Goal: Information Seeking & Learning: Learn about a topic

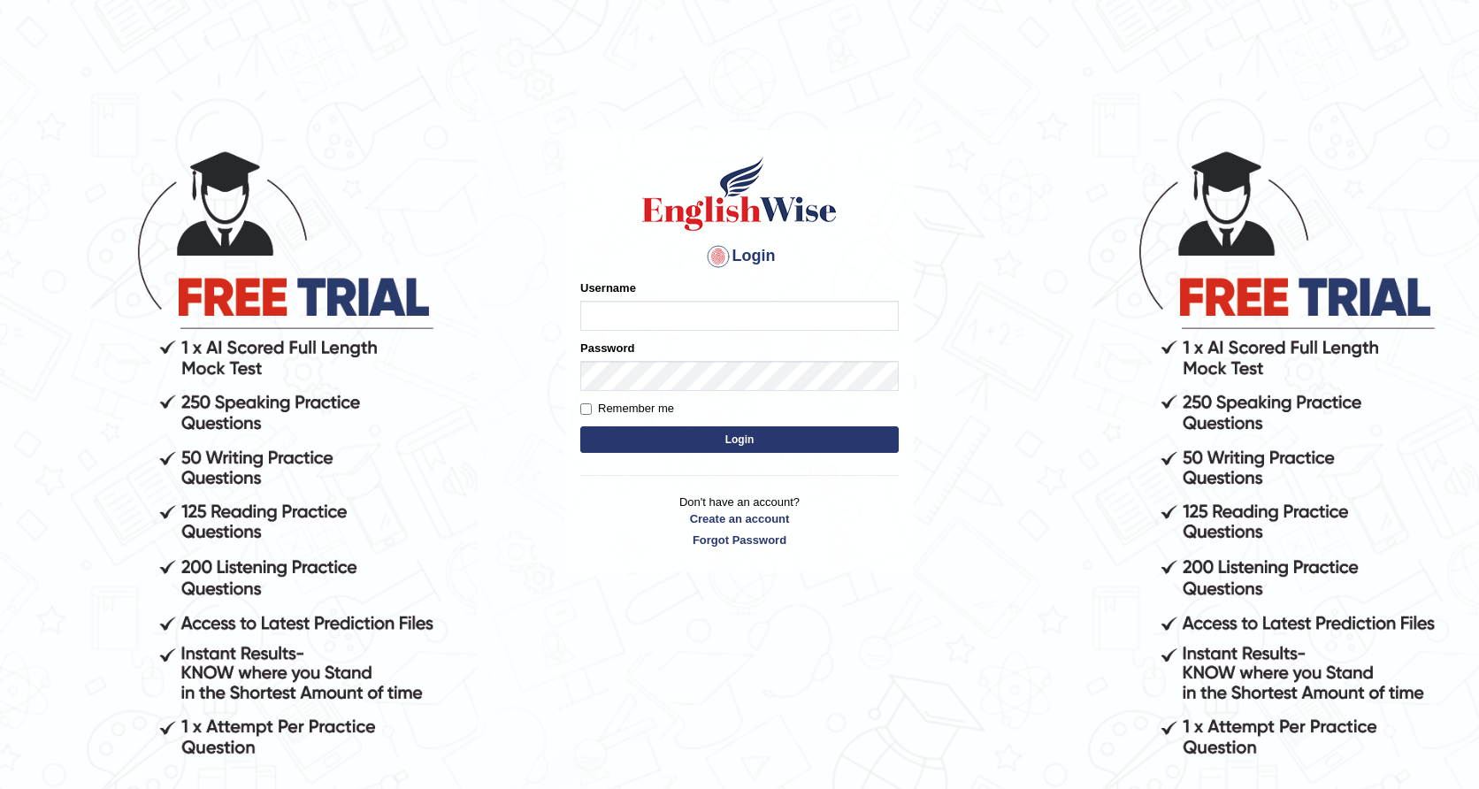
click at [1010, 180] on body "Login Please fix the following errors: Username Password Remember me Login Don'…" at bounding box center [739, 468] width 1479 height 789
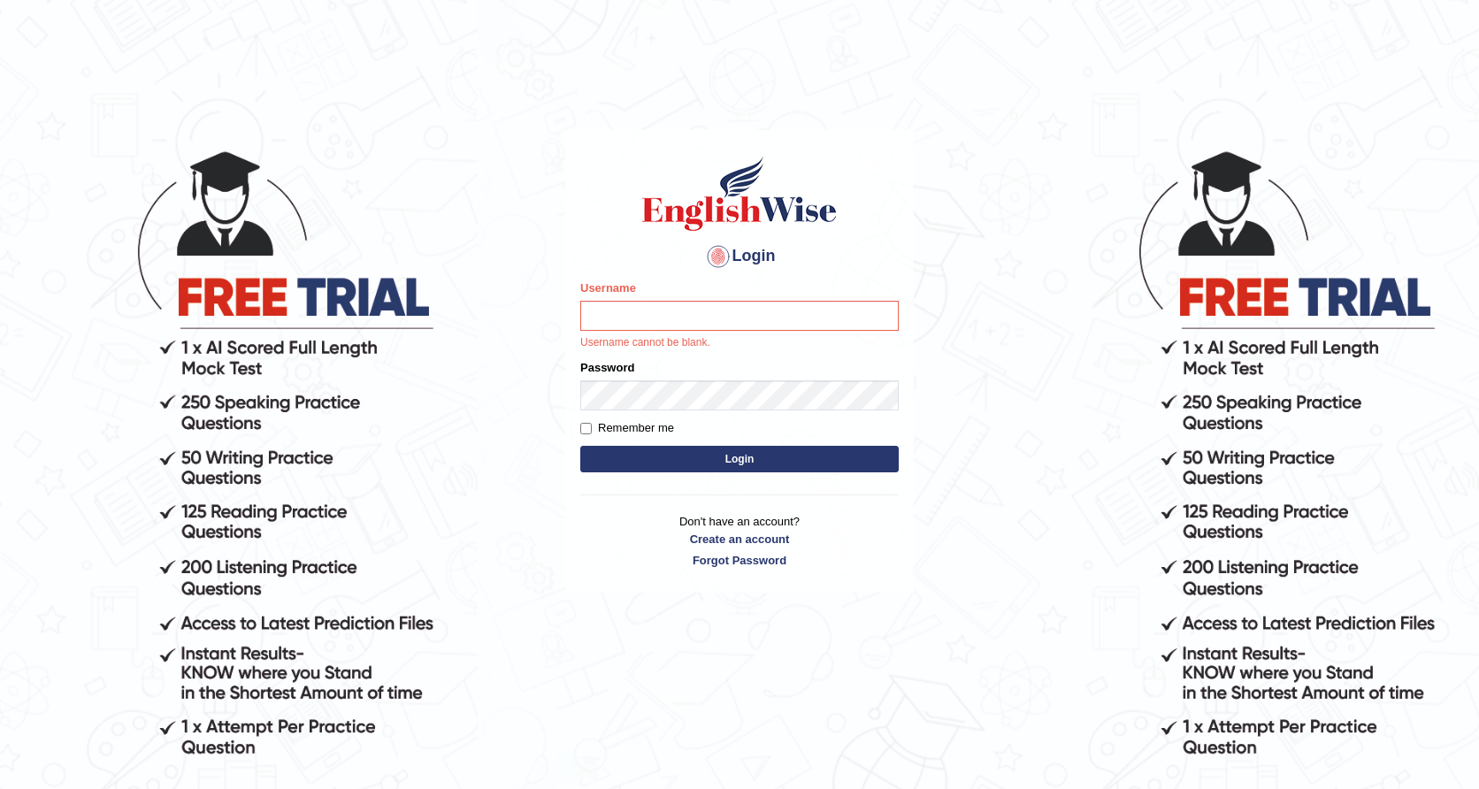
drag, startPoint x: 986, startPoint y: 203, endPoint x: 998, endPoint y: 189, distance: 18.2
click at [987, 203] on body "Login Please fix the following errors: Username Username cannot be blank. Passw…" at bounding box center [739, 468] width 1479 height 789
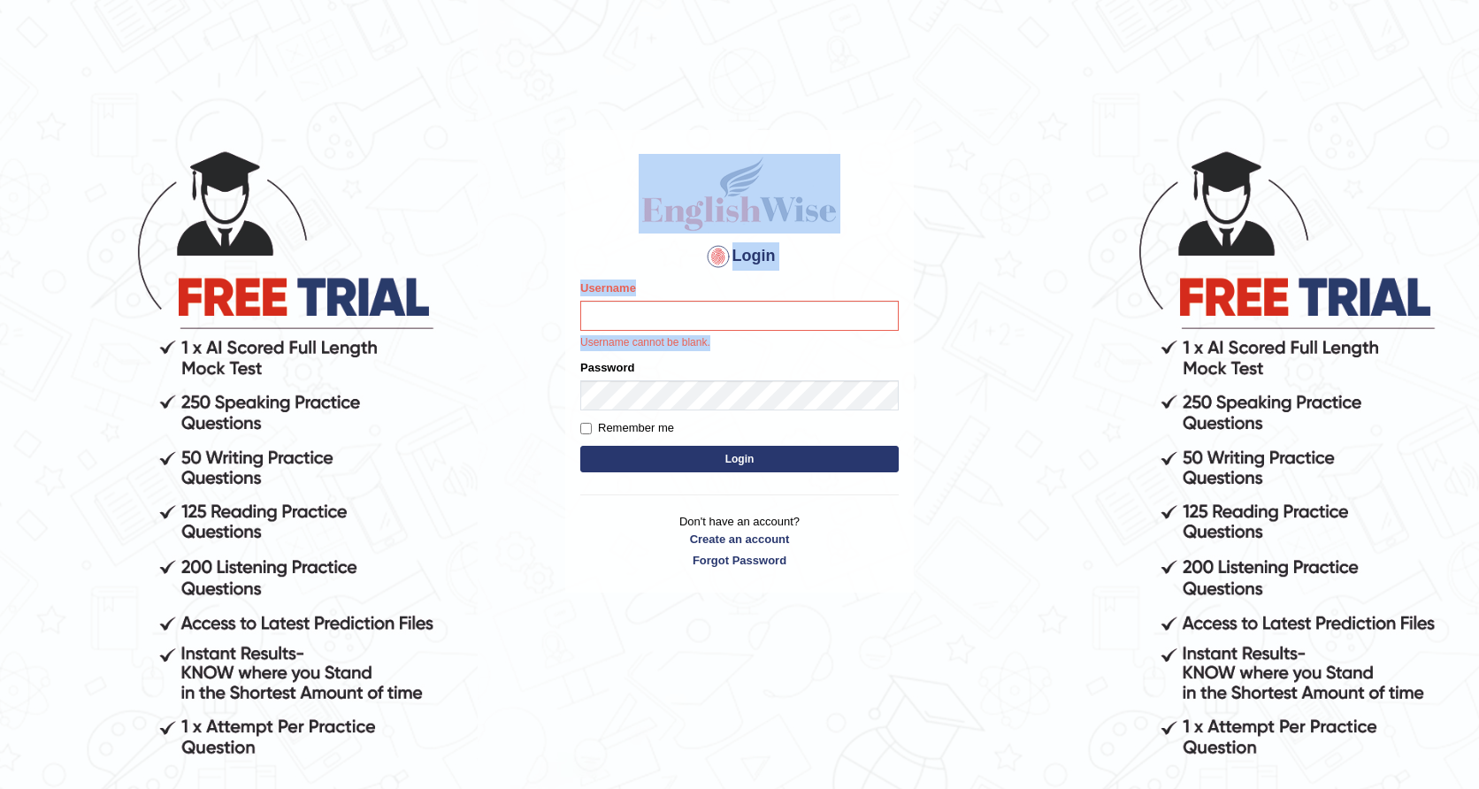
drag, startPoint x: 998, startPoint y: 189, endPoint x: 730, endPoint y: 348, distance: 311.7
click at [730, 348] on body "Login Please fix the following errors: Username Username cannot be blank. Passw…" at bounding box center [739, 468] width 1479 height 789
click at [730, 348] on p "Username cannot be blank." at bounding box center [739, 343] width 318 height 16
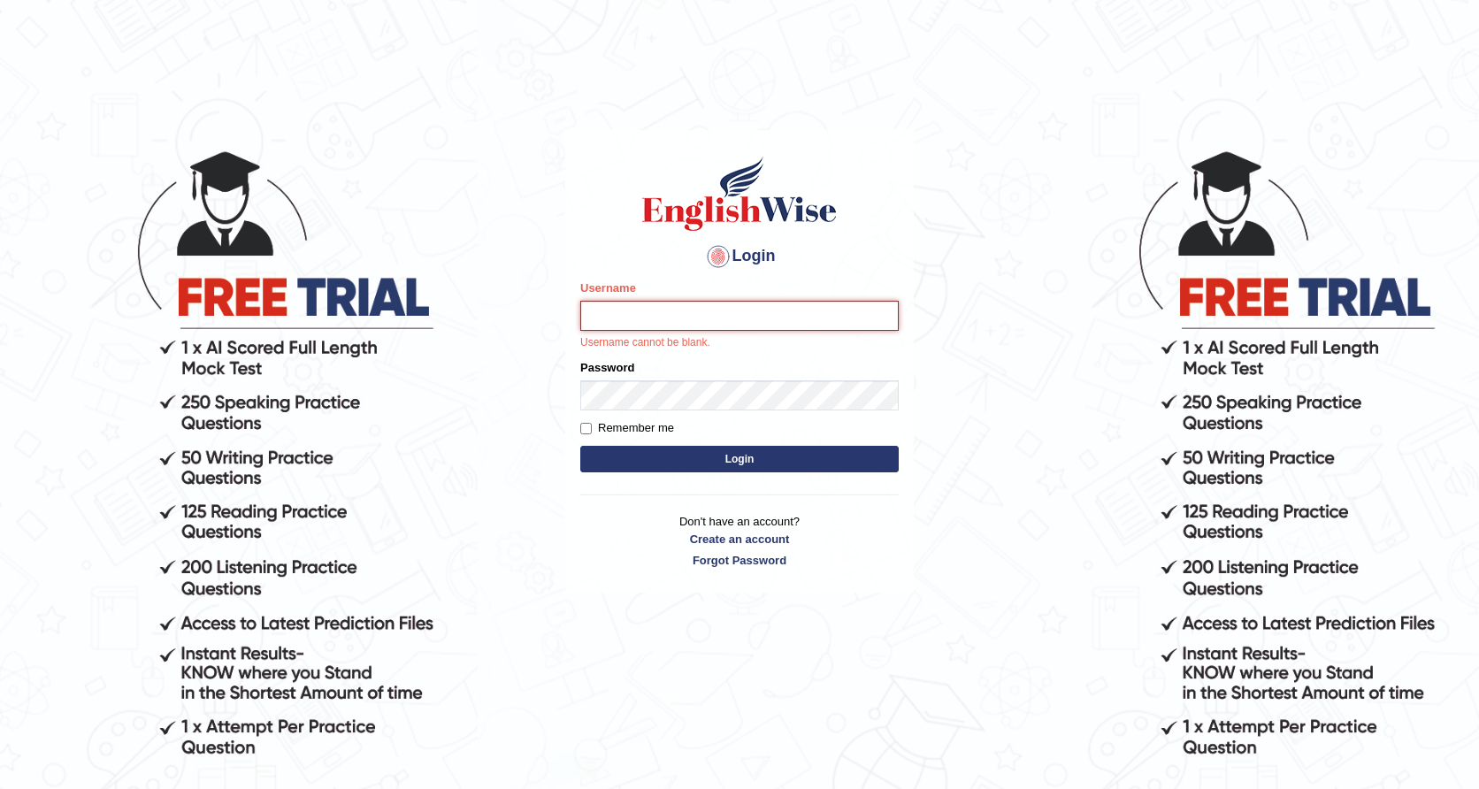
click at [731, 320] on input "Username" at bounding box center [739, 316] width 318 height 30
drag, startPoint x: 731, startPoint y: 320, endPoint x: 743, endPoint y: 348, distance: 30.5
click at [743, 348] on div "Username Username cannot be blank." at bounding box center [739, 315] width 318 height 72
type input "rkirat084"
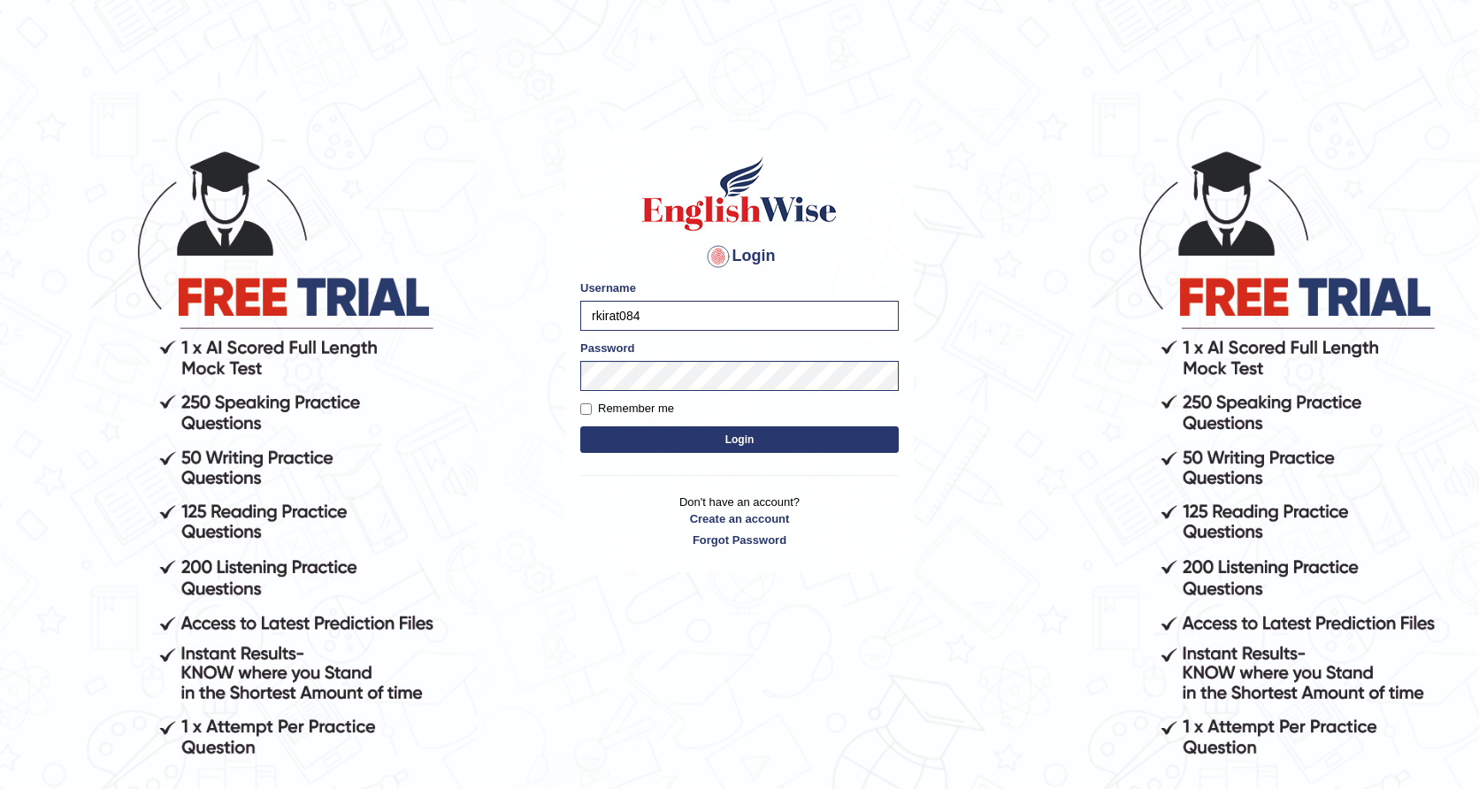
click at [756, 452] on button "Login" at bounding box center [739, 439] width 318 height 27
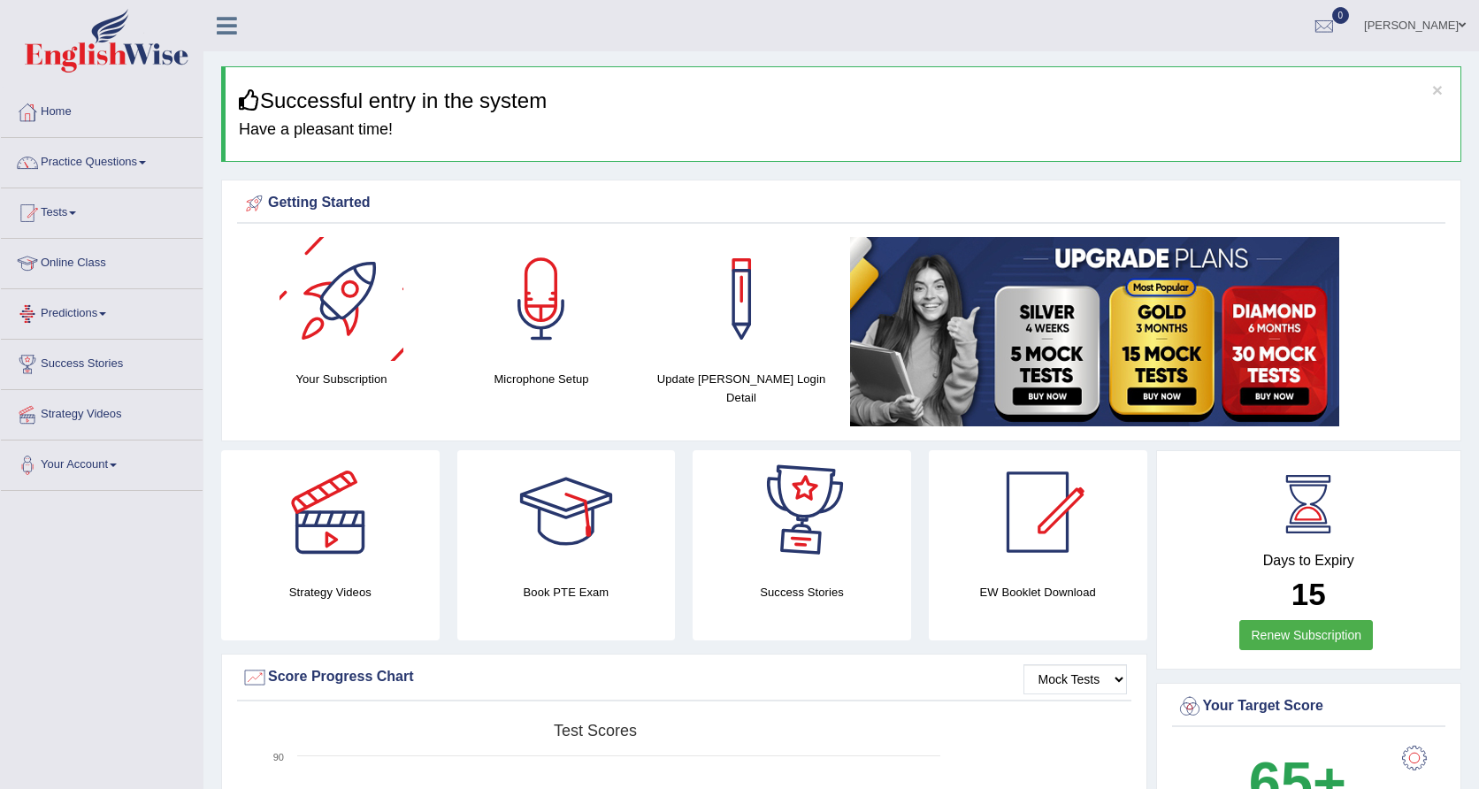
drag, startPoint x: 497, startPoint y: 369, endPoint x: 180, endPoint y: 264, distance: 333.6
click at [135, 213] on link "Tests" at bounding box center [102, 210] width 202 height 44
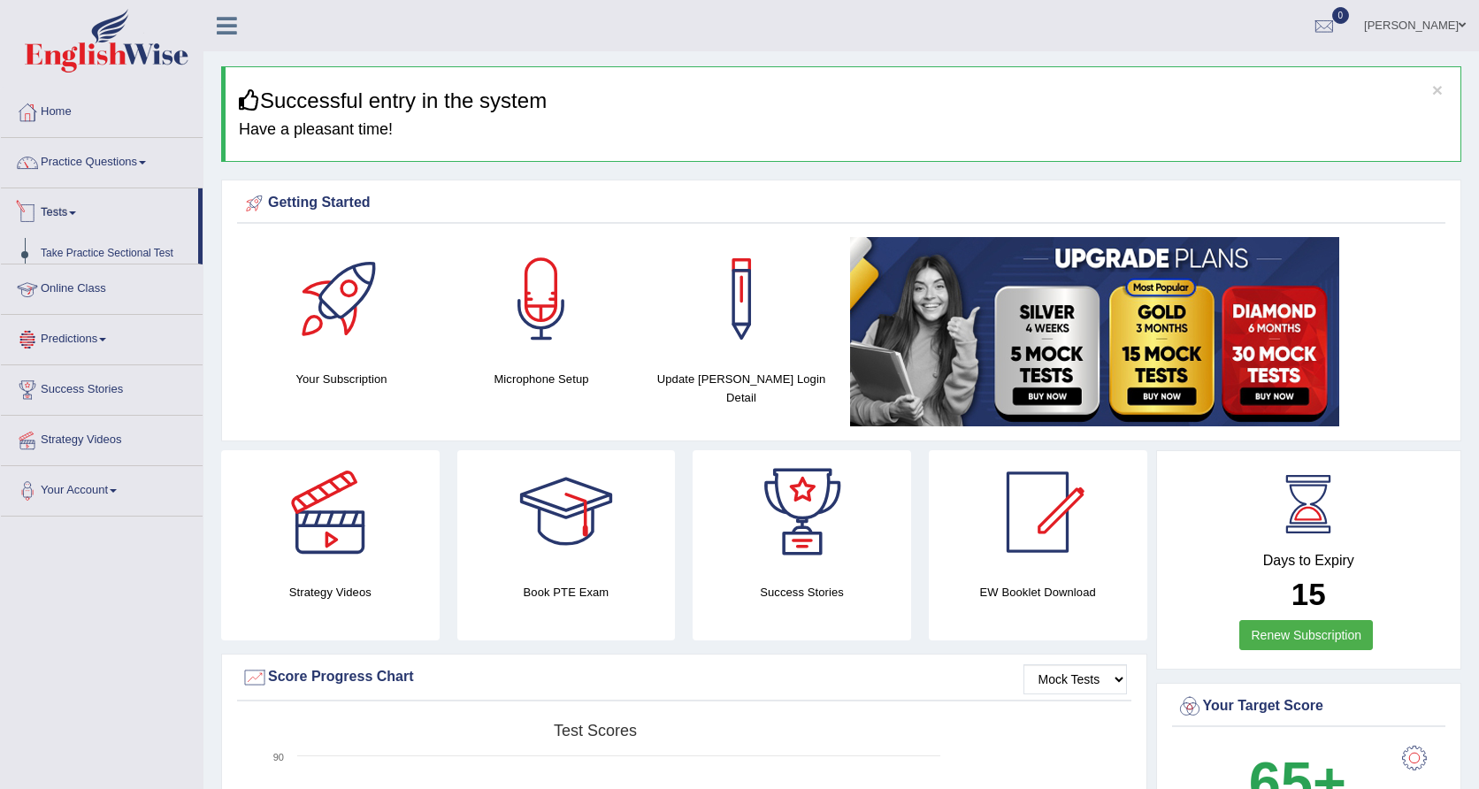
click at [134, 209] on link "Tests" at bounding box center [99, 210] width 197 height 44
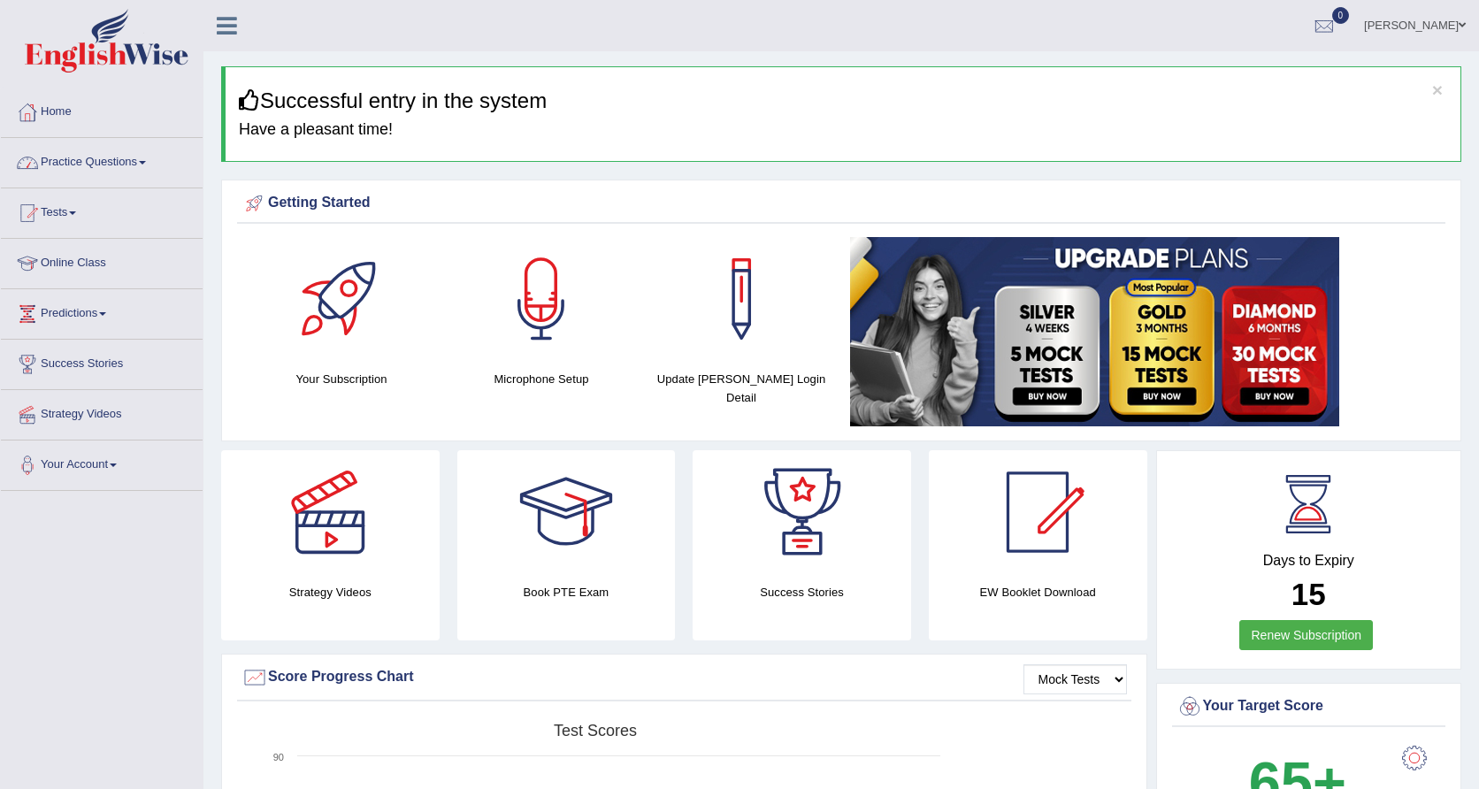
click at [137, 165] on link "Practice Questions" at bounding box center [102, 160] width 202 height 44
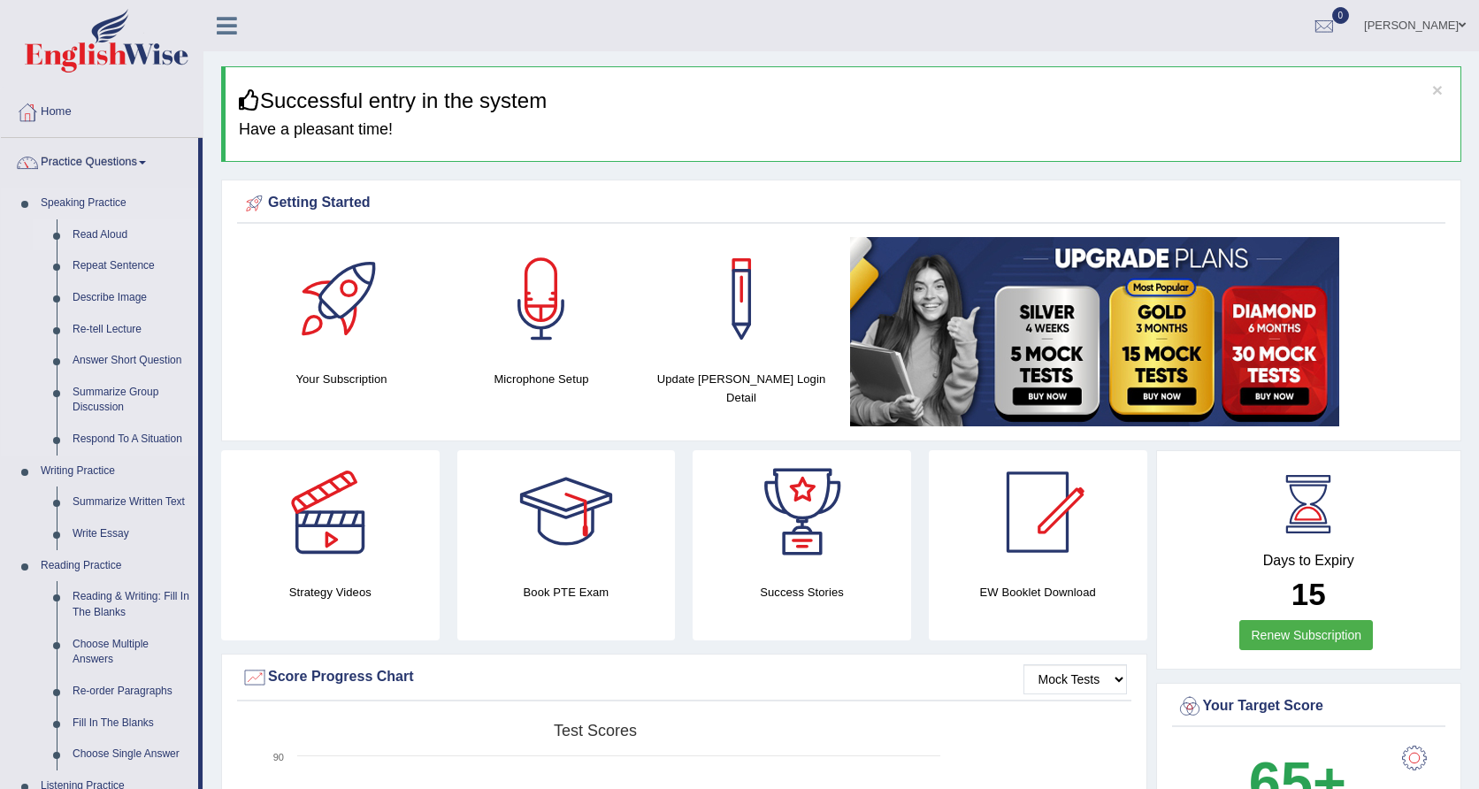
click at [87, 240] on link "Read Aloud" at bounding box center [132, 235] width 134 height 32
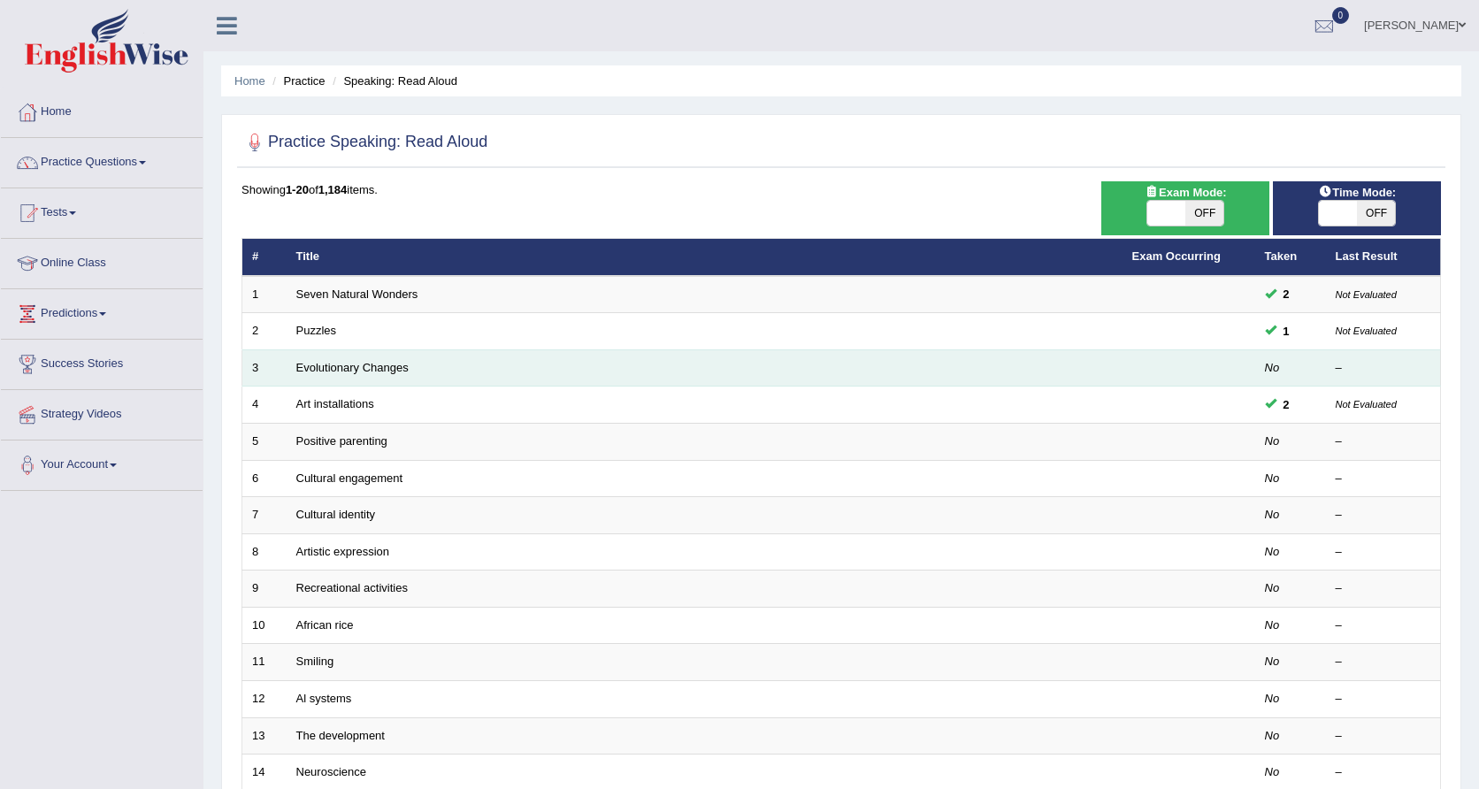
click at [360, 376] on td "Evolutionary Changes" at bounding box center [705, 367] width 836 height 37
click at [361, 361] on link "Evolutionary Changes" at bounding box center [352, 367] width 112 height 13
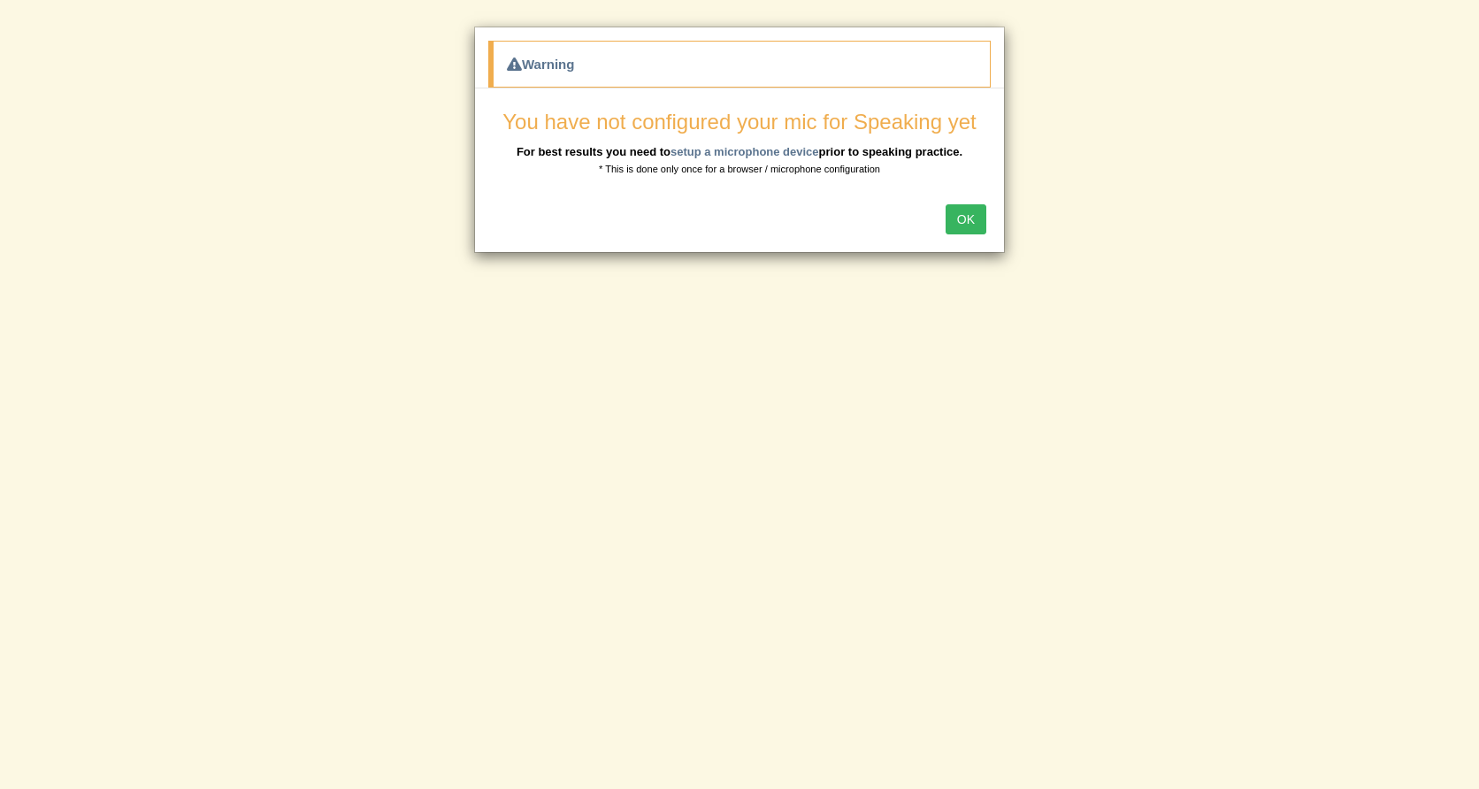
click at [971, 212] on button "OK" at bounding box center [965, 219] width 41 height 30
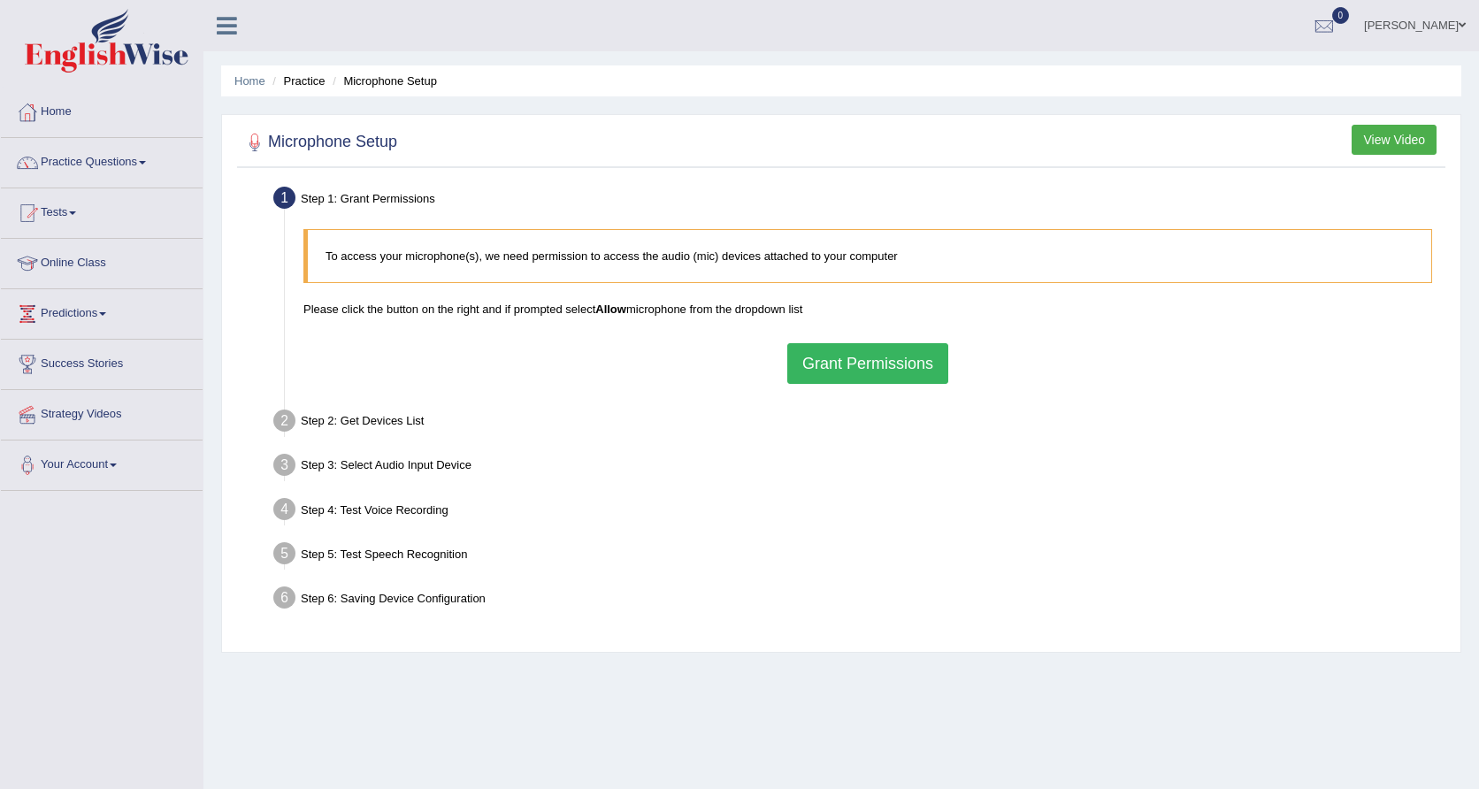
click at [819, 355] on button "Grant Permissions" at bounding box center [867, 363] width 161 height 41
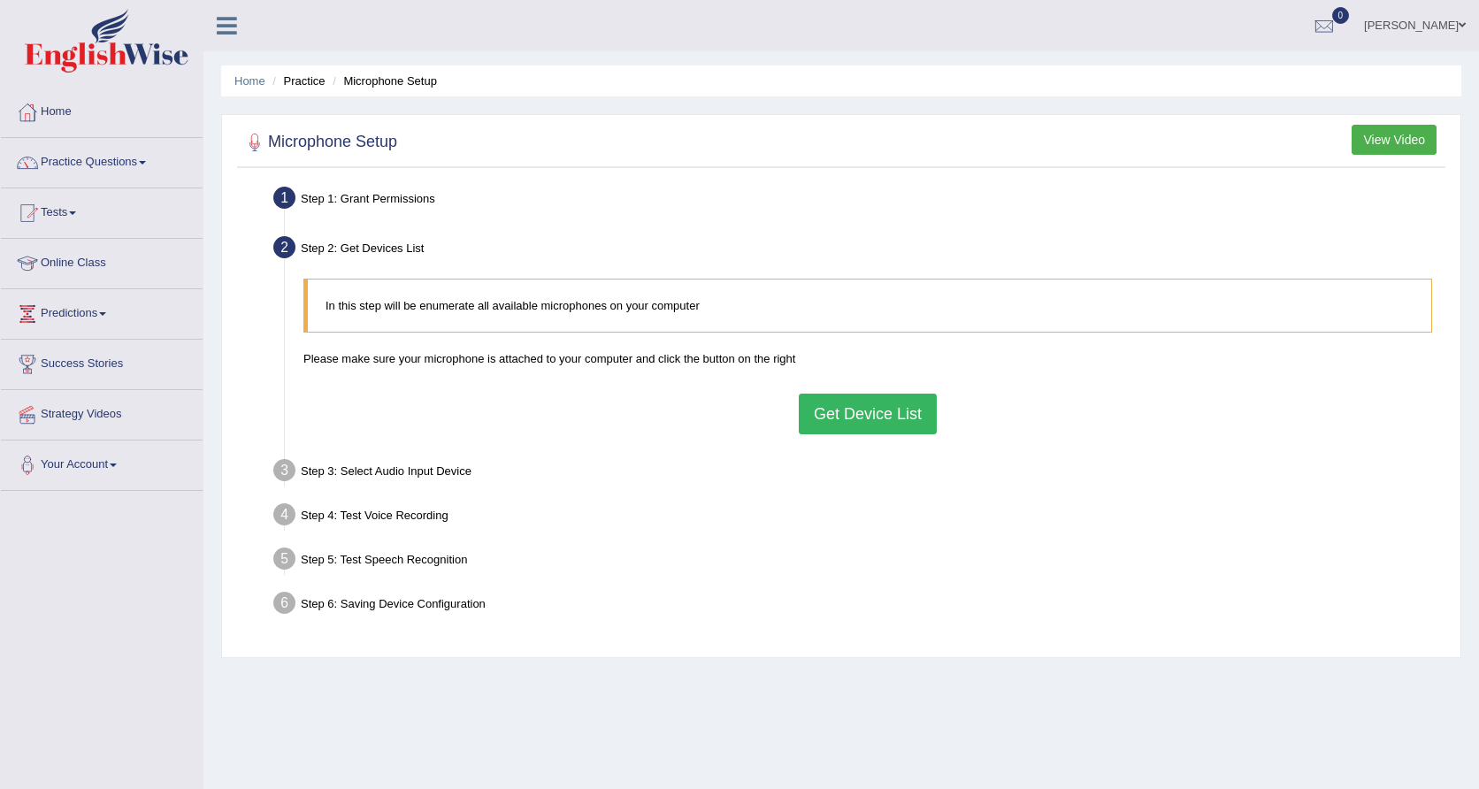
click at [838, 413] on button "Get Device List" at bounding box center [868, 414] width 138 height 41
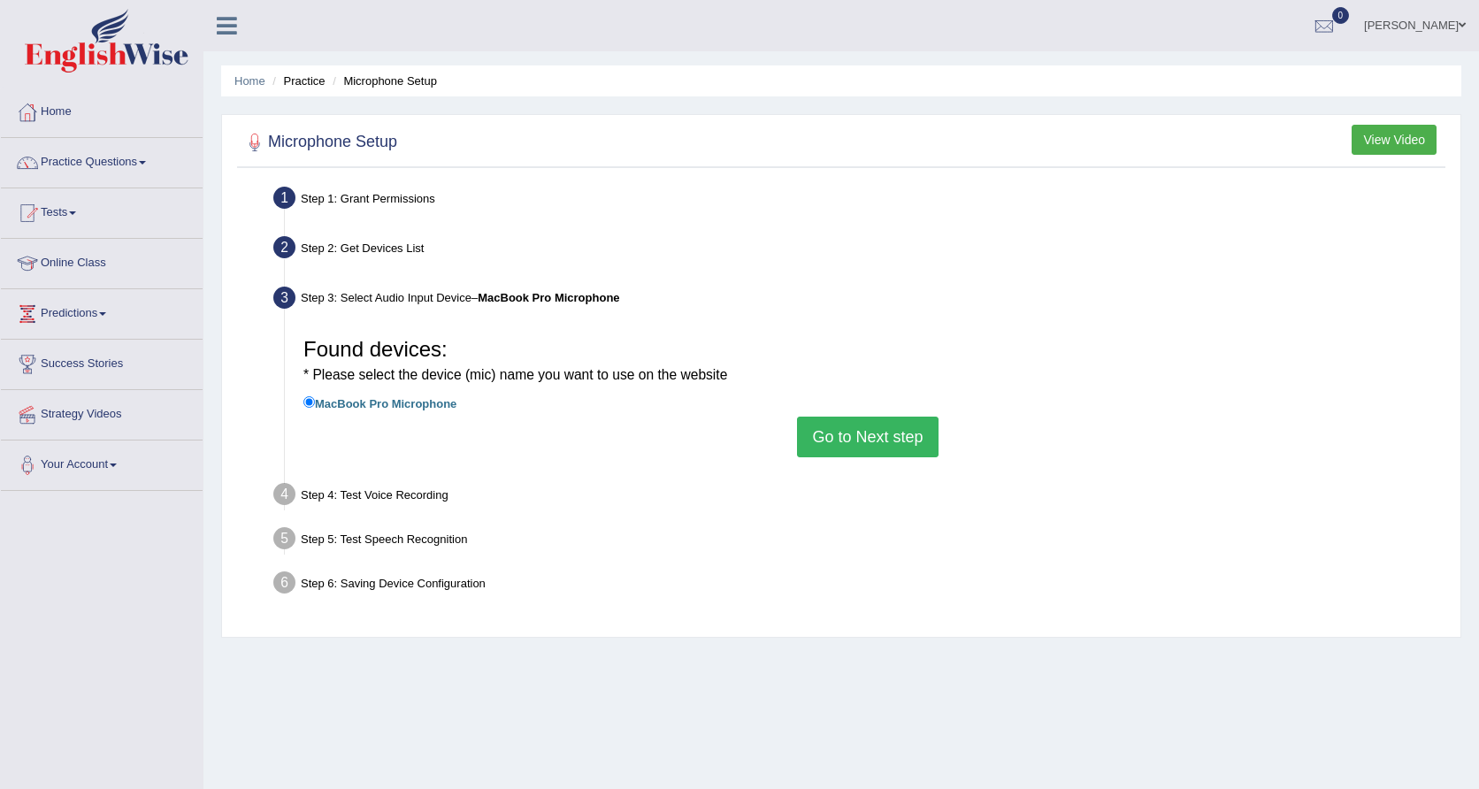
click at [839, 429] on button "Go to Next step" at bounding box center [867, 437] width 141 height 41
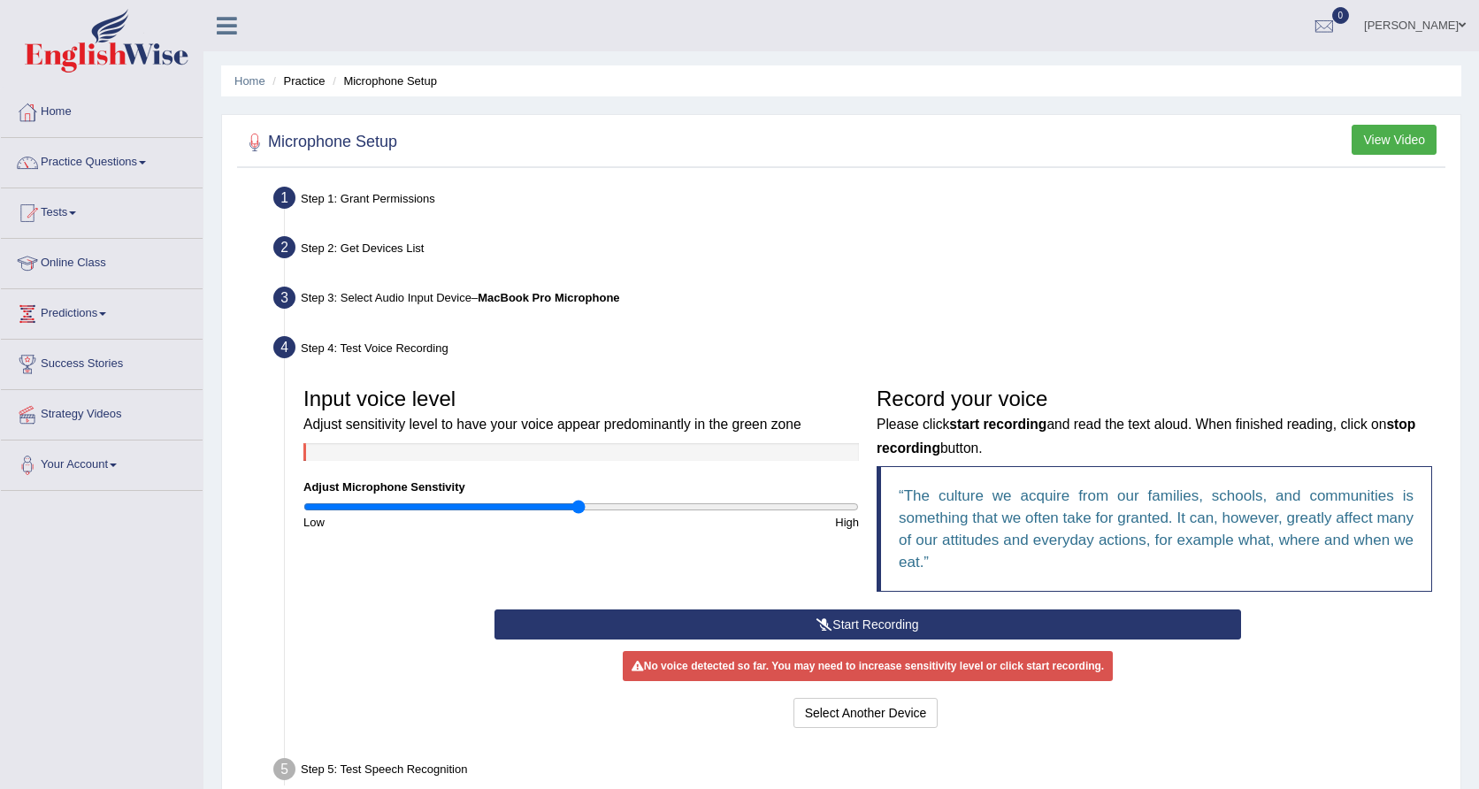
click at [824, 615] on button "Start Recording" at bounding box center [867, 624] width 746 height 30
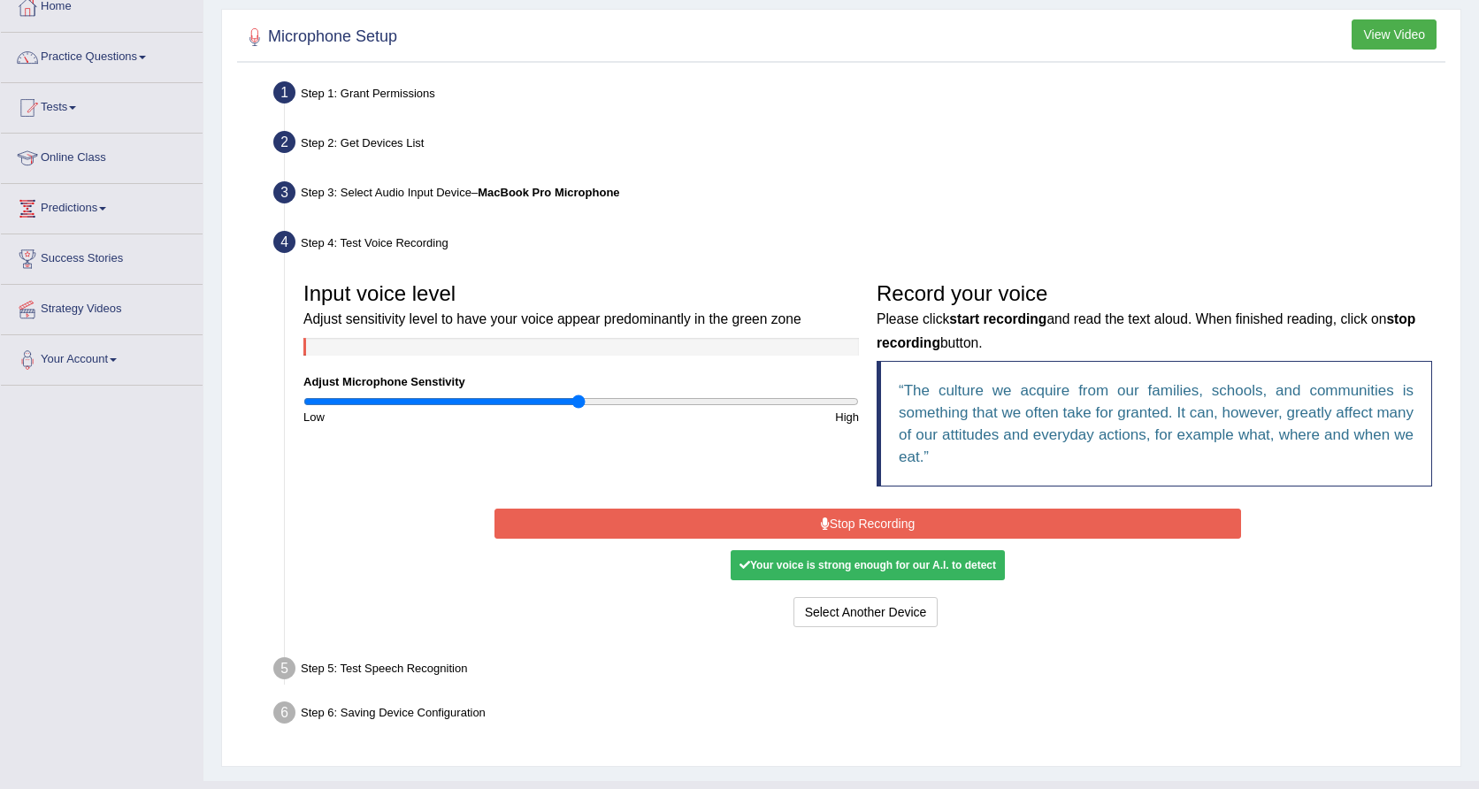
scroll to position [133, 0]
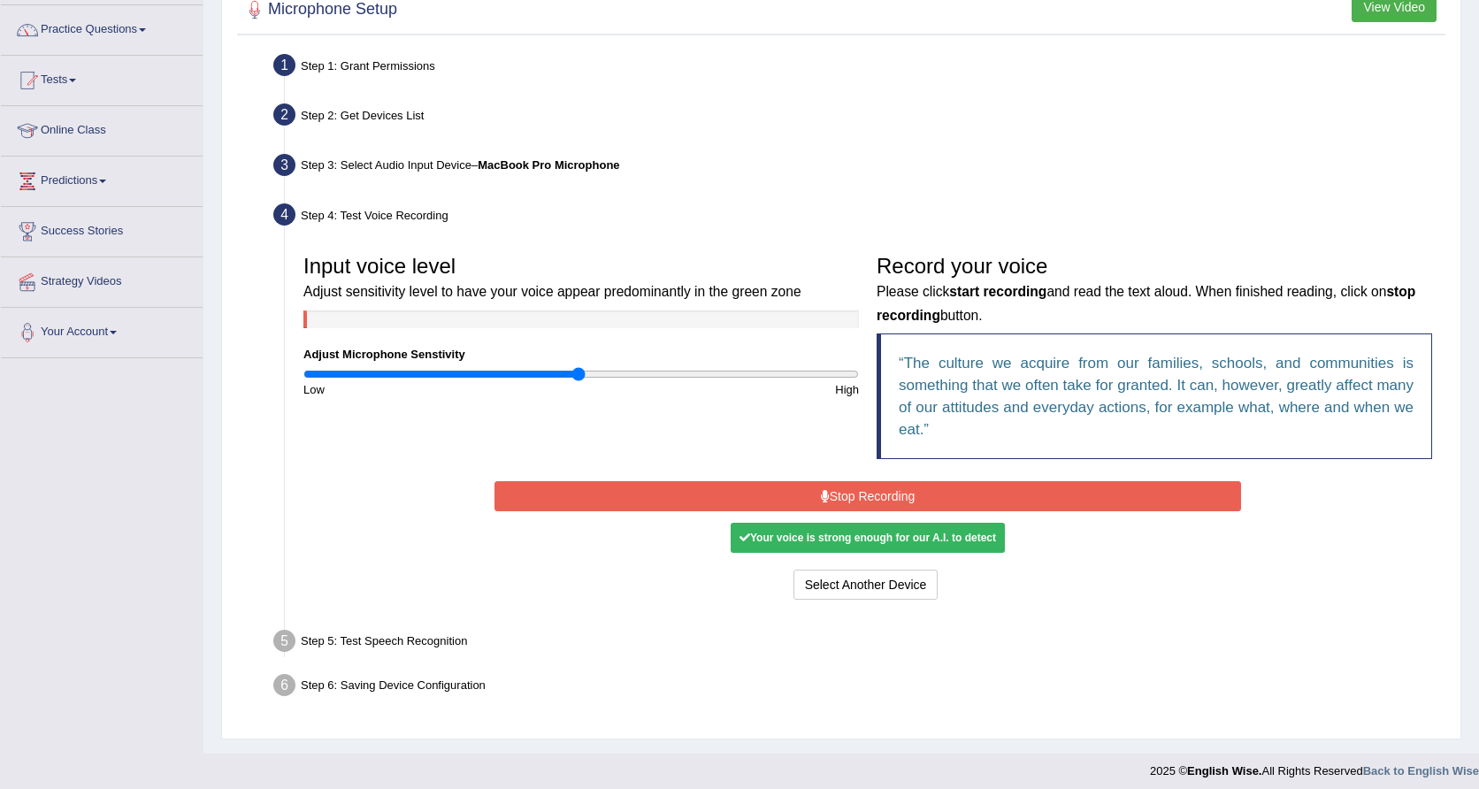
click at [443, 638] on div "Step 5: Test Speech Recognition" at bounding box center [858, 643] width 1187 height 39
click at [439, 497] on div "Start Recording Stop Recording Note: Please listen to the recording till the en…" at bounding box center [867, 540] width 1146 height 127
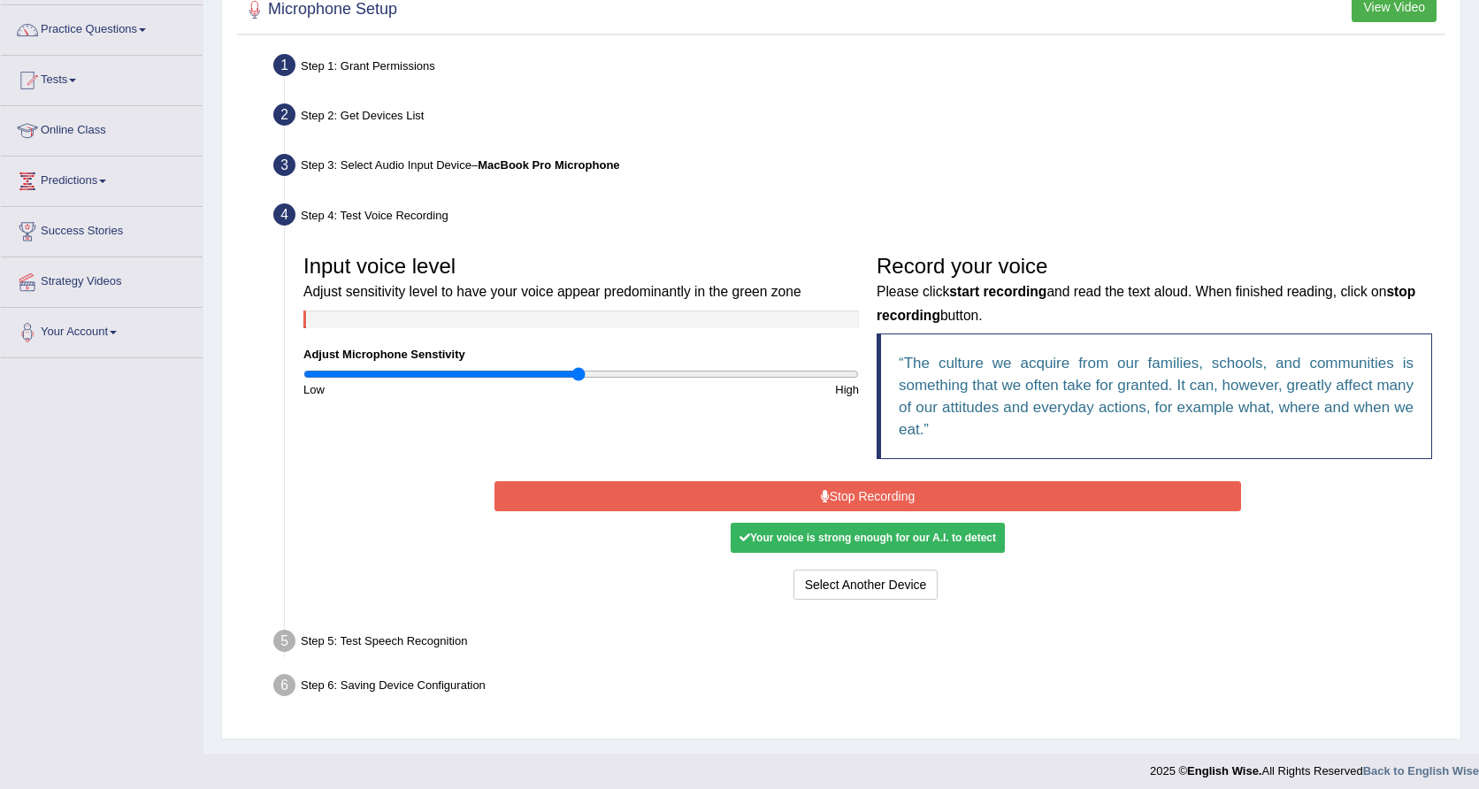
click at [519, 493] on button "Stop Recording" at bounding box center [867, 496] width 746 height 30
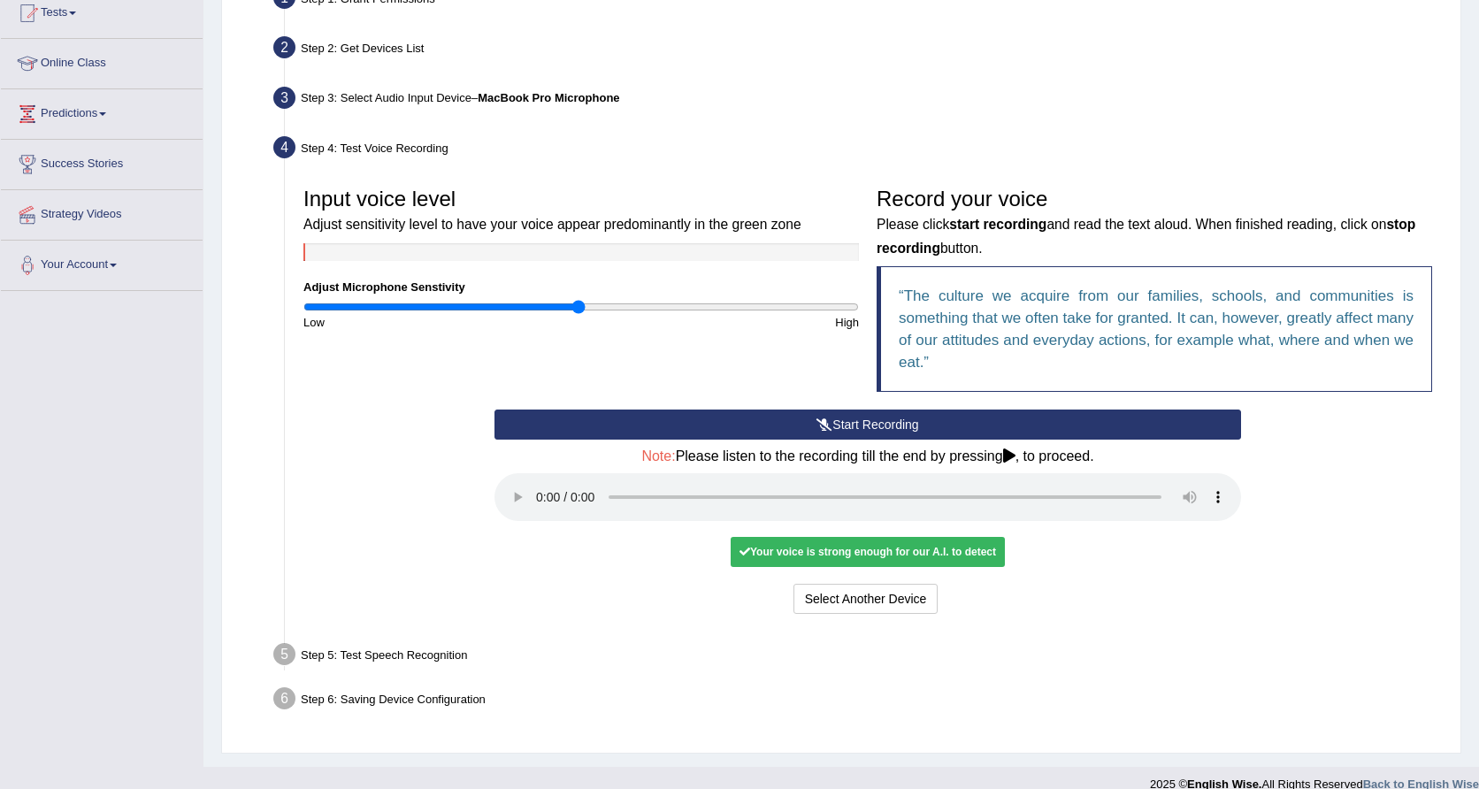
scroll to position [199, 0]
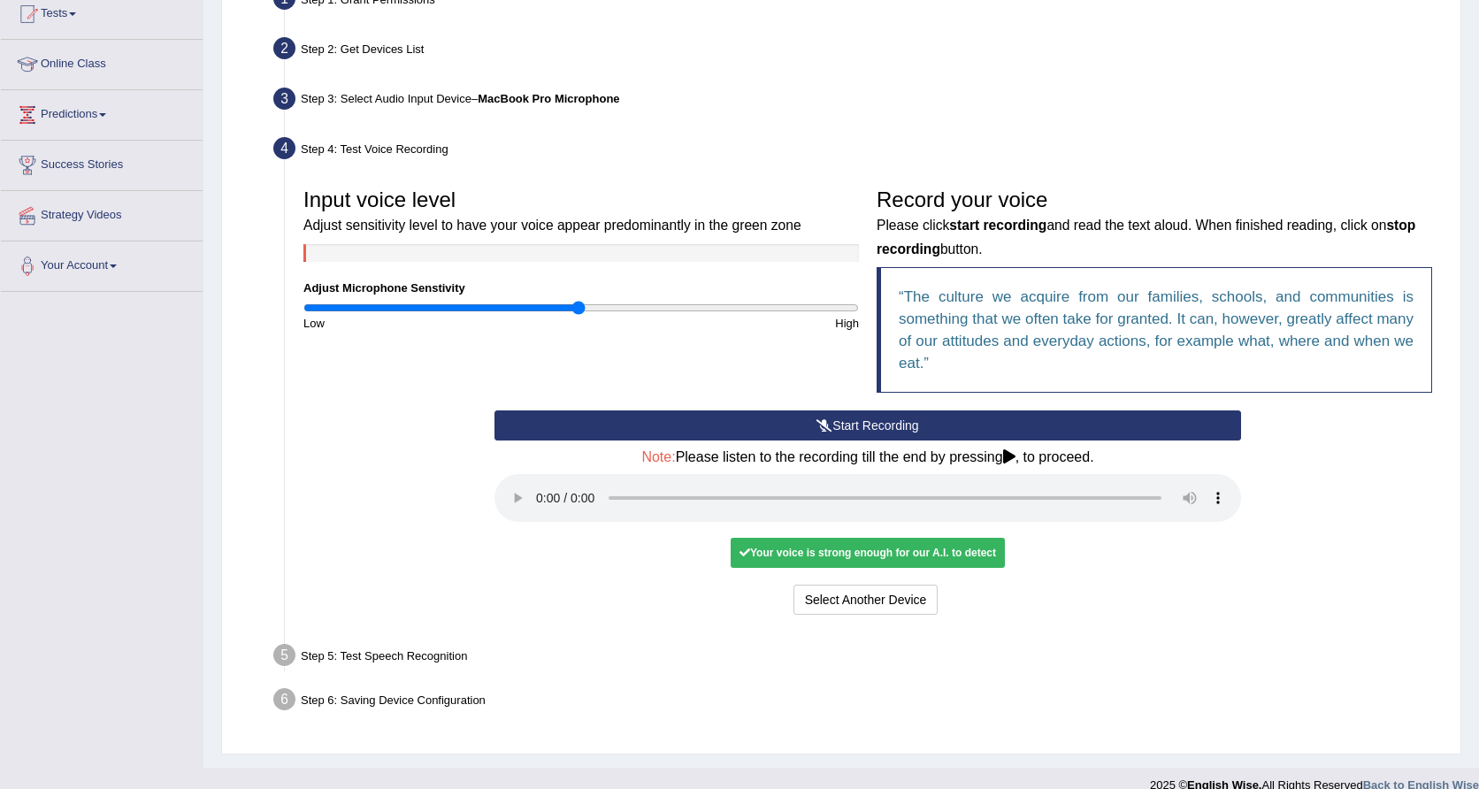
click at [543, 482] on audio at bounding box center [867, 498] width 746 height 48
click at [1100, 488] on audio at bounding box center [867, 498] width 746 height 48
click at [947, 592] on button "Voice is ok. Go to Next step" at bounding box center [941, 600] width 175 height 30
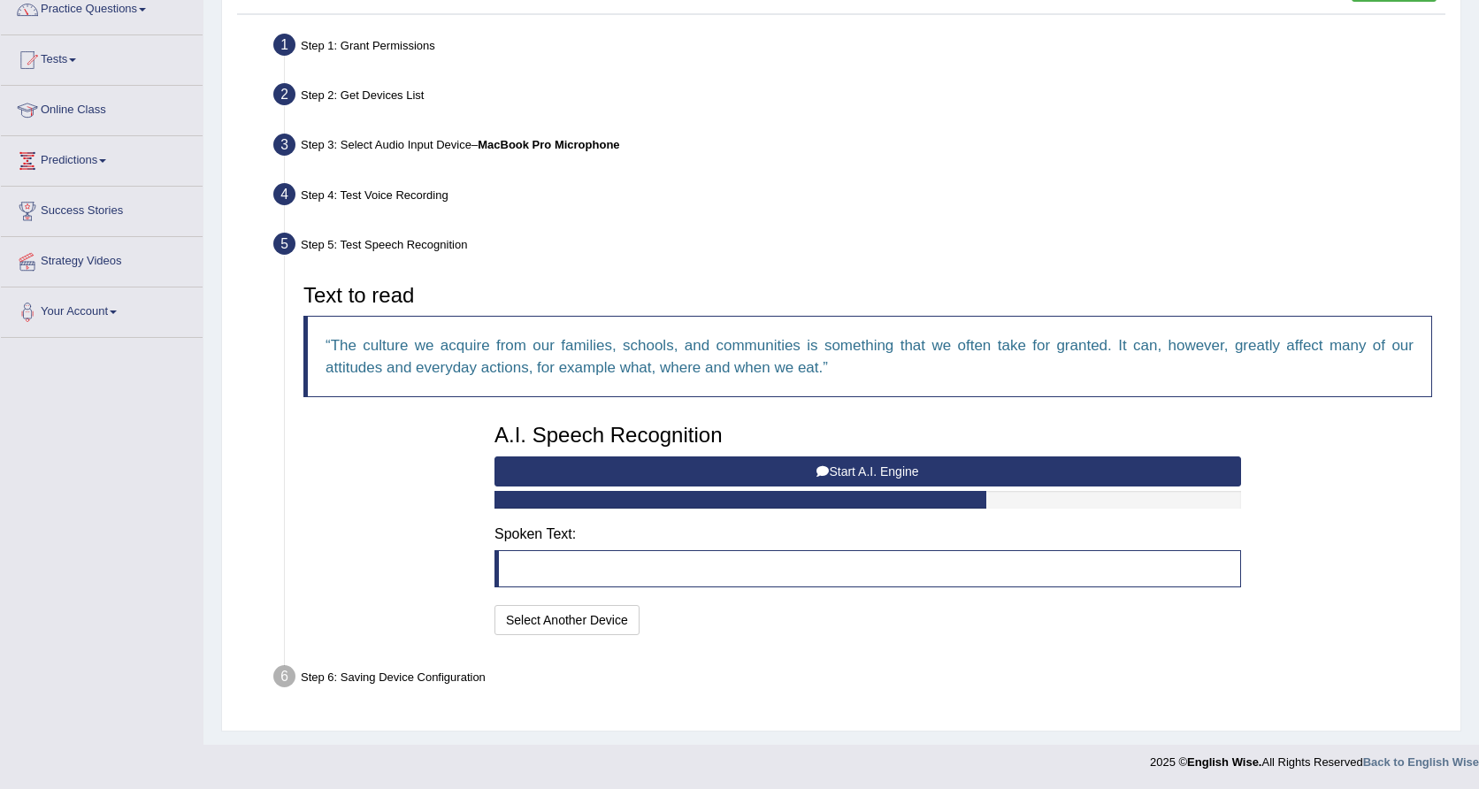
scroll to position [151, 0]
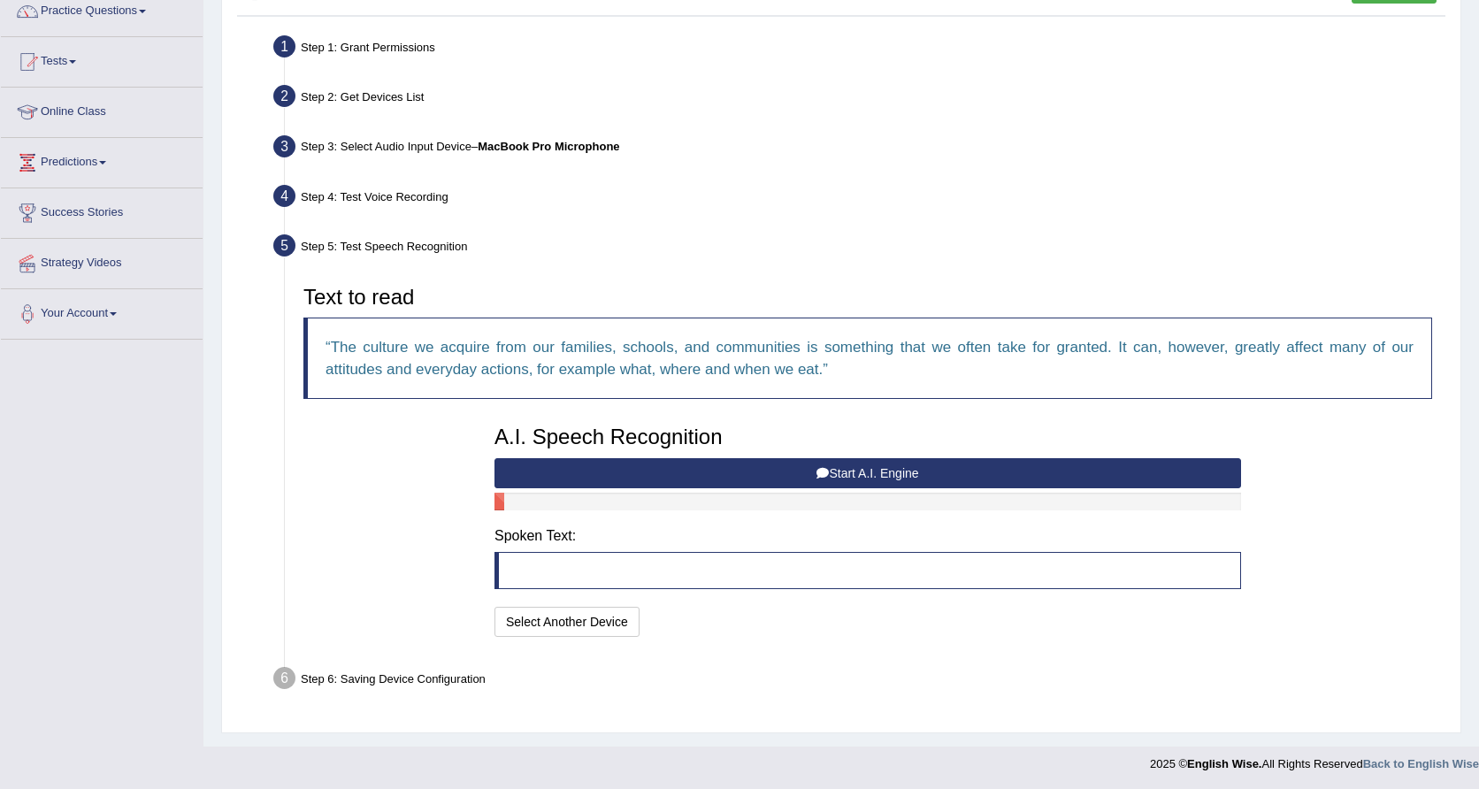
click at [604, 573] on blockquote at bounding box center [867, 570] width 746 height 37
click at [880, 471] on button "Start A.I. Engine" at bounding box center [867, 473] width 746 height 30
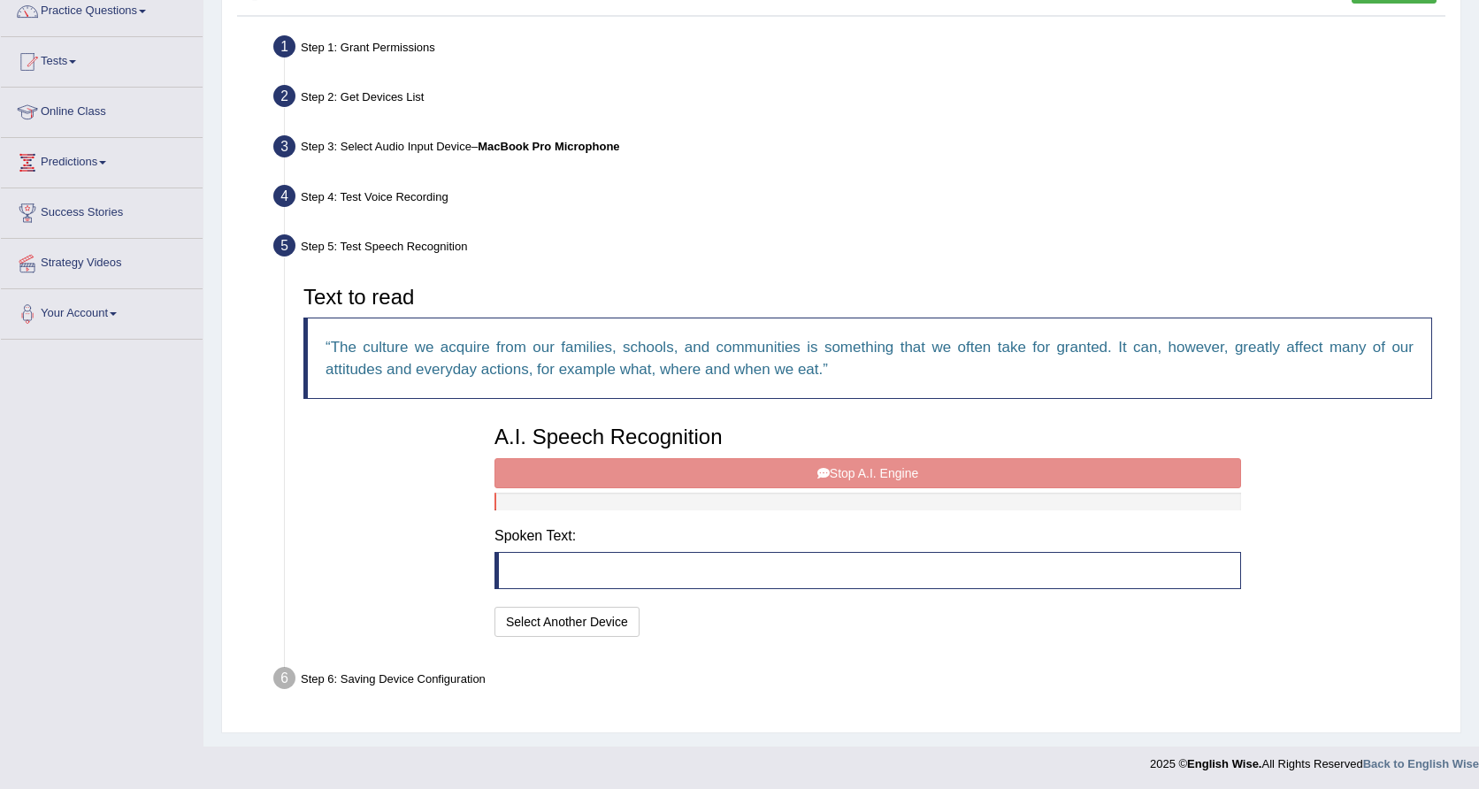
click at [918, 263] on div "Step 5: Test Speech Recognition" at bounding box center [858, 248] width 1187 height 39
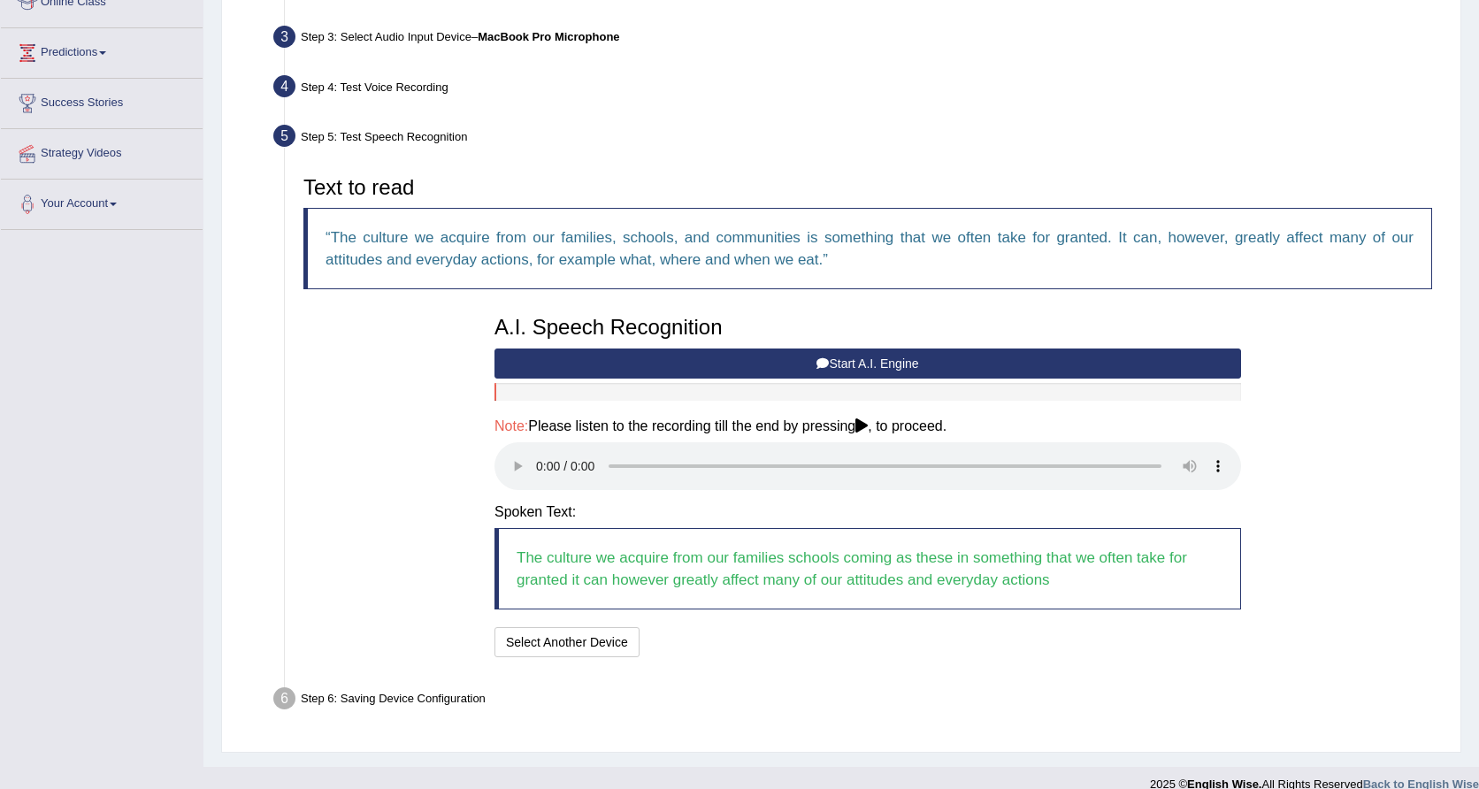
scroll to position [260, 0]
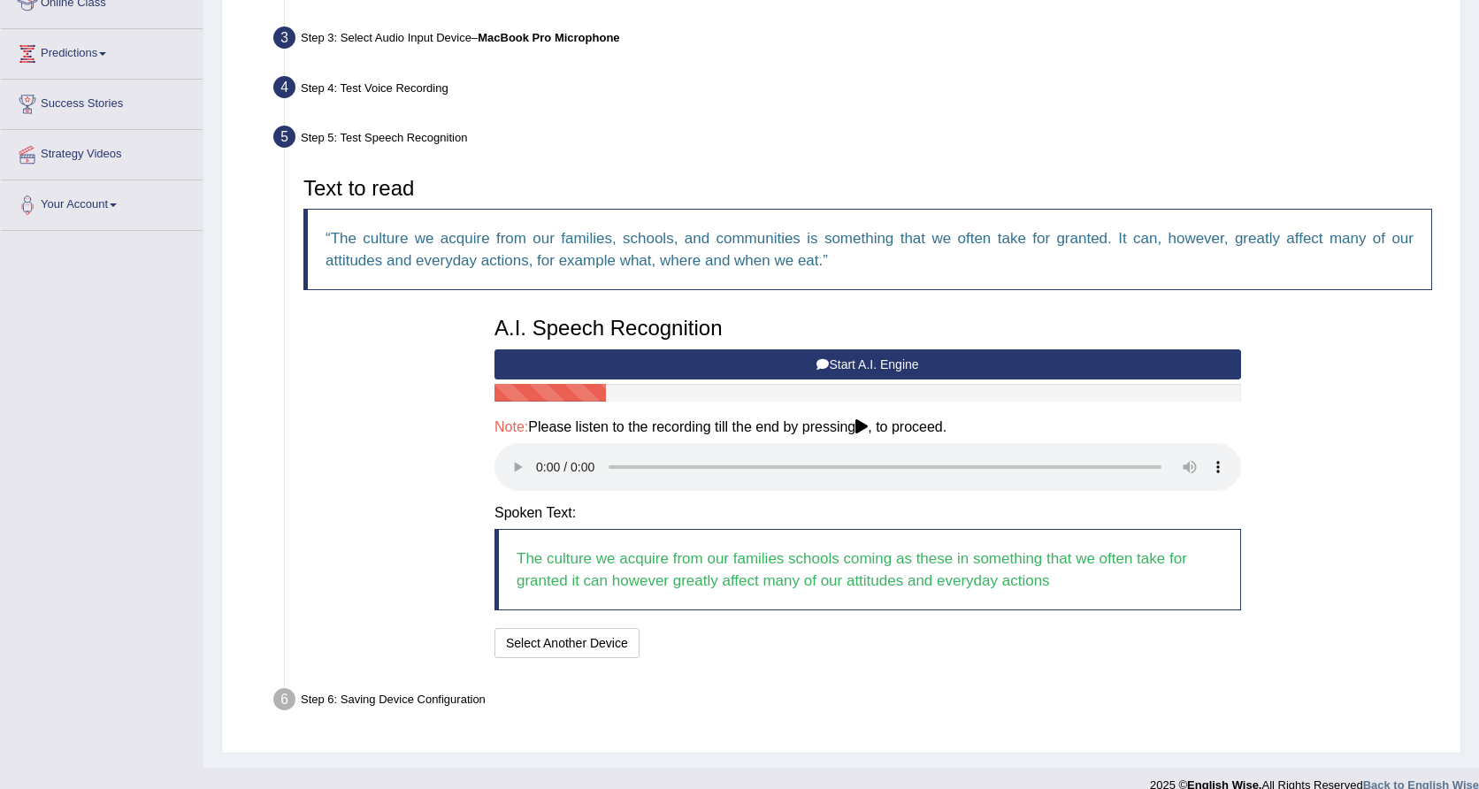
click at [569, 529] on blockquote "The culture we acquire from our families schools coming as these in something t…" at bounding box center [867, 569] width 746 height 81
click at [538, 452] on audio at bounding box center [867, 467] width 746 height 48
click at [913, 460] on audio at bounding box center [867, 467] width 746 height 48
click at [1102, 448] on audio at bounding box center [867, 467] width 746 height 48
click at [767, 628] on button "Speech is ok. Go to Last step" at bounding box center [738, 643] width 185 height 30
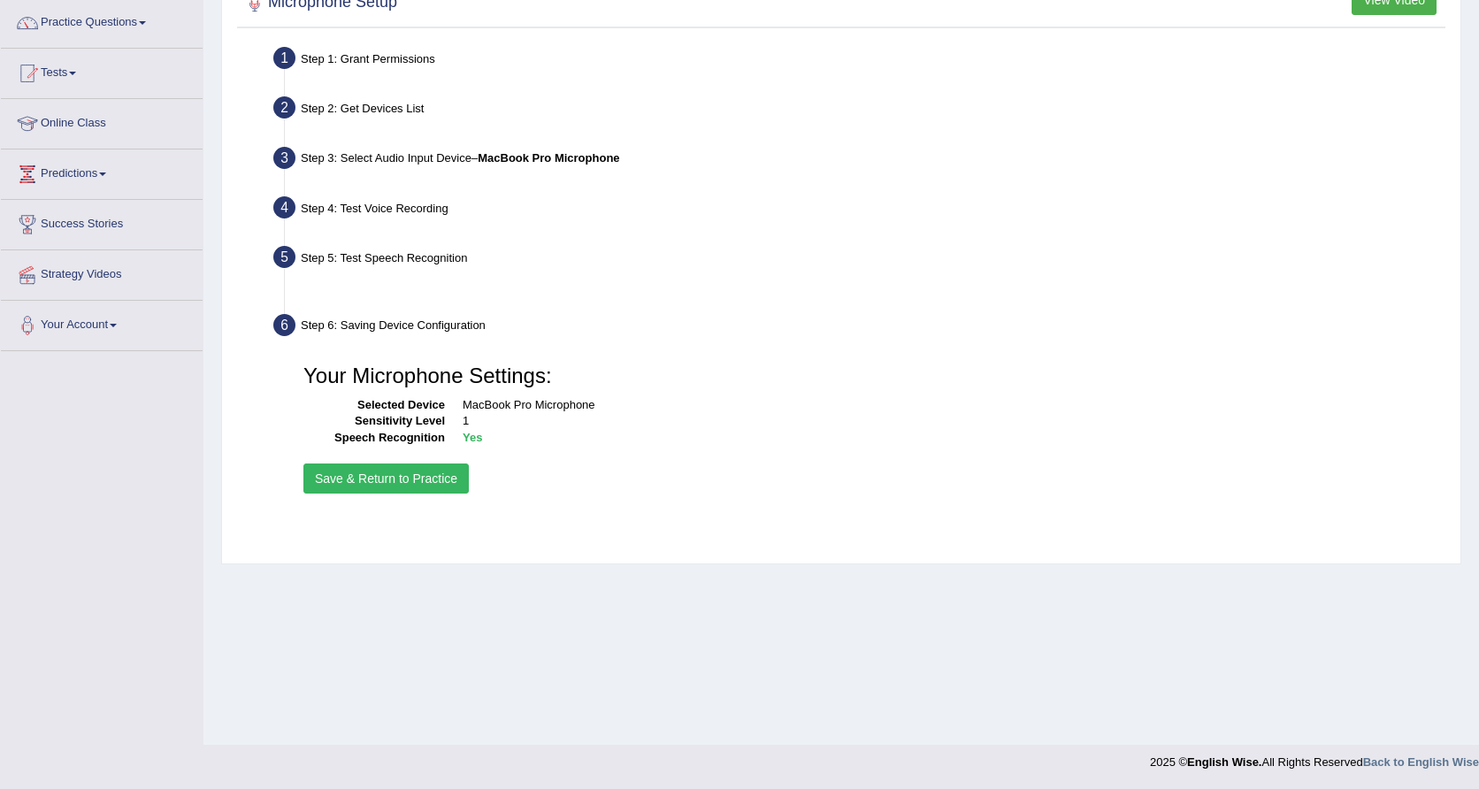
scroll to position [140, 0]
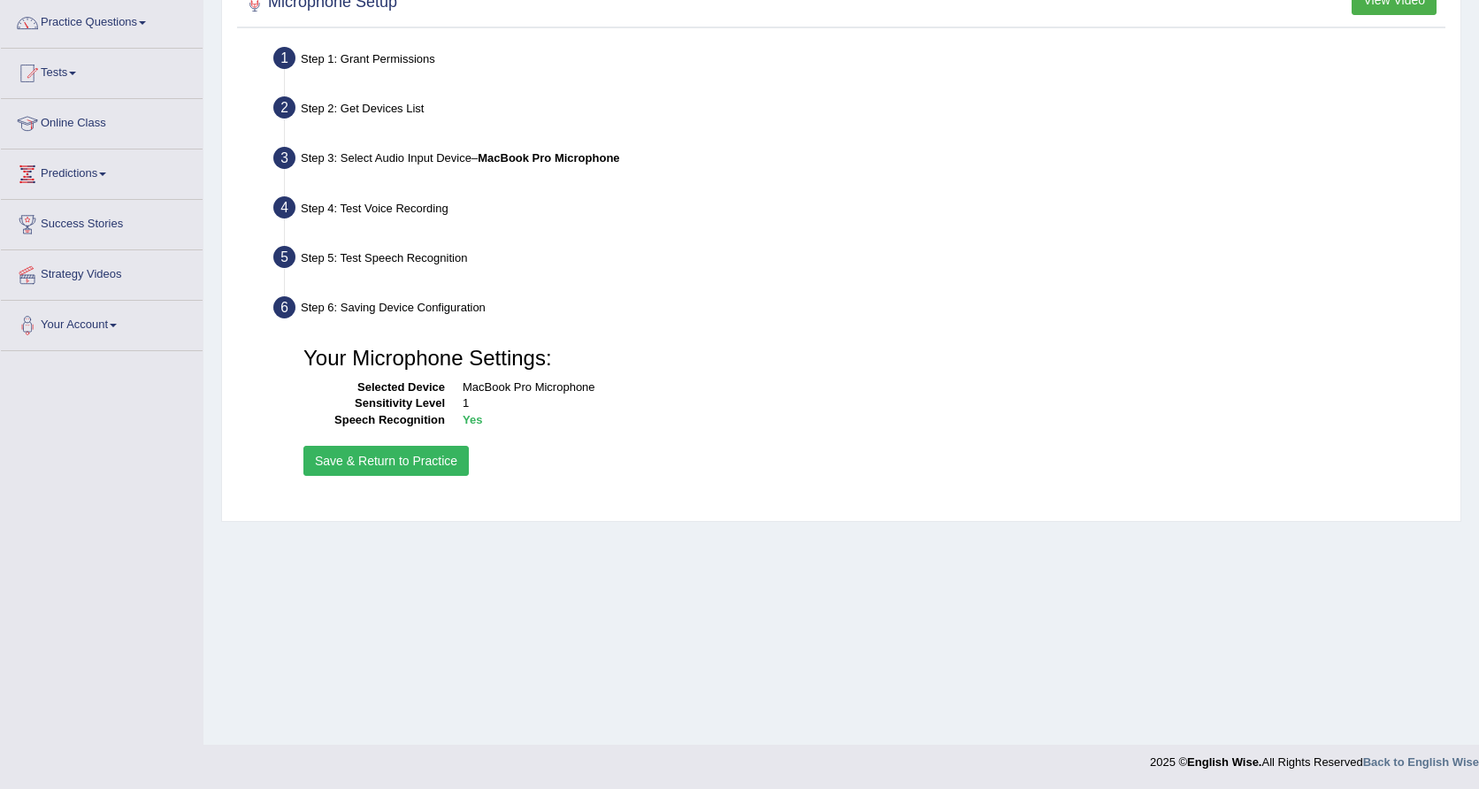
click at [448, 463] on button "Save & Return to Practice" at bounding box center [385, 461] width 165 height 30
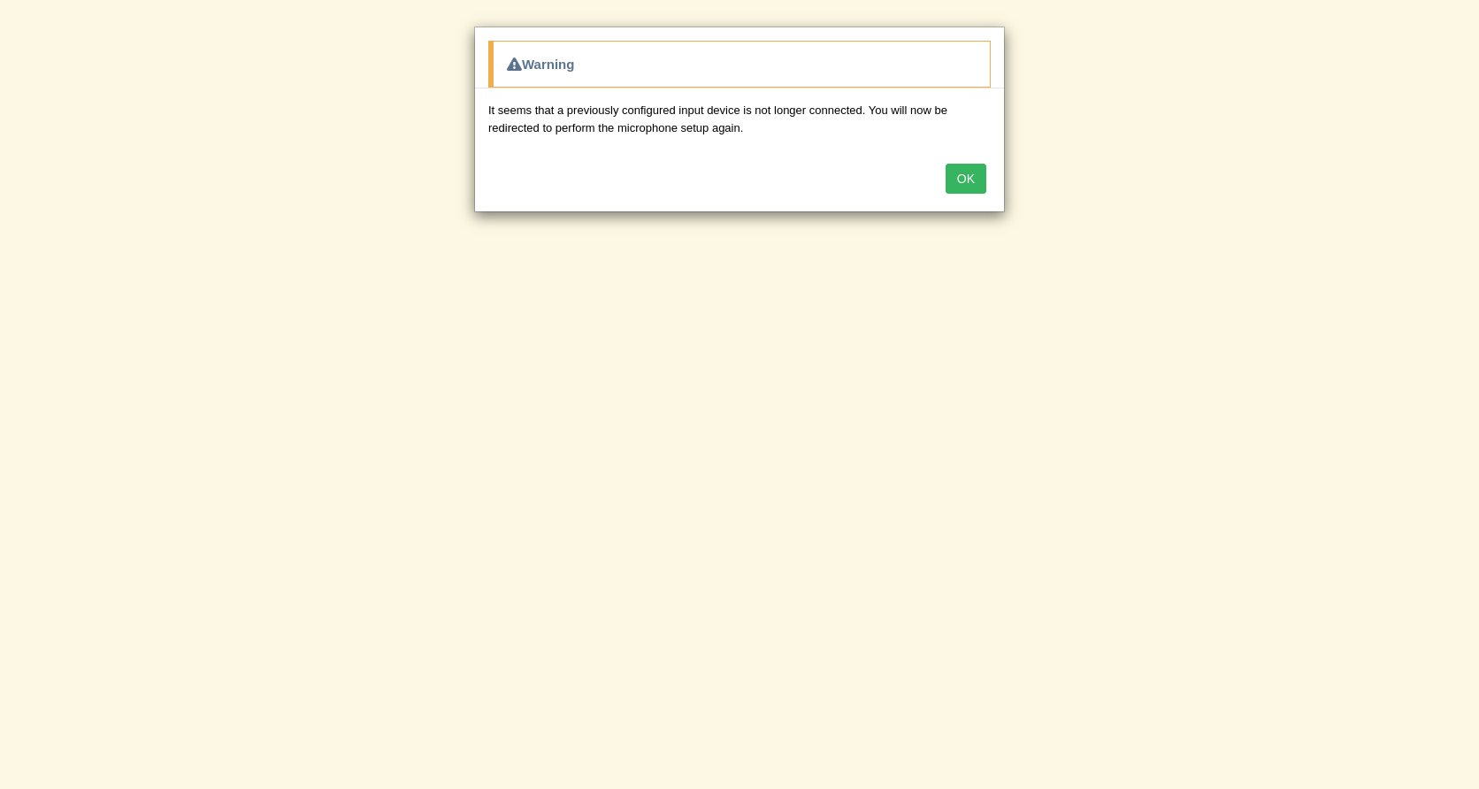
click at [971, 175] on button "OK" at bounding box center [965, 179] width 41 height 30
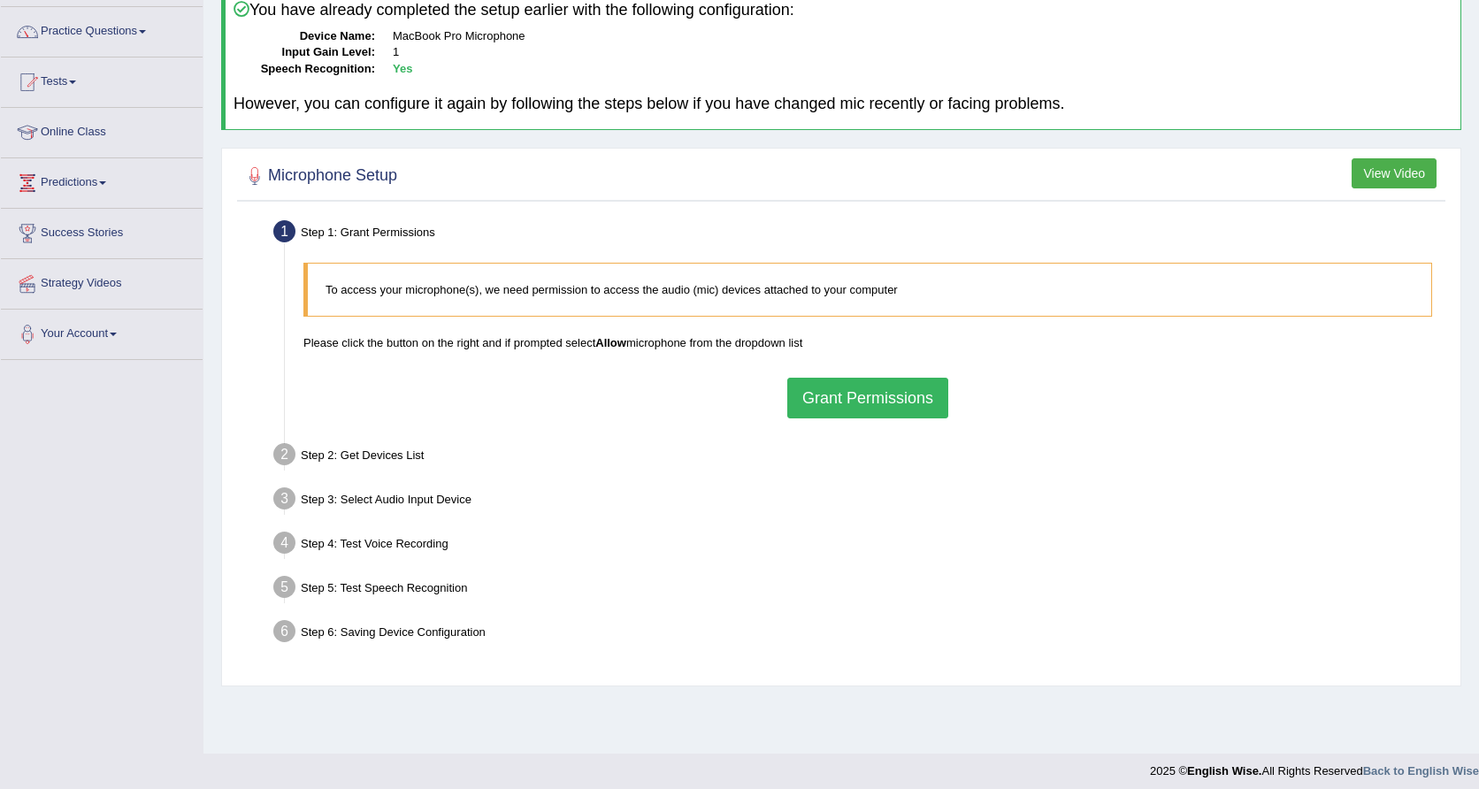
scroll to position [140, 0]
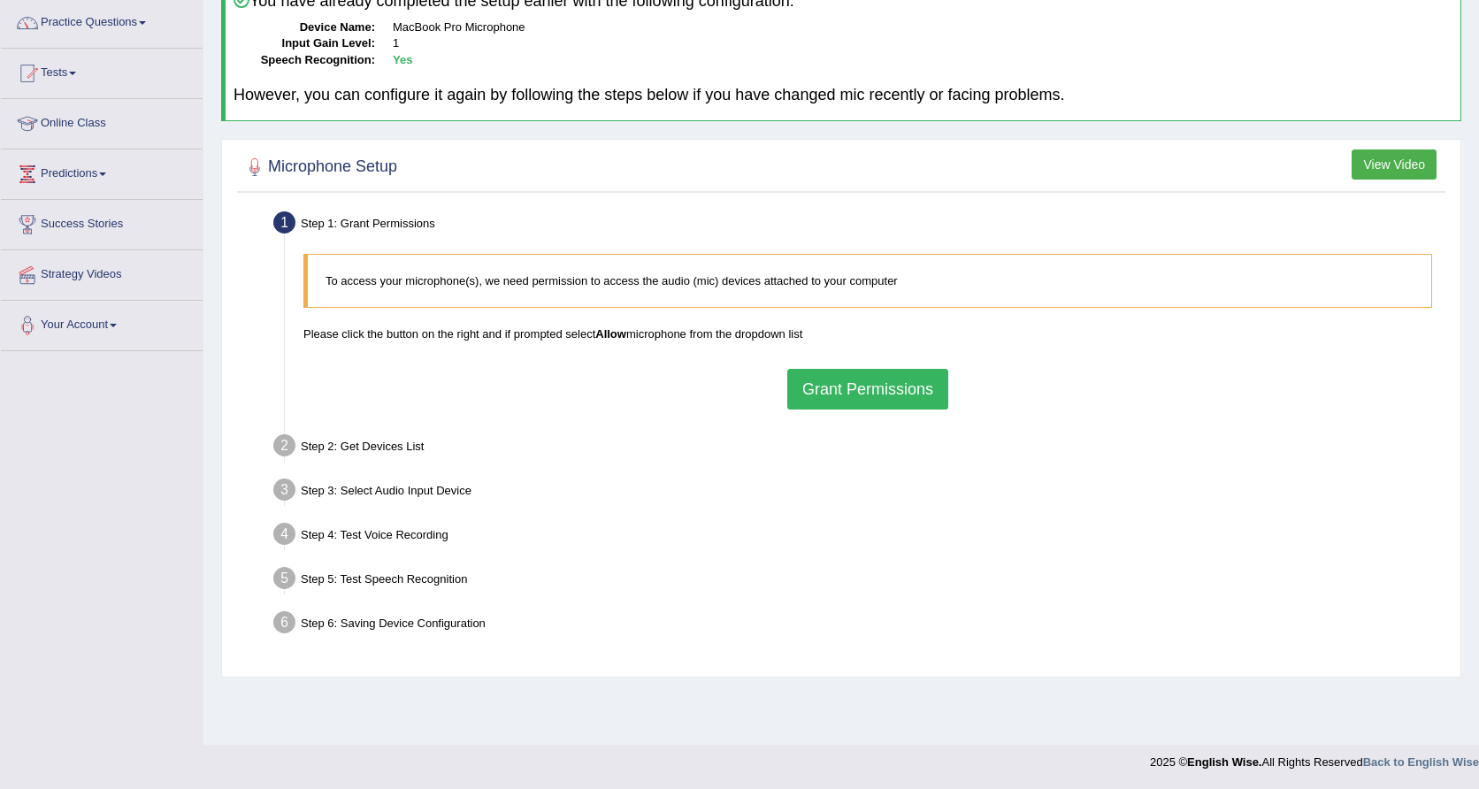
click at [832, 382] on button "Grant Permissions" at bounding box center [867, 389] width 161 height 41
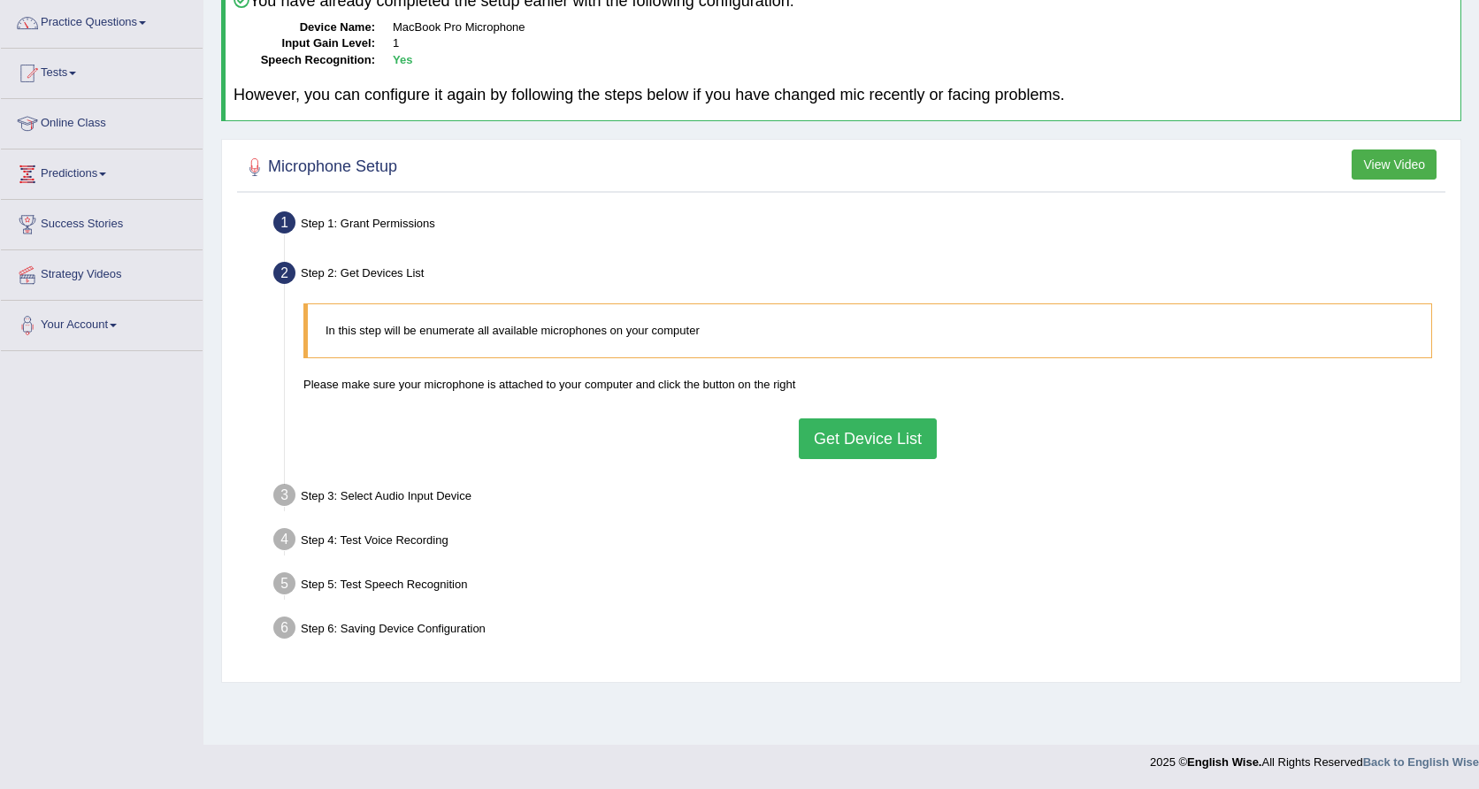
click at [831, 430] on button "Get Device List" at bounding box center [868, 438] width 138 height 41
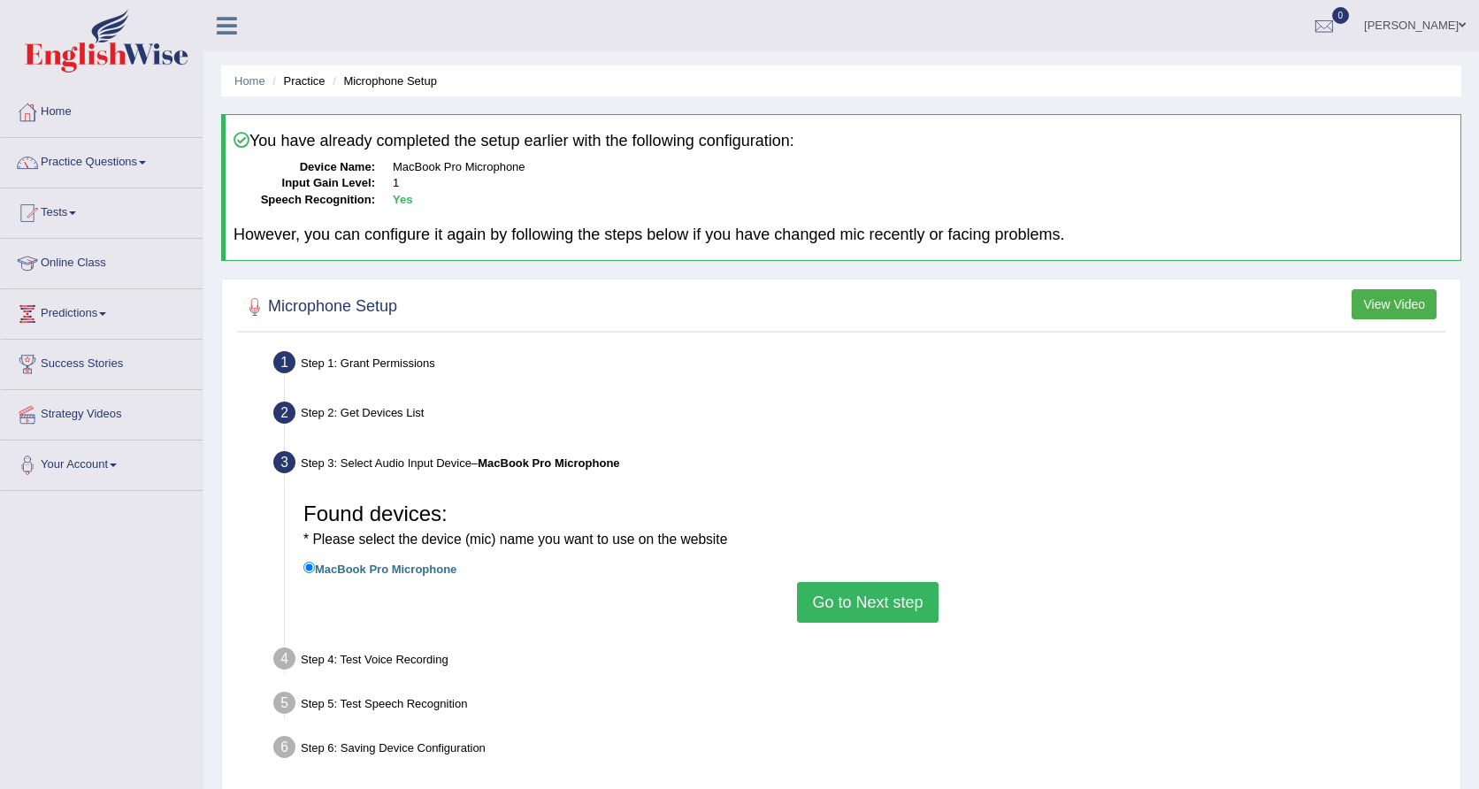
scroll to position [0, 0]
click at [138, 161] on link "Practice Questions" at bounding box center [102, 160] width 202 height 44
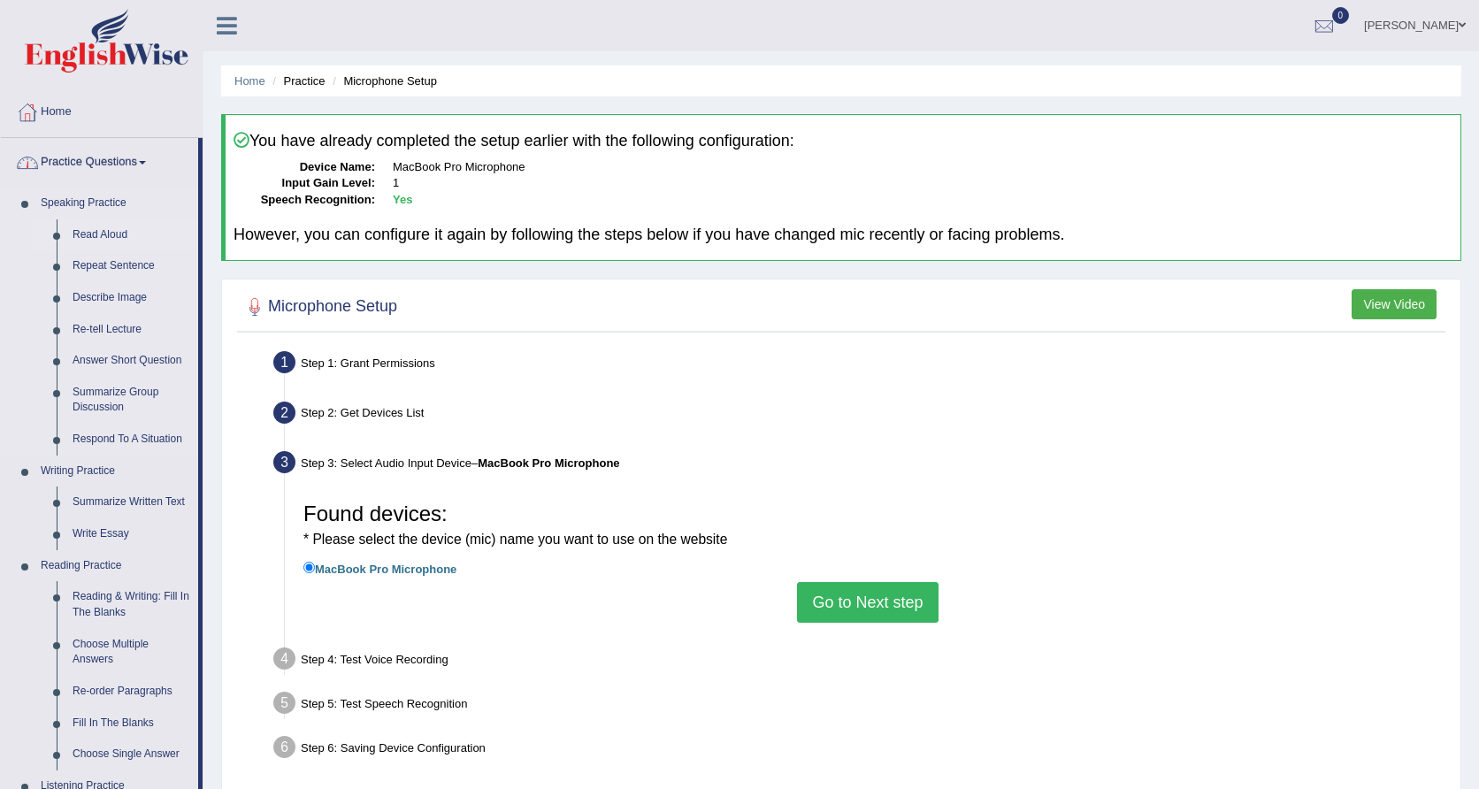
click at [100, 237] on link "Read Aloud" at bounding box center [132, 235] width 134 height 32
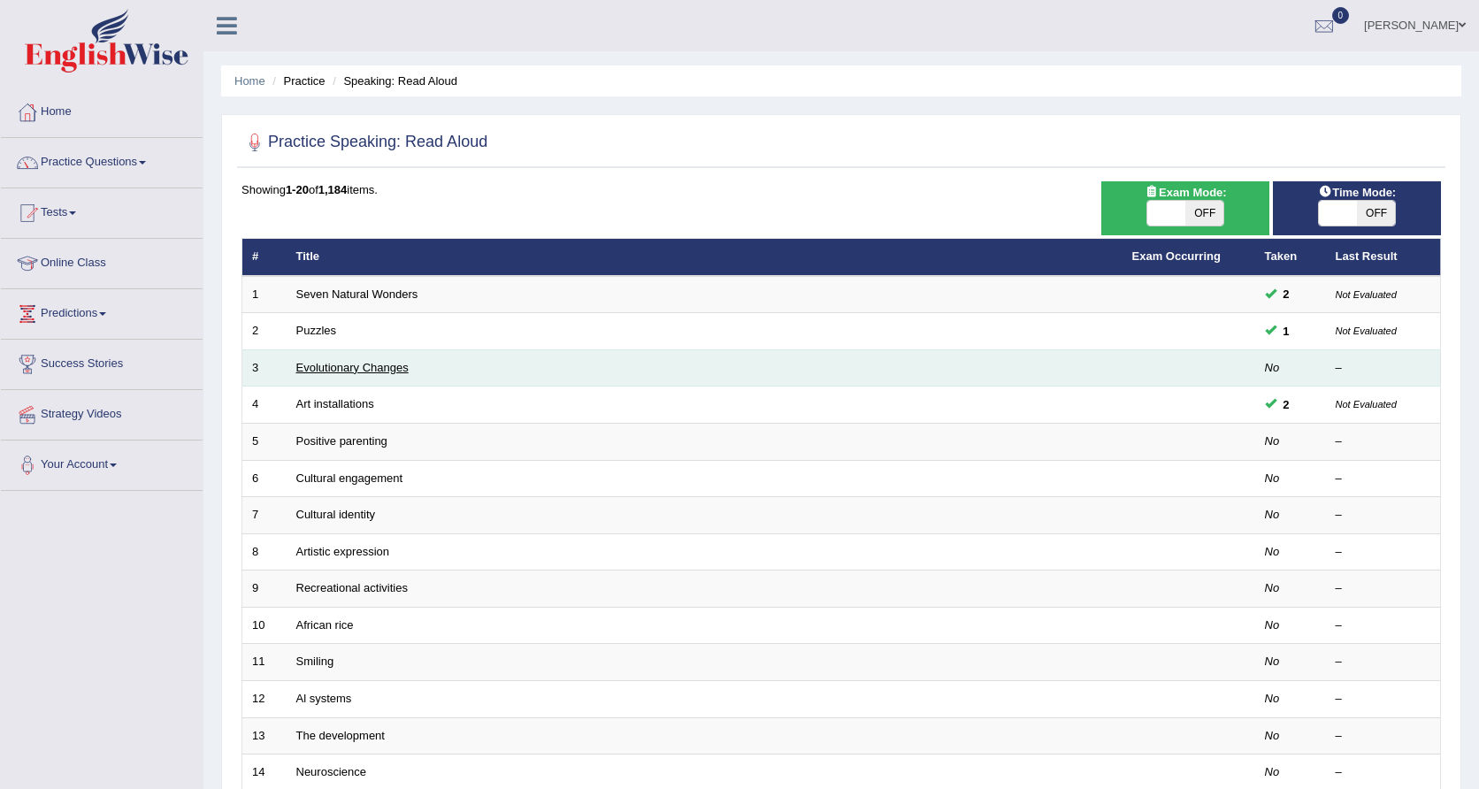
click at [339, 371] on link "Evolutionary Changes" at bounding box center [352, 367] width 112 height 13
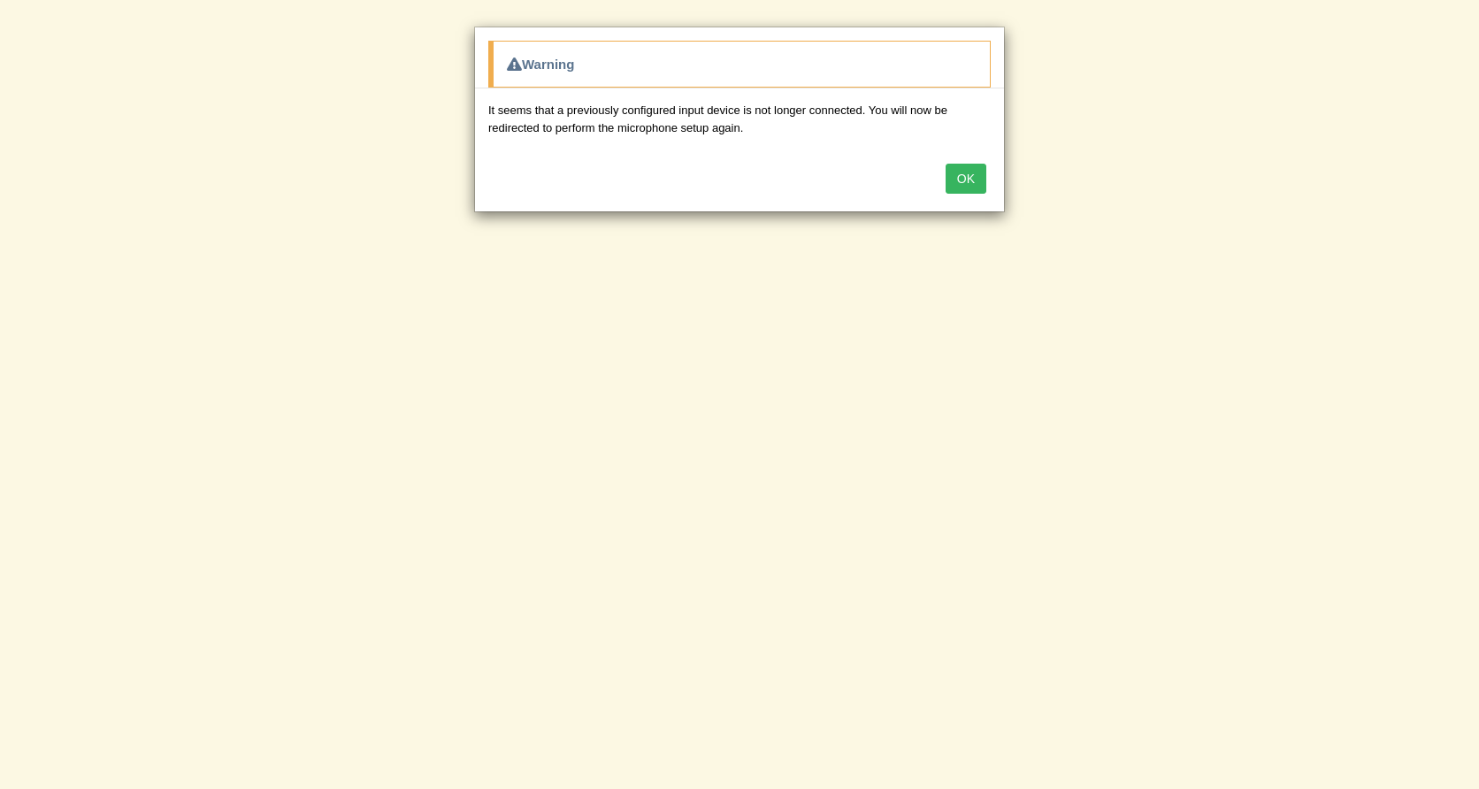
click at [967, 176] on button "OK" at bounding box center [965, 179] width 41 height 30
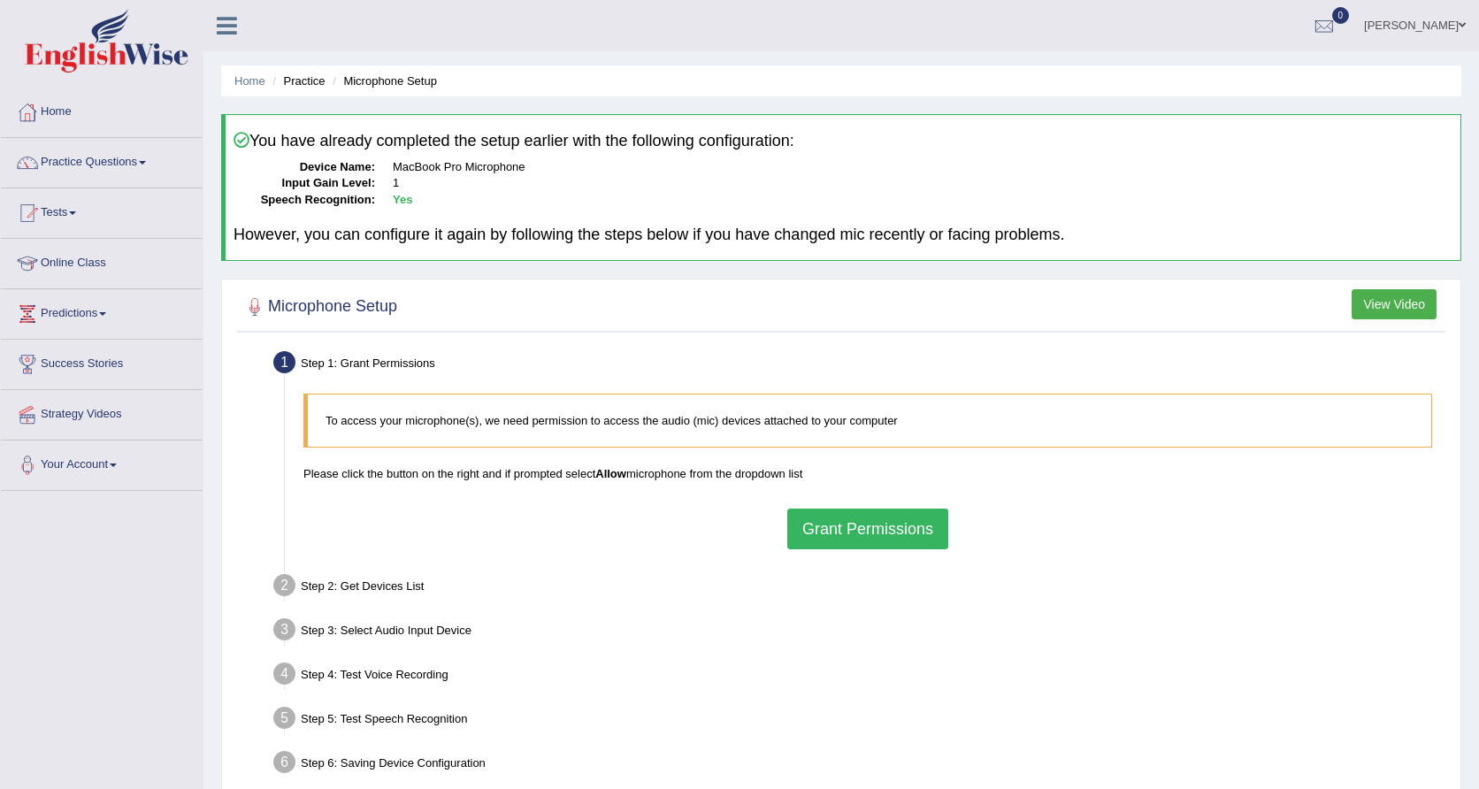
click at [576, 218] on div "You have already completed the setup earlier with the following configuration: …" at bounding box center [841, 187] width 1240 height 147
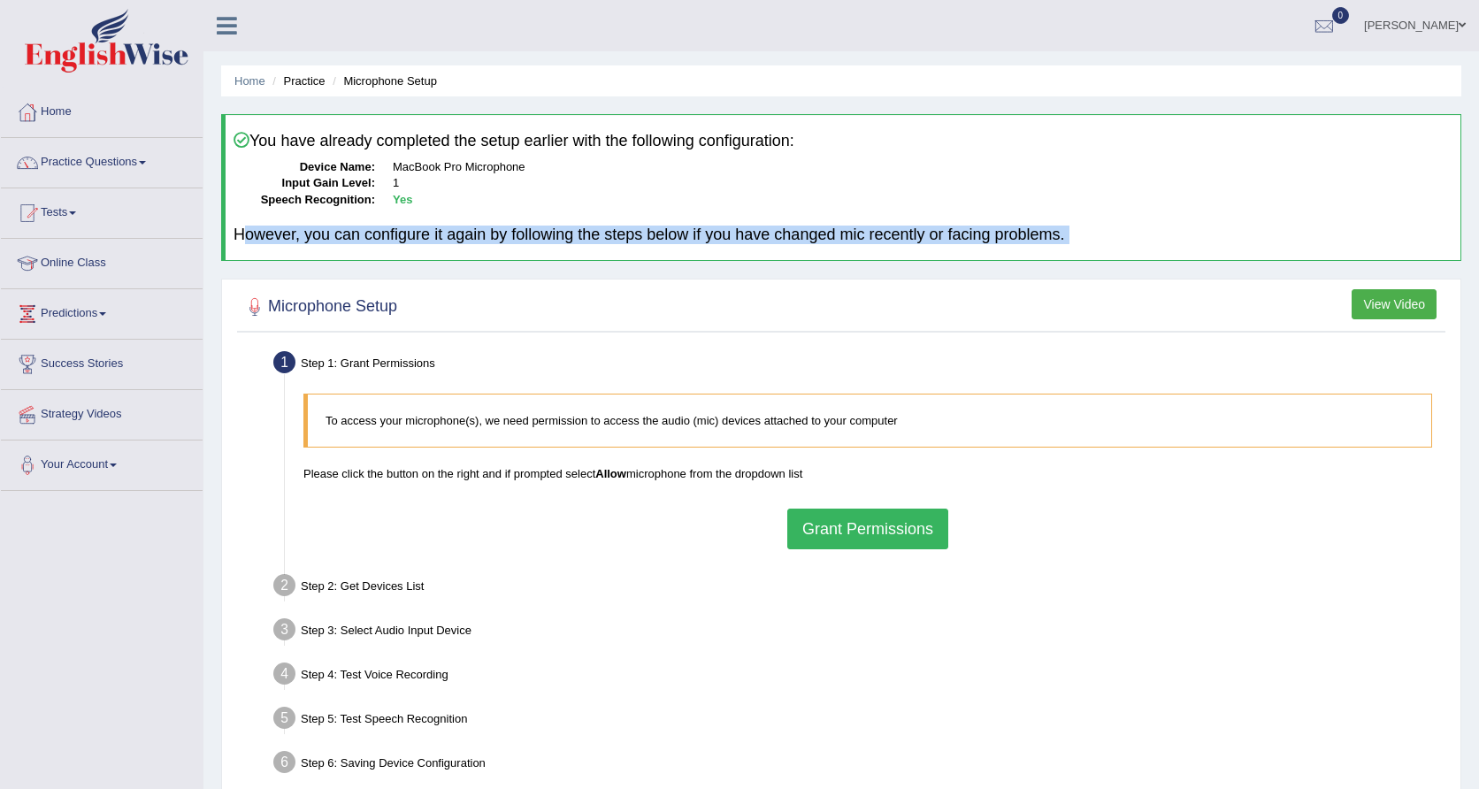
click at [576, 218] on div "You have already completed the setup earlier with the following configuration: …" at bounding box center [841, 187] width 1240 height 147
click at [1385, 299] on button "View Video" at bounding box center [1393, 304] width 85 height 30
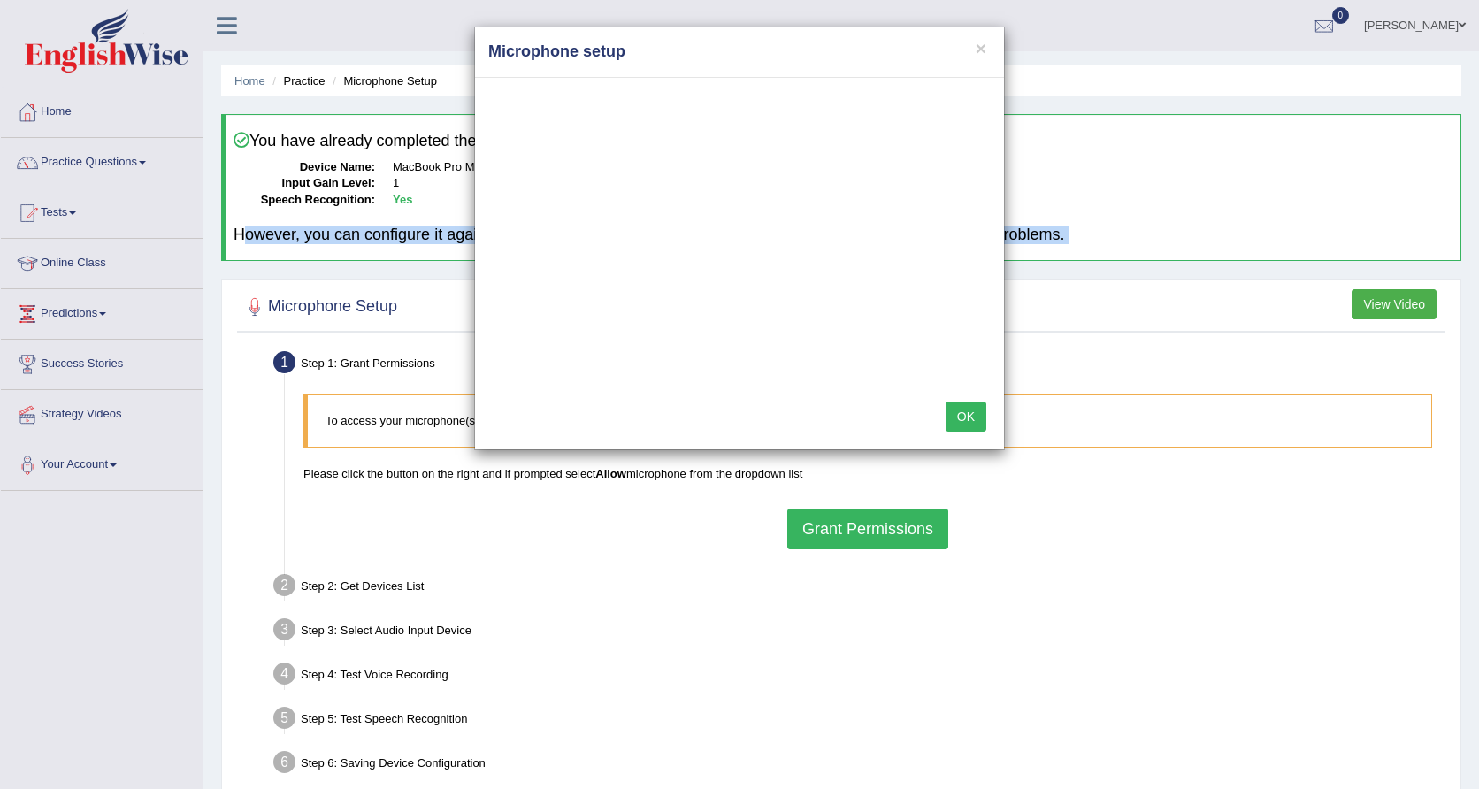
click at [964, 411] on button "OK" at bounding box center [965, 416] width 41 height 30
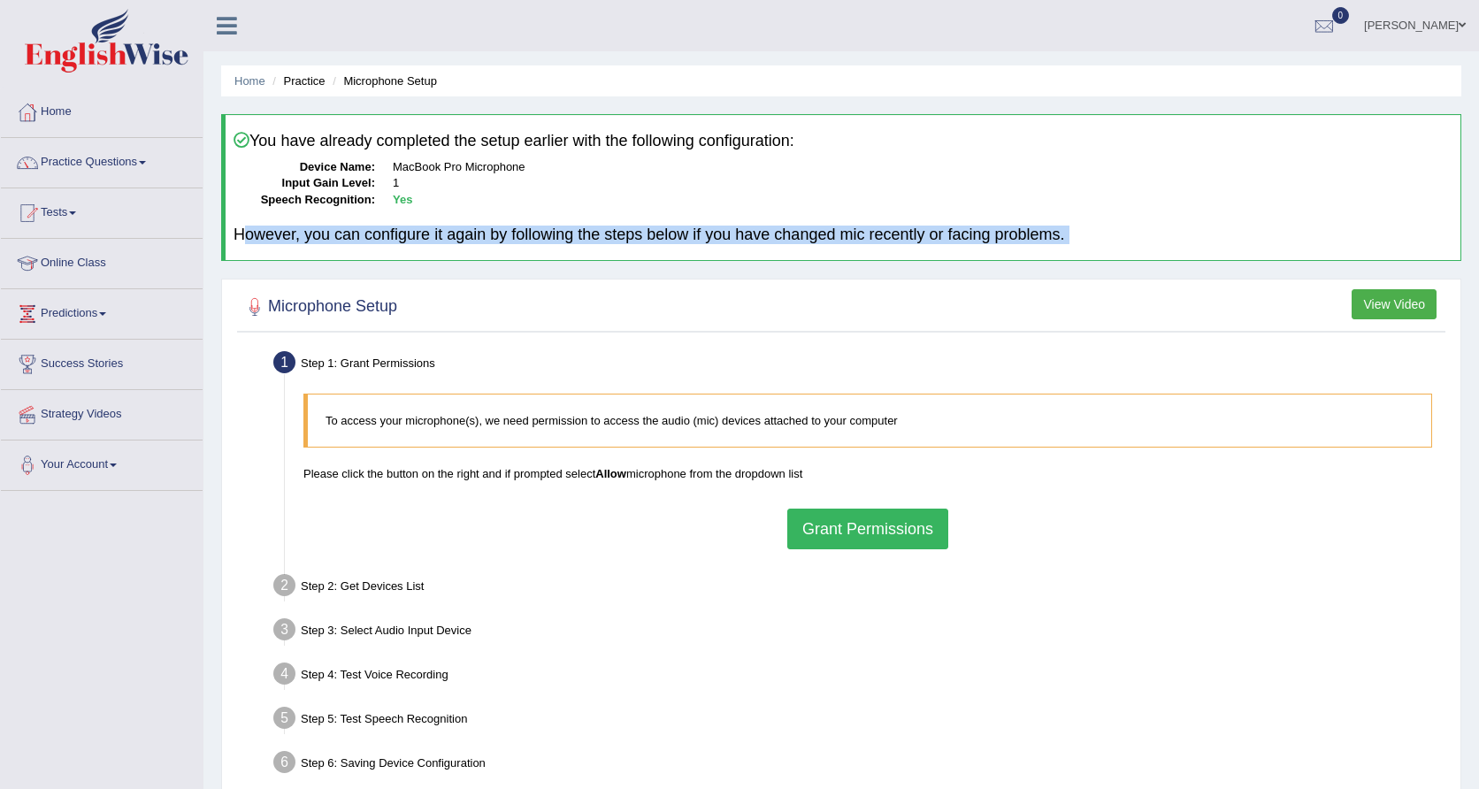
click at [758, 207] on div "You have already completed the setup earlier with the following configuration: …" at bounding box center [841, 187] width 1240 height 147
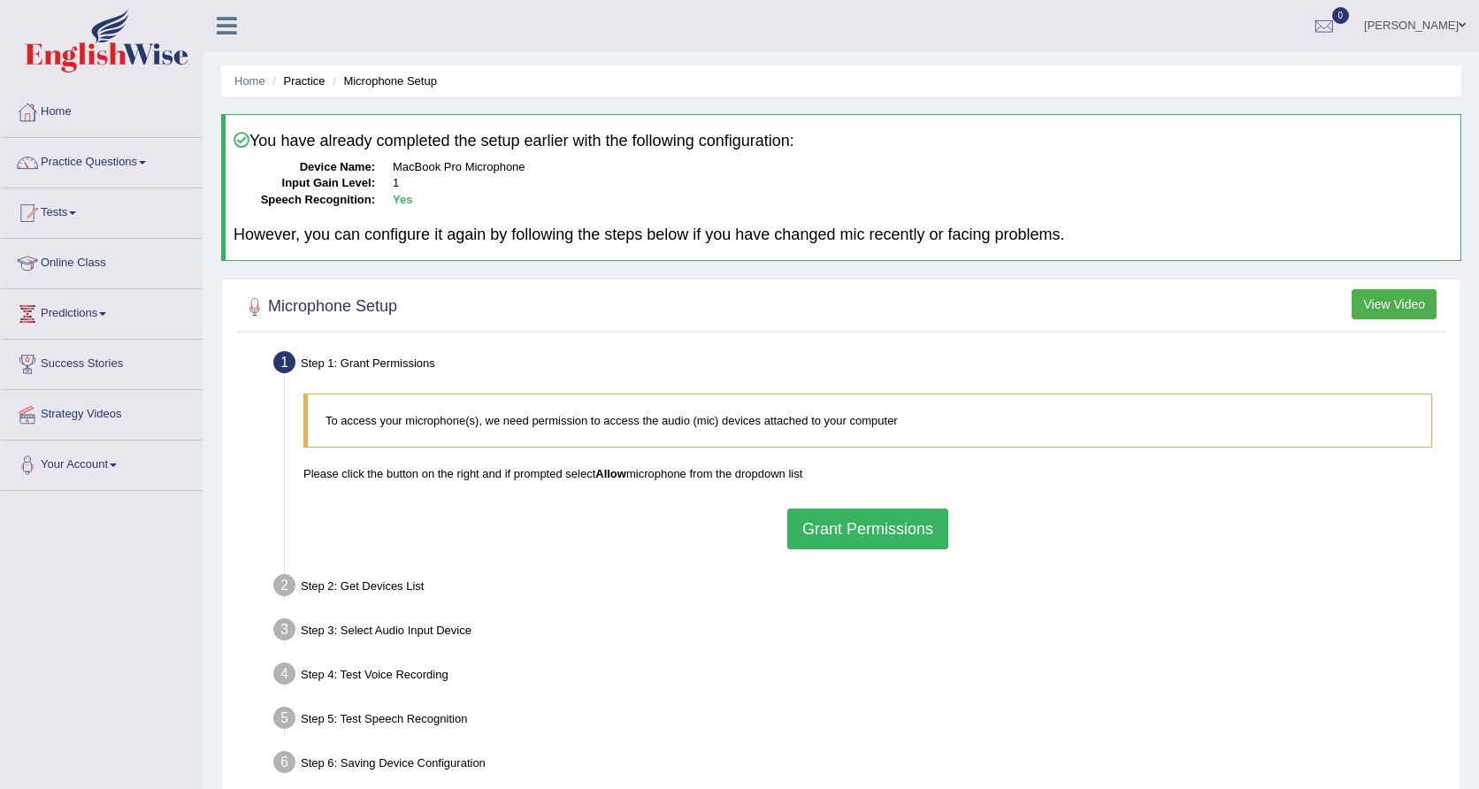
click at [289, 83] on li "Practice" at bounding box center [296, 81] width 57 height 17
click at [310, 83] on li "Practice" at bounding box center [296, 81] width 57 height 17
click at [243, 81] on link "Home" at bounding box center [249, 80] width 31 height 13
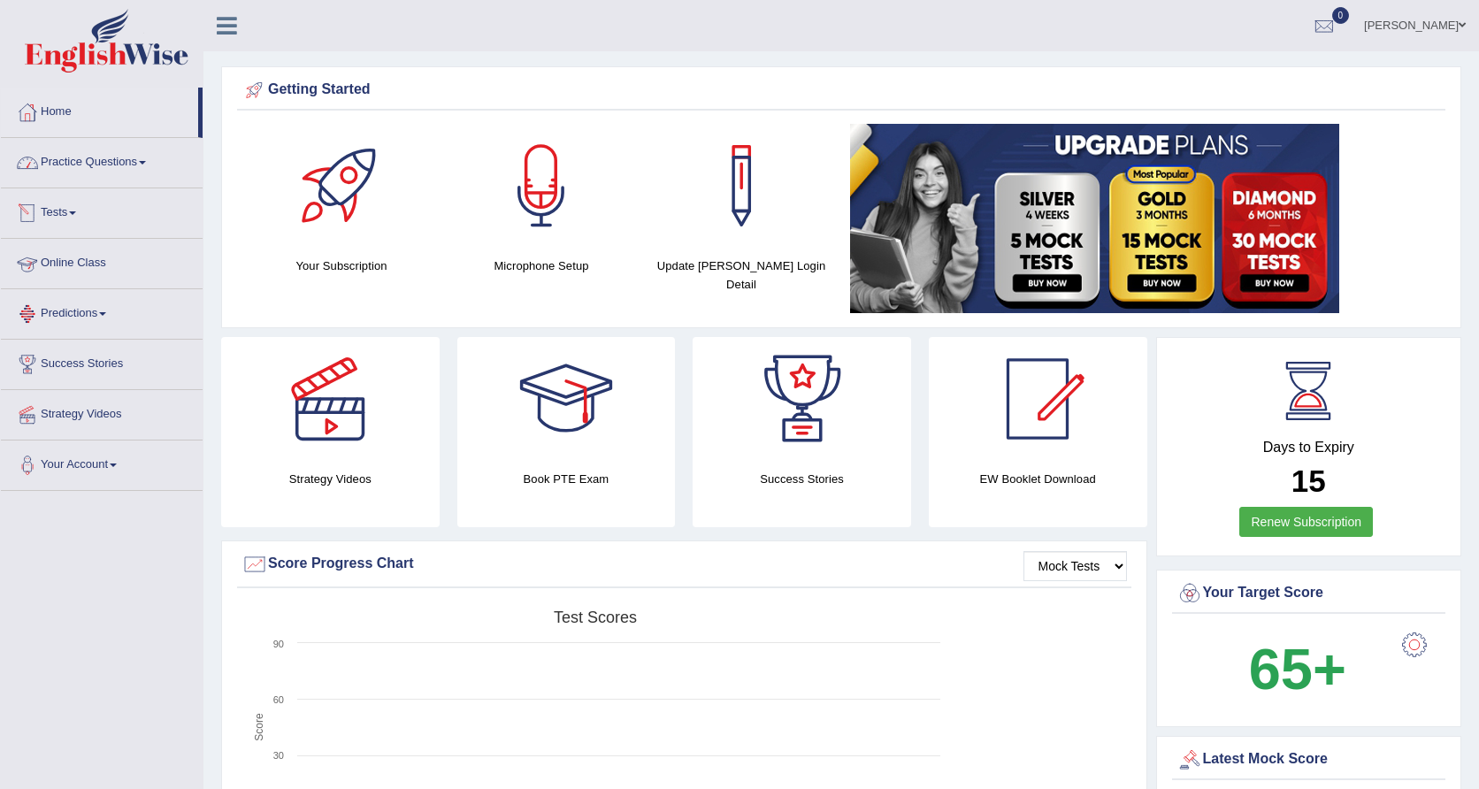
click at [141, 176] on link "Practice Questions" at bounding box center [102, 160] width 202 height 44
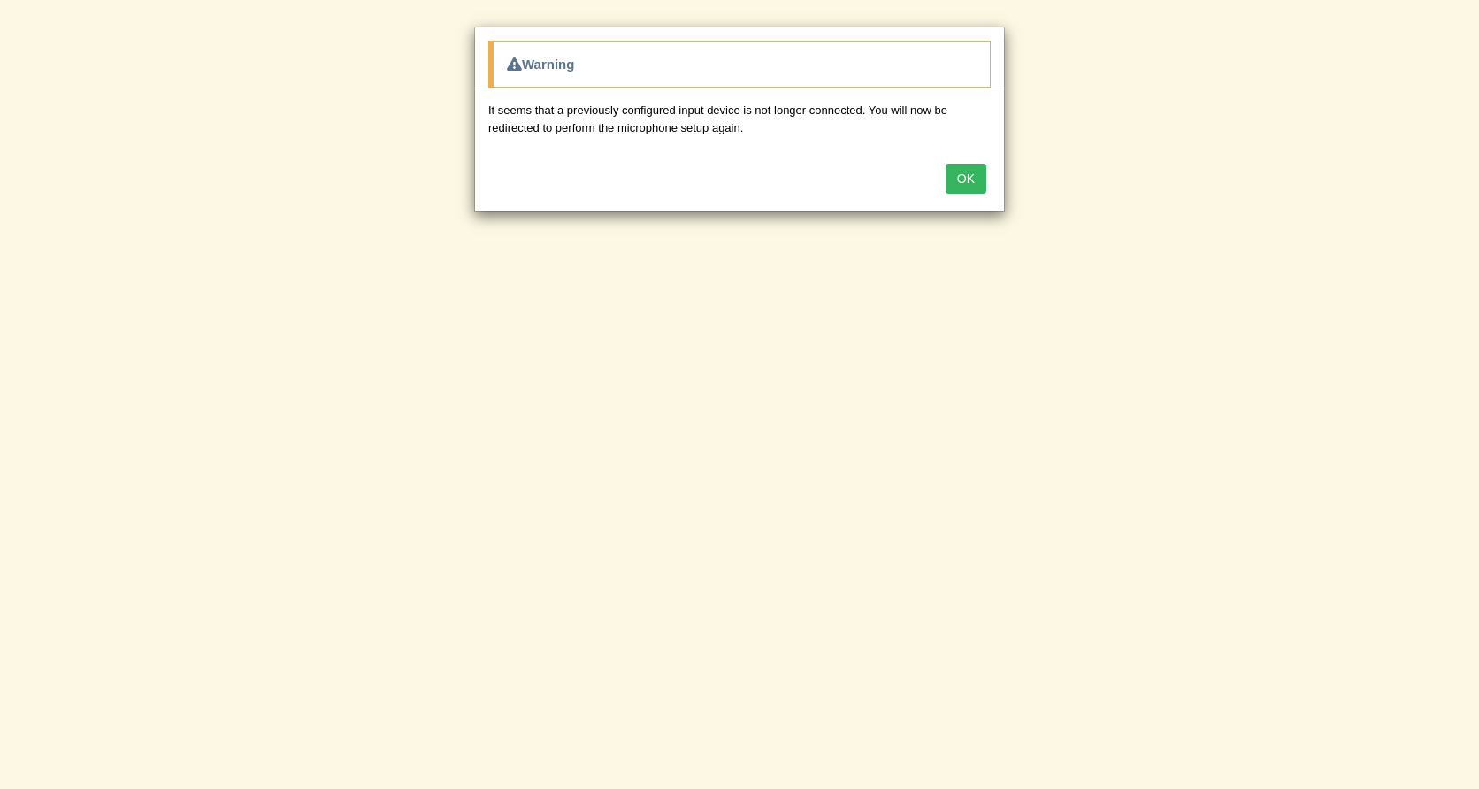
click at [969, 178] on button "OK" at bounding box center [965, 179] width 41 height 30
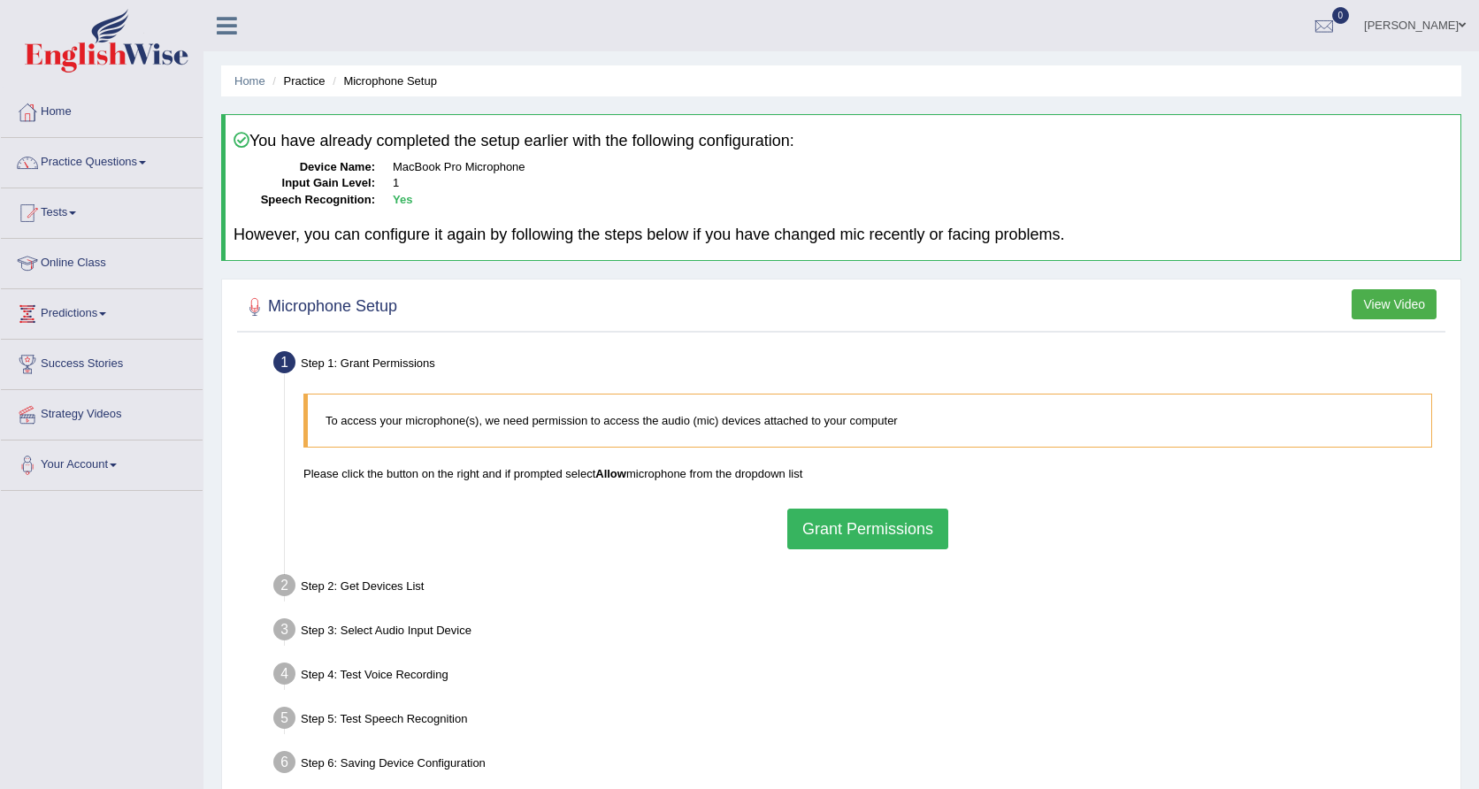
click at [878, 523] on button "Grant Permissions" at bounding box center [867, 528] width 161 height 41
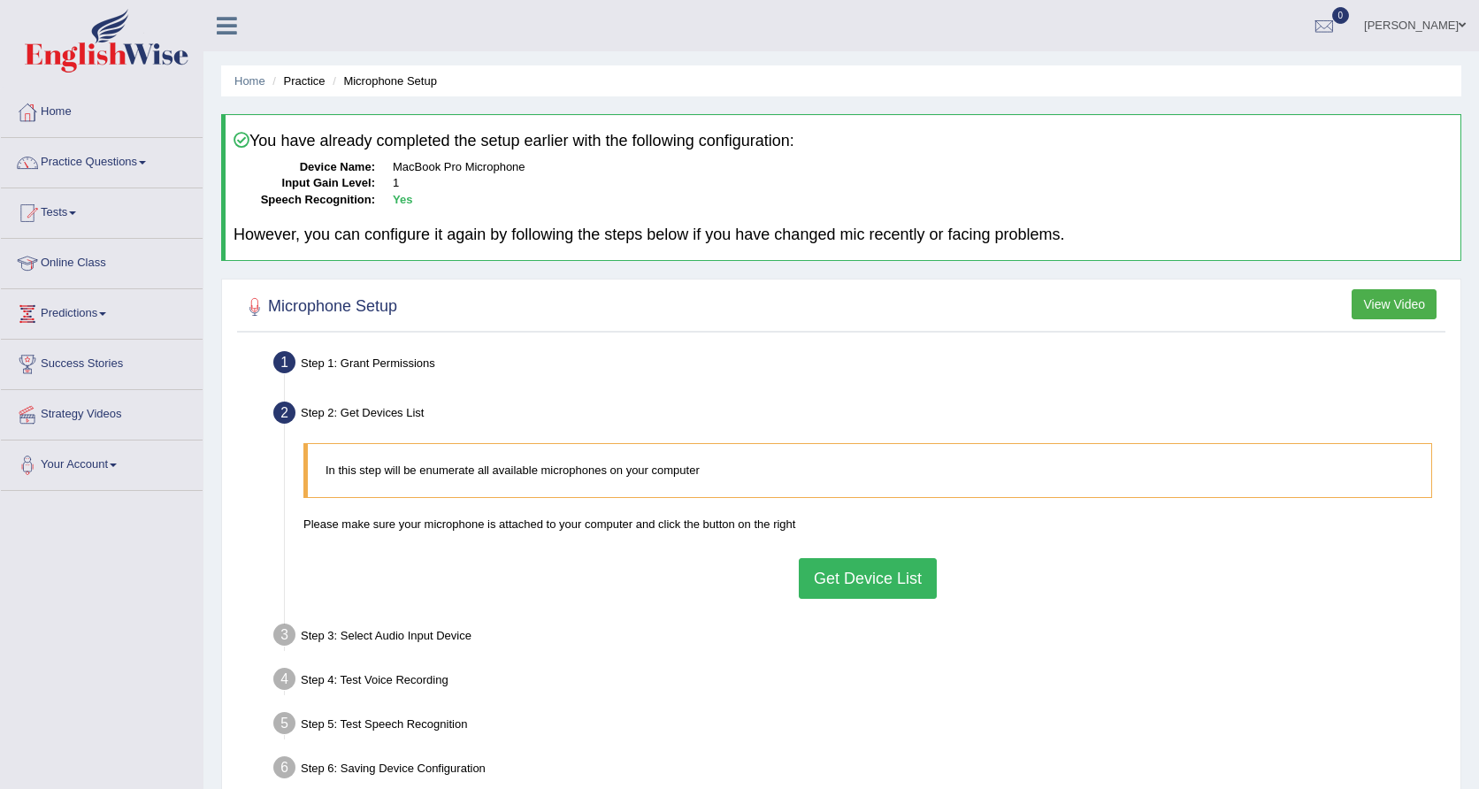
click at [861, 570] on button "Get Device List" at bounding box center [868, 578] width 138 height 41
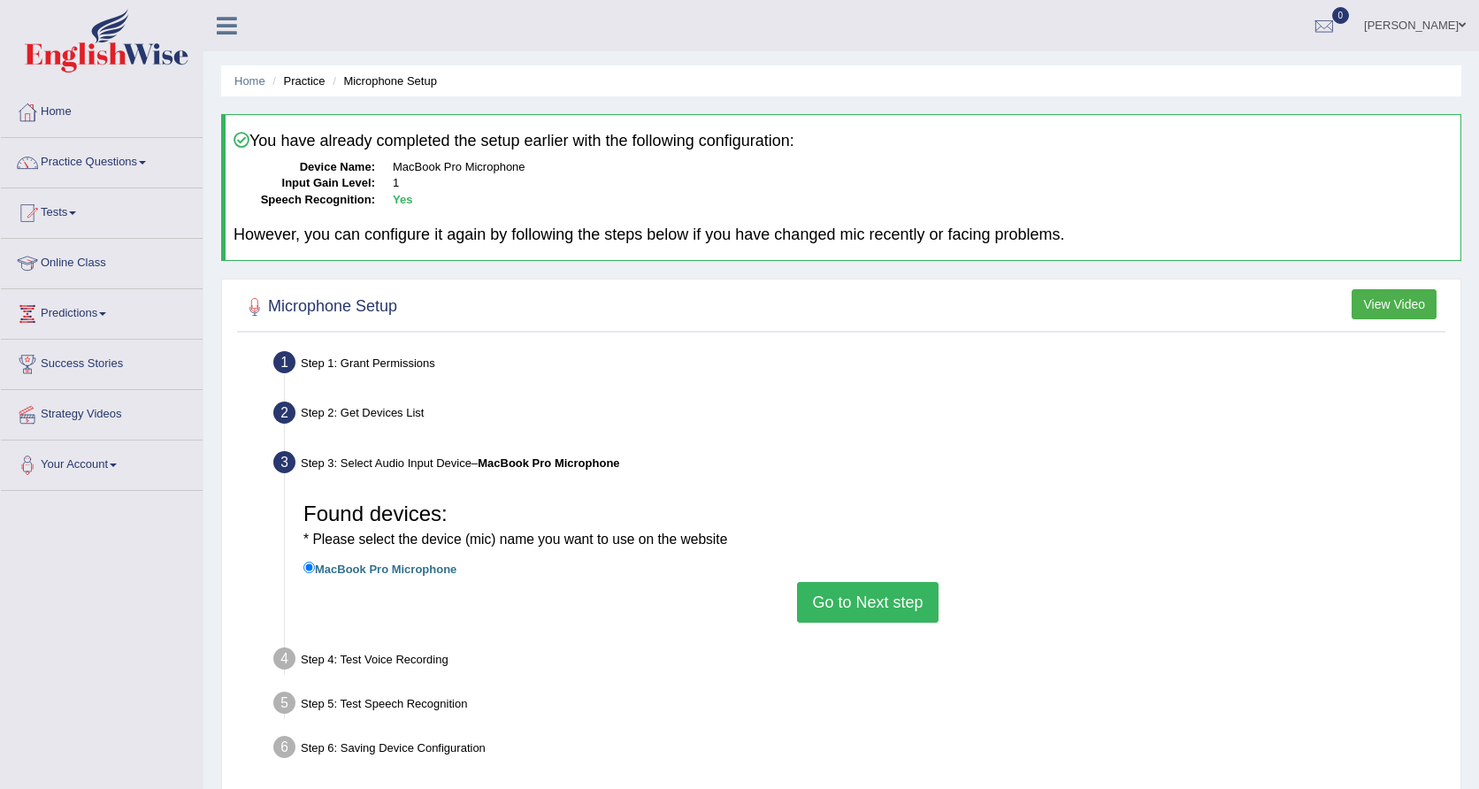
click at [861, 583] on button "Go to Next step" at bounding box center [867, 602] width 141 height 41
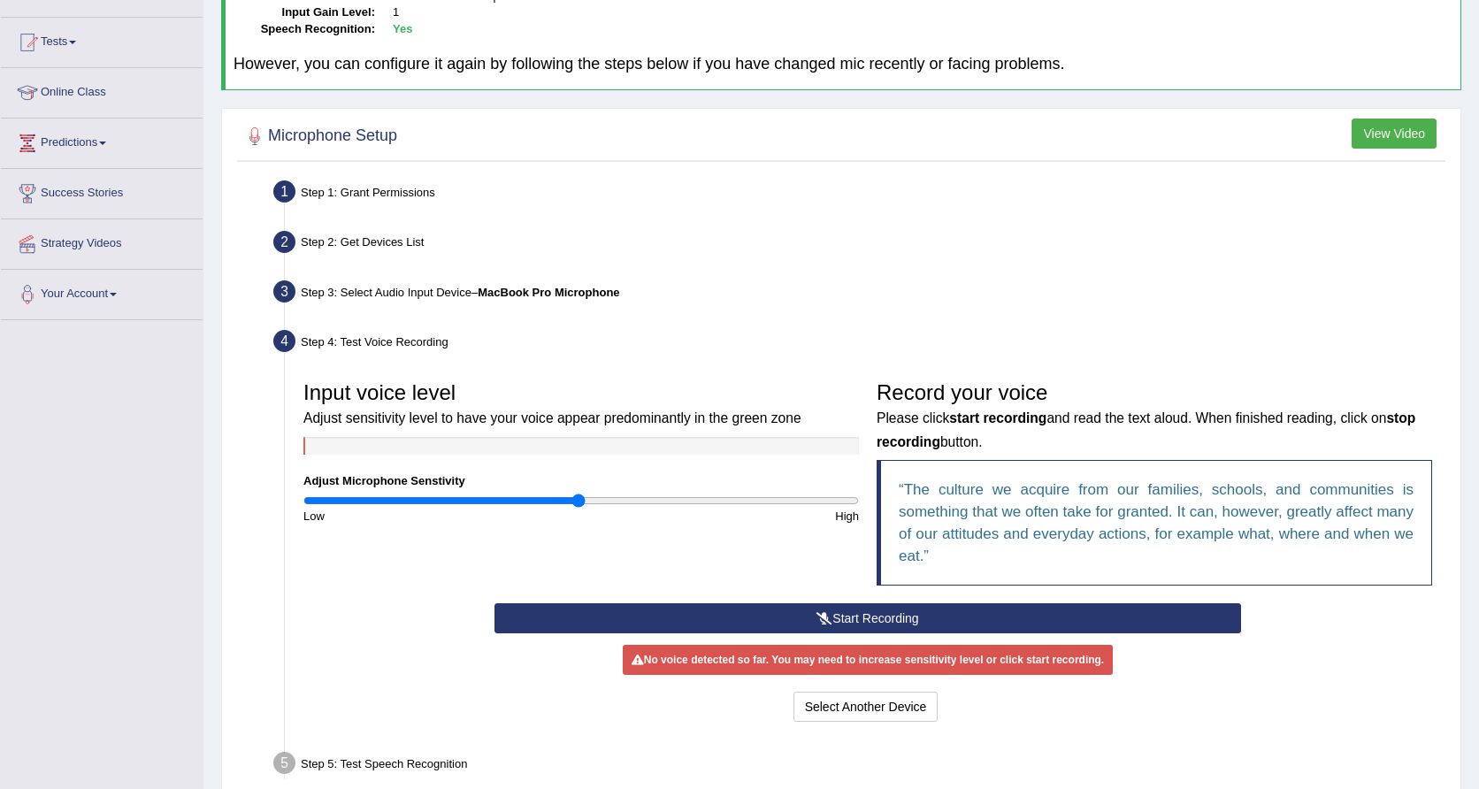
scroll to position [172, 0]
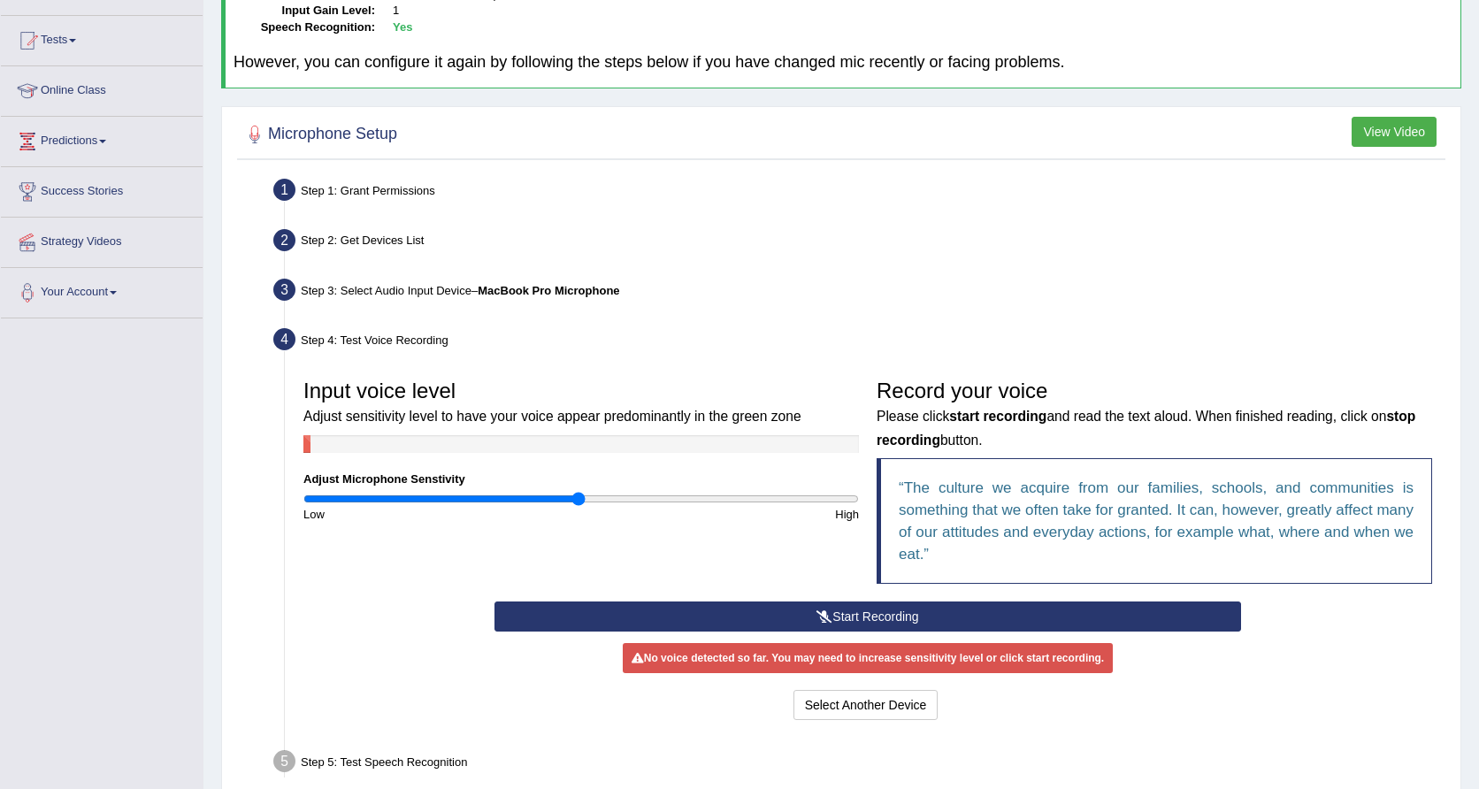
click at [837, 615] on button "Start Recording" at bounding box center [867, 616] width 746 height 30
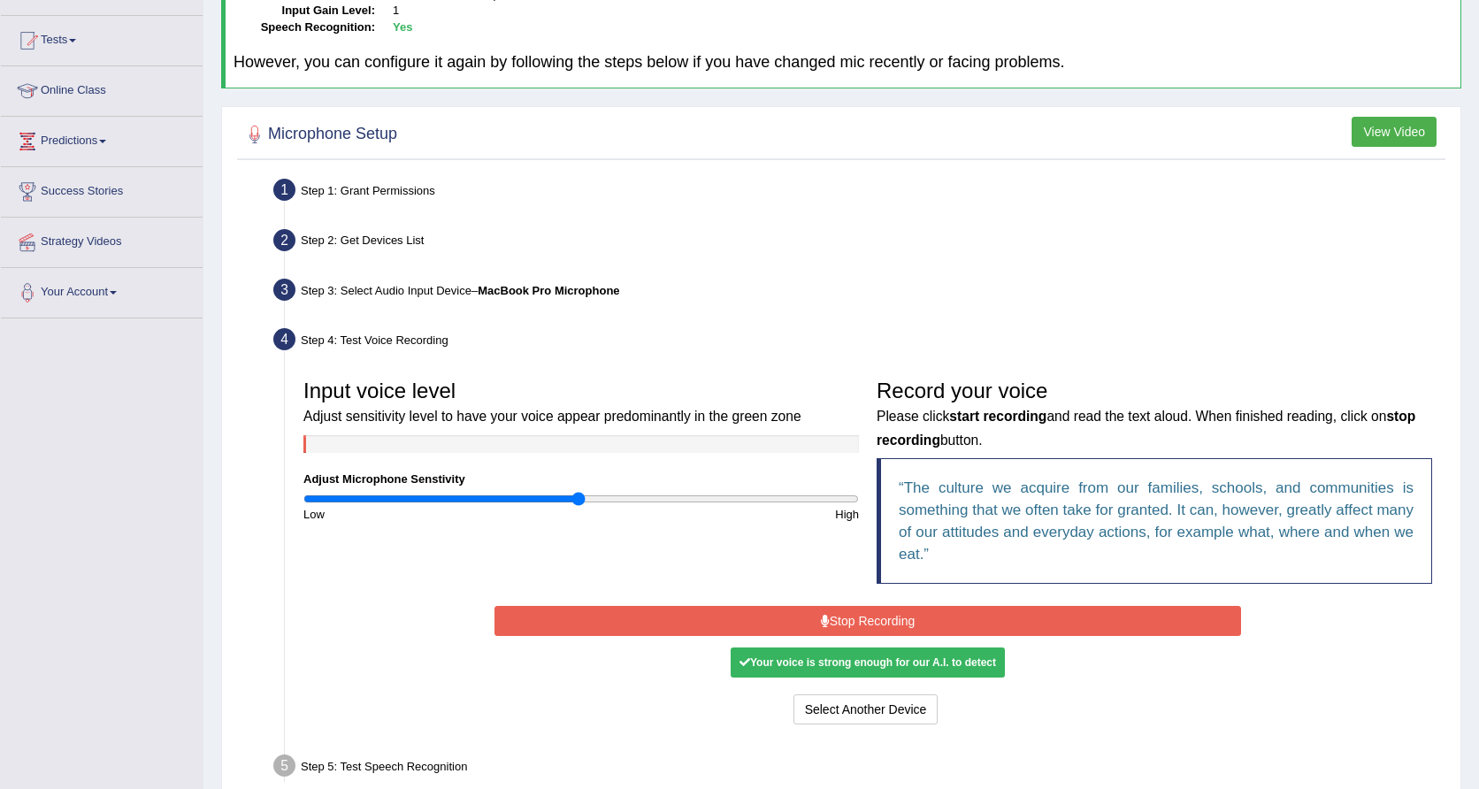
click at [836, 623] on button "Stop Recording" at bounding box center [867, 621] width 746 height 30
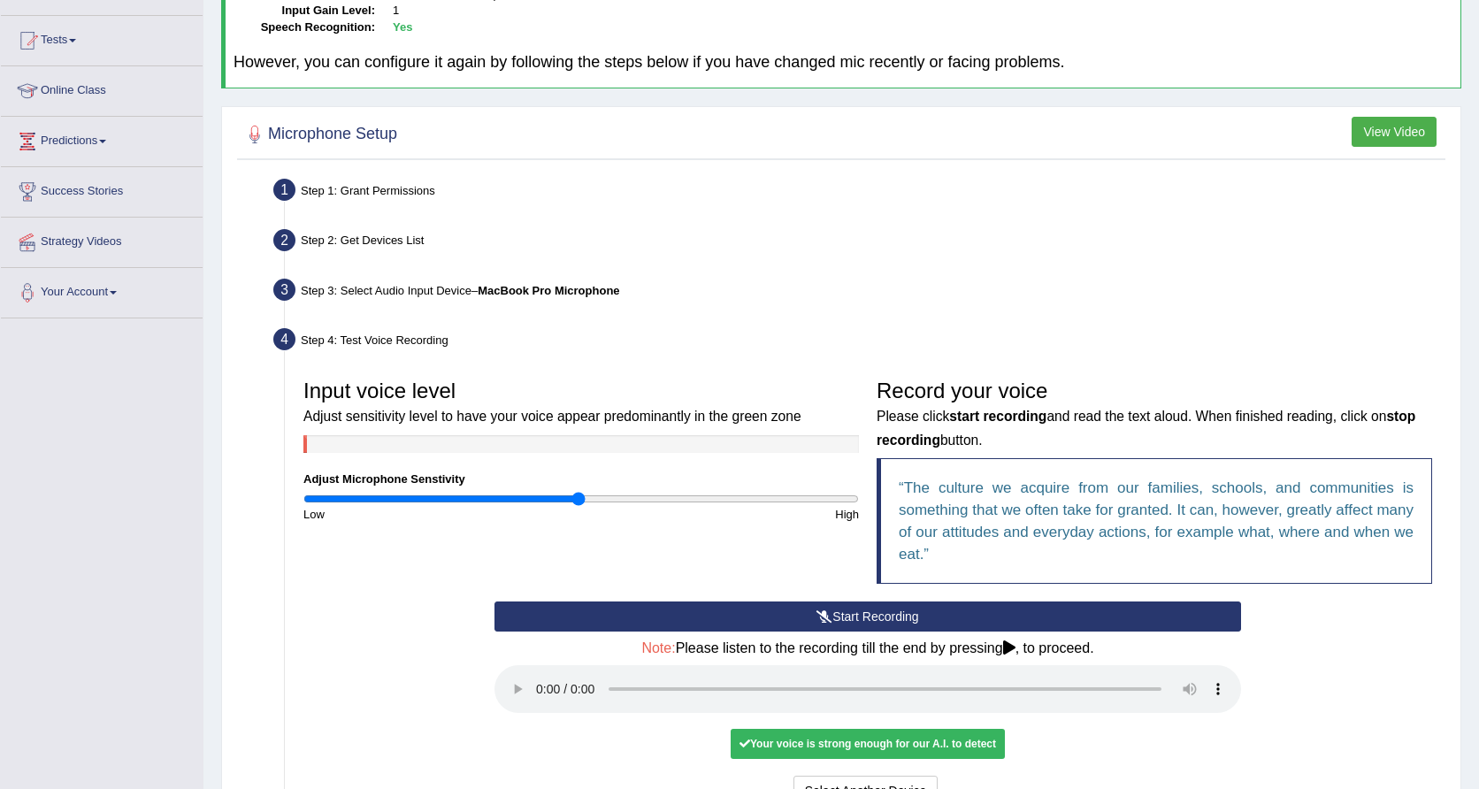
click at [543, 676] on audio at bounding box center [867, 689] width 746 height 48
click at [1099, 670] on audio at bounding box center [867, 689] width 746 height 48
click at [992, 776] on button "Voice is ok. Go to Next step" at bounding box center [941, 791] width 175 height 30
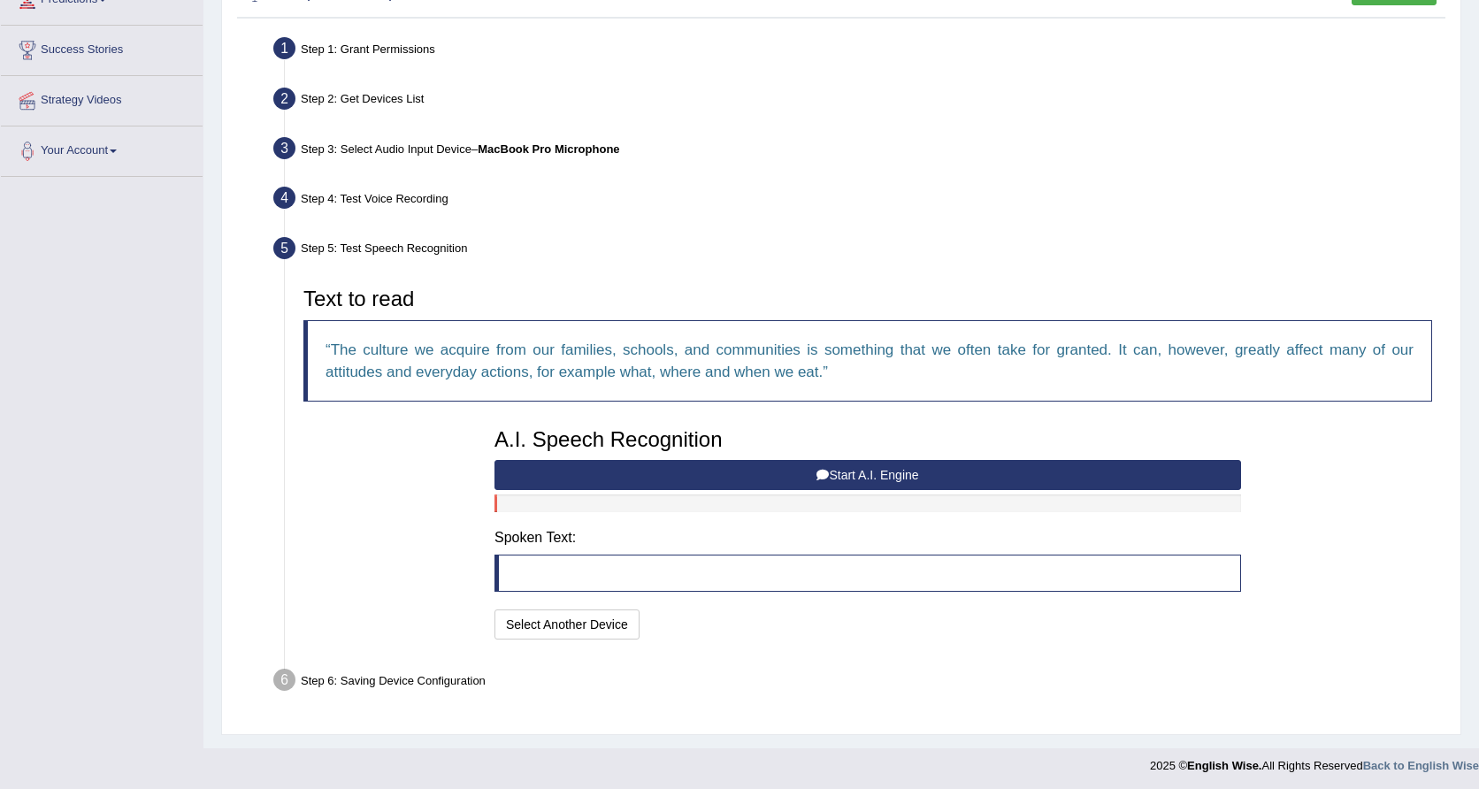
scroll to position [313, 0]
click at [816, 472] on icon at bounding box center [822, 476] width 12 height 12
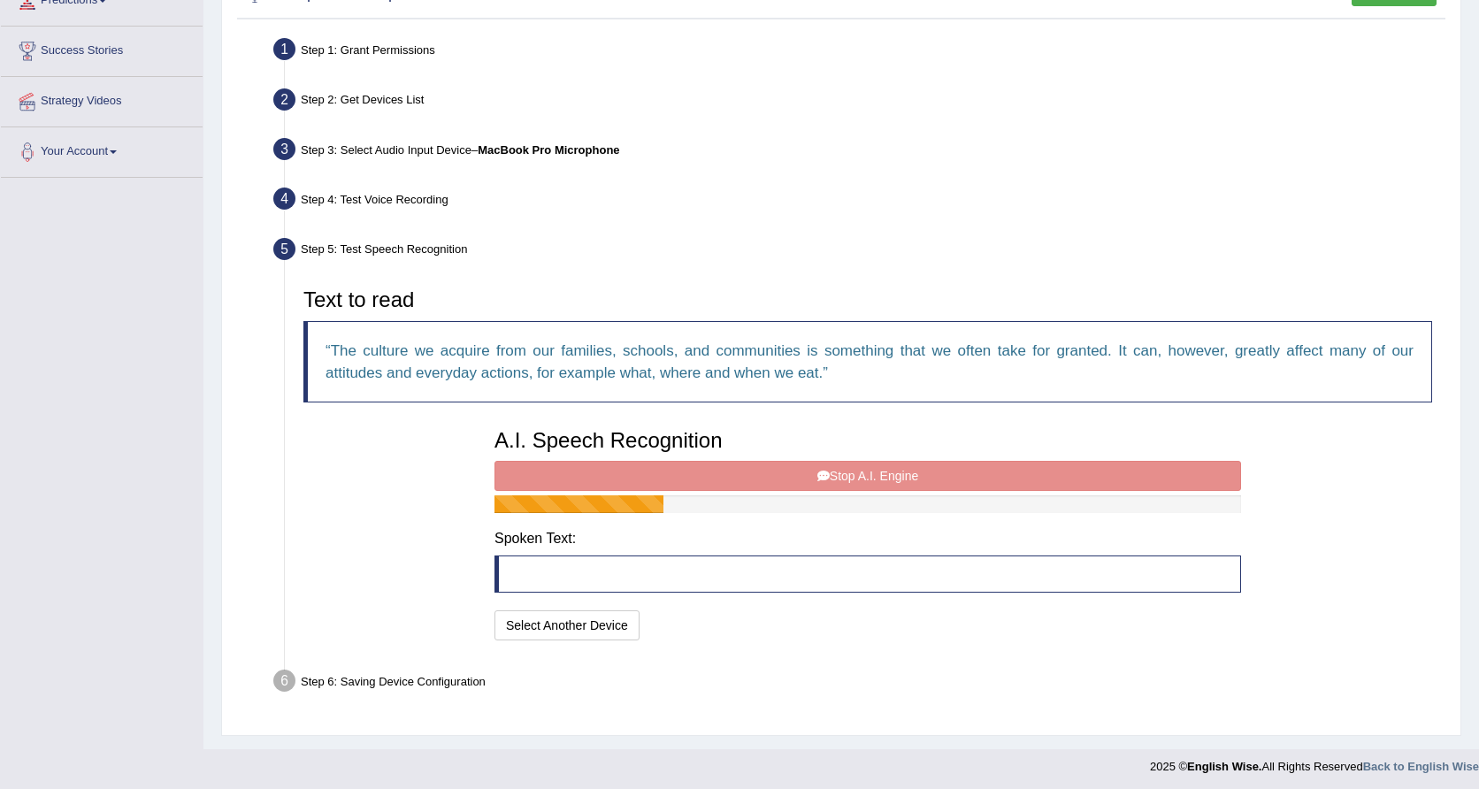
click at [816, 472] on div "A.I. Speech Recognition Start A.I. Engine Stop A.I. Engine Note: Please listen …" at bounding box center [867, 532] width 764 height 225
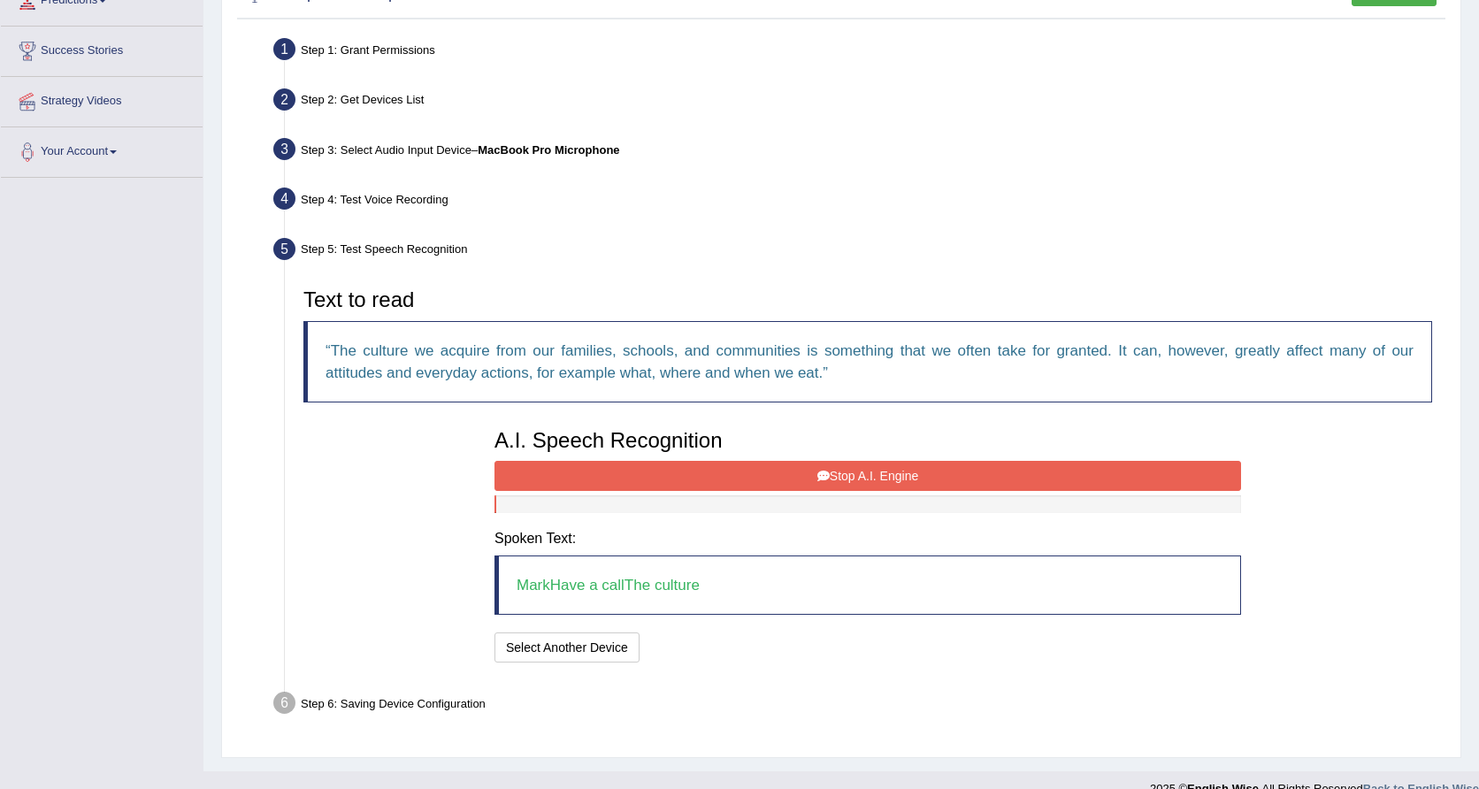
click at [873, 478] on button "Stop A.I. Engine" at bounding box center [867, 476] width 746 height 30
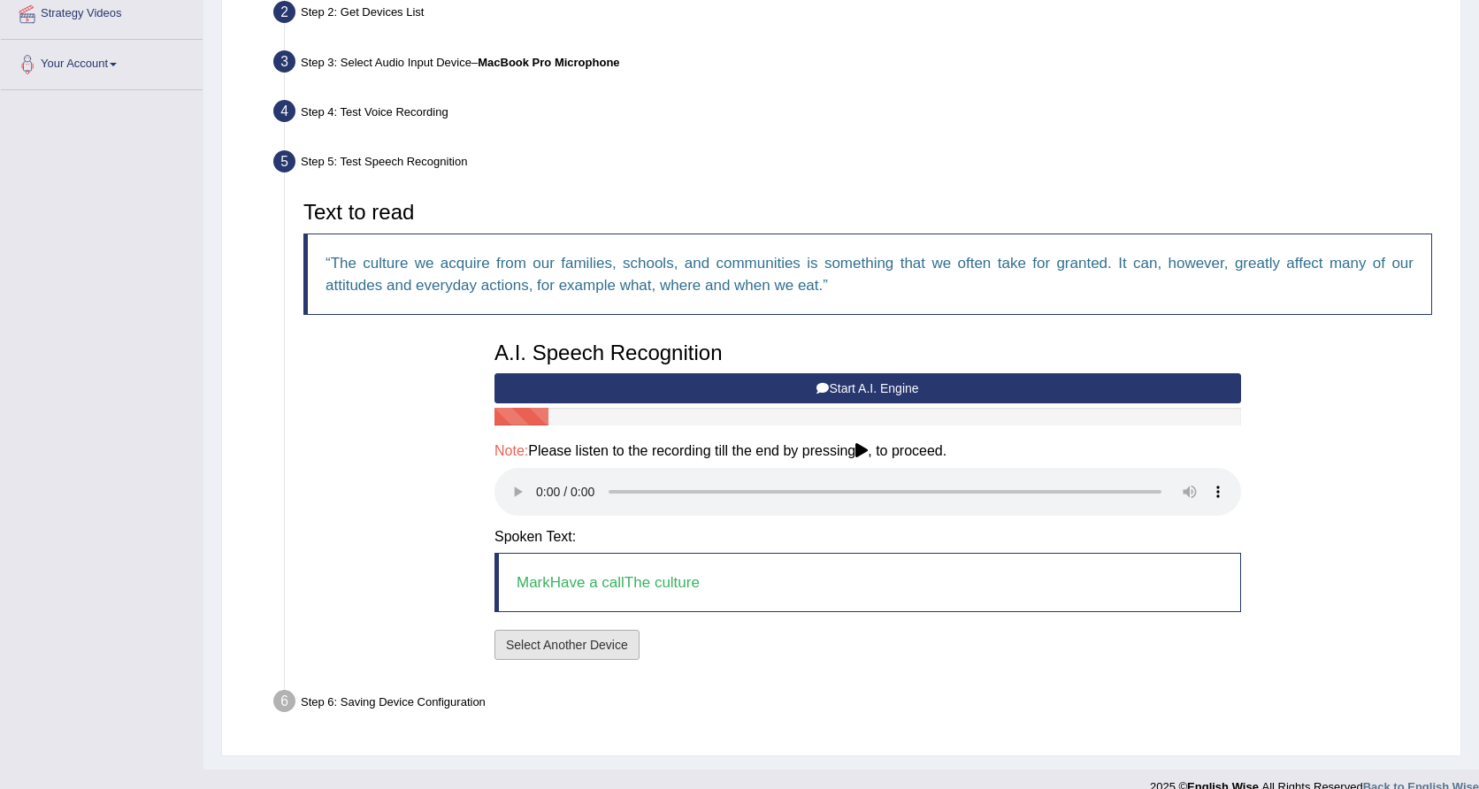
scroll to position [400, 0]
drag, startPoint x: 625, startPoint y: 521, endPoint x: 615, endPoint y: 521, distance: 9.7
click at [625, 521] on div "A.I. Speech Recognition Start A.I. Engine Stop A.I. Engine Note: Please listen …" at bounding box center [867, 499] width 764 height 333
click at [615, 524] on div "A.I. Speech Recognition Start A.I. Engine Stop A.I. Engine Note: Please listen …" at bounding box center [867, 499] width 764 height 333
click at [540, 470] on audio at bounding box center [867, 493] width 746 height 48
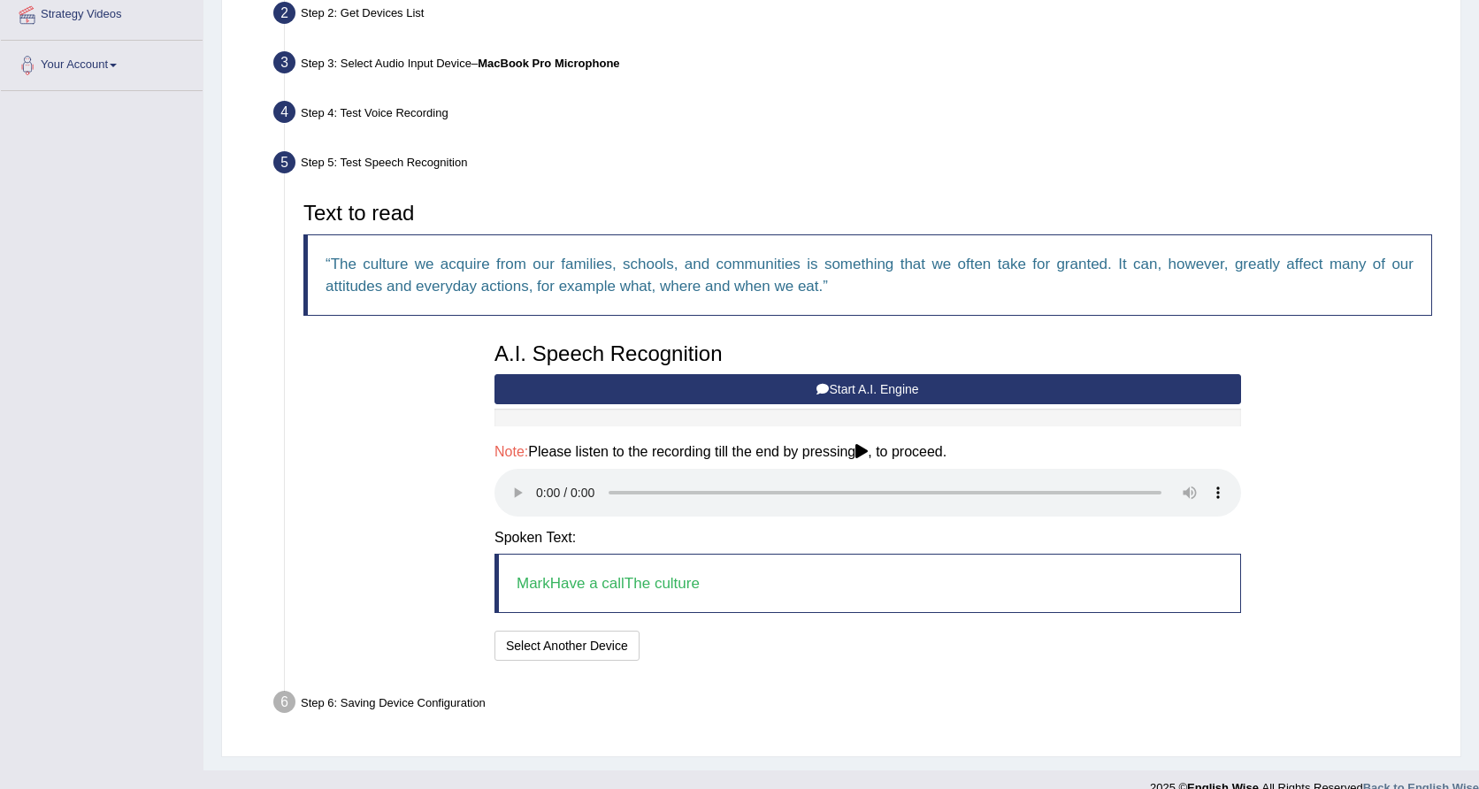
click at [1099, 478] on audio at bounding box center [867, 493] width 746 height 48
click at [809, 631] on button "Speech is ok. Go to Last step" at bounding box center [738, 646] width 185 height 30
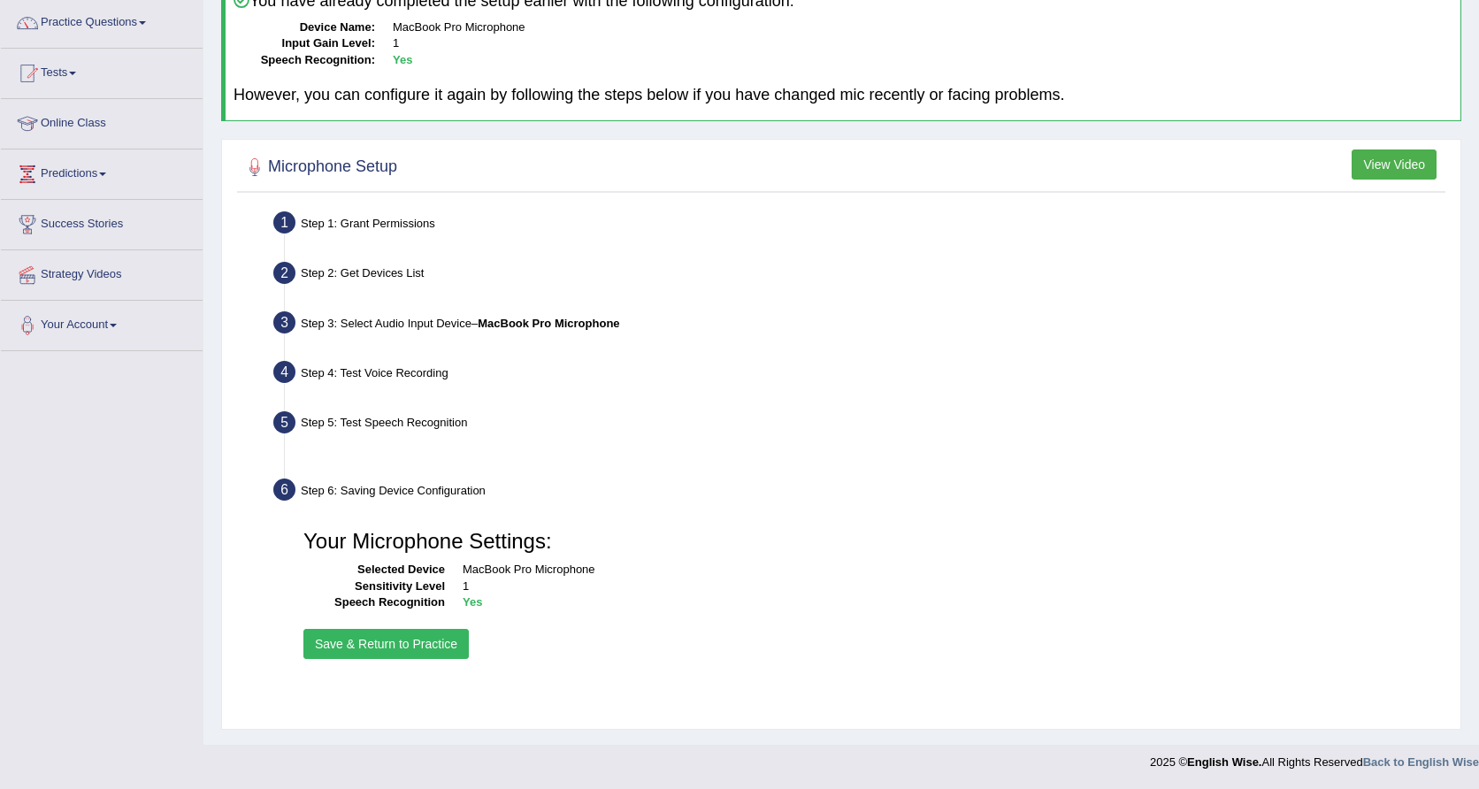
scroll to position [140, 0]
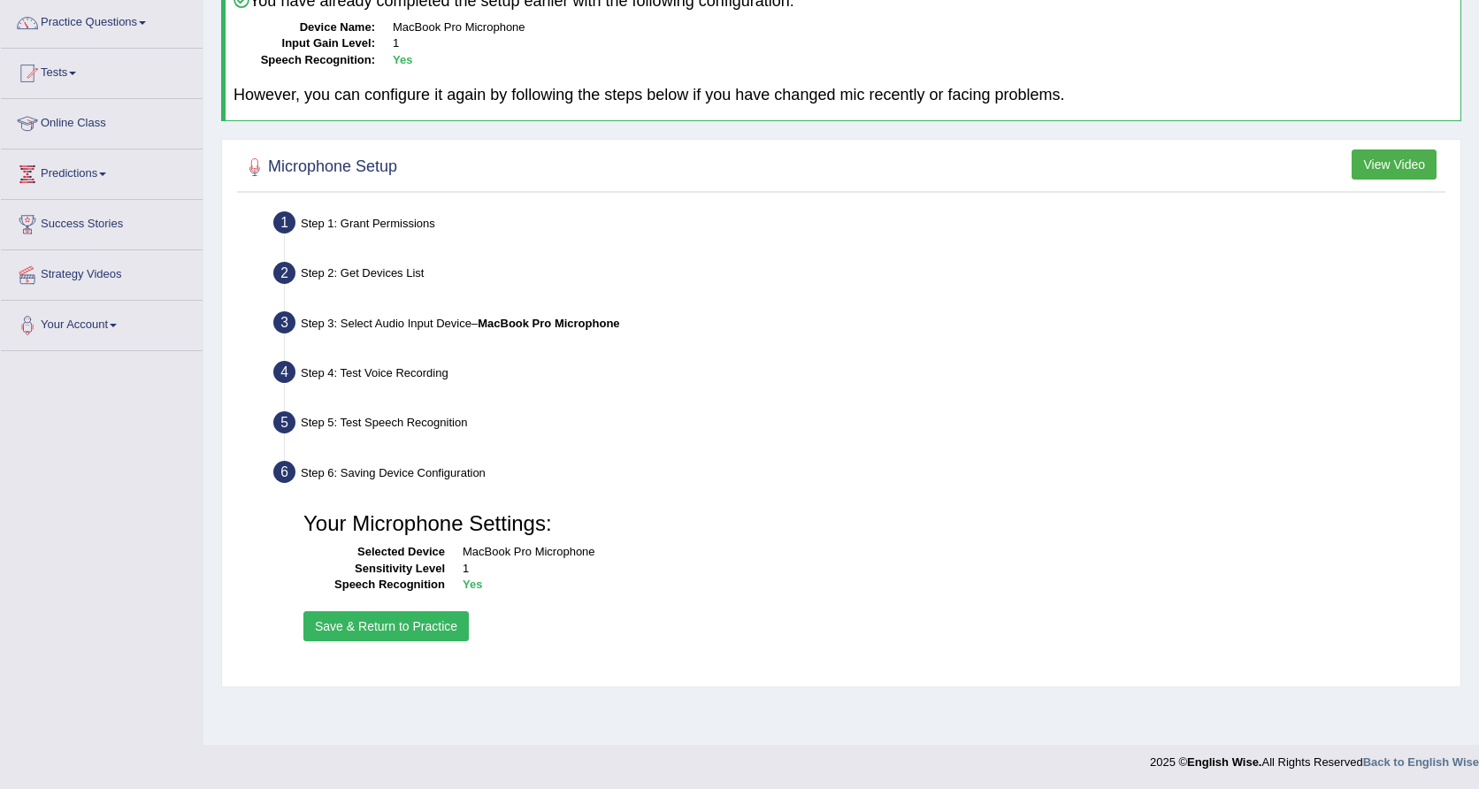
click at [416, 623] on button "Save & Return to Practice" at bounding box center [385, 626] width 165 height 30
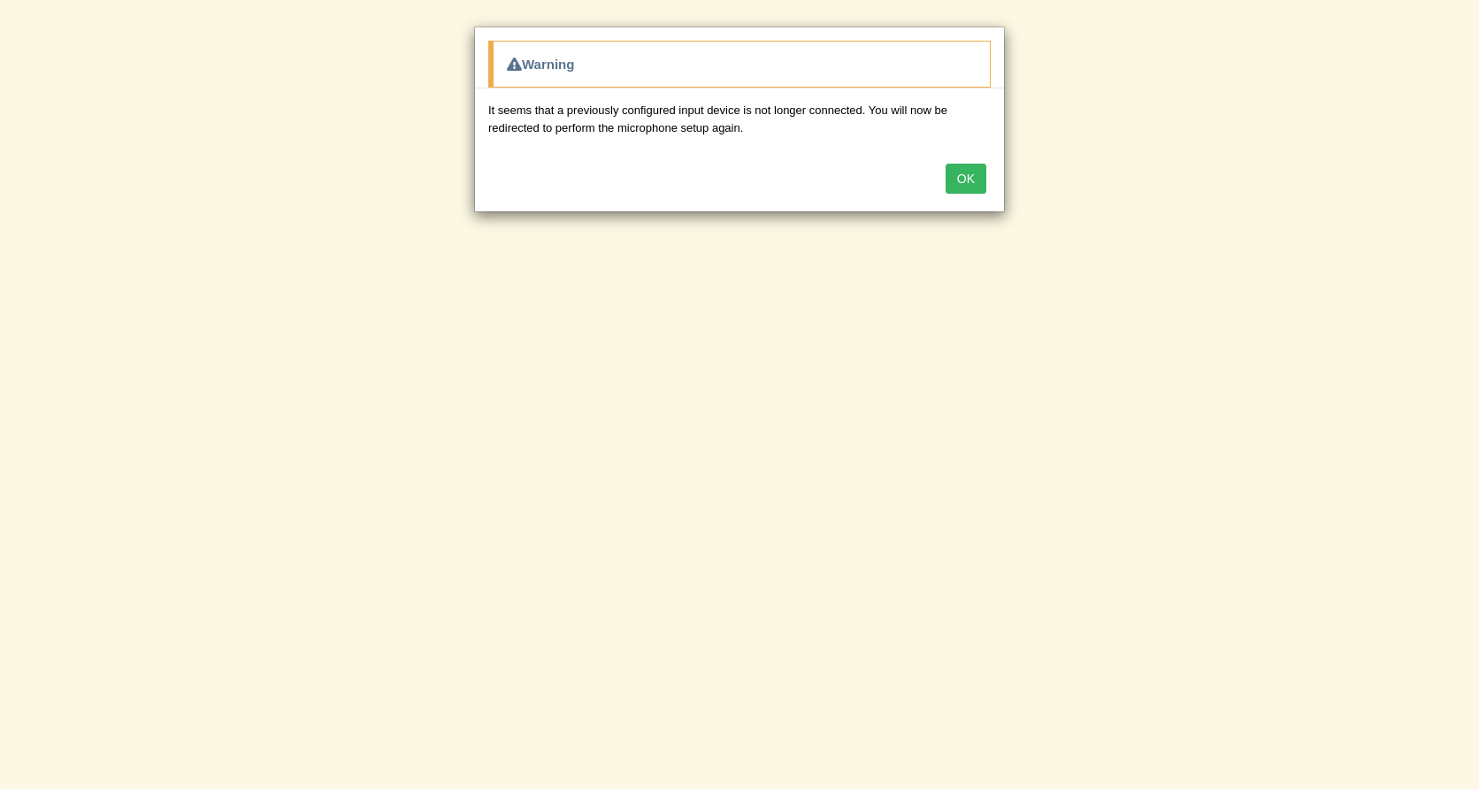
click at [955, 178] on button "OK" at bounding box center [965, 179] width 41 height 30
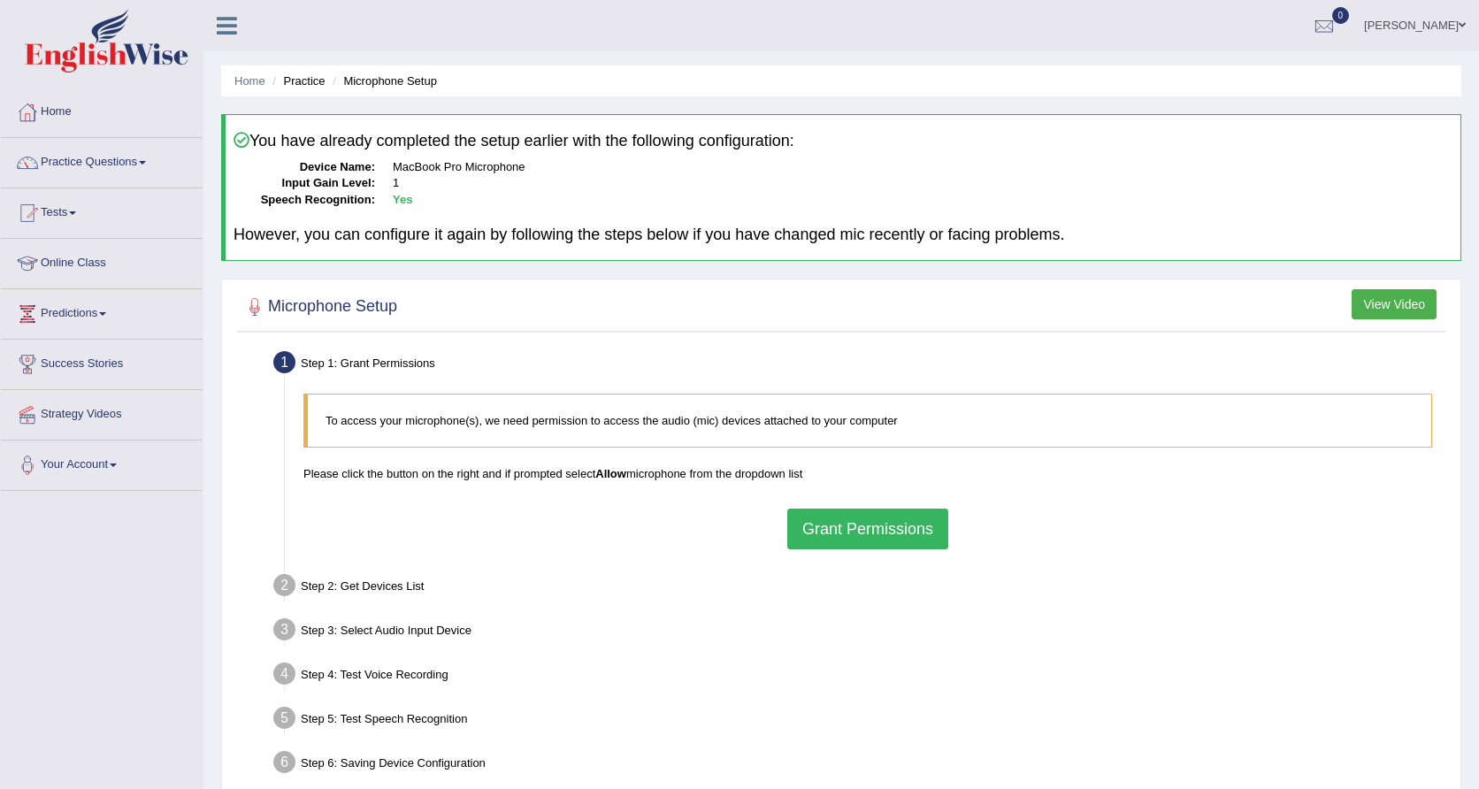
click at [869, 528] on button "Grant Permissions" at bounding box center [867, 528] width 161 height 41
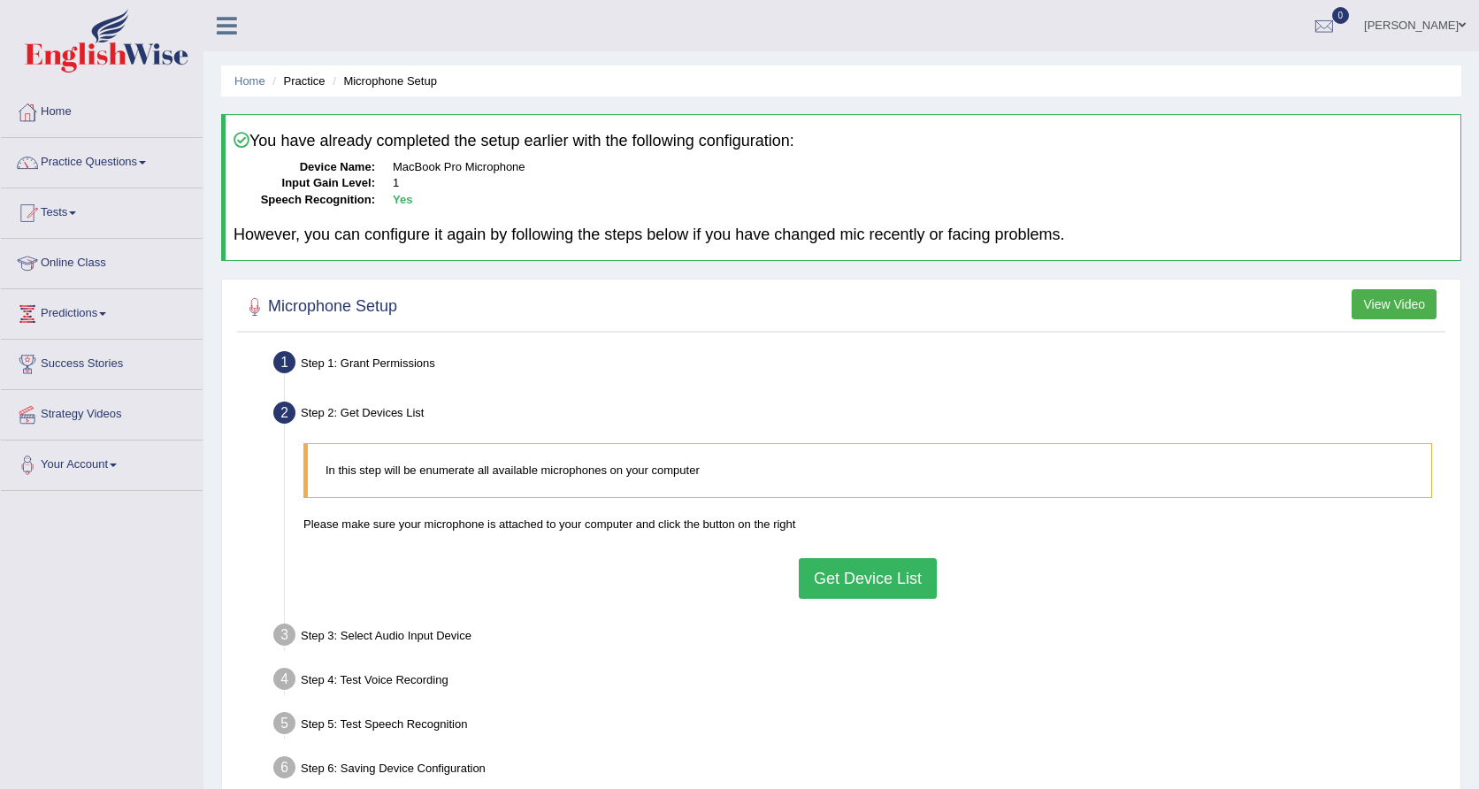
click at [863, 592] on button "Get Device List" at bounding box center [868, 578] width 138 height 41
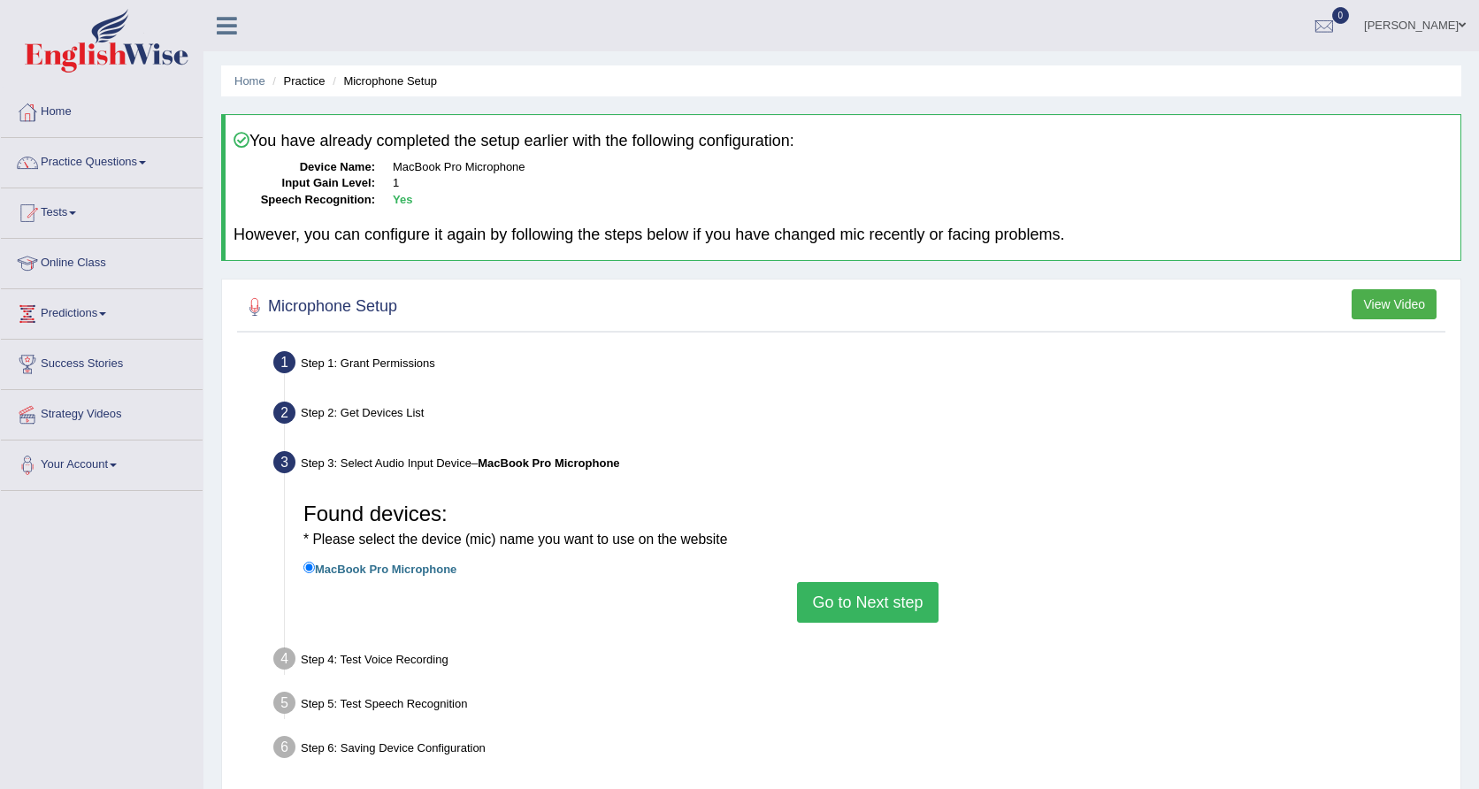
click at [854, 600] on button "Go to Next step" at bounding box center [867, 602] width 141 height 41
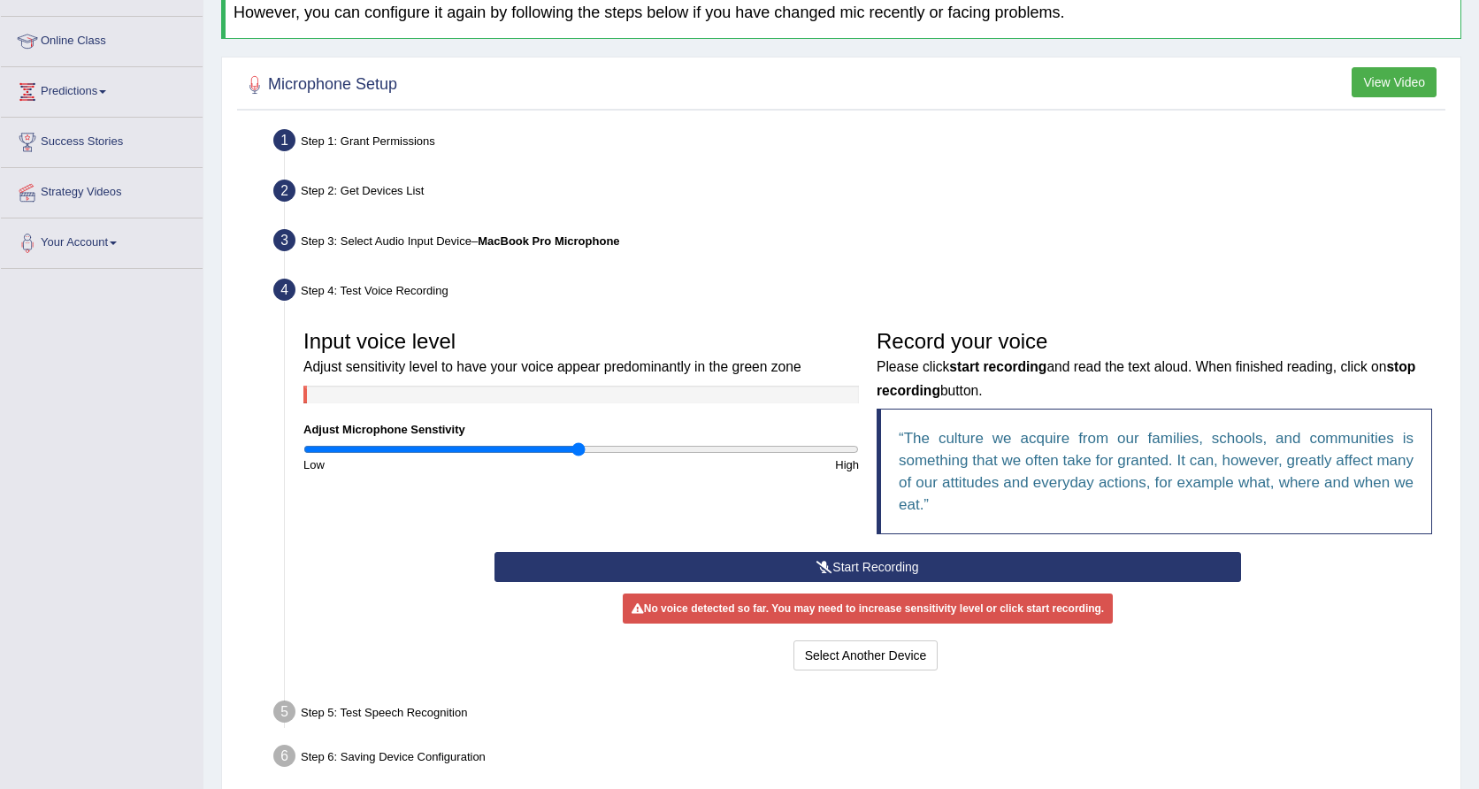
scroll to position [225, 0]
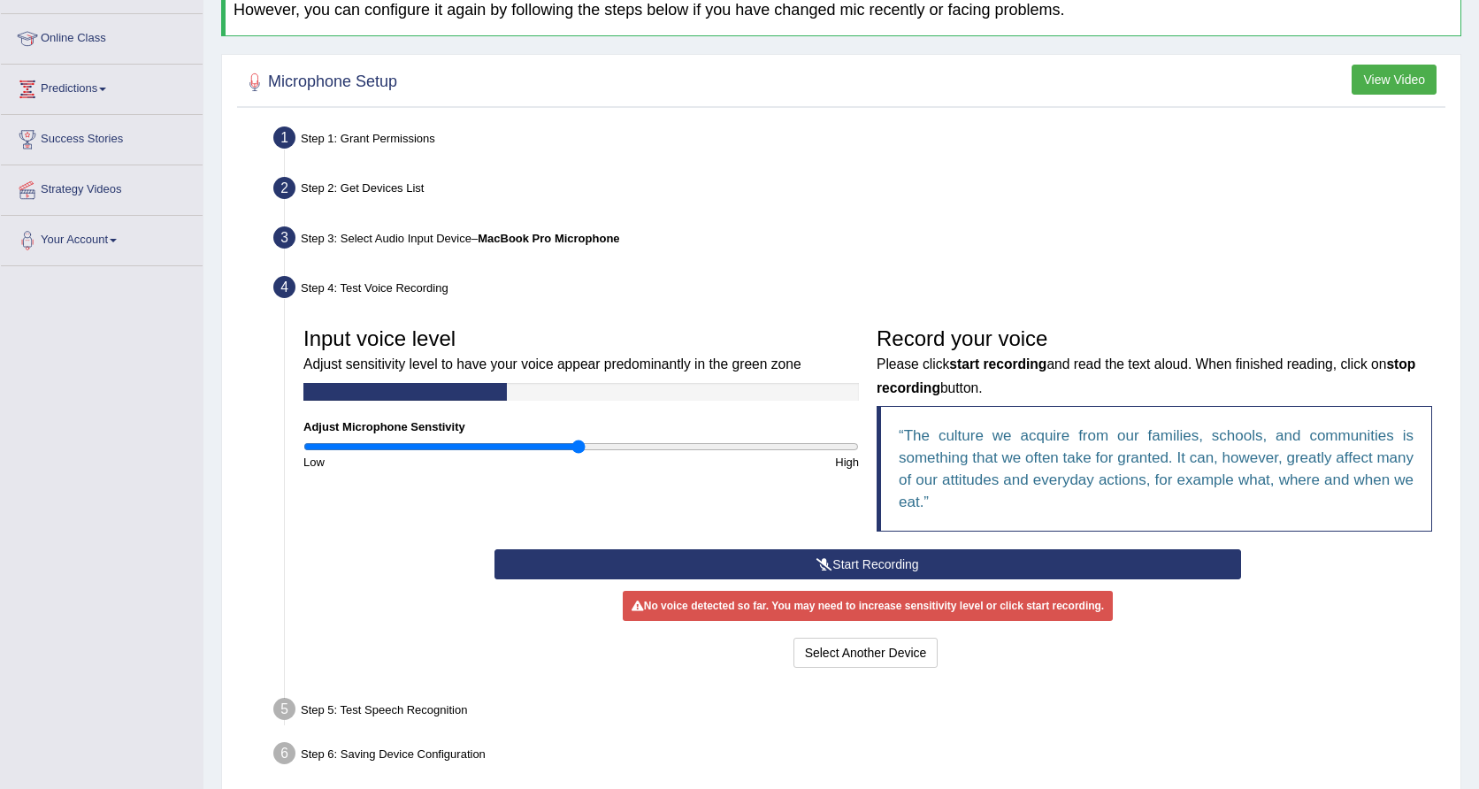
click at [868, 558] on button "Start Recording" at bounding box center [867, 564] width 746 height 30
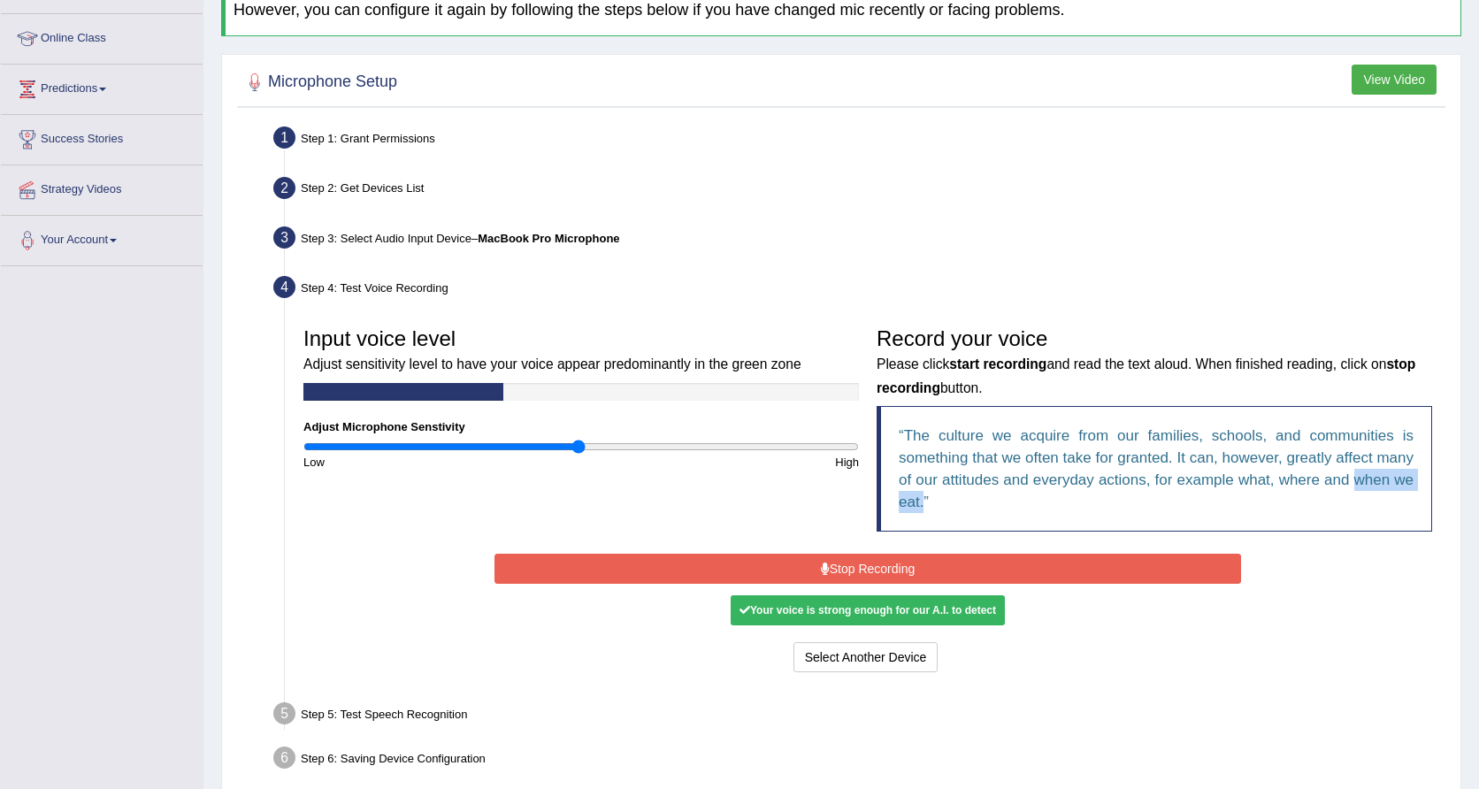
click at [828, 504] on div "Input voice level Adjust sensitivity level to have your voice appear predominan…" at bounding box center [867, 433] width 1146 height 231
click at [854, 569] on button "Stop Recording" at bounding box center [867, 569] width 746 height 30
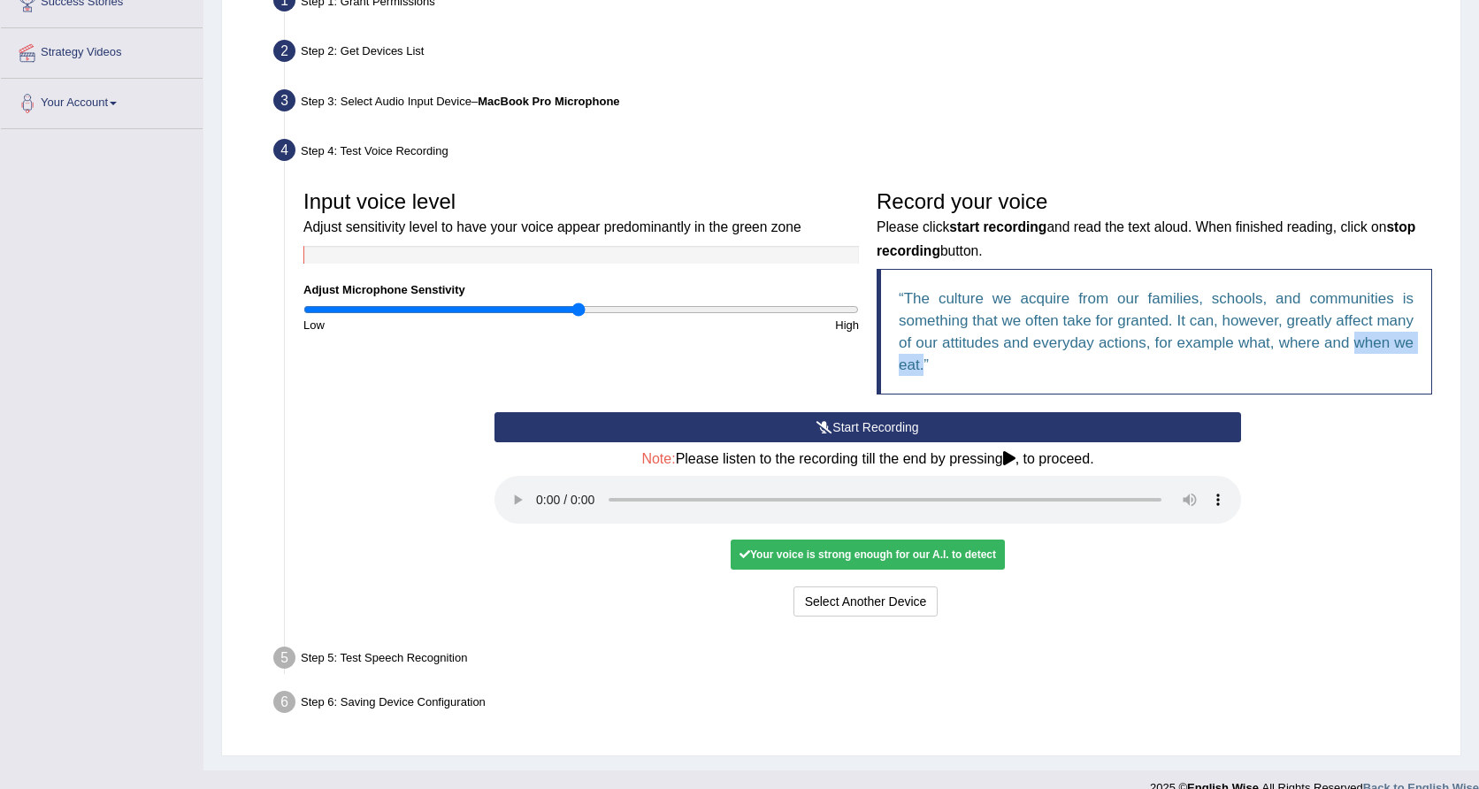
scroll to position [361, 0]
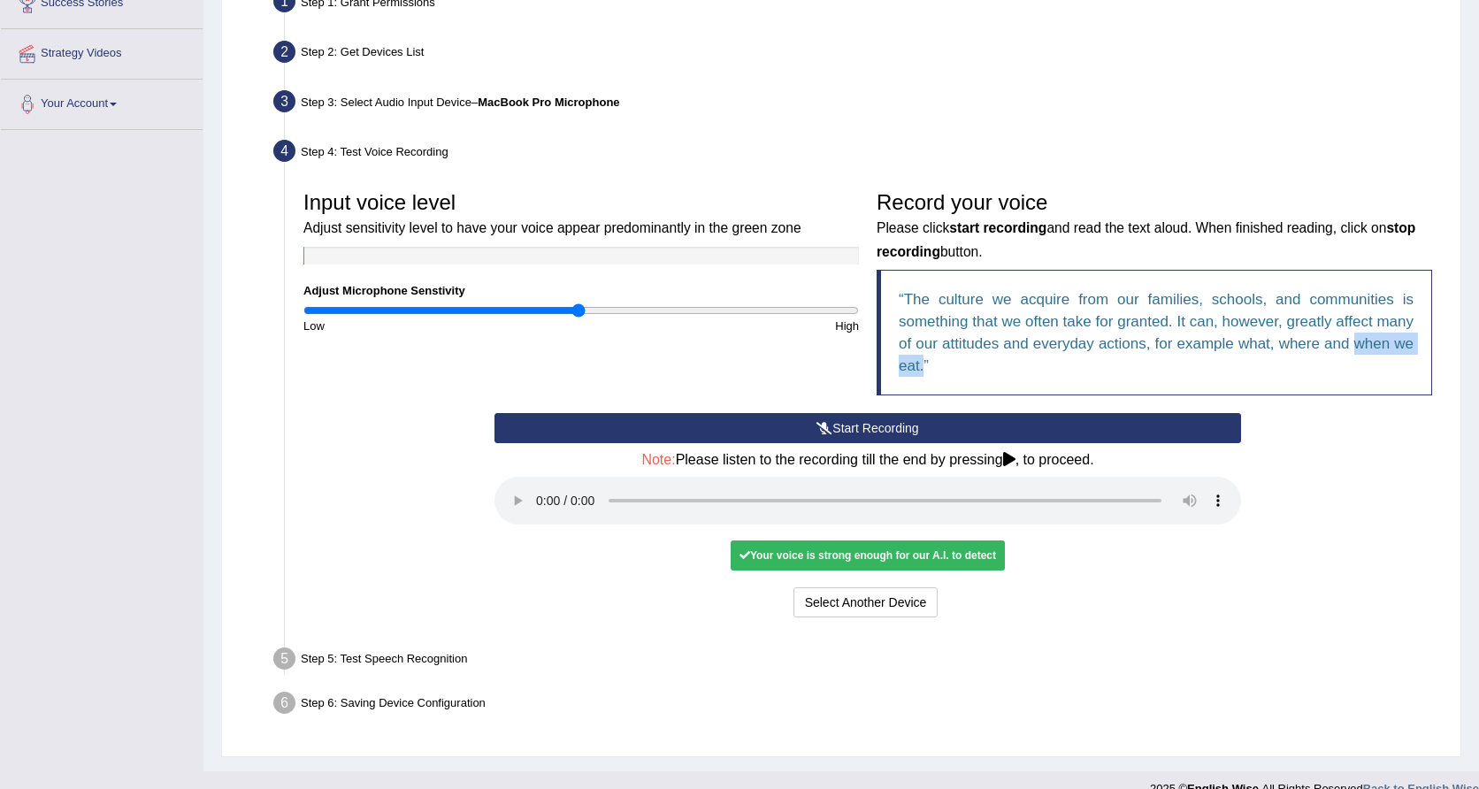
click at [827, 540] on div "Your voice is strong enough for our A.I. to detect" at bounding box center [867, 555] width 274 height 30
click at [478, 642] on div "Step 5: Test Speech Recognition" at bounding box center [858, 661] width 1187 height 39
click at [857, 590] on button "Select Another Device" at bounding box center [865, 602] width 145 height 30
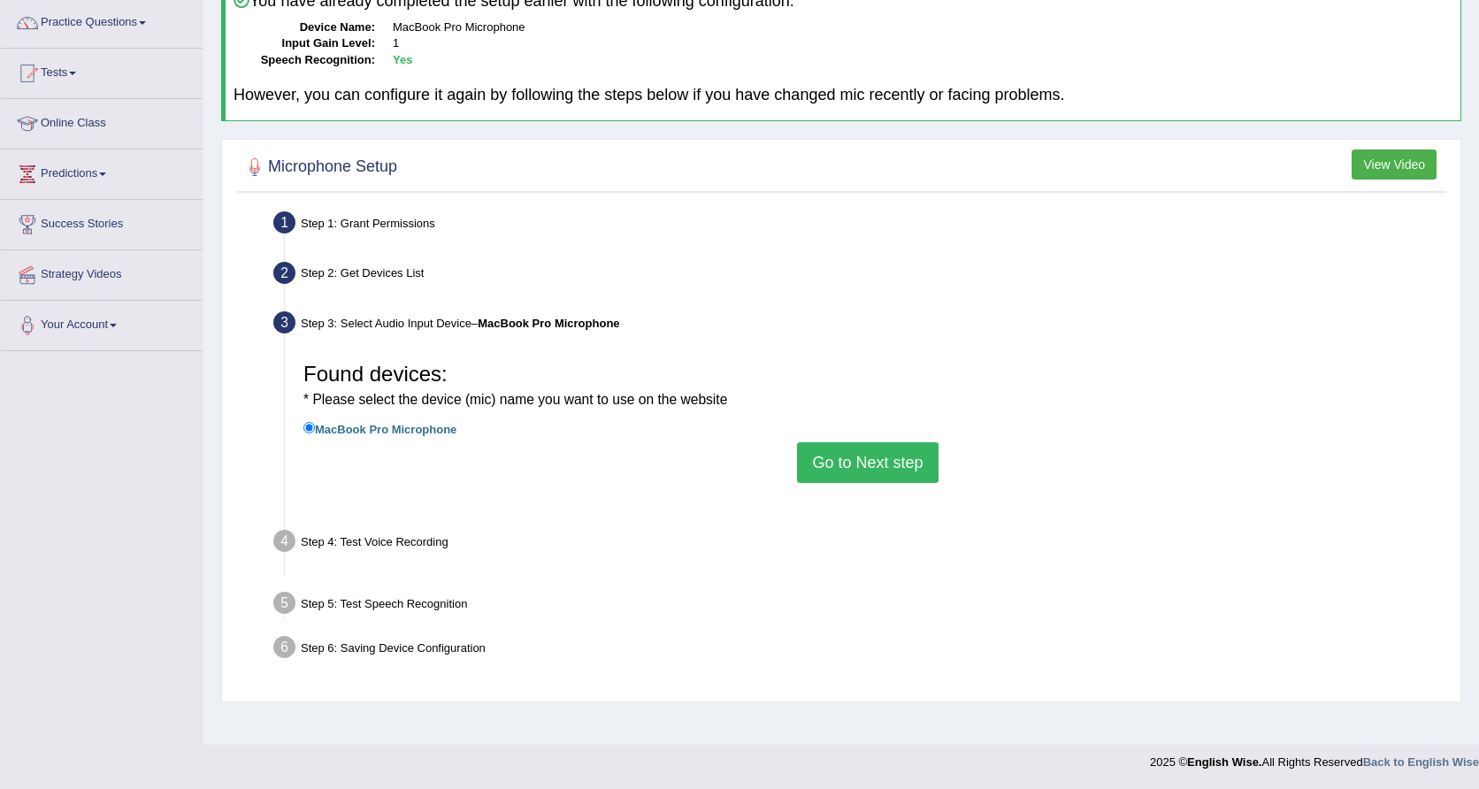
scroll to position [140, 0]
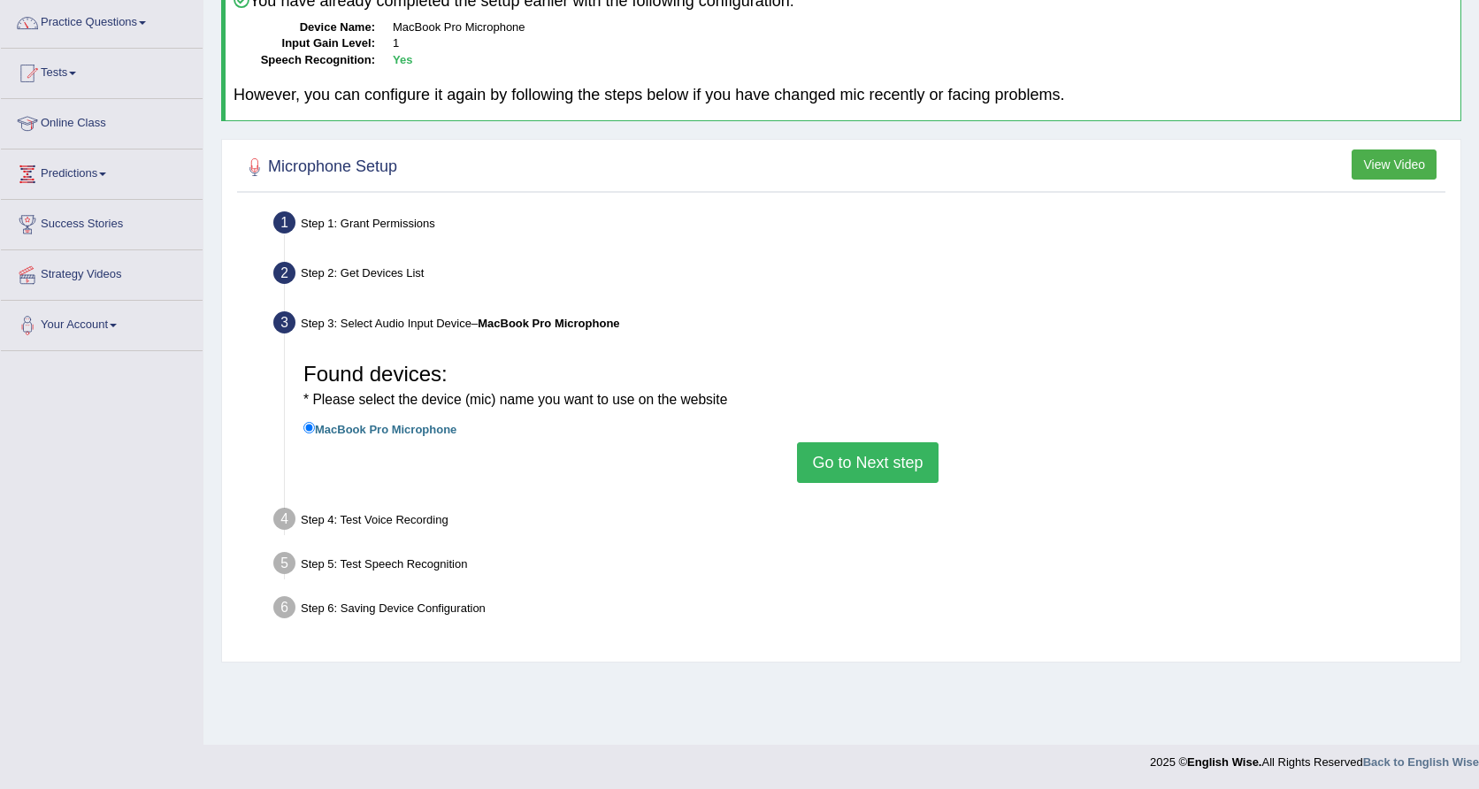
click at [896, 453] on button "Go to Next step" at bounding box center [867, 462] width 141 height 41
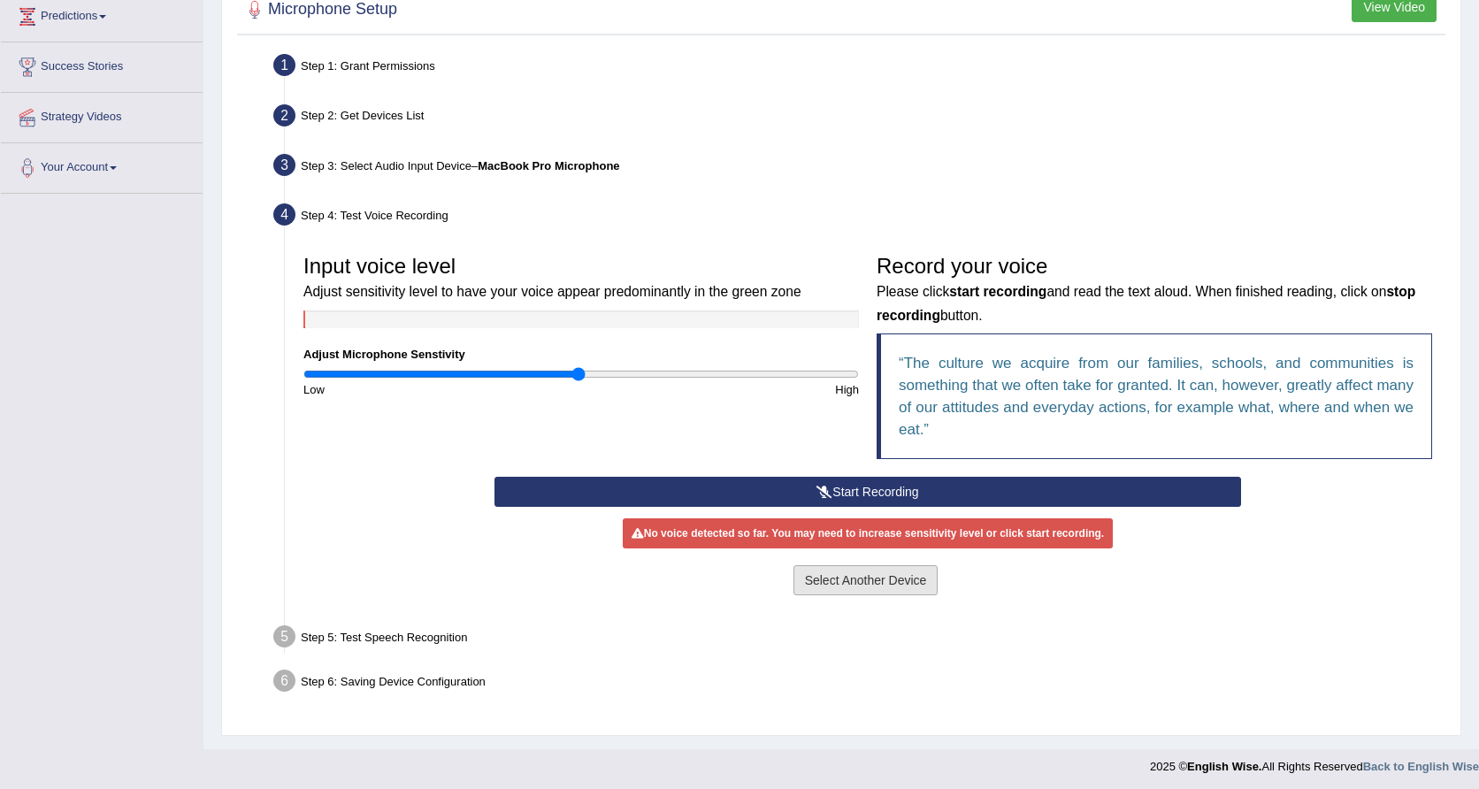
scroll to position [296, 0]
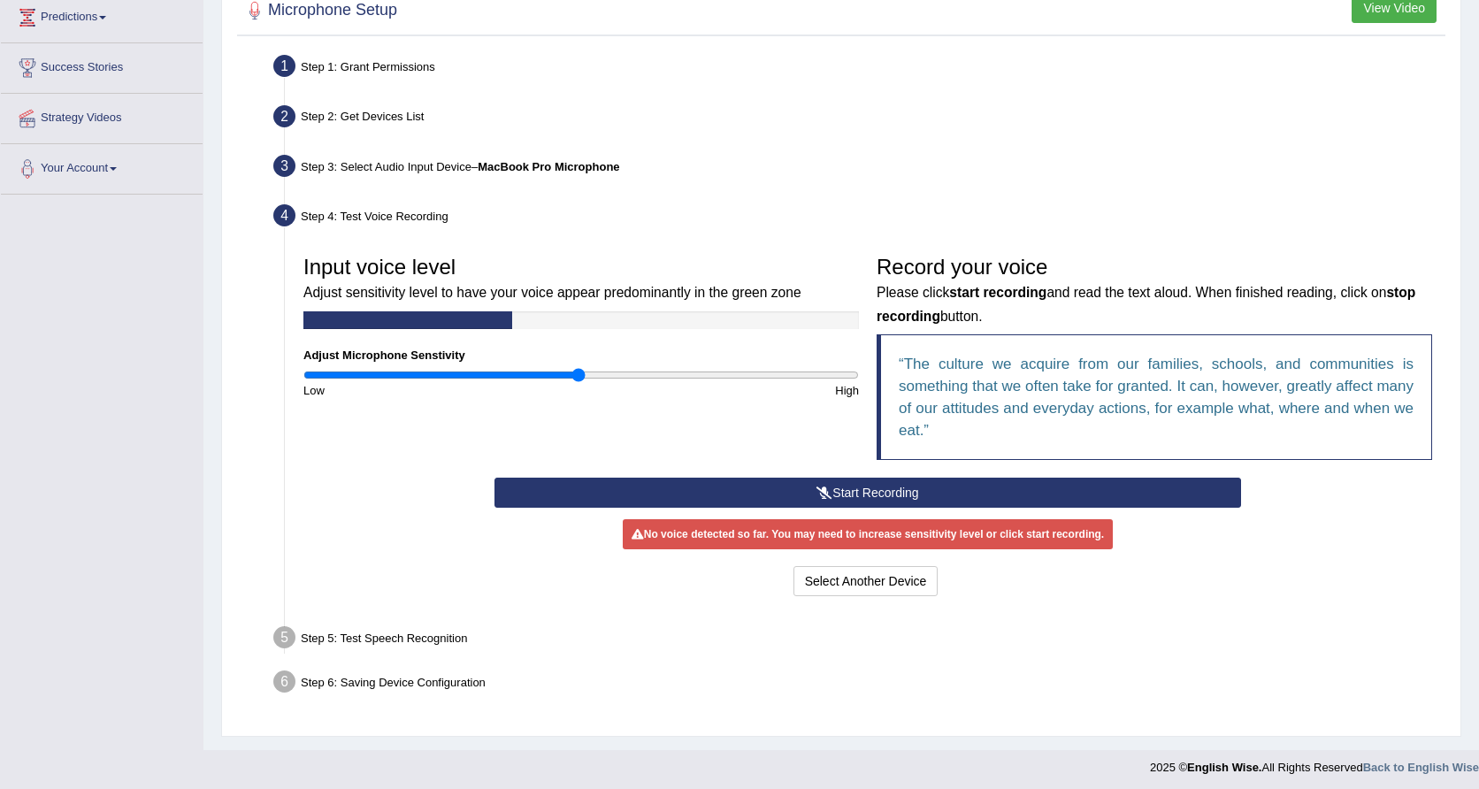
click at [882, 495] on button "Start Recording" at bounding box center [867, 493] width 746 height 30
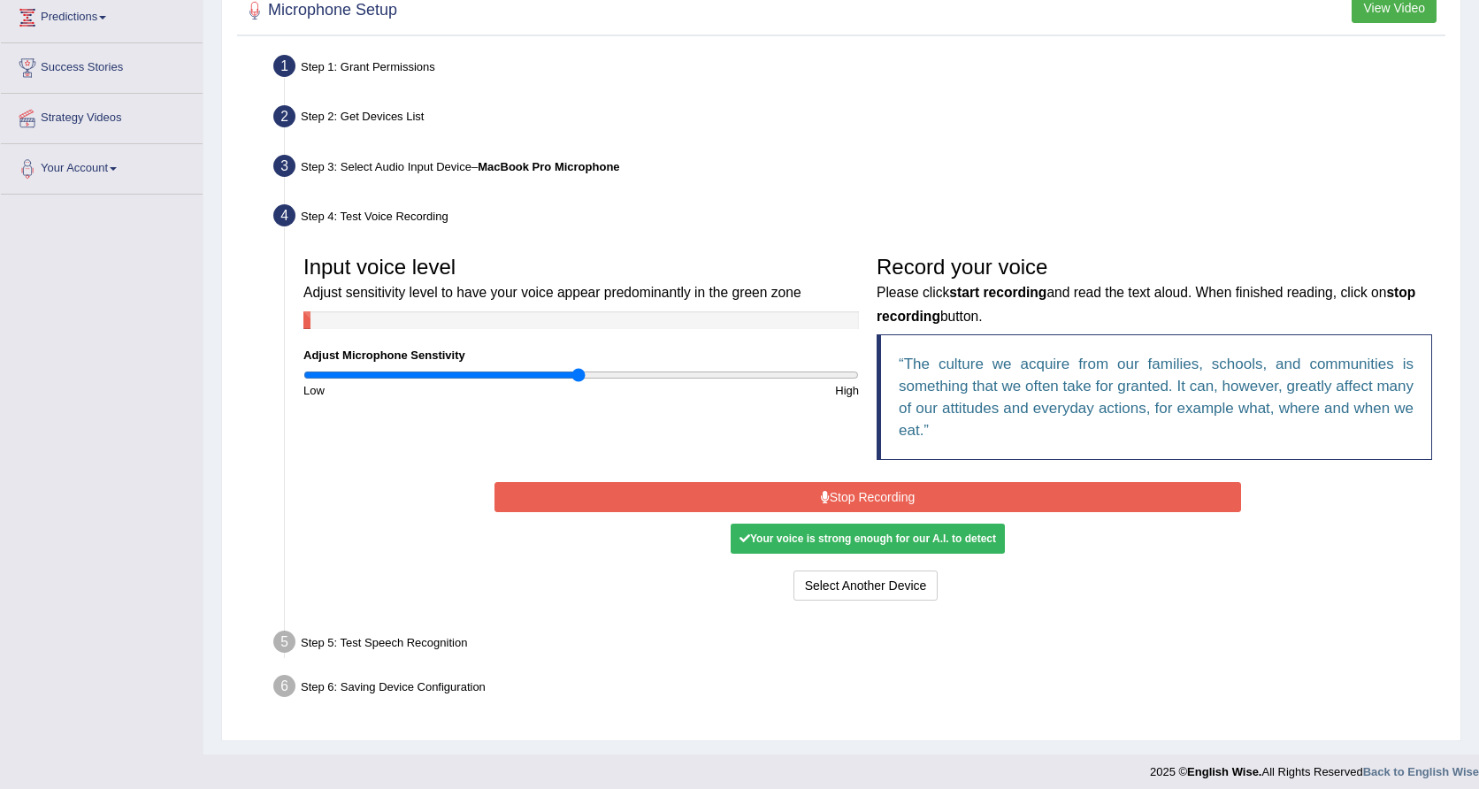
click at [885, 497] on button "Stop Recording" at bounding box center [867, 497] width 746 height 30
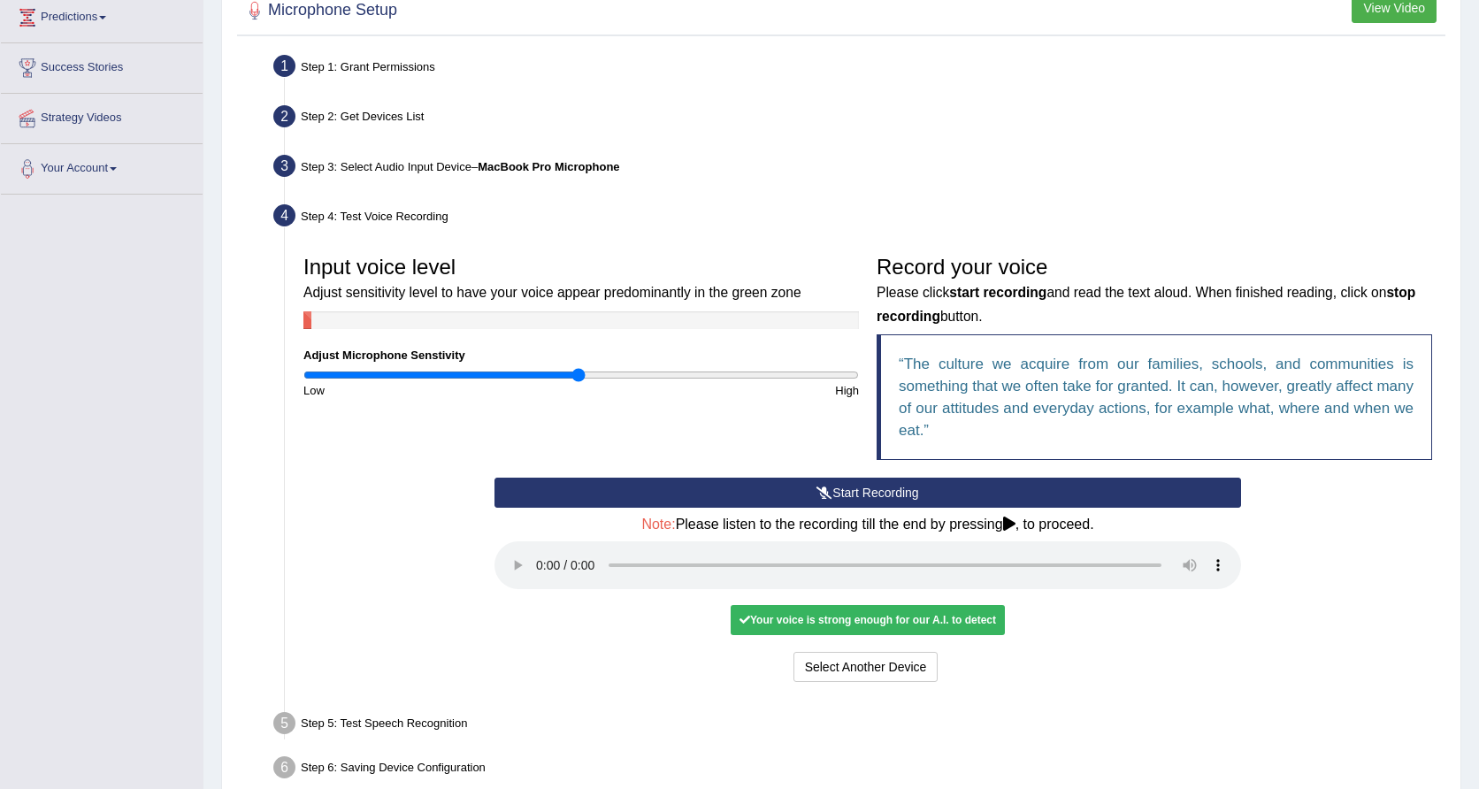
click at [1013, 520] on icon at bounding box center [1009, 523] width 12 height 14
click at [539, 552] on audio at bounding box center [867, 565] width 746 height 48
click at [806, 547] on audio at bounding box center [867, 565] width 746 height 48
click at [1008, 548] on audio at bounding box center [867, 565] width 746 height 48
click at [1073, 551] on audio at bounding box center [867, 565] width 746 height 48
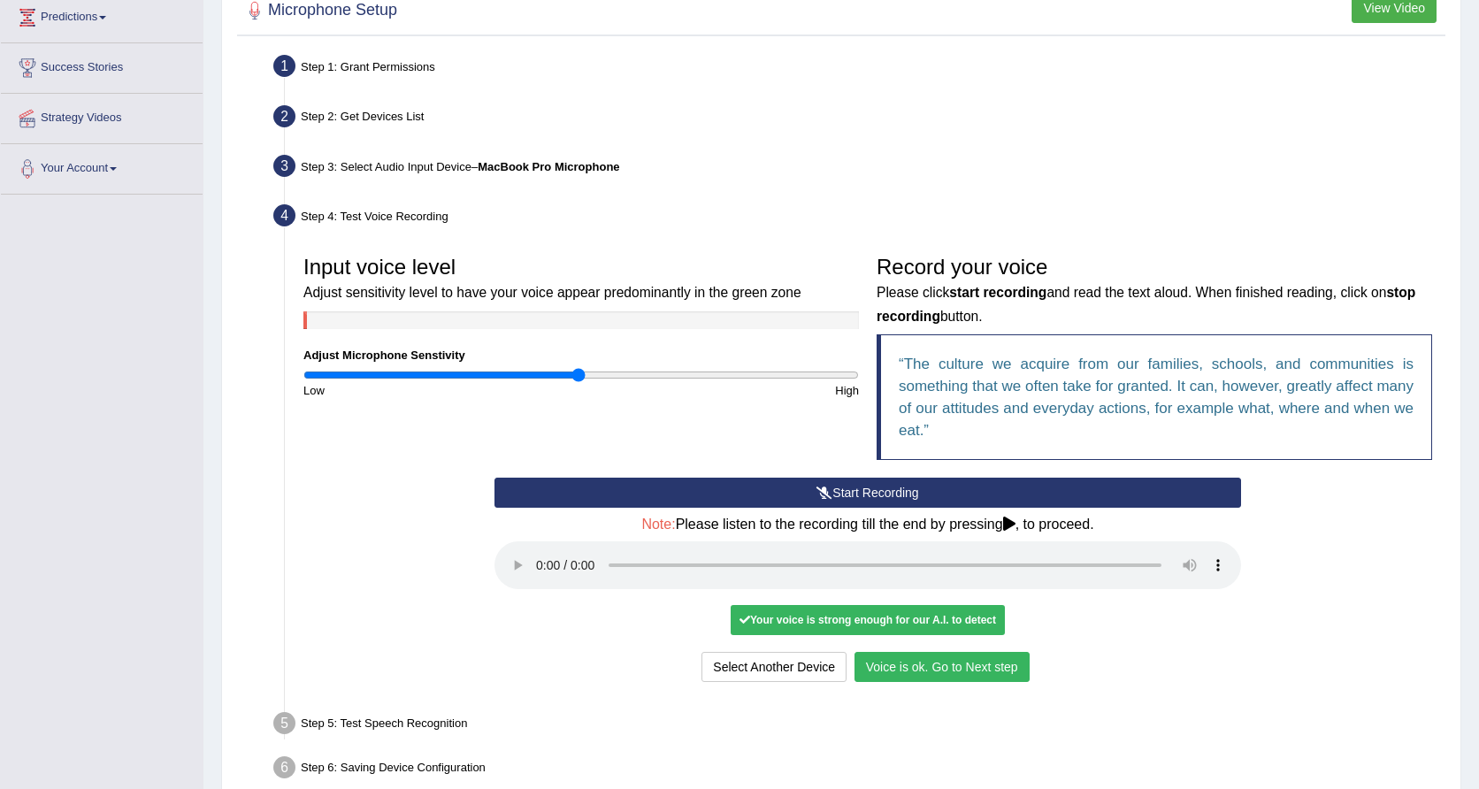
click at [904, 652] on button "Voice is ok. Go to Next step" at bounding box center [941, 667] width 175 height 30
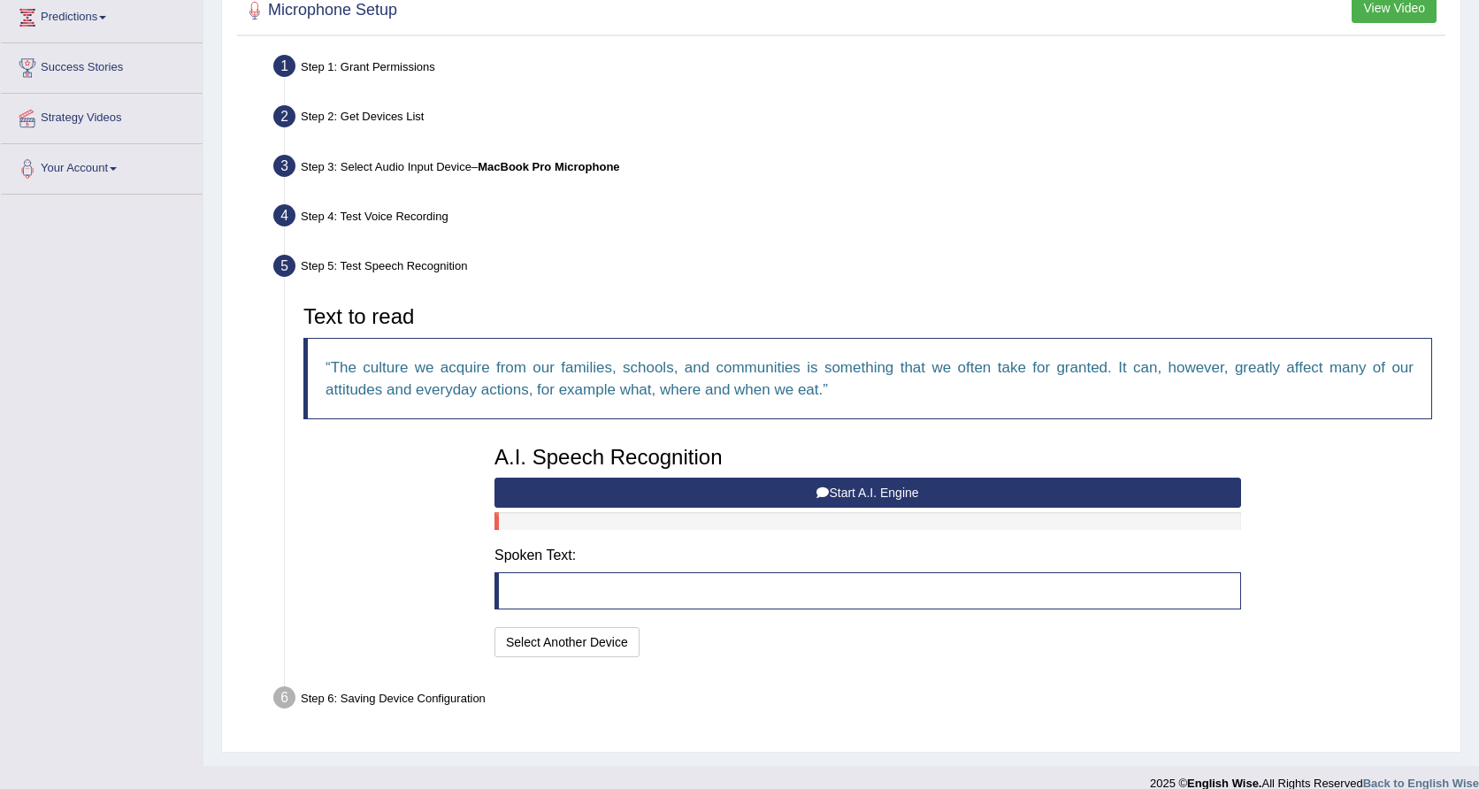
click at [794, 484] on button "Start A.I. Engine" at bounding box center [867, 493] width 746 height 30
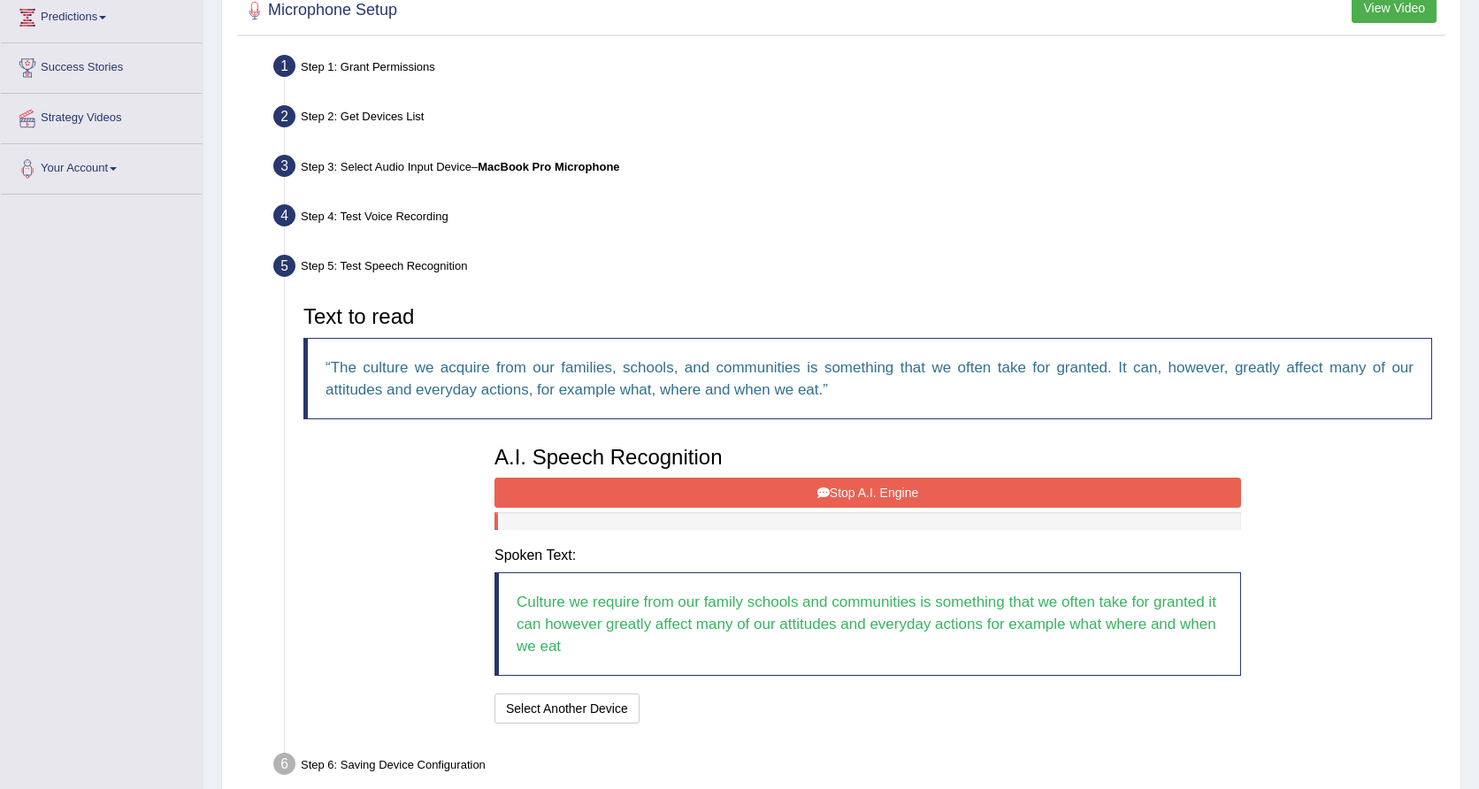
click at [866, 486] on button "Stop A.I. Engine" at bounding box center [867, 493] width 746 height 30
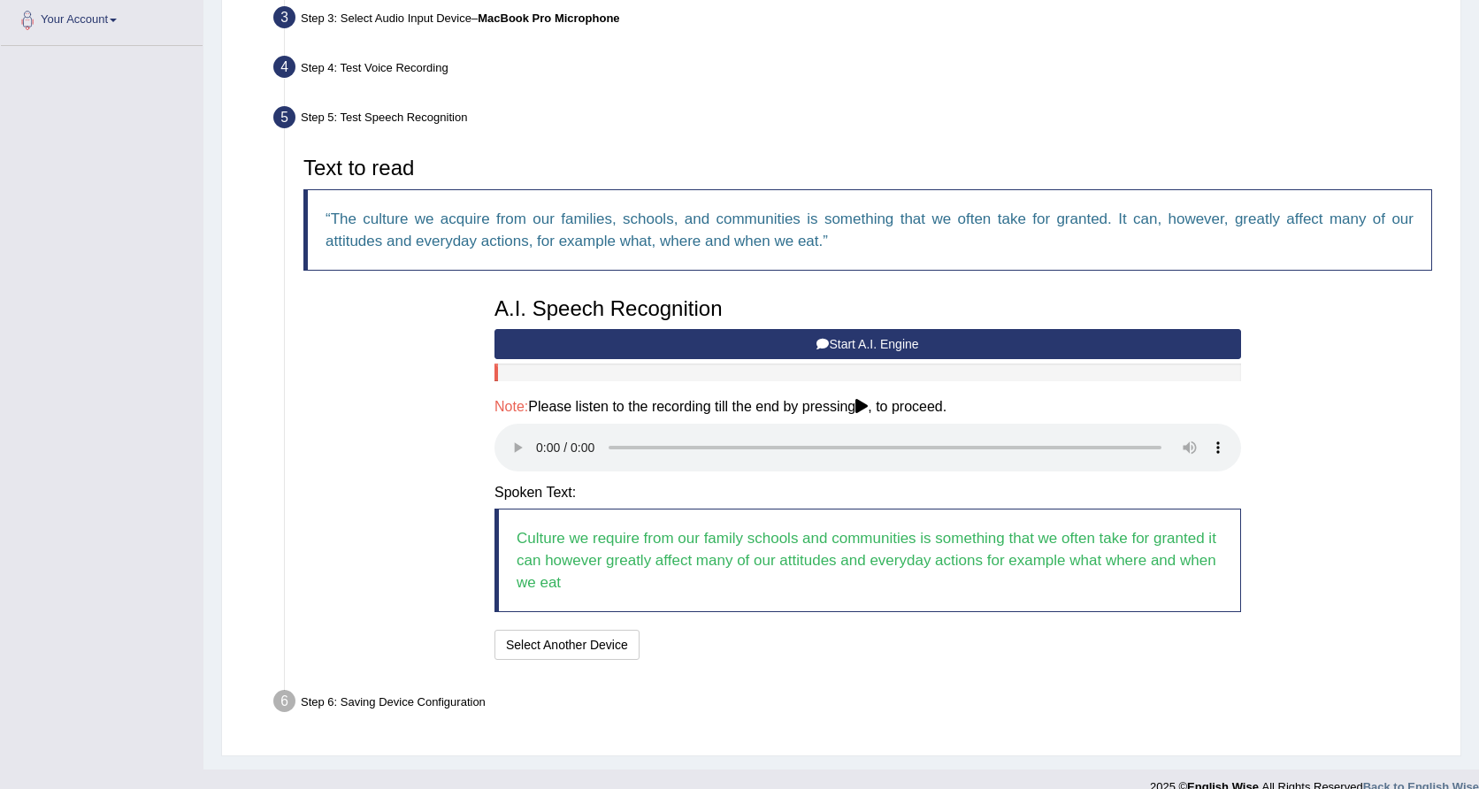
scroll to position [444, 0]
click at [540, 438] on audio at bounding box center [867, 448] width 746 height 48
click at [550, 485] on h4 "Spoken Text:" at bounding box center [867, 493] width 746 height 16
click at [538, 440] on audio at bounding box center [867, 448] width 746 height 48
click at [537, 437] on audio at bounding box center [867, 448] width 746 height 48
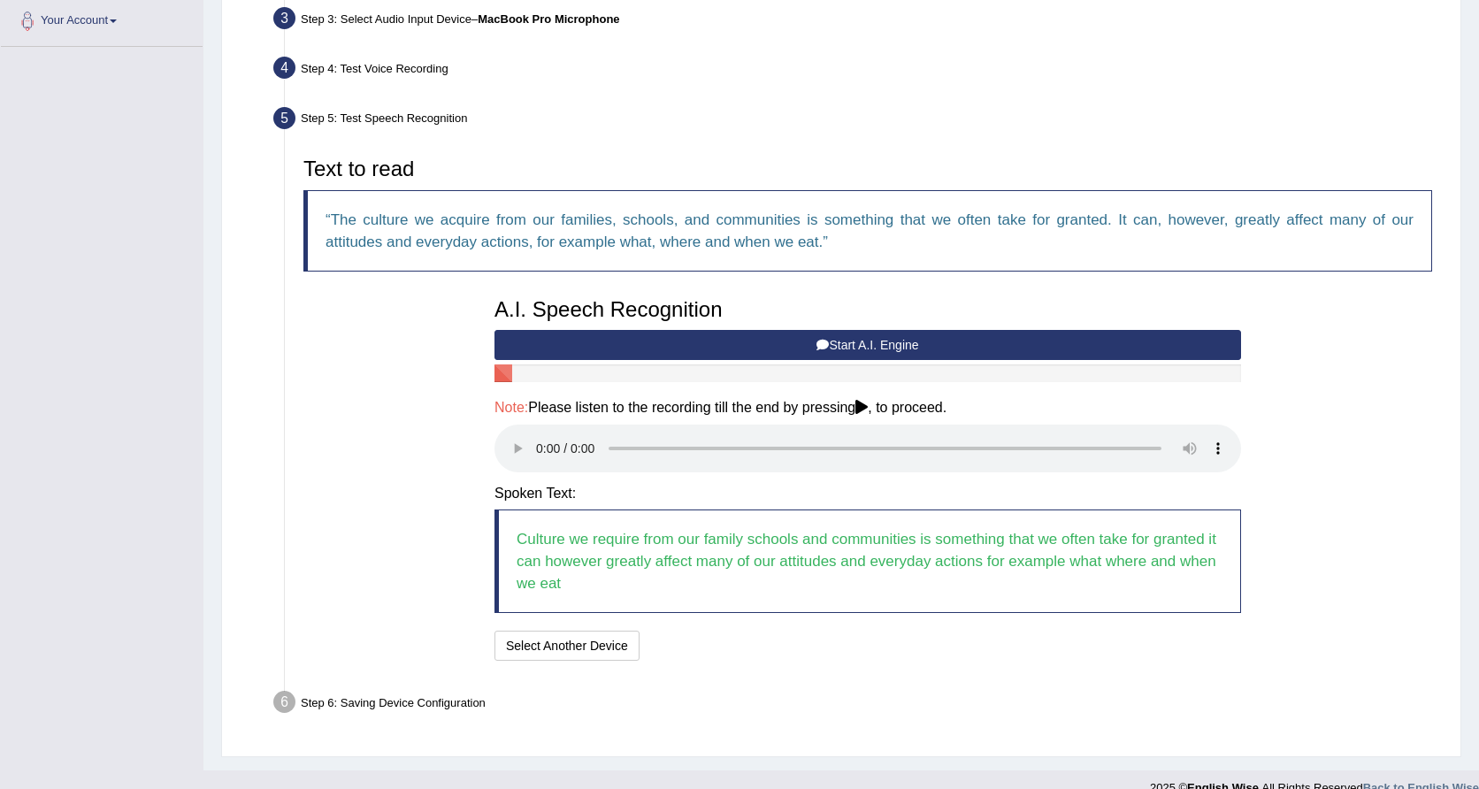
click at [1102, 432] on audio at bounding box center [867, 448] width 746 height 48
click at [780, 631] on button "Speech is ok. Go to Last step" at bounding box center [738, 646] width 185 height 30
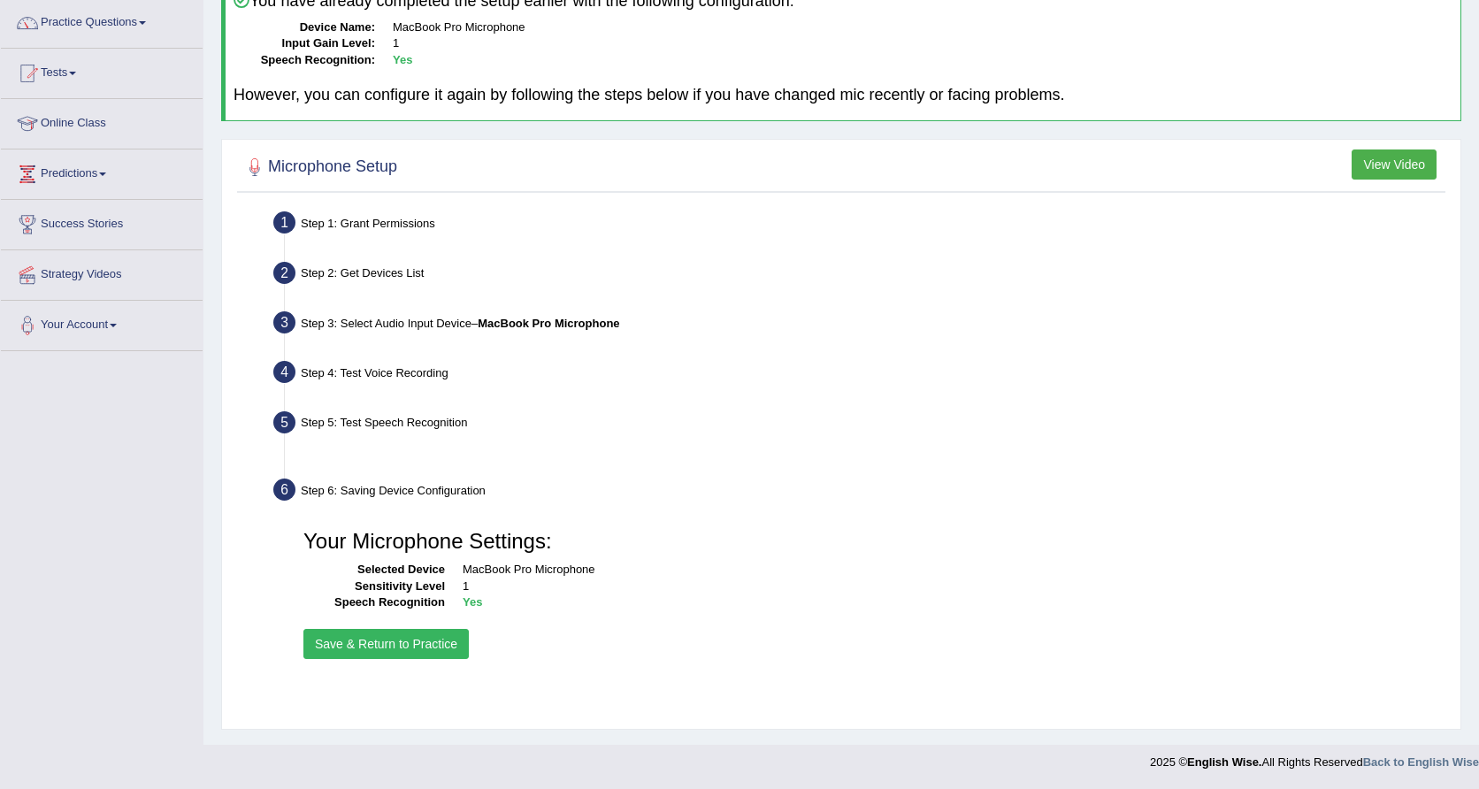
scroll to position [140, 0]
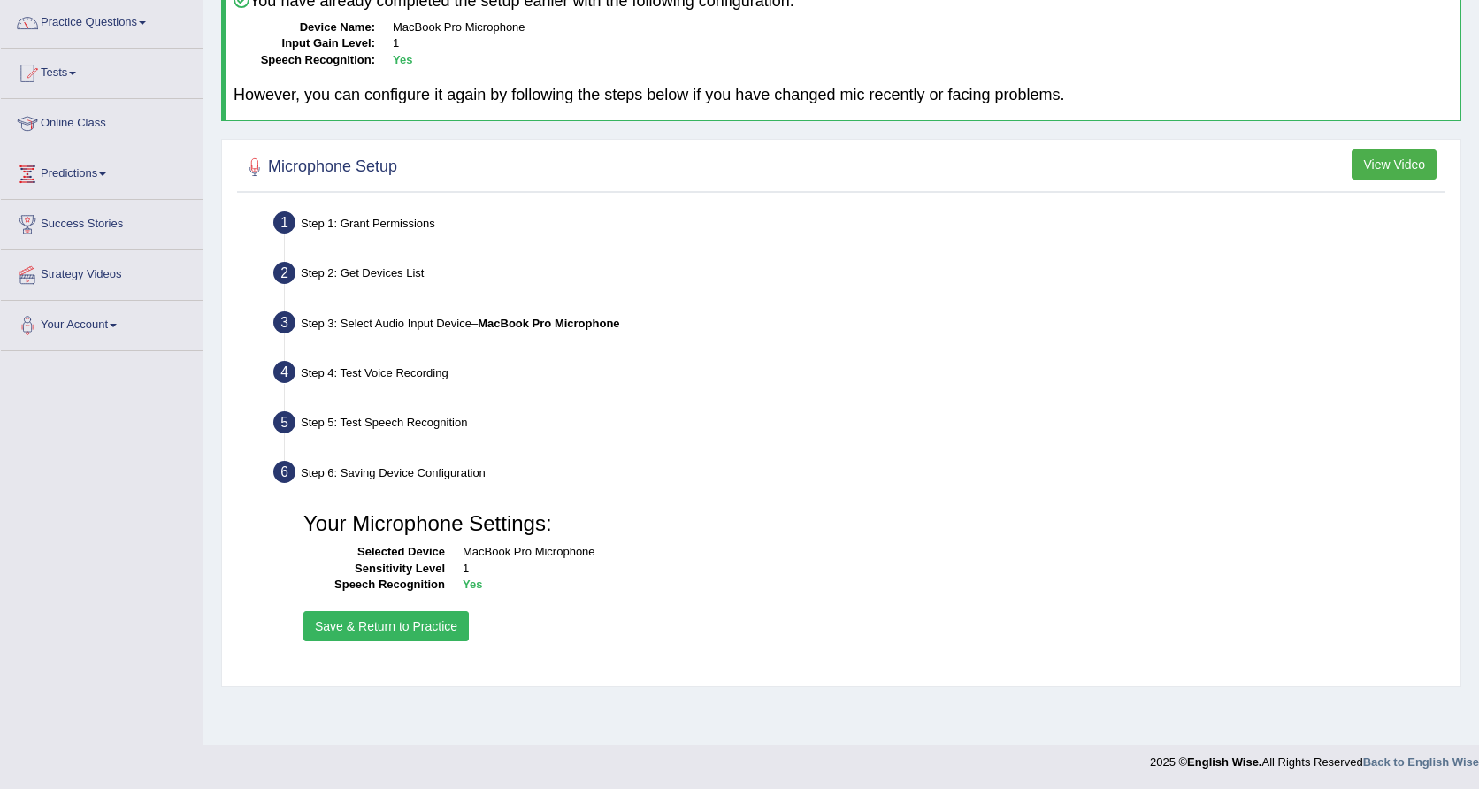
click at [405, 623] on button "Save & Return to Practice" at bounding box center [385, 626] width 165 height 30
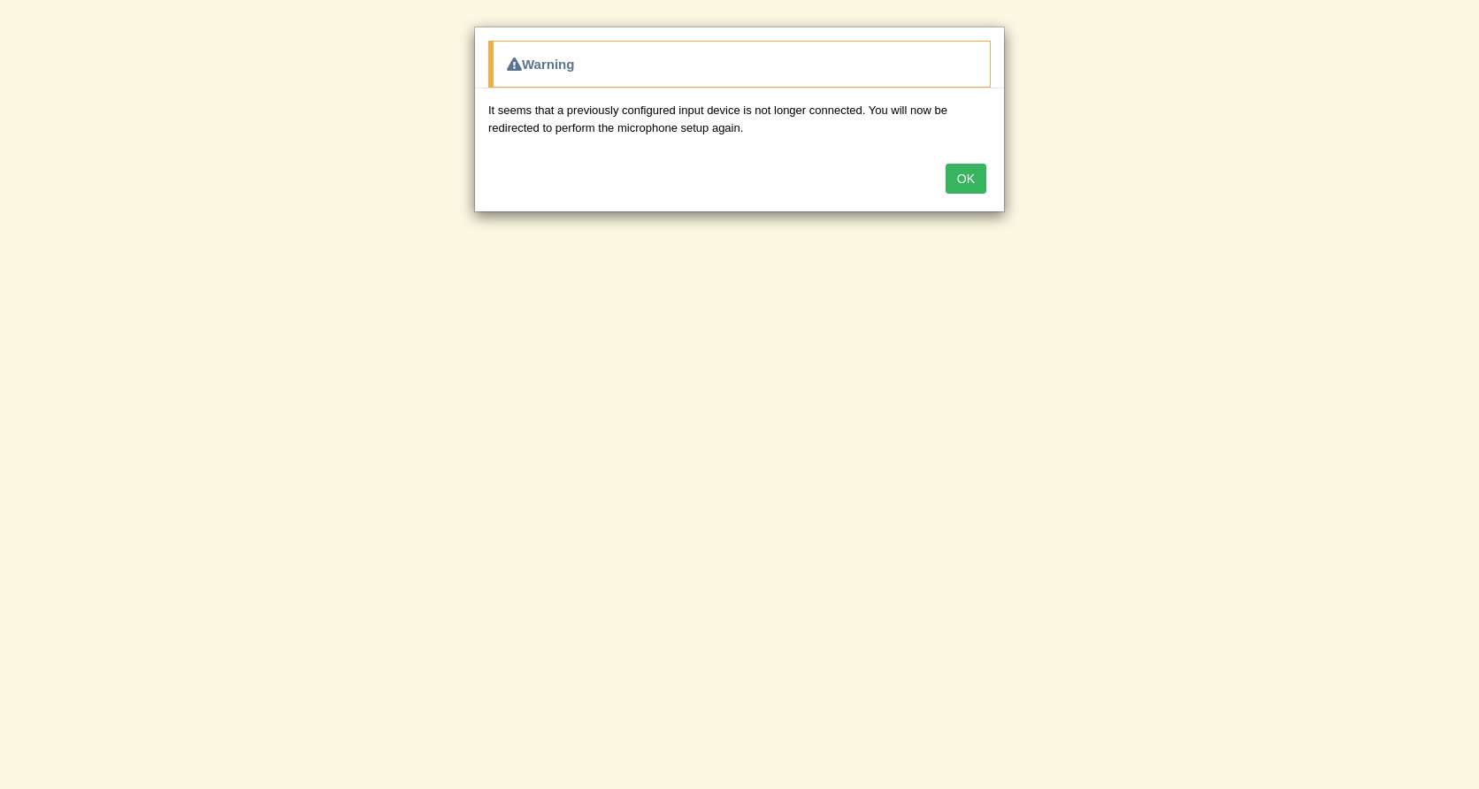
click at [699, 58] on div "Warning" at bounding box center [739, 64] width 502 height 47
click at [955, 168] on button "OK" at bounding box center [965, 179] width 41 height 30
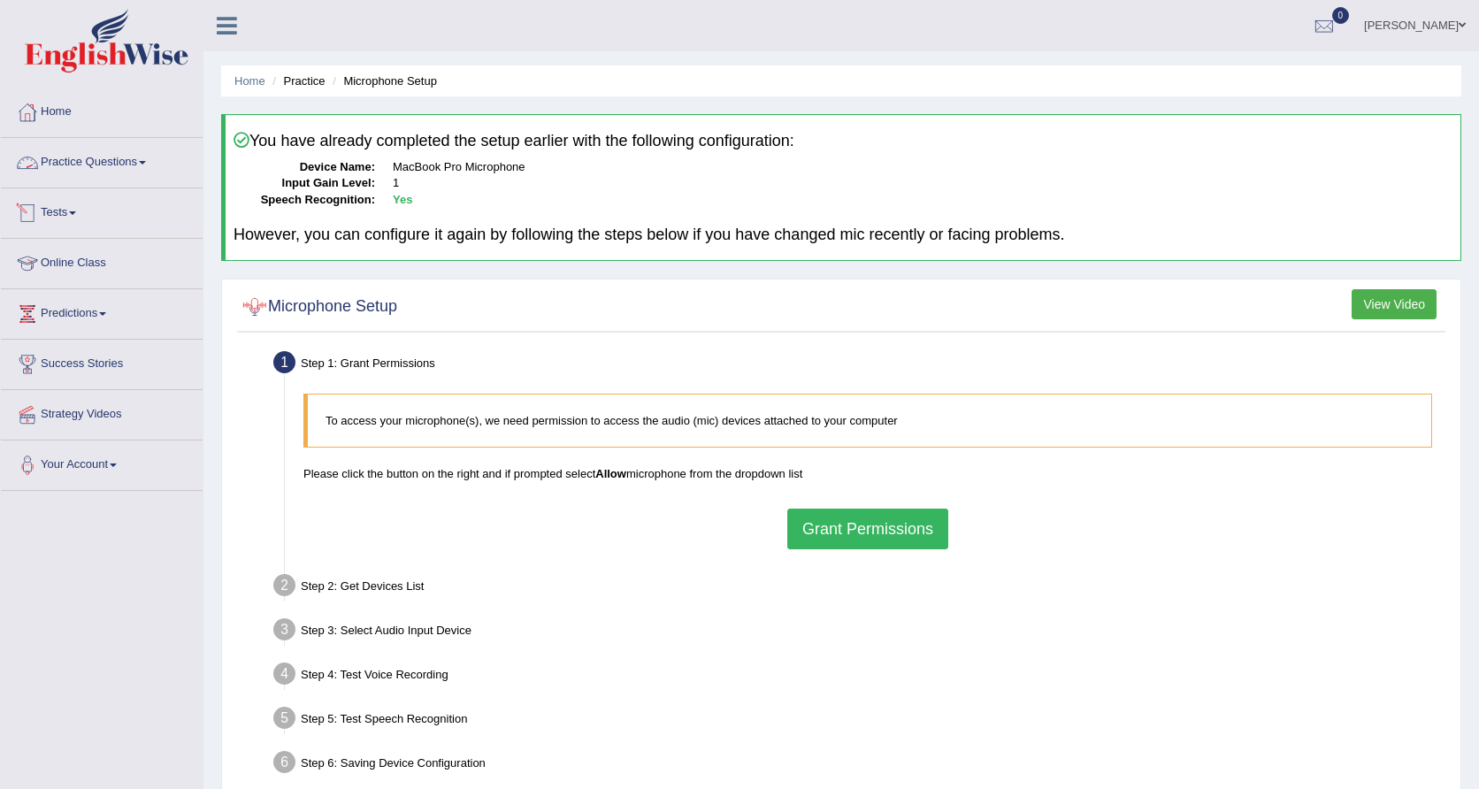
click at [103, 162] on link "Practice Questions" at bounding box center [102, 160] width 202 height 44
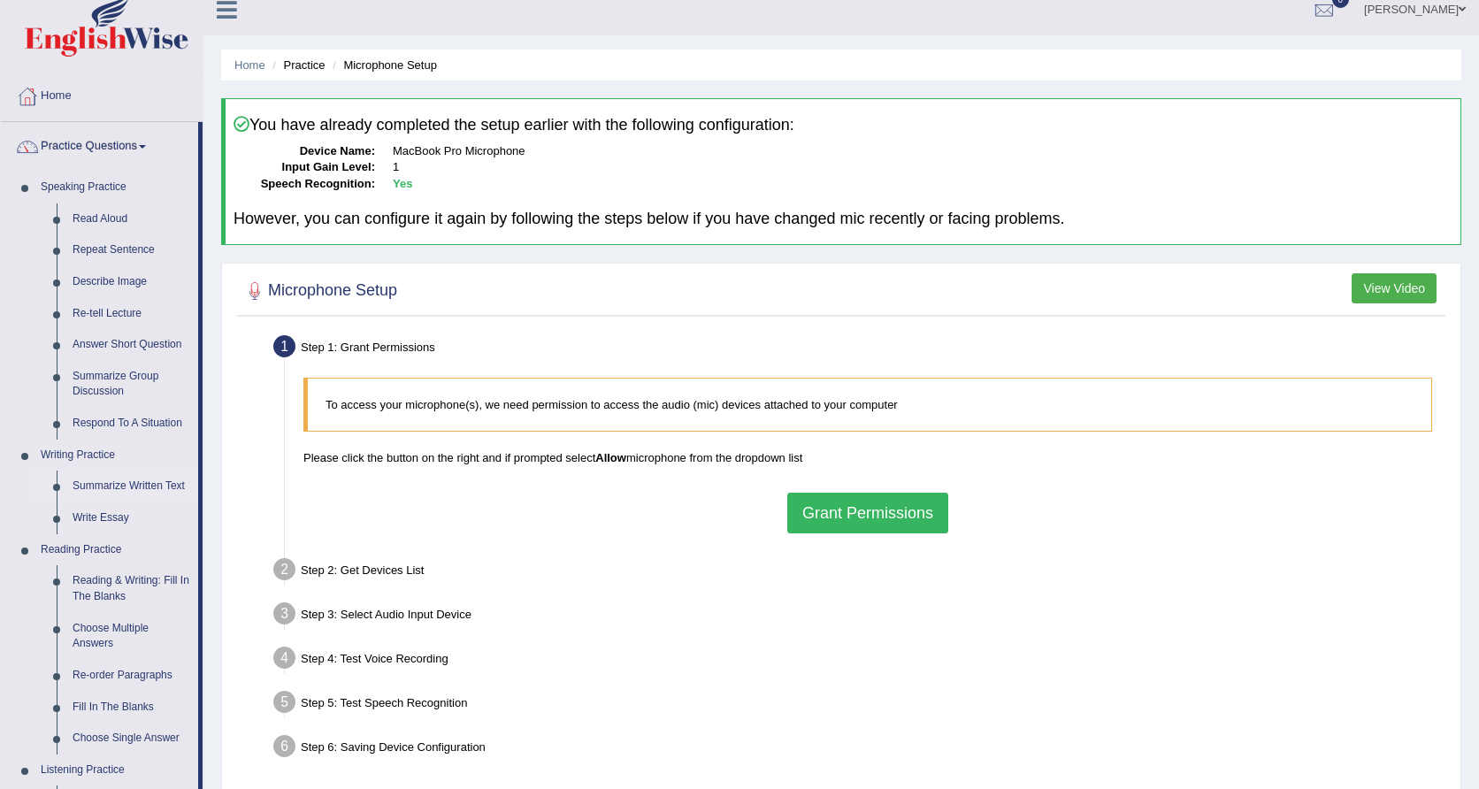
scroll to position [12, 0]
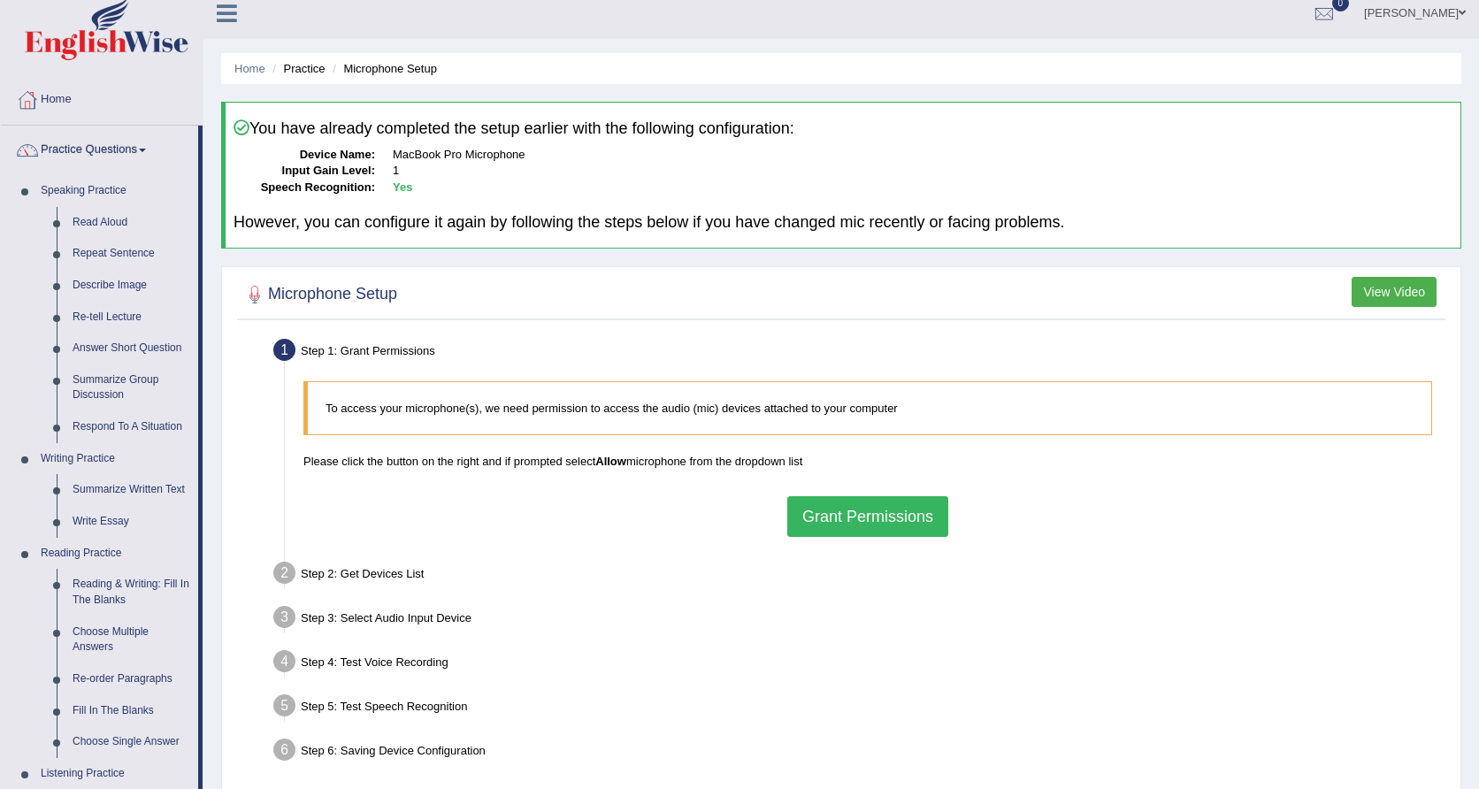
click at [839, 517] on button "Grant Permissions" at bounding box center [867, 516] width 161 height 41
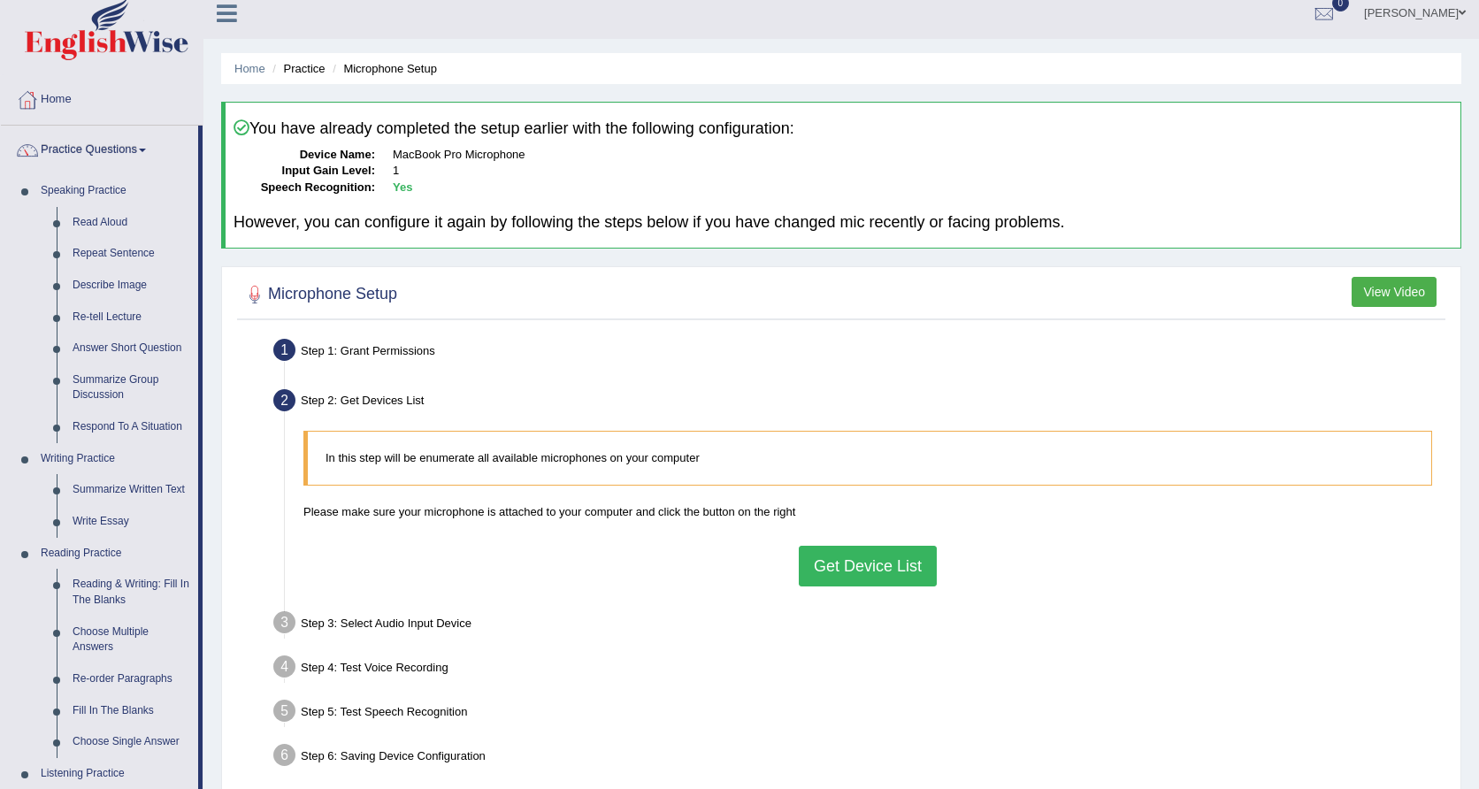
click at [888, 569] on button "Get Device List" at bounding box center [868, 566] width 138 height 41
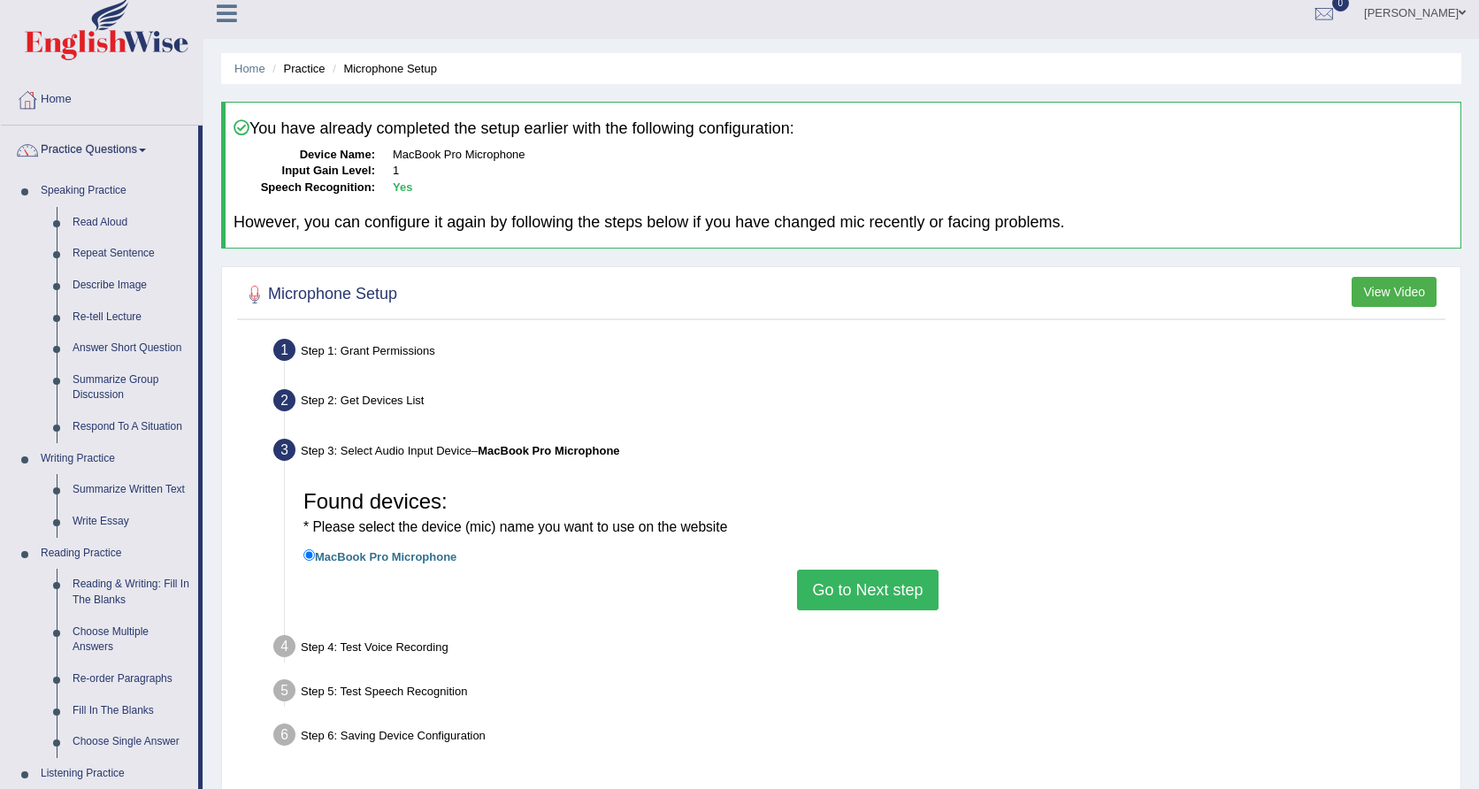
click at [860, 558] on li "MacBook Pro Microphone" at bounding box center [867, 558] width 1128 height 24
click at [869, 603] on button "Go to Next step" at bounding box center [867, 590] width 141 height 41
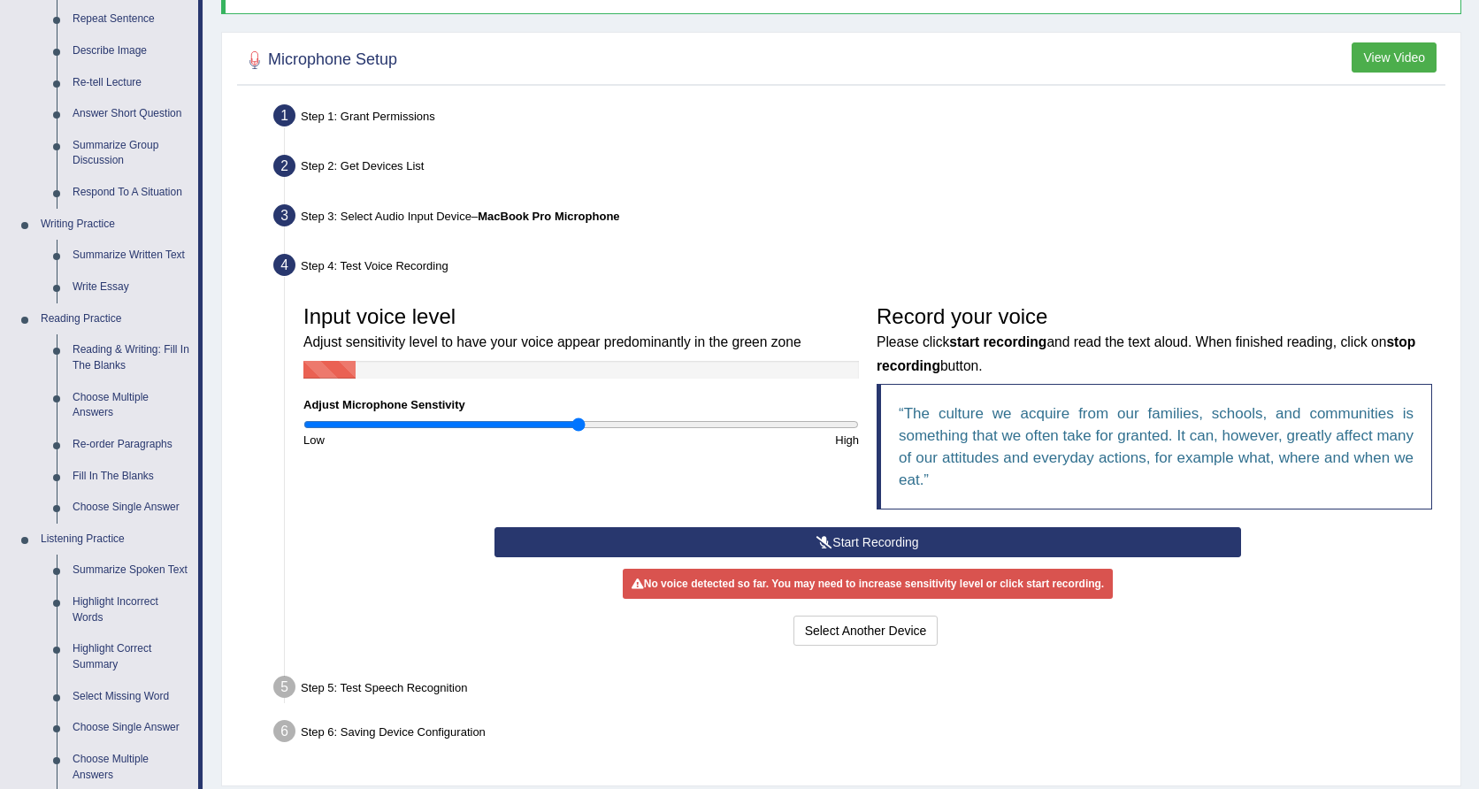
scroll to position [248, 0]
click at [855, 540] on button "Start Recording" at bounding box center [867, 541] width 746 height 30
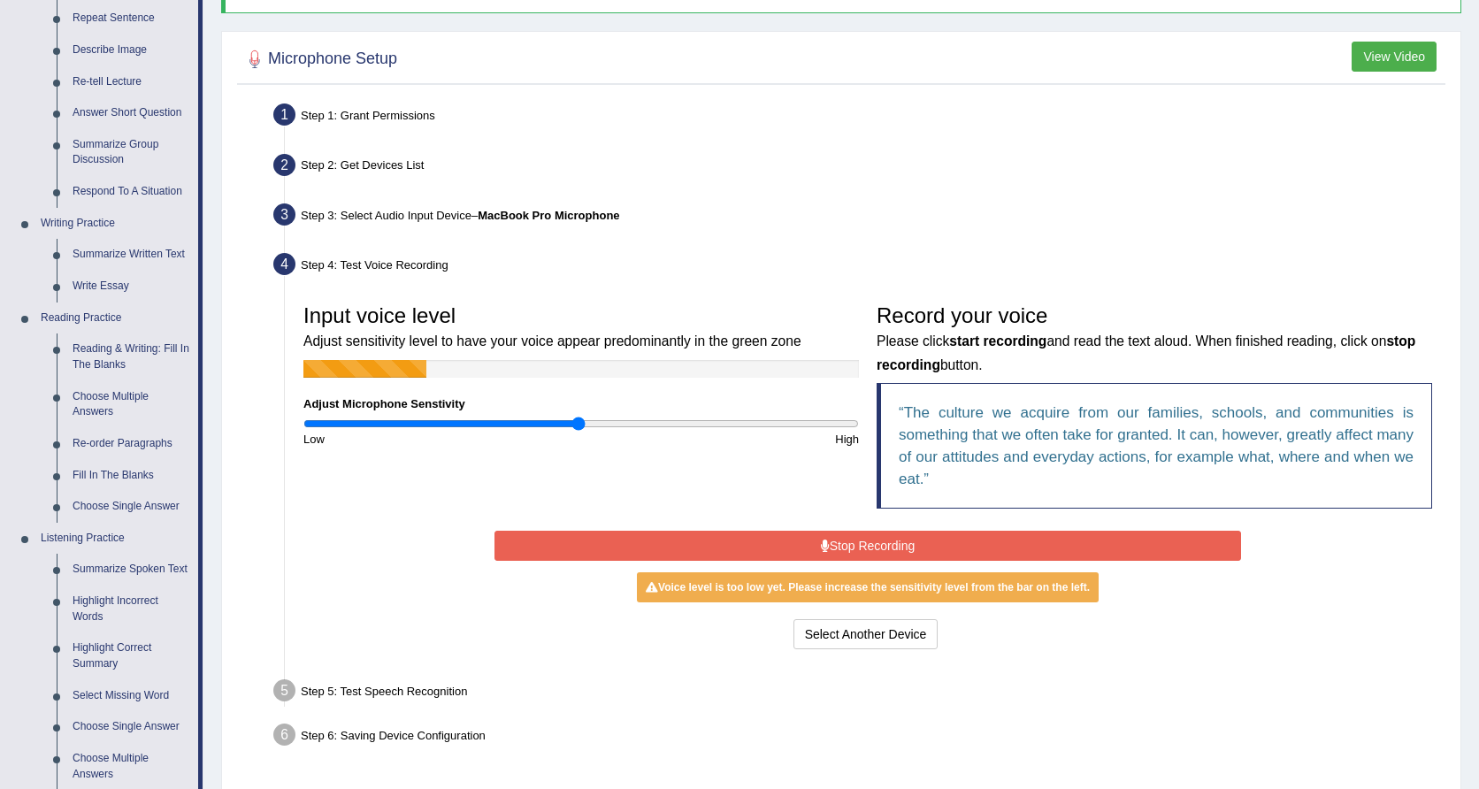
click at [922, 546] on button "Stop Recording" at bounding box center [867, 546] width 746 height 30
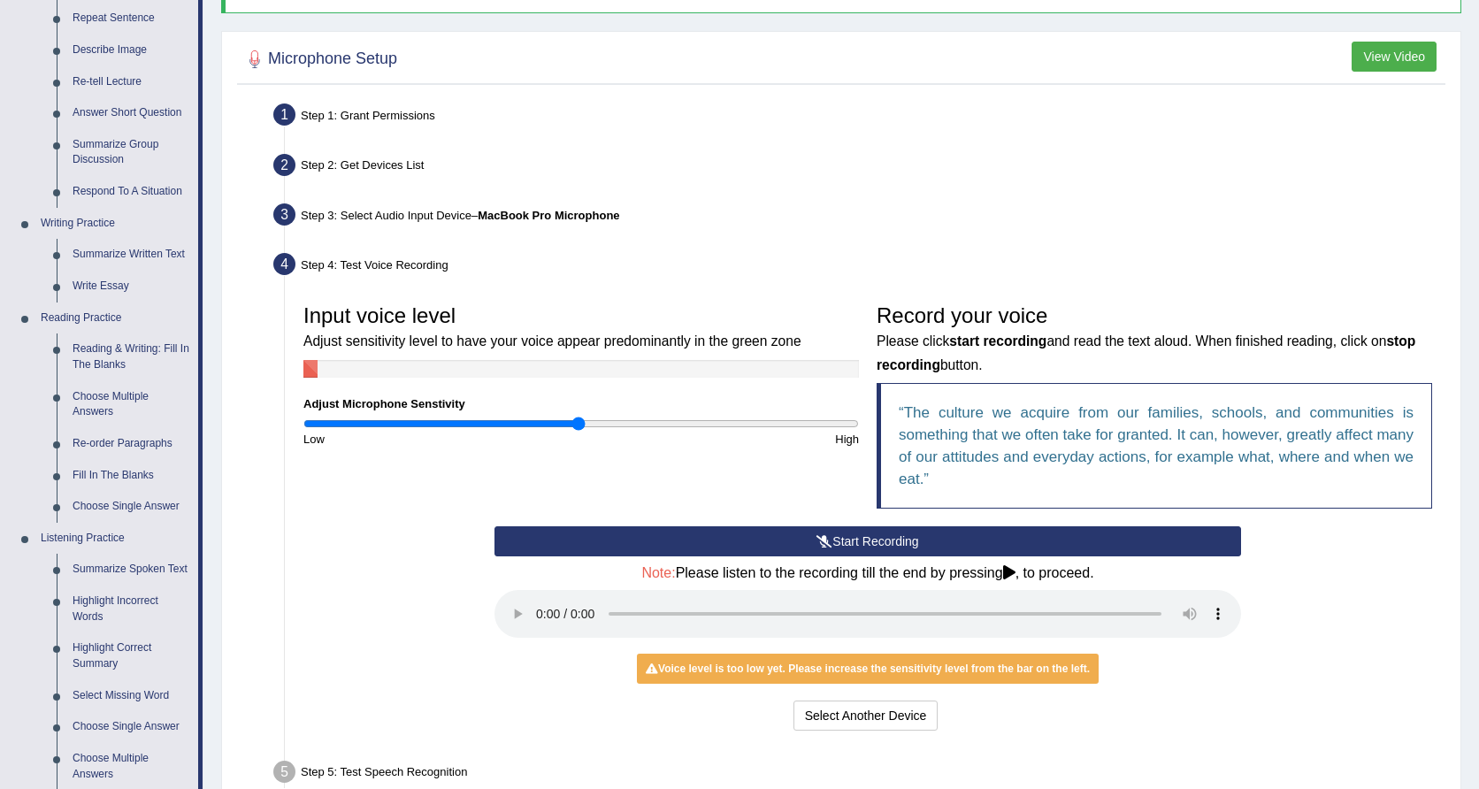
click at [535, 604] on audio at bounding box center [867, 614] width 746 height 48
click at [1103, 600] on audio at bounding box center [867, 614] width 746 height 48
click at [536, 600] on audio at bounding box center [867, 614] width 746 height 48
click at [715, 537] on button "Start Recording" at bounding box center [867, 541] width 746 height 30
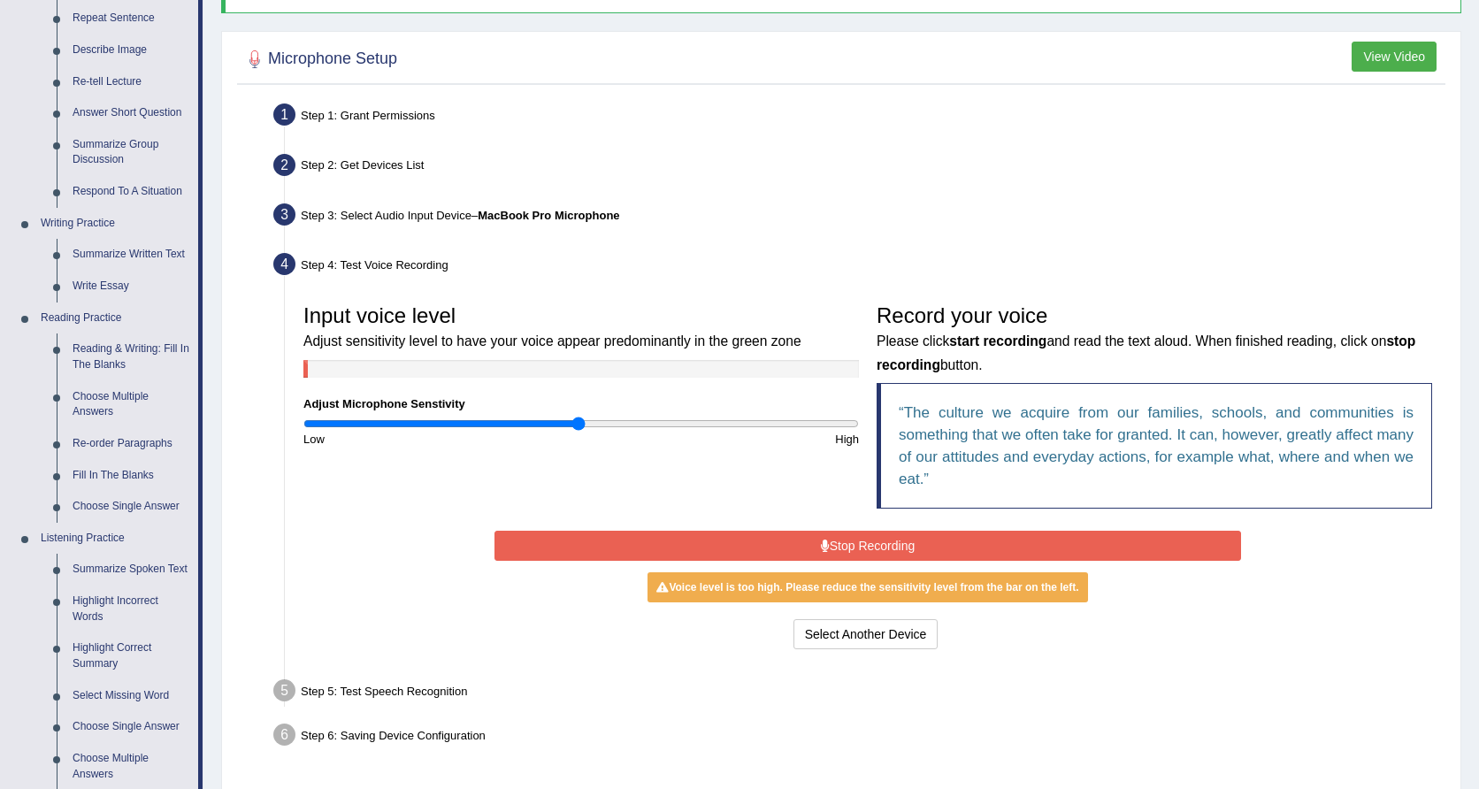
click at [821, 547] on icon at bounding box center [825, 545] width 9 height 12
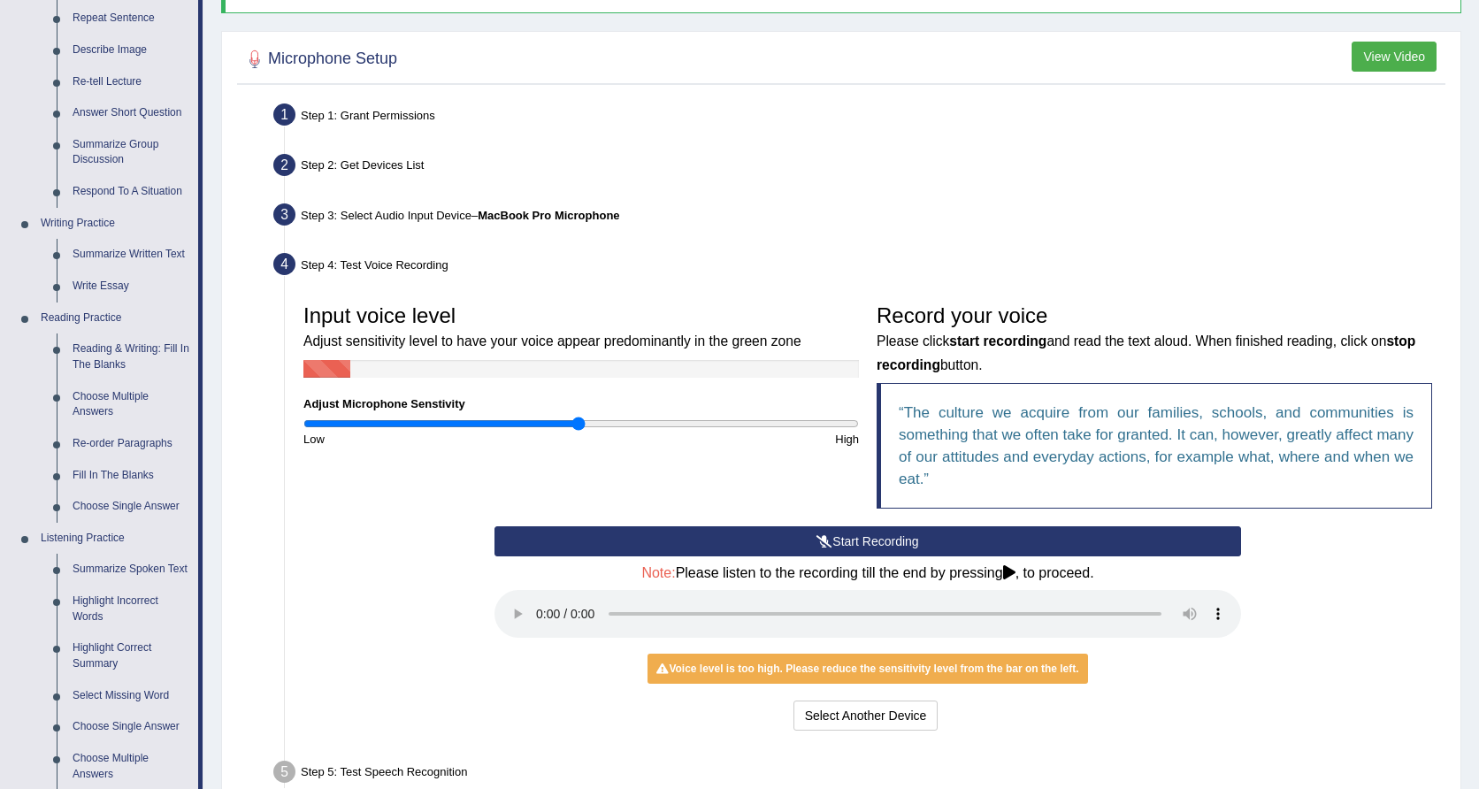
click at [535, 596] on audio at bounding box center [867, 614] width 746 height 48
click at [1056, 599] on audio at bounding box center [867, 614] width 746 height 48
click at [1101, 601] on audio at bounding box center [867, 614] width 746 height 48
click at [717, 554] on div "Start Recording Stop Recording Note: Please listen to the recording till the en…" at bounding box center [867, 630] width 764 height 209
click at [692, 539] on button "Start Recording" at bounding box center [867, 541] width 746 height 30
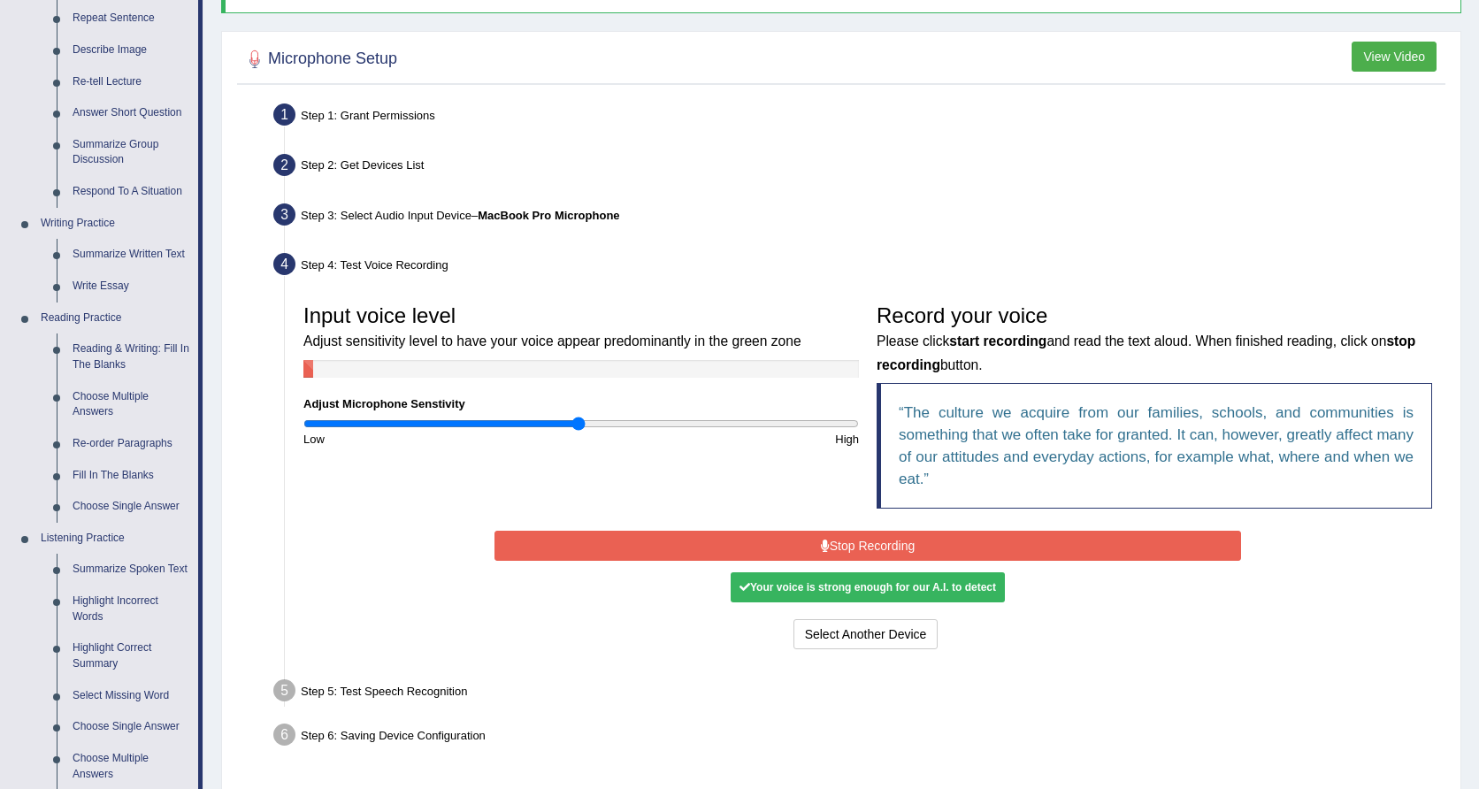
click at [1020, 551] on button "Stop Recording" at bounding box center [867, 546] width 746 height 30
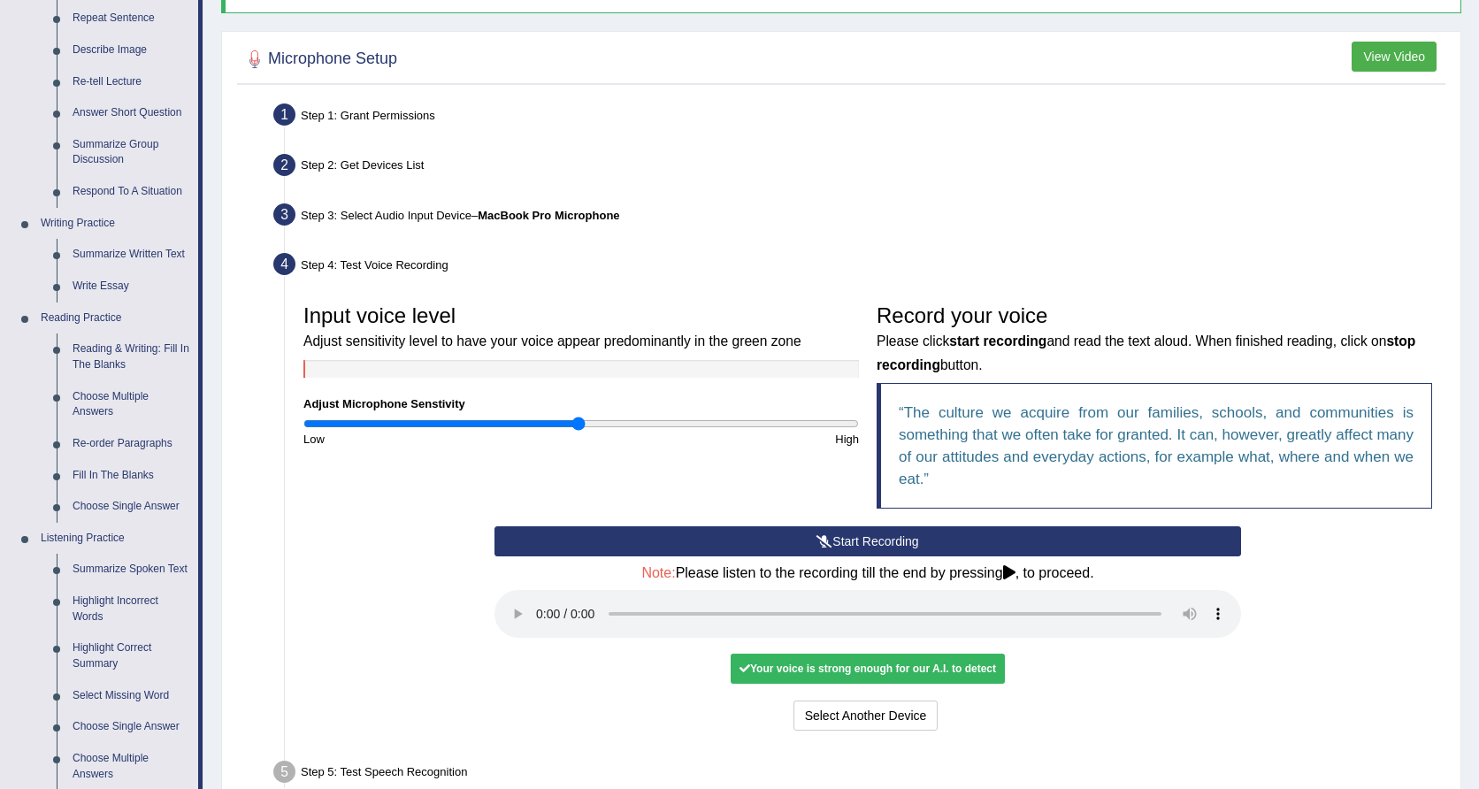
click at [539, 595] on audio at bounding box center [867, 614] width 746 height 48
click at [1100, 597] on audio at bounding box center [867, 614] width 746 height 48
click at [910, 700] on button "Voice is ok. Go to Next step" at bounding box center [941, 715] width 175 height 30
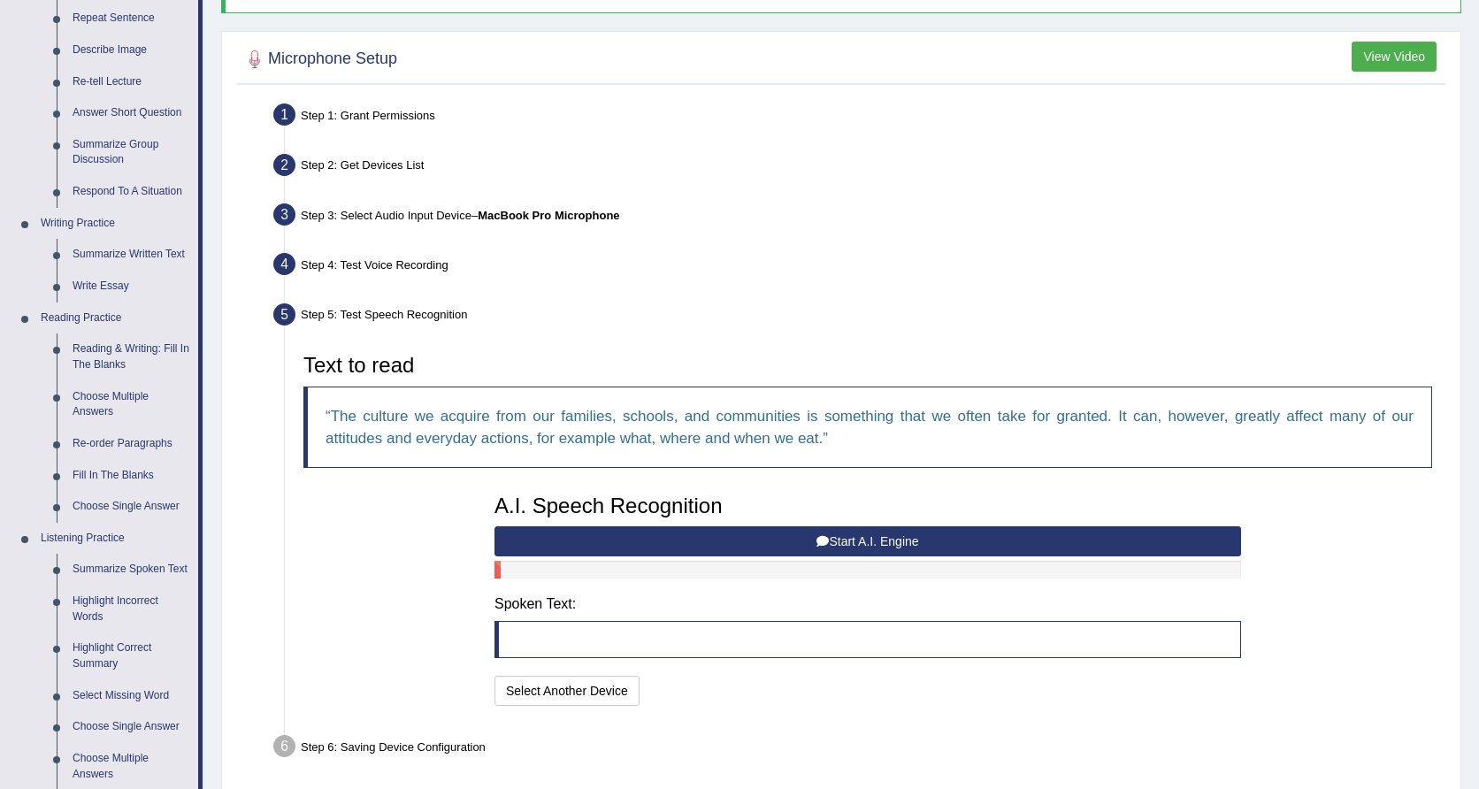
click at [823, 535] on icon at bounding box center [822, 541] width 12 height 12
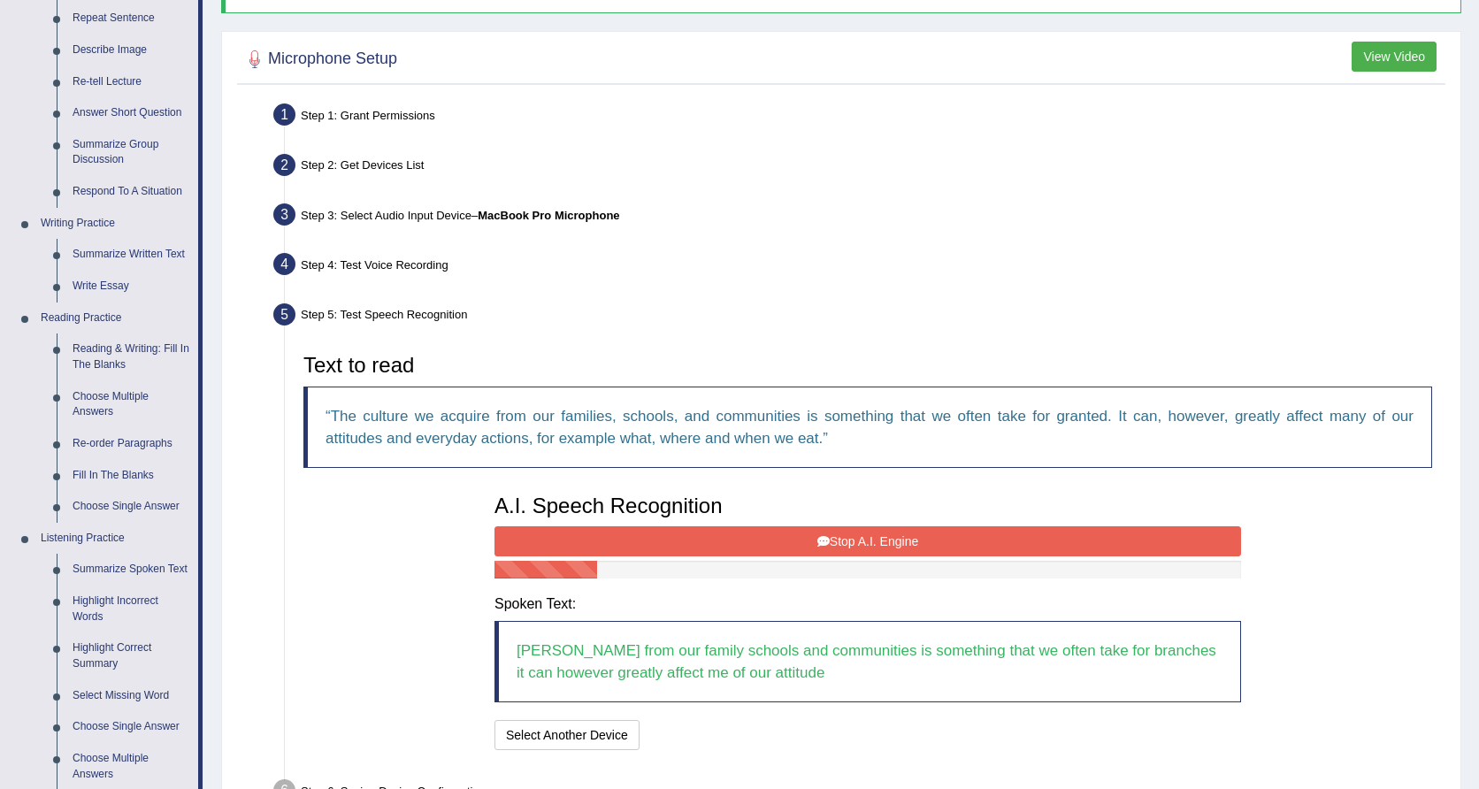
click at [865, 536] on button "Stop A.I. Engine" at bounding box center [867, 541] width 746 height 30
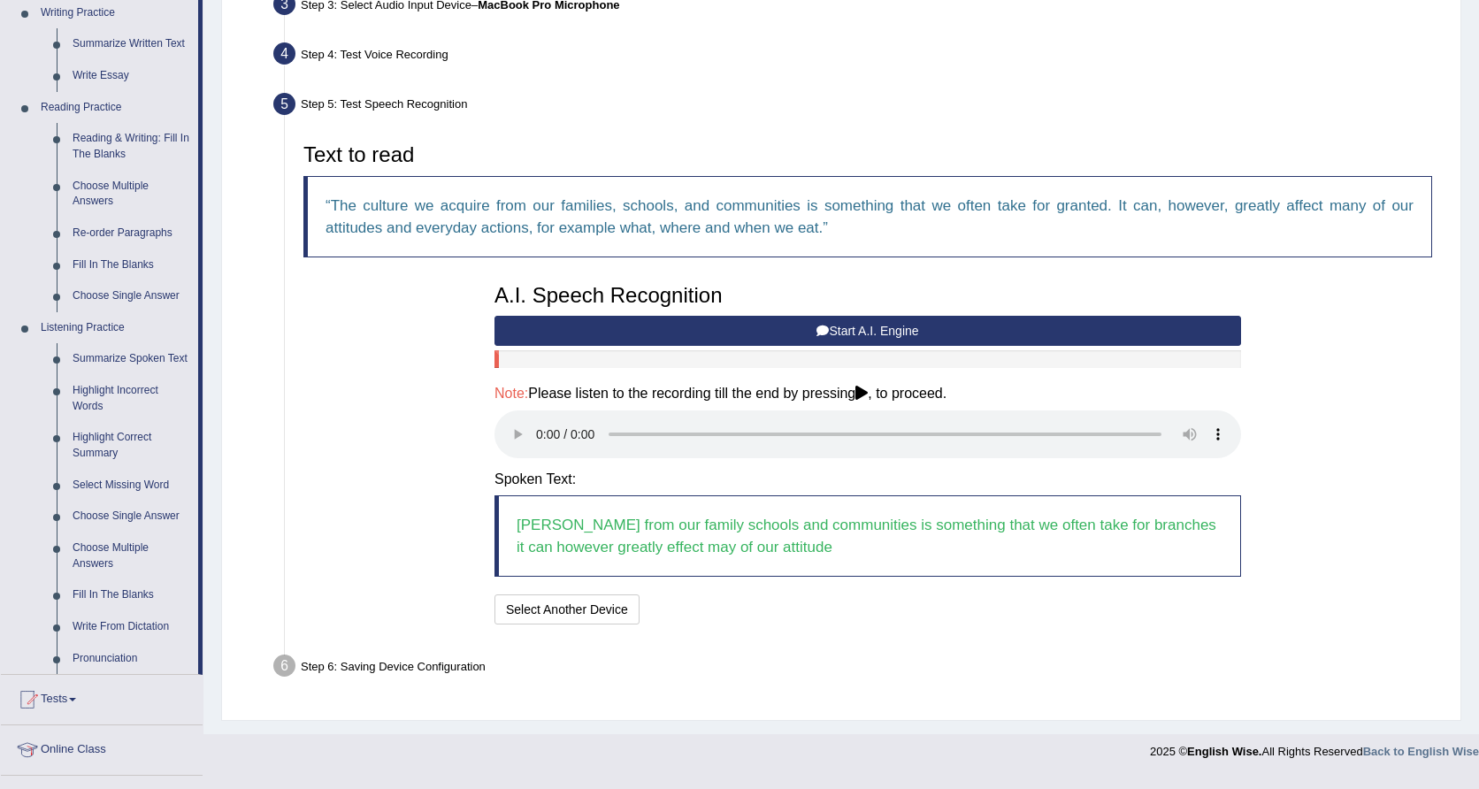
scroll to position [459, 0]
click at [537, 417] on audio at bounding box center [867, 433] width 746 height 48
click at [1095, 417] on audio at bounding box center [867, 433] width 746 height 48
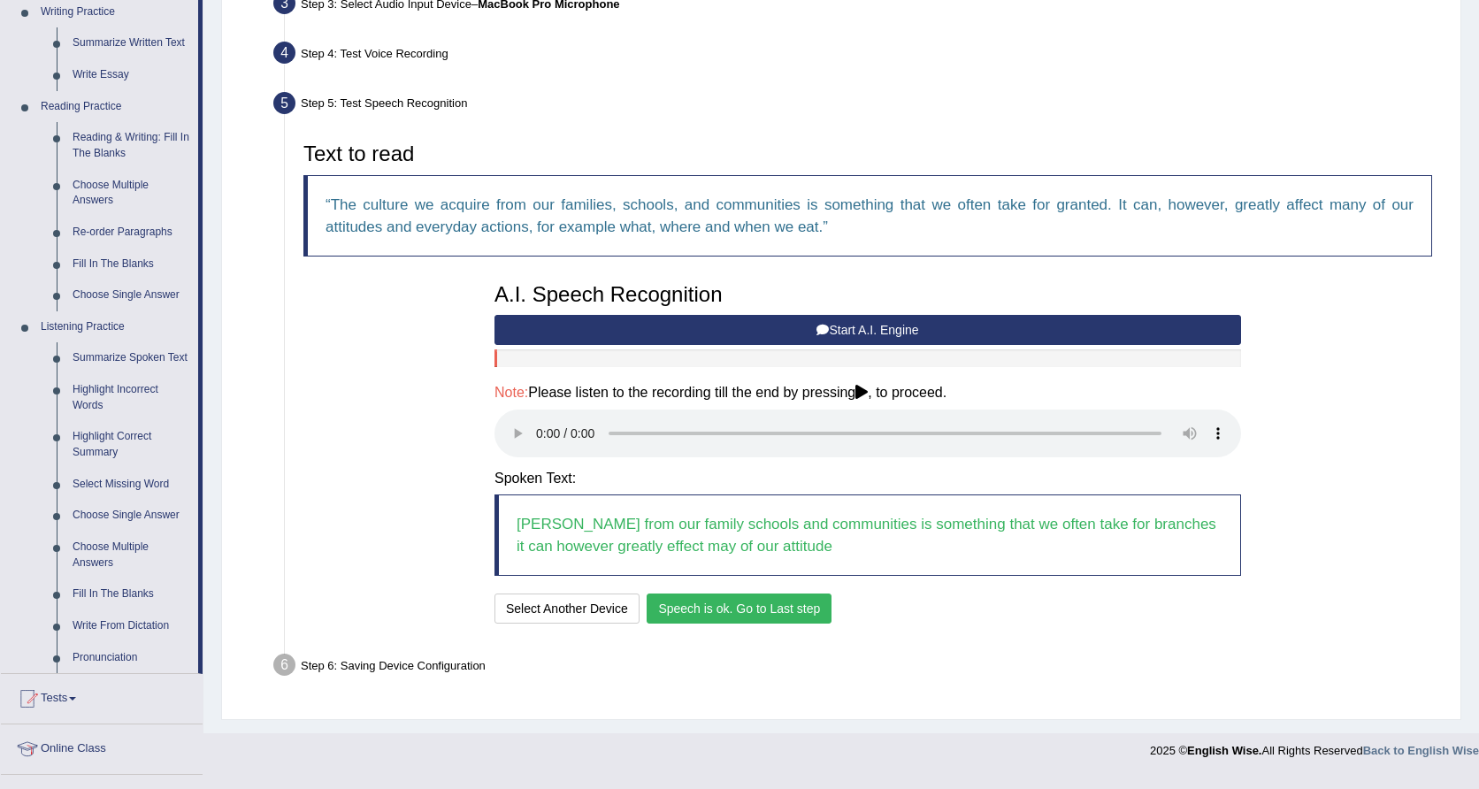
click at [771, 593] on button "Speech is ok. Go to Last step" at bounding box center [738, 608] width 185 height 30
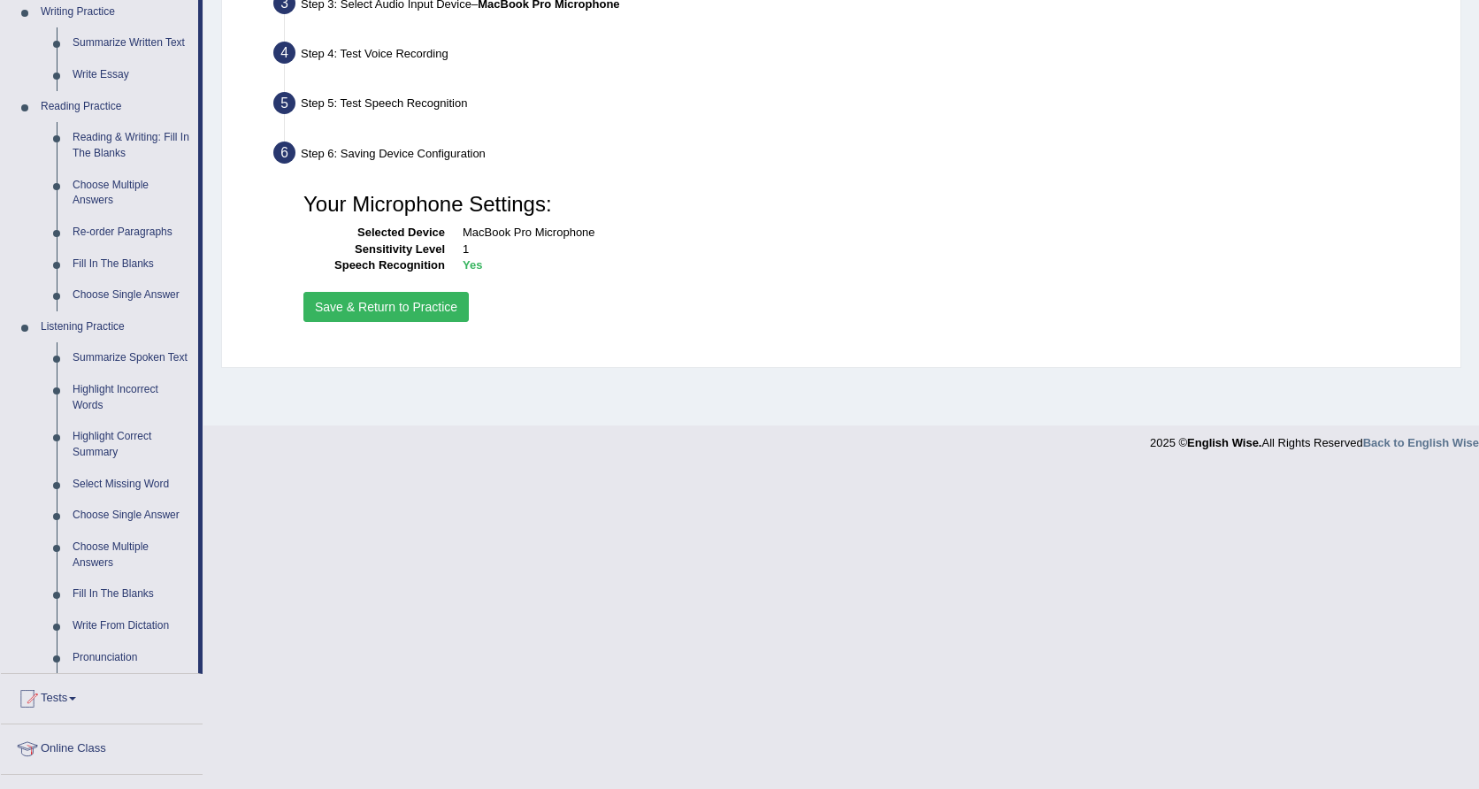
click at [398, 306] on button "Save & Return to Practice" at bounding box center [385, 307] width 165 height 30
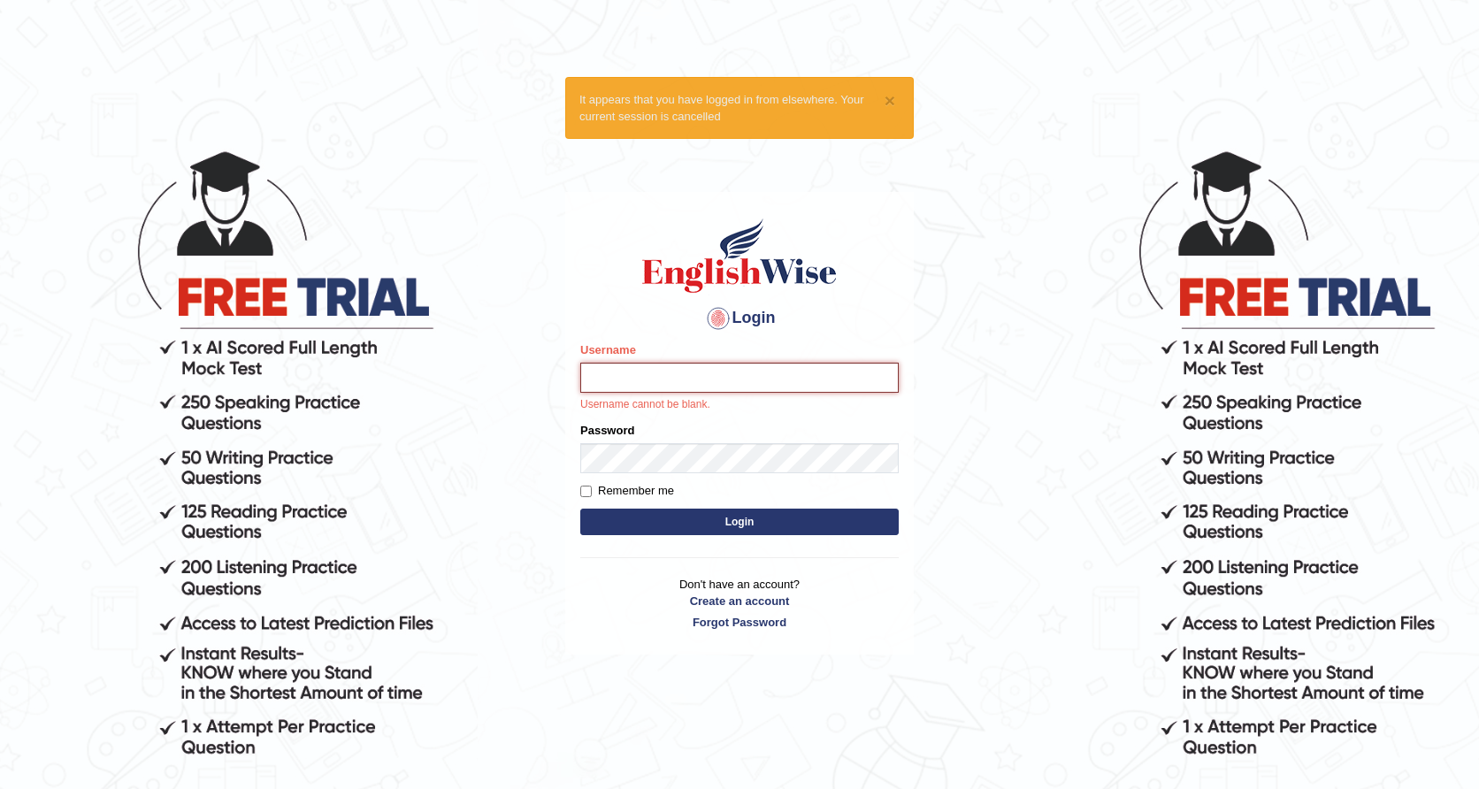
type input "rkirat084"
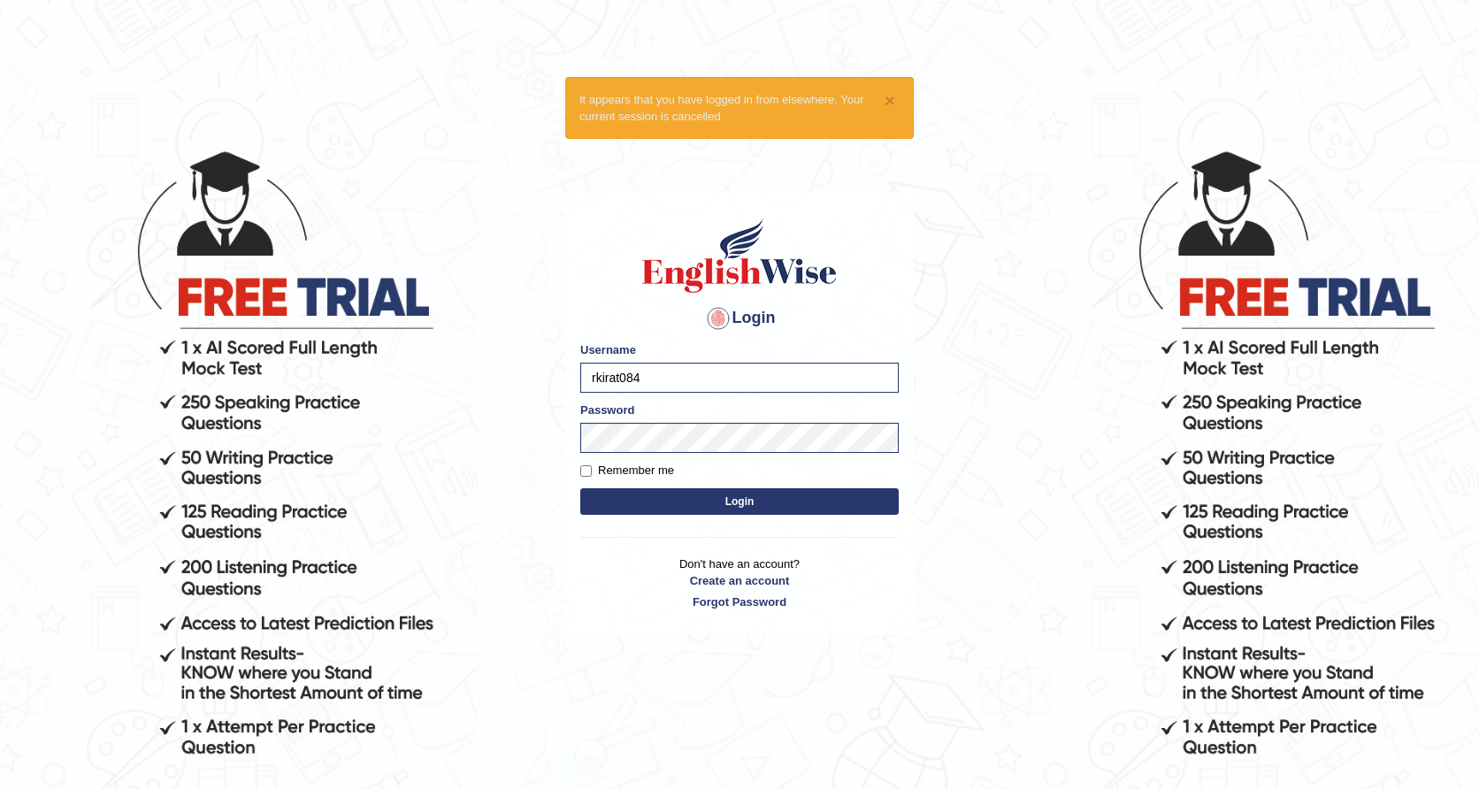
click at [789, 501] on button "Login" at bounding box center [739, 501] width 318 height 27
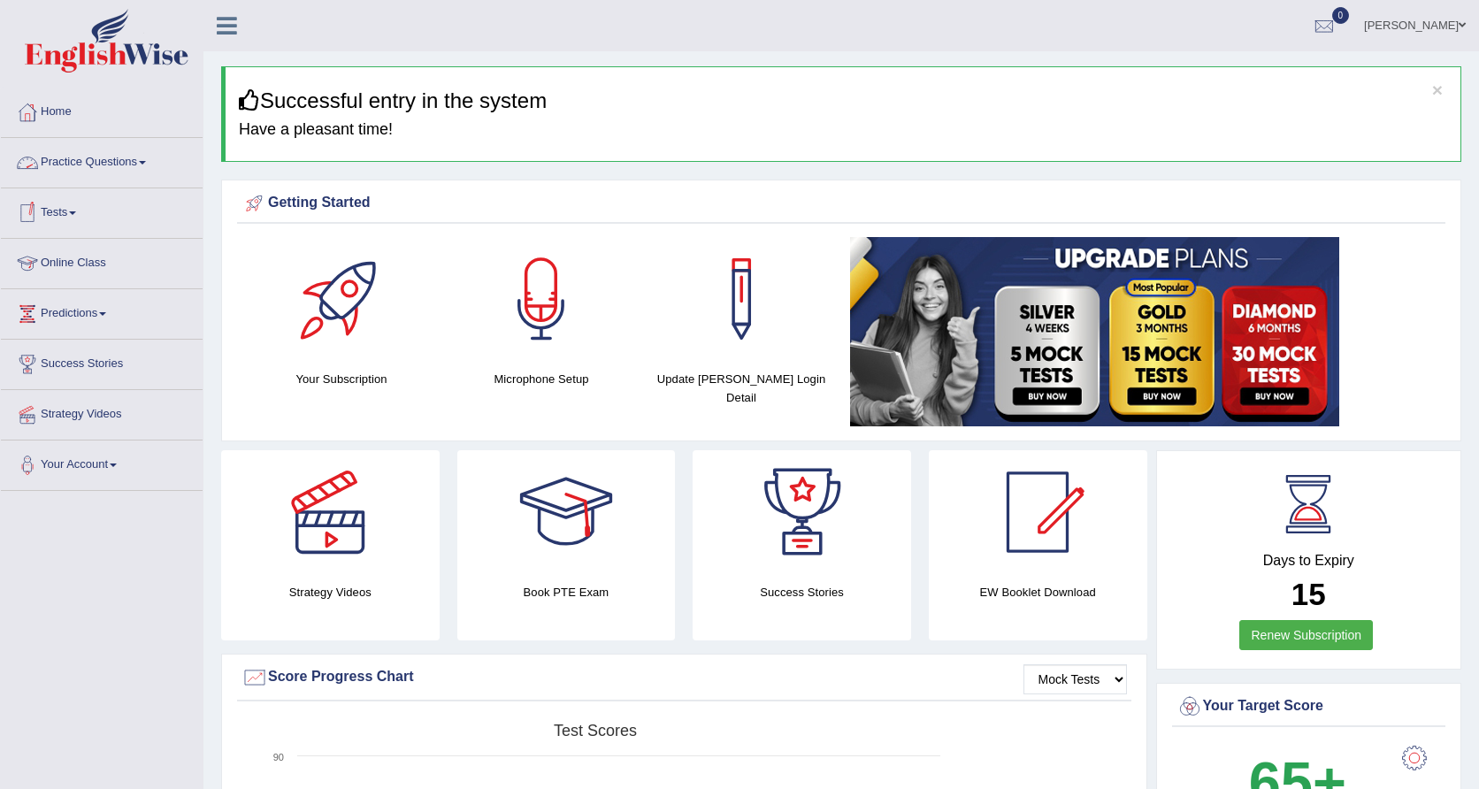
click at [114, 174] on link "Practice Questions" at bounding box center [102, 160] width 202 height 44
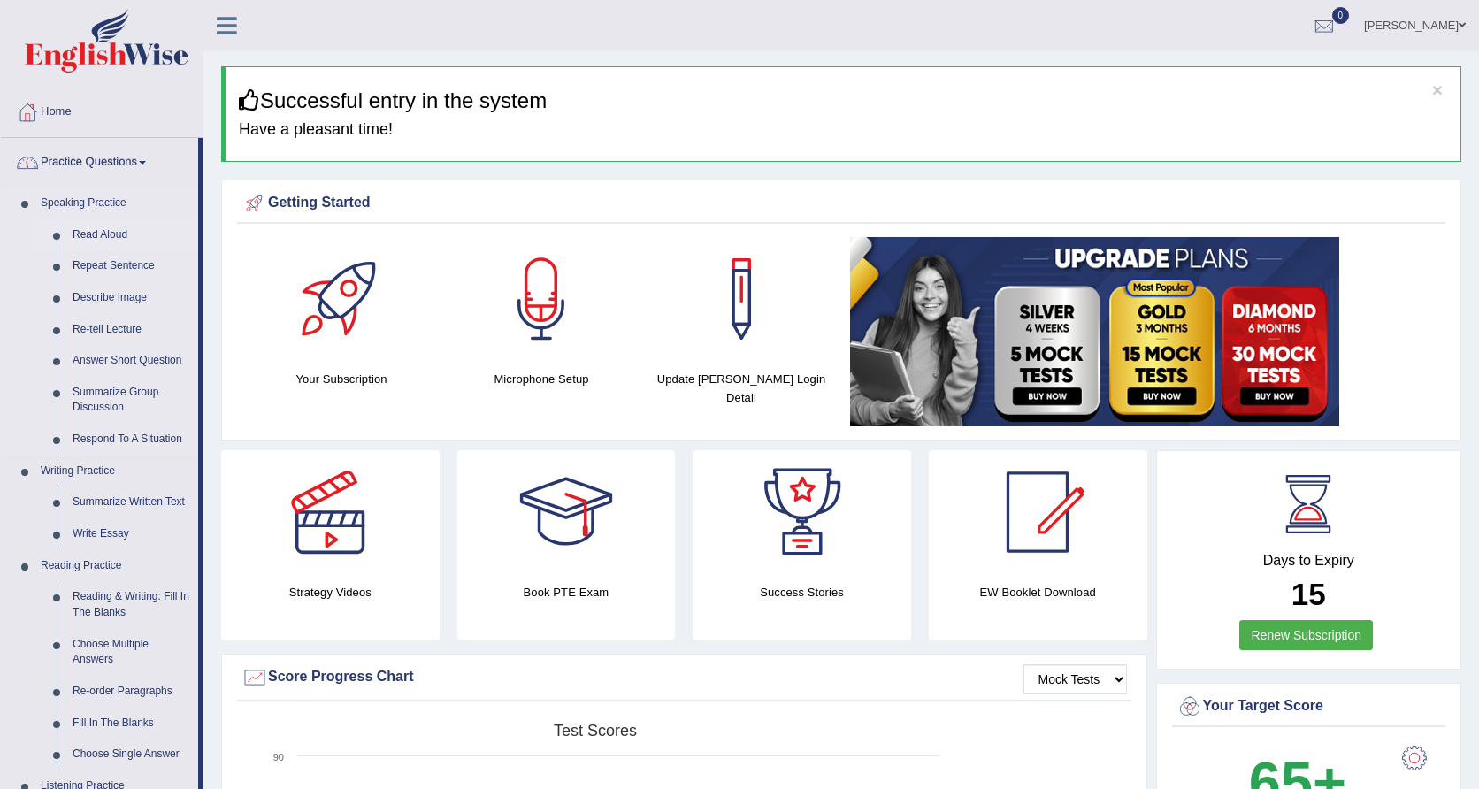
click at [104, 234] on link "Read Aloud" at bounding box center [132, 235] width 134 height 32
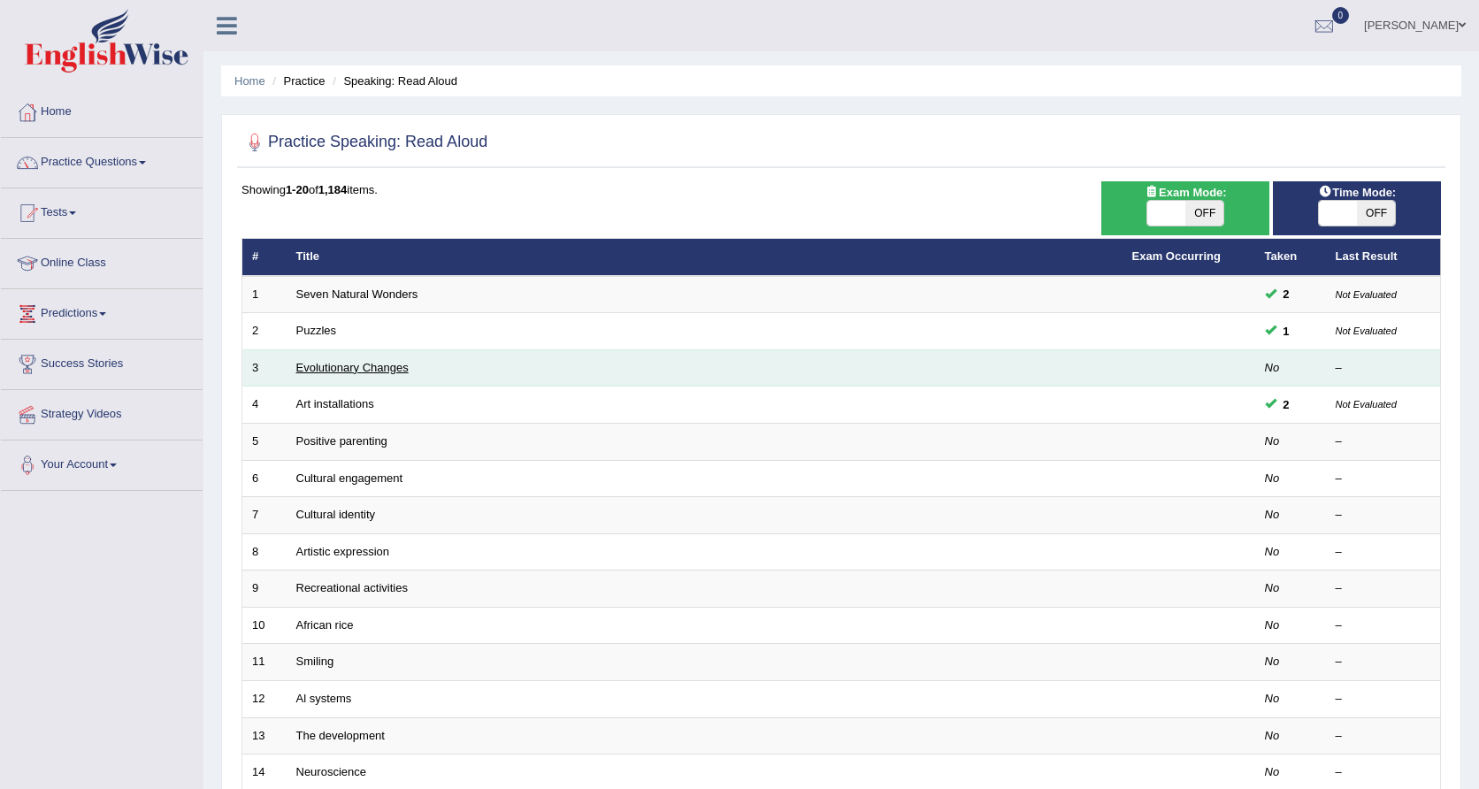
click at [328, 363] on link "Evolutionary Changes" at bounding box center [352, 367] width 112 height 13
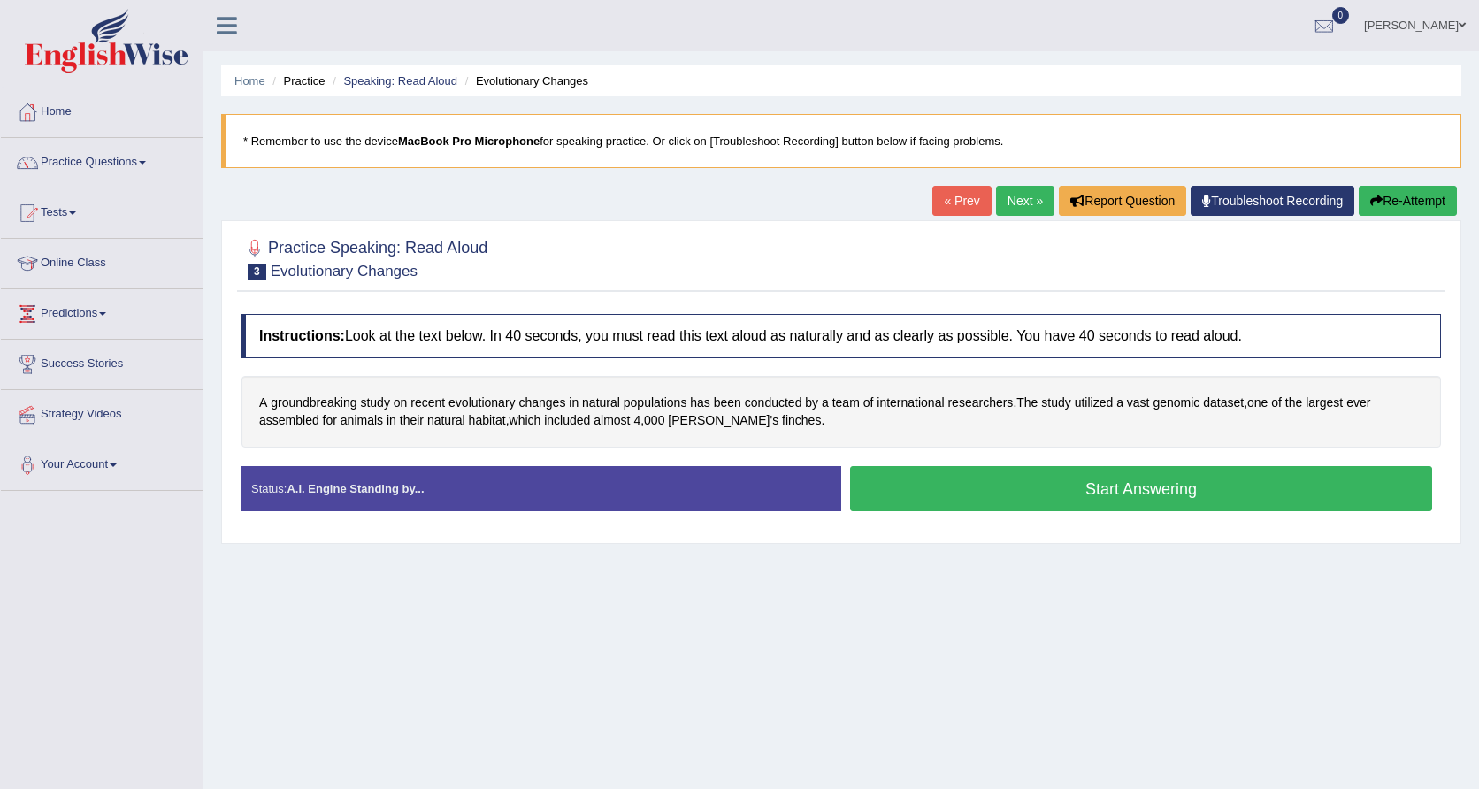
click at [947, 481] on button "Start Answering" at bounding box center [1141, 488] width 582 height 45
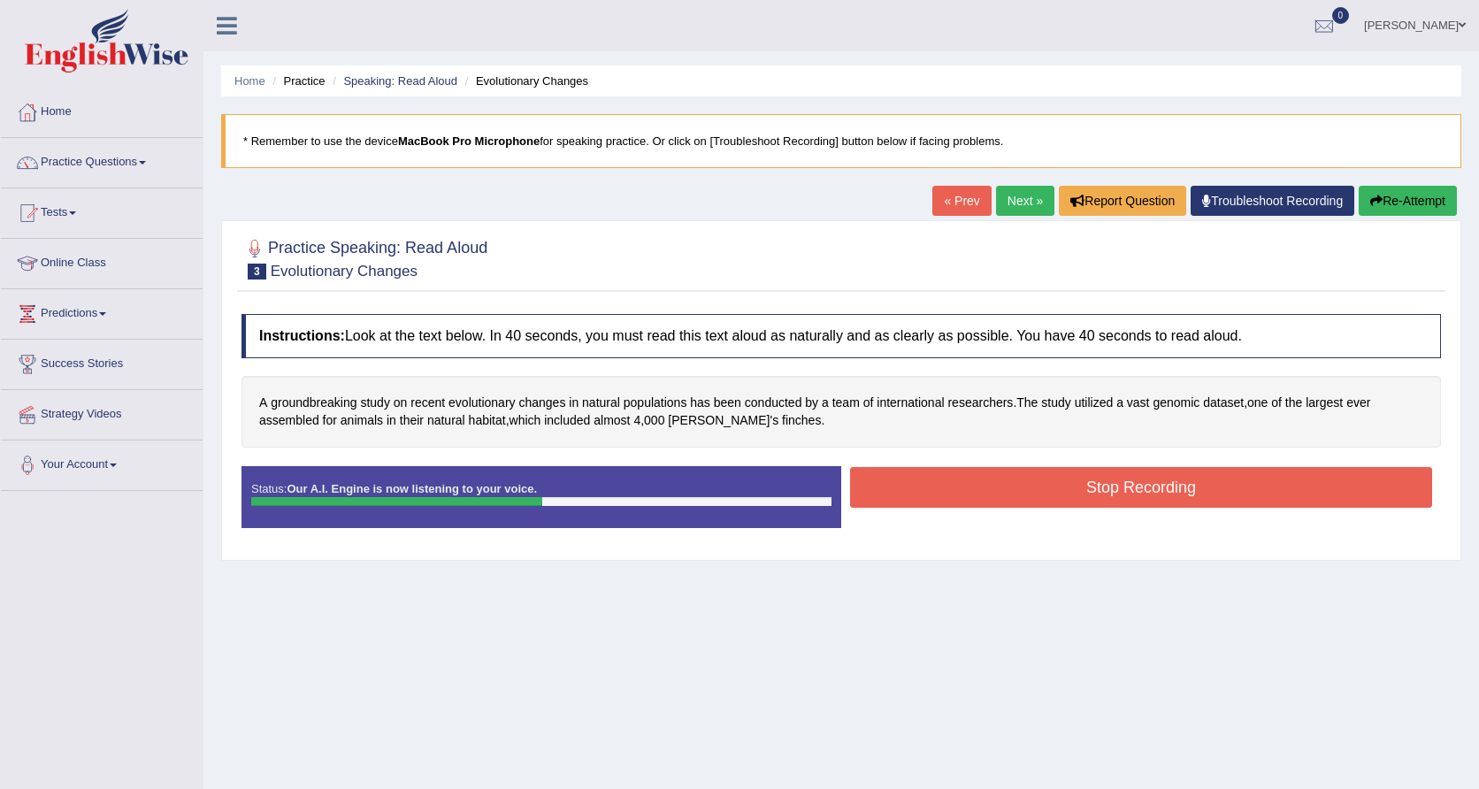
click at [1010, 506] on button "Stop Recording" at bounding box center [1141, 487] width 582 height 41
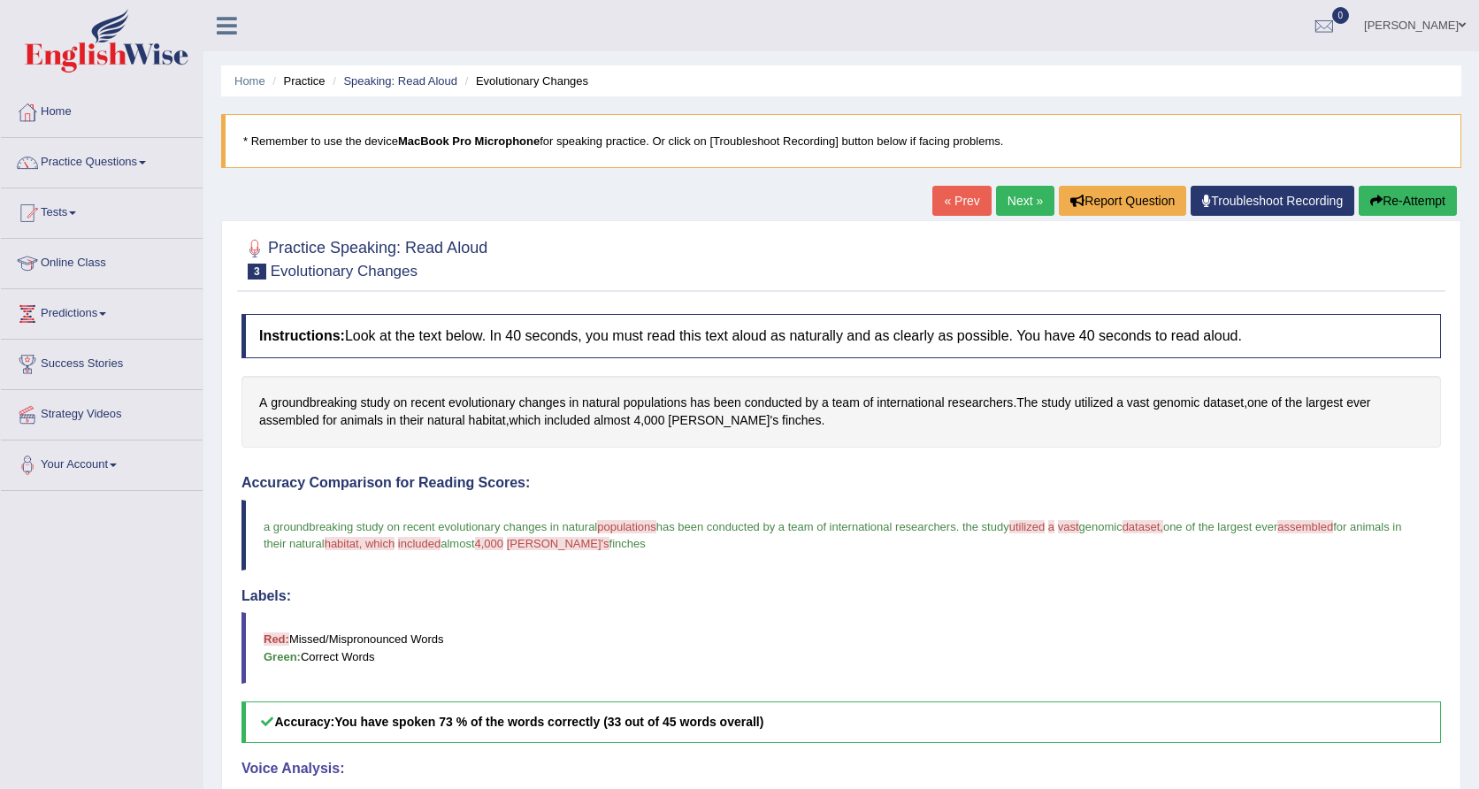
click at [998, 205] on link "Next »" at bounding box center [1025, 201] width 58 height 30
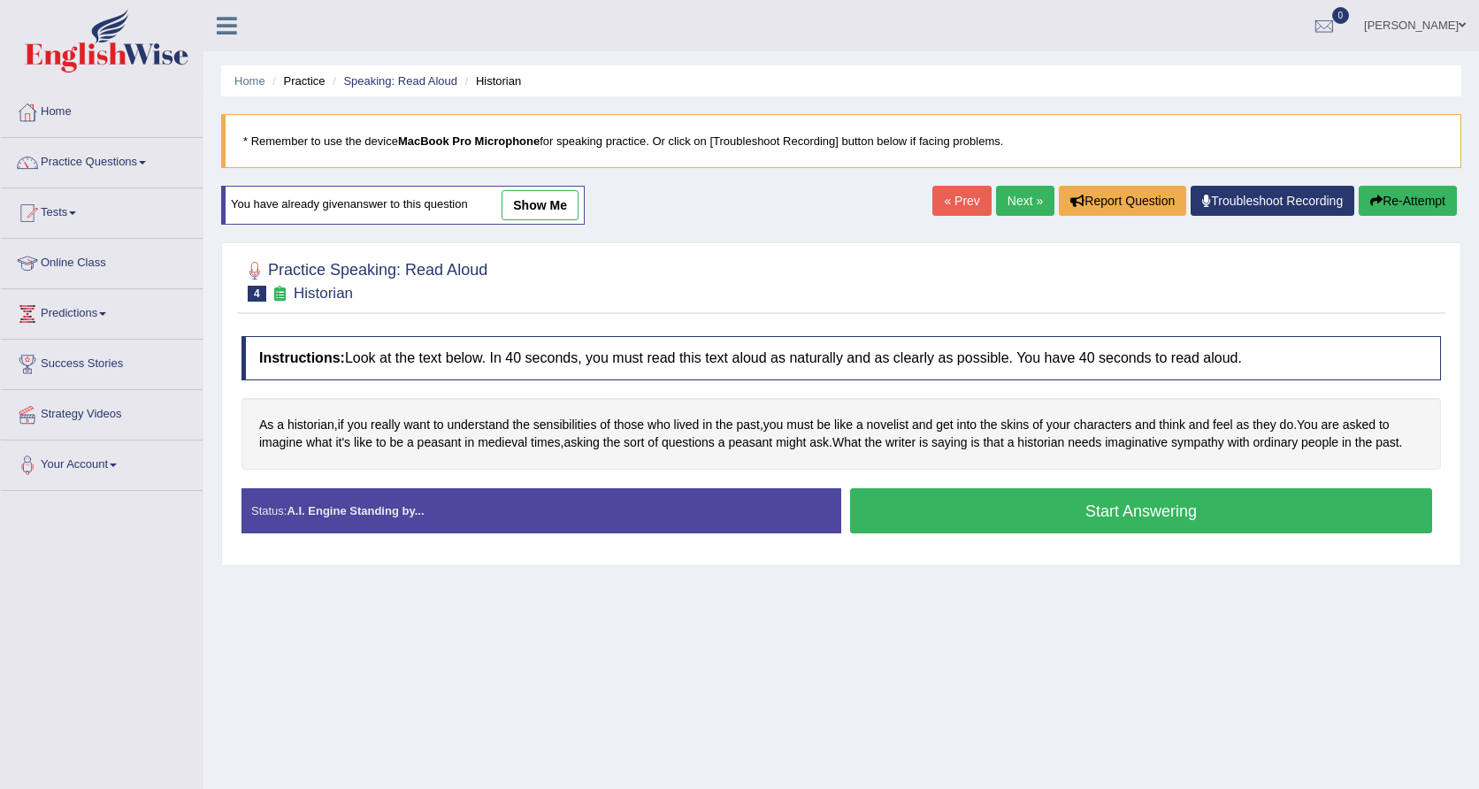
click at [1006, 205] on link "Next »" at bounding box center [1025, 201] width 58 height 30
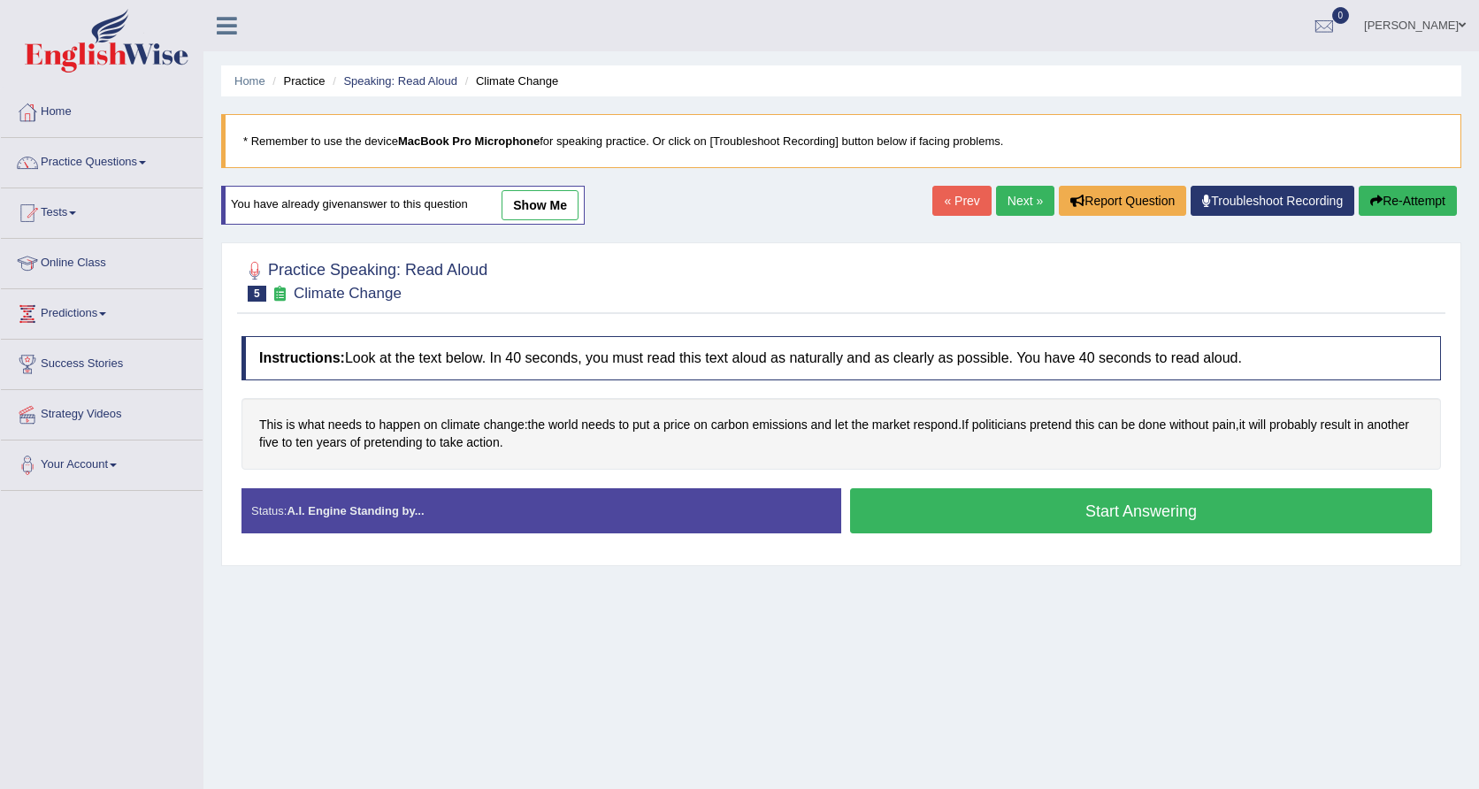
click at [950, 196] on link "« Prev" at bounding box center [961, 201] width 58 height 30
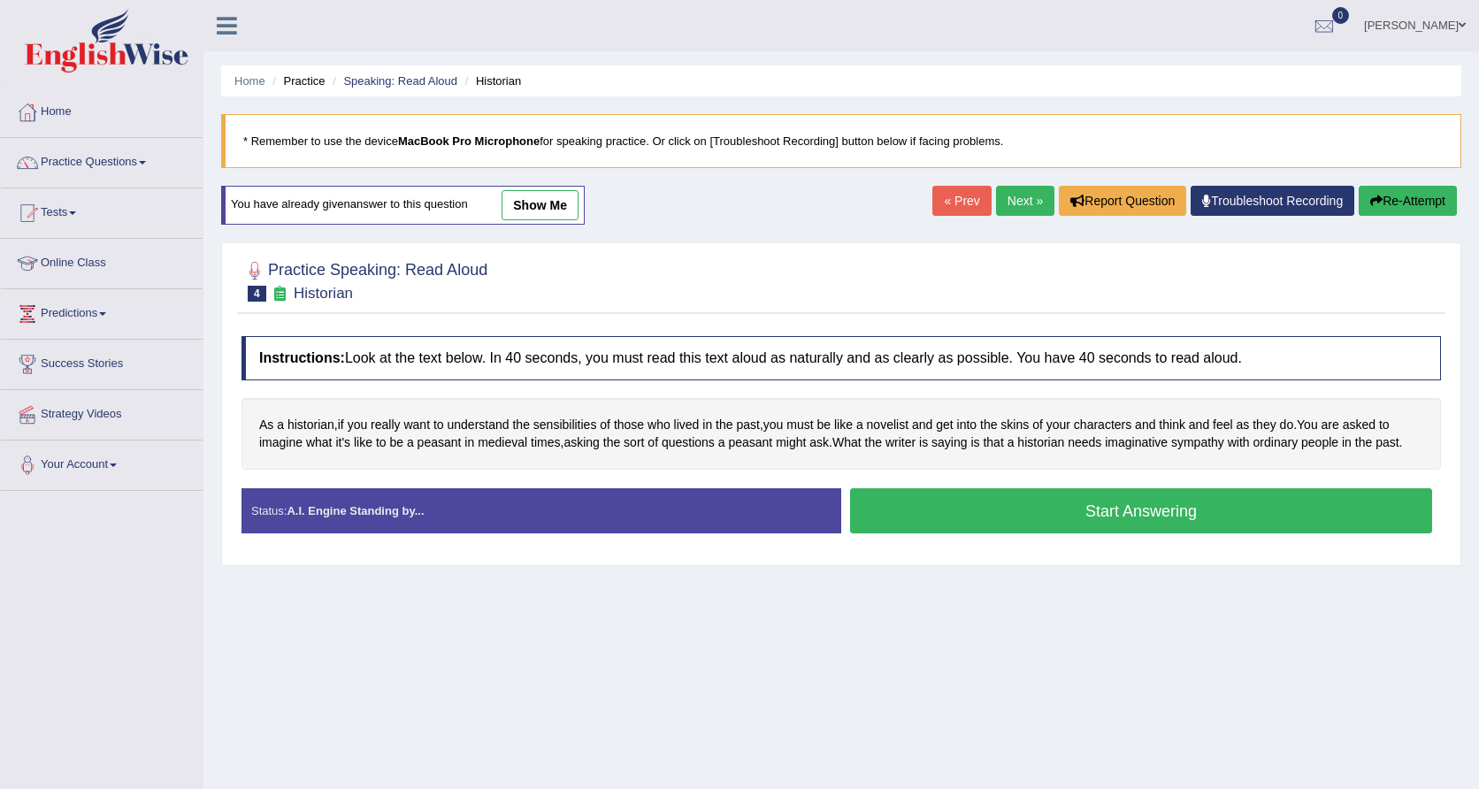
click at [568, 207] on link "show me" at bounding box center [539, 205] width 77 height 30
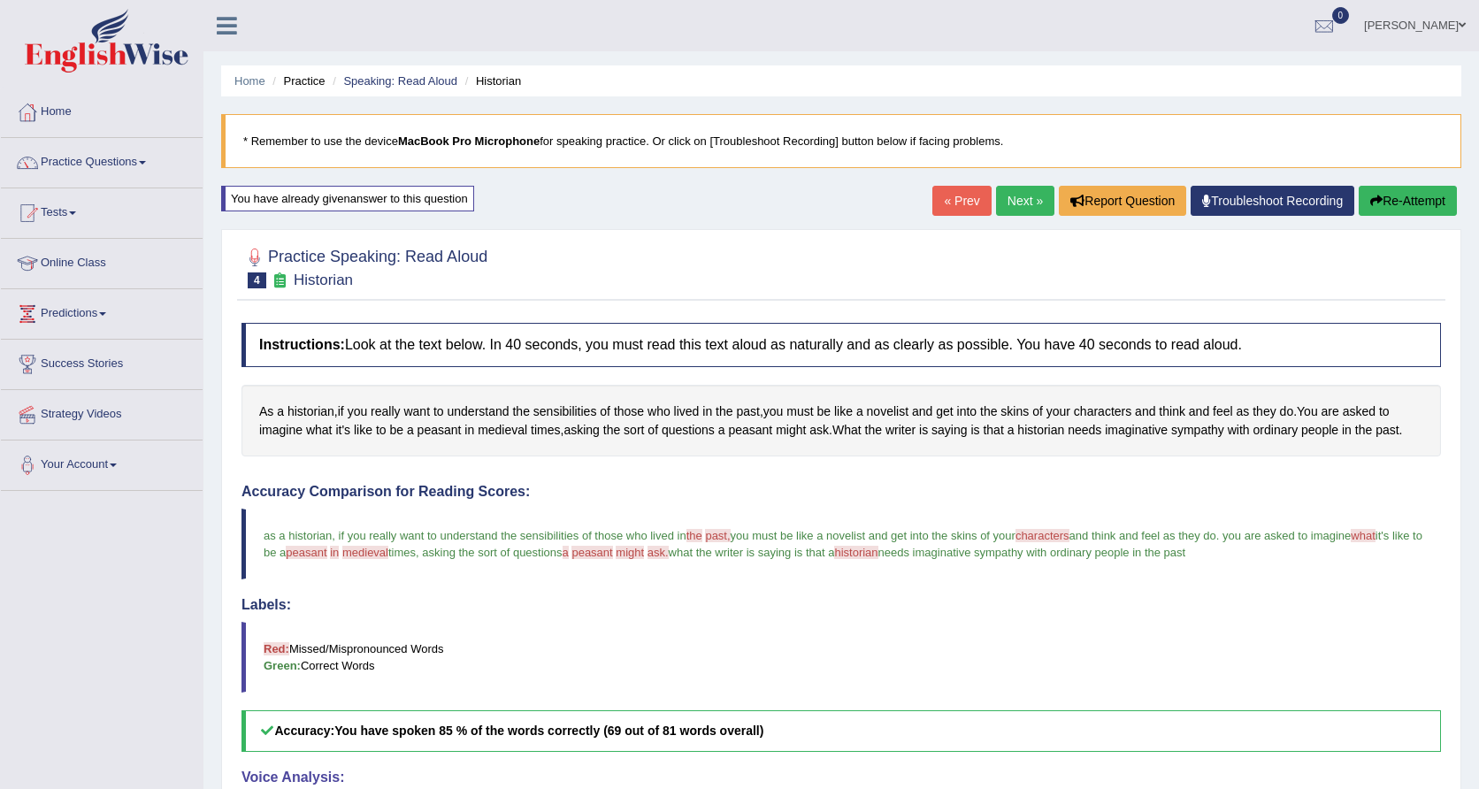
click at [1013, 204] on link "Next »" at bounding box center [1025, 201] width 58 height 30
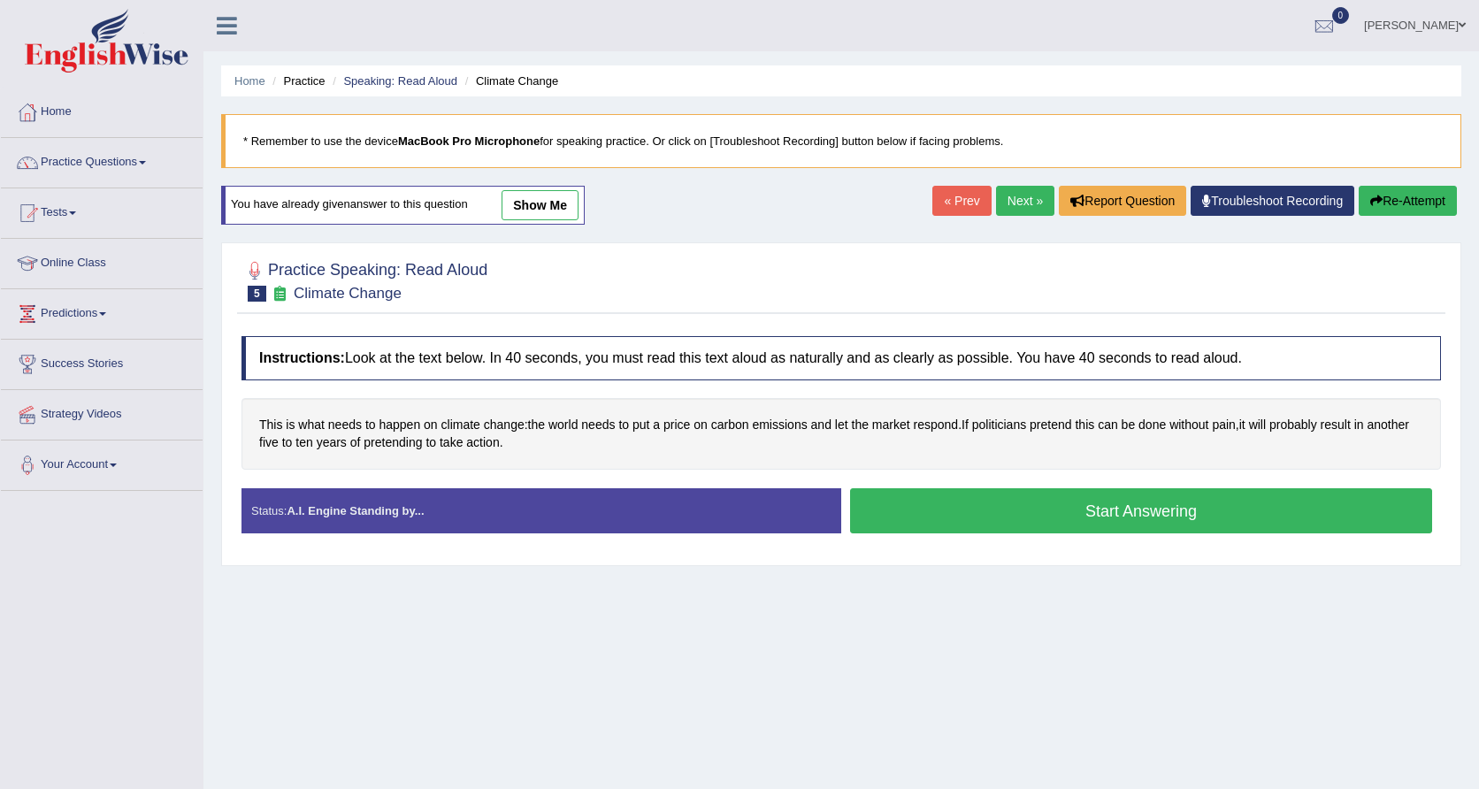
click at [956, 511] on button "Start Answering" at bounding box center [1141, 510] width 582 height 45
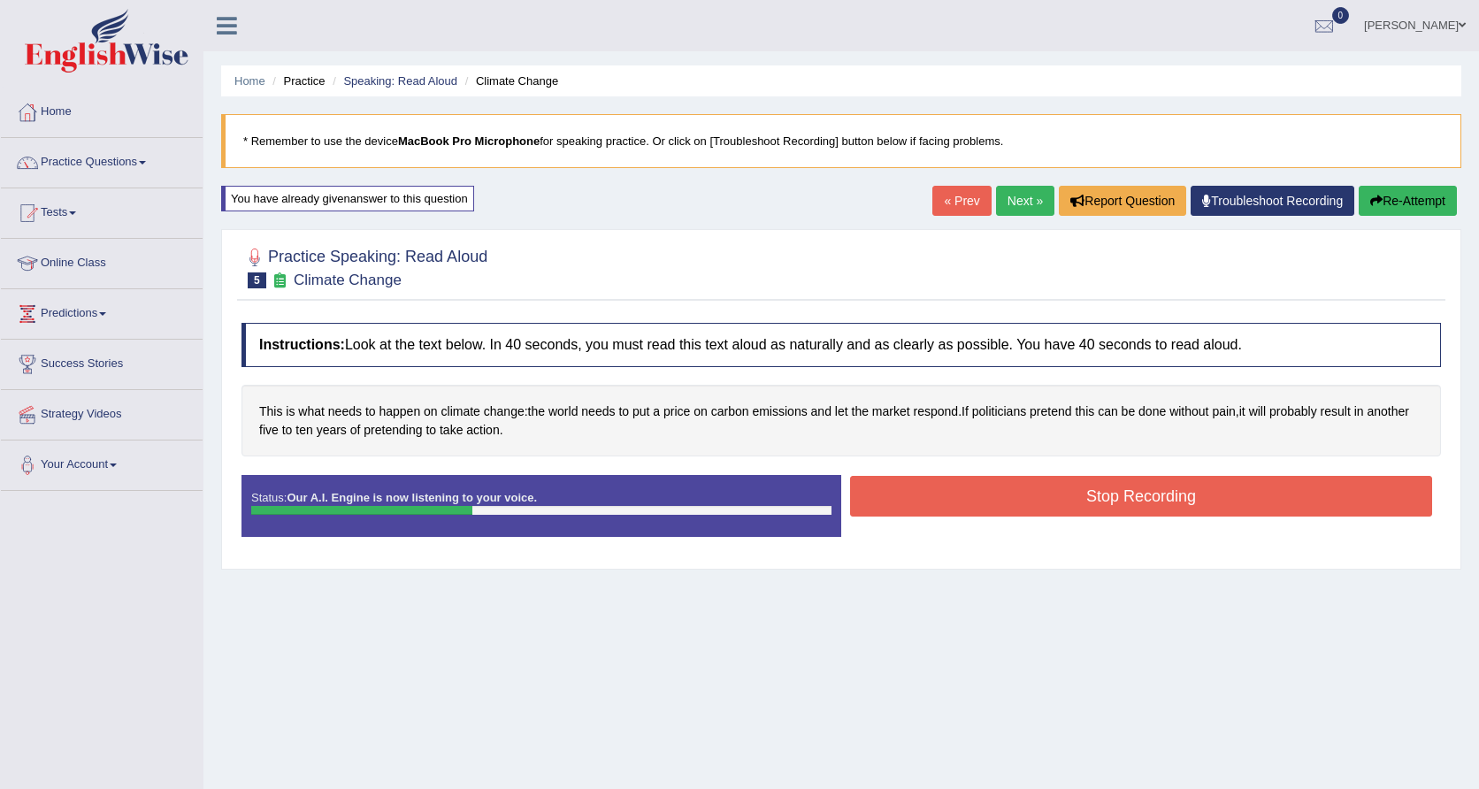
click at [957, 508] on button "Stop Recording" at bounding box center [1141, 496] width 582 height 41
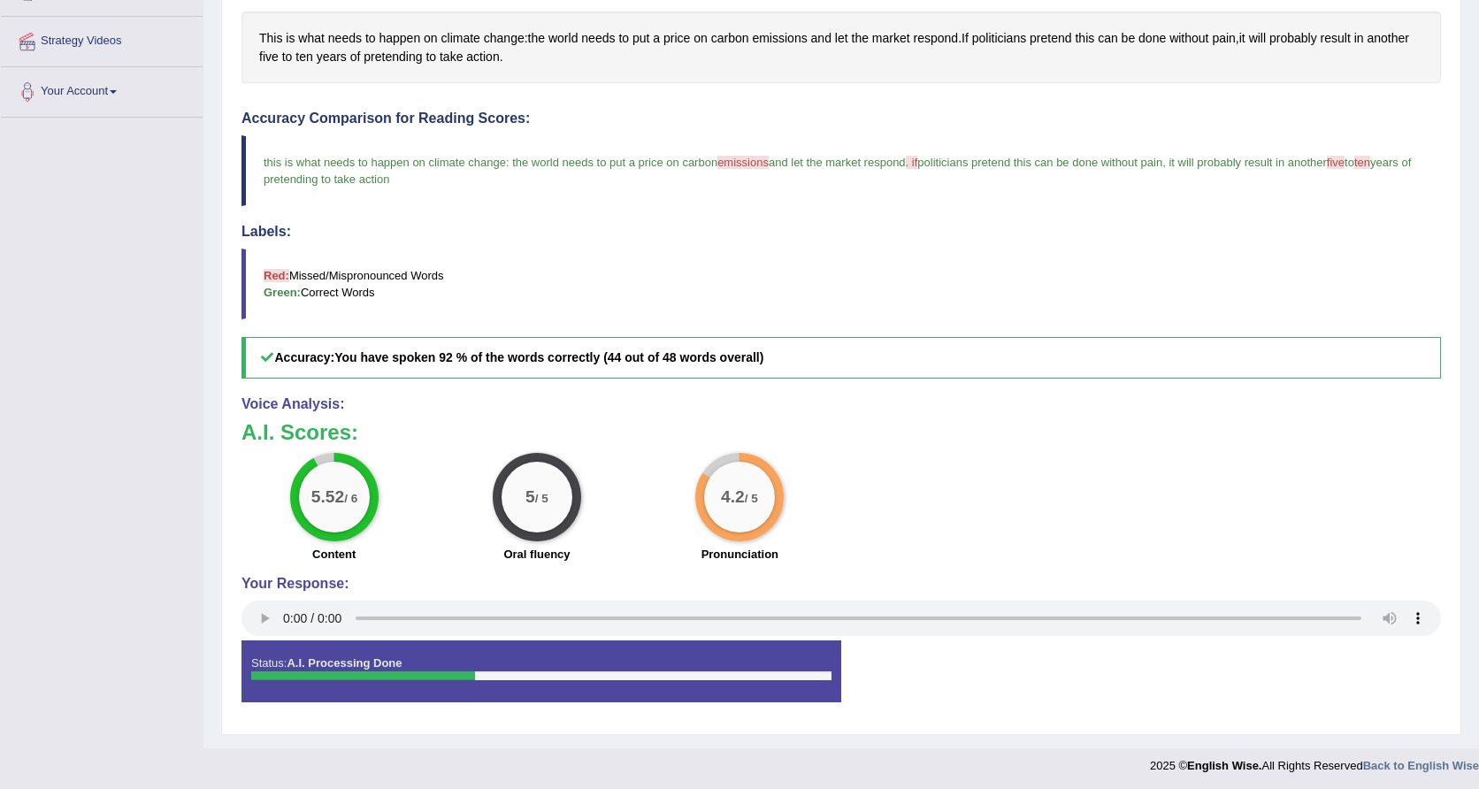
scroll to position [372, 0]
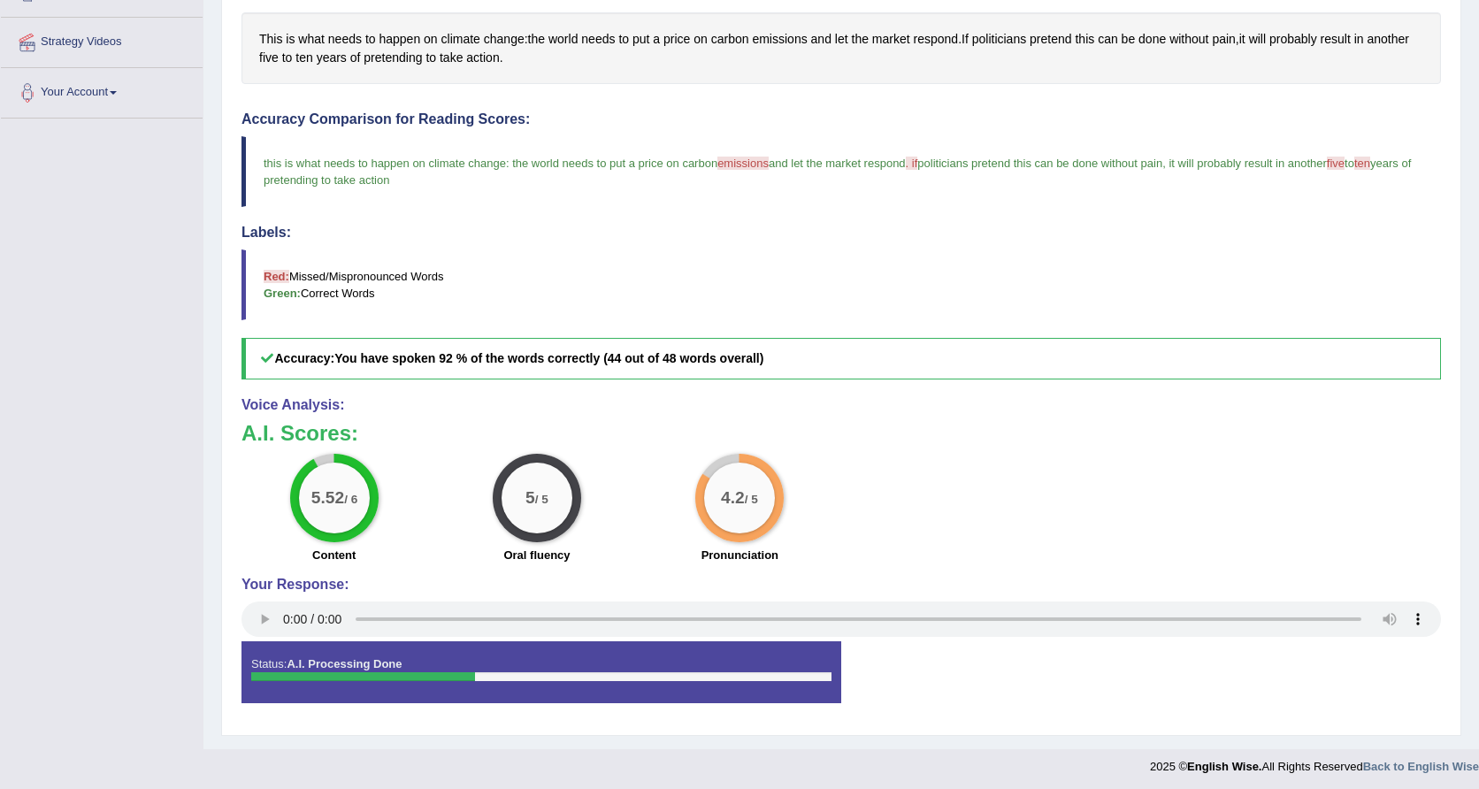
click at [796, 531] on div "4.2 / 5 Pronunciation" at bounding box center [739, 511] width 203 height 114
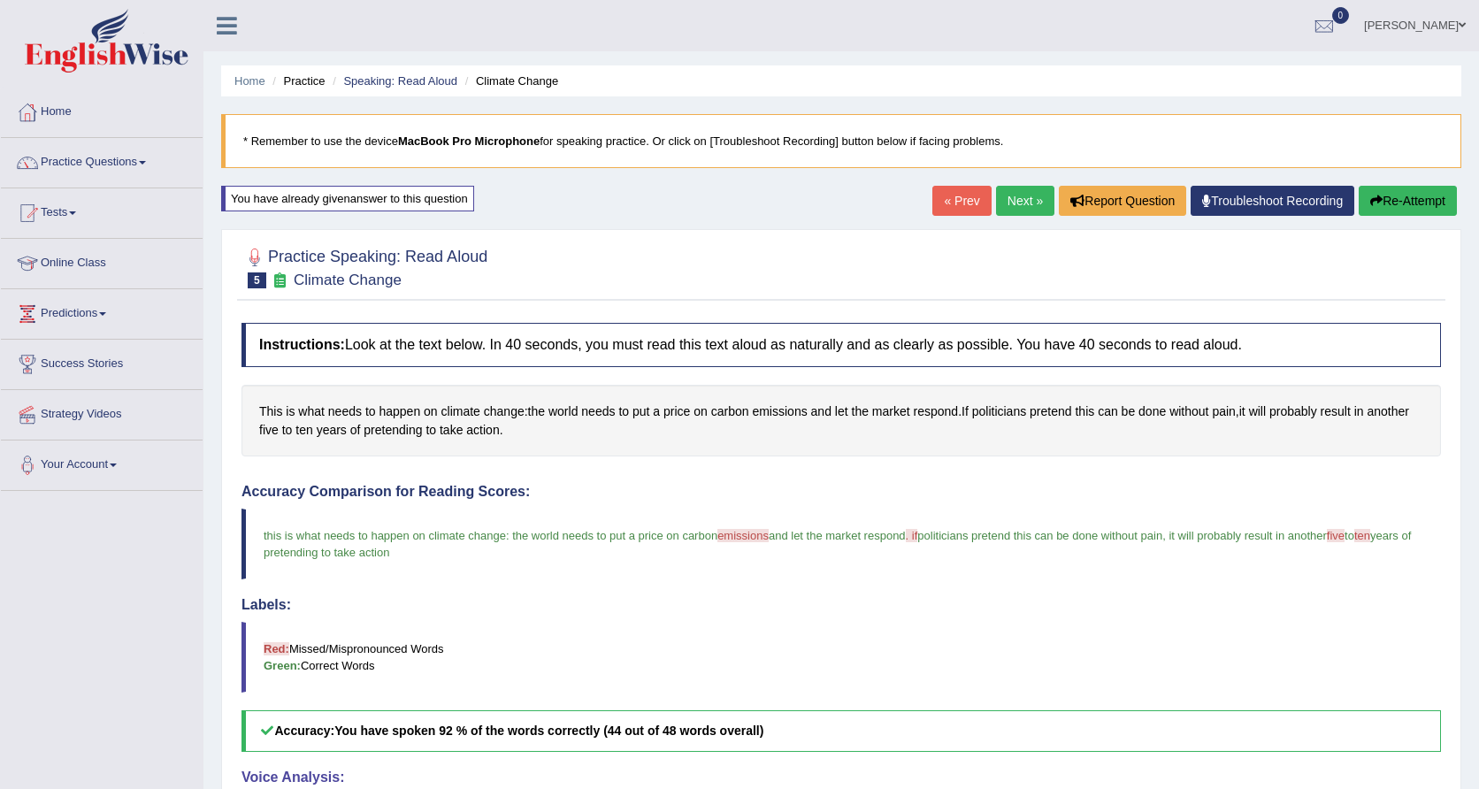
scroll to position [0, 0]
click at [1012, 199] on link "Next »" at bounding box center [1025, 201] width 58 height 30
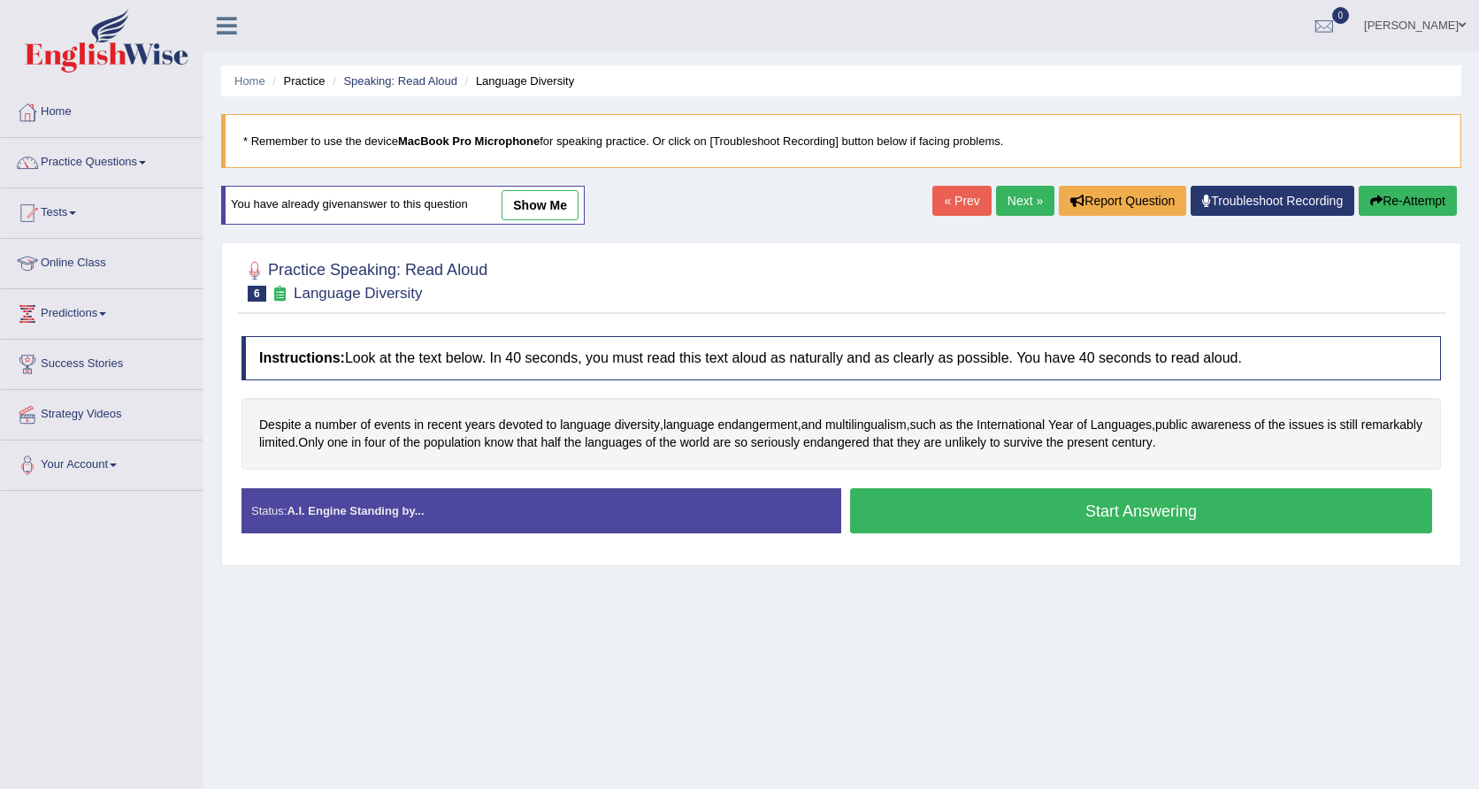
click at [1101, 527] on button "Start Answering" at bounding box center [1141, 510] width 582 height 45
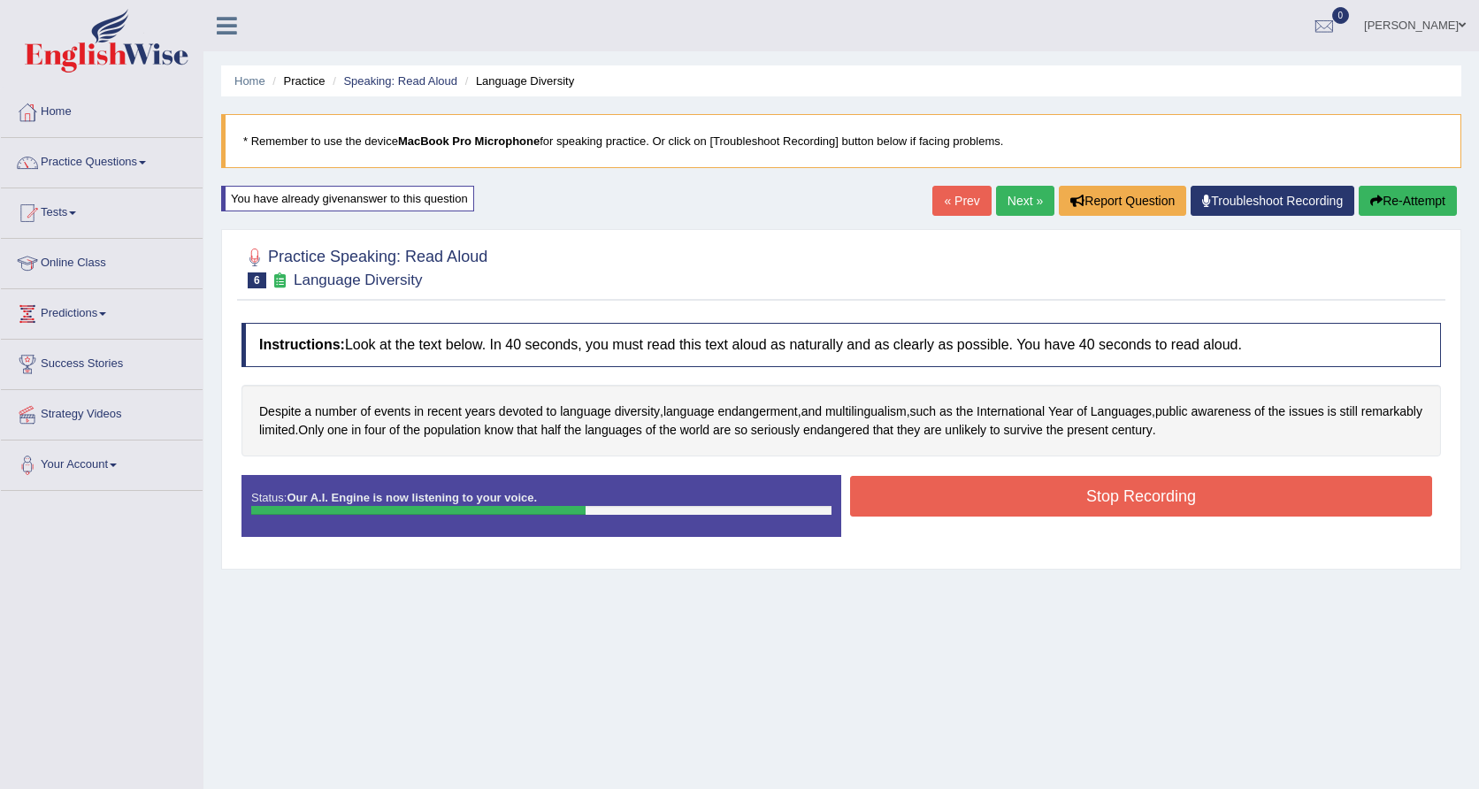
click at [1096, 492] on button "Stop Recording" at bounding box center [1141, 496] width 582 height 41
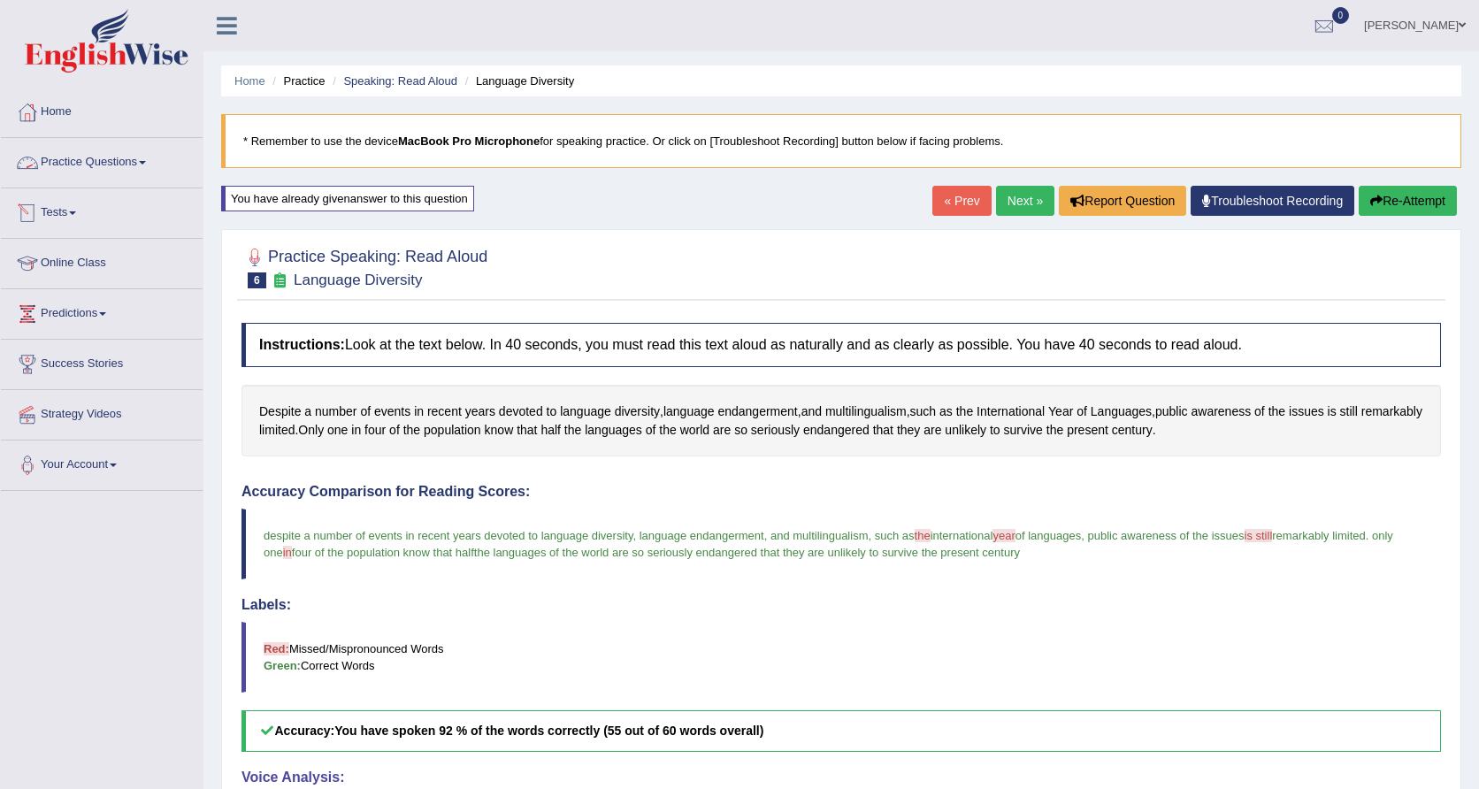
click at [120, 169] on link "Practice Questions" at bounding box center [102, 160] width 202 height 44
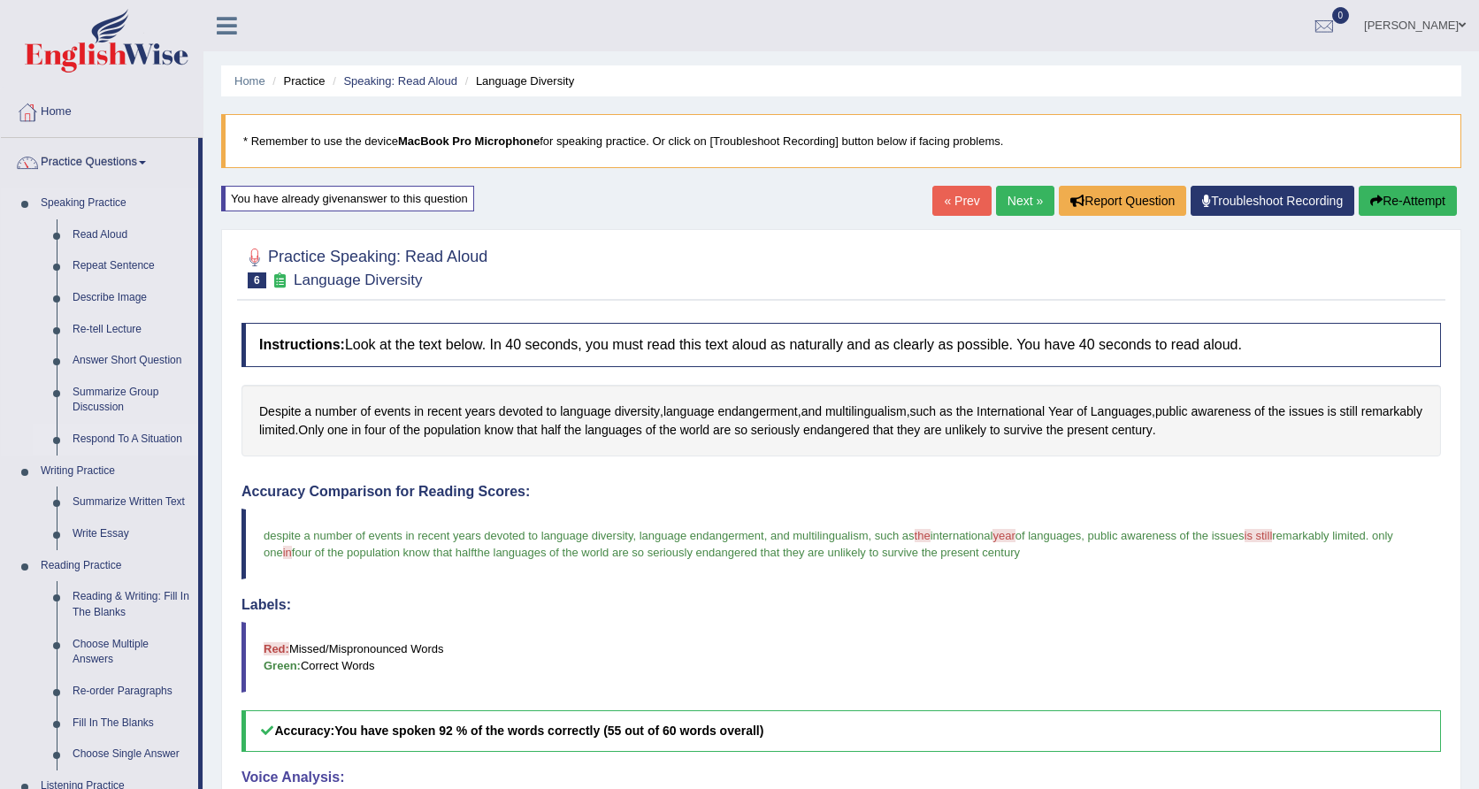
click at [123, 433] on link "Respond To A Situation" at bounding box center [132, 440] width 134 height 32
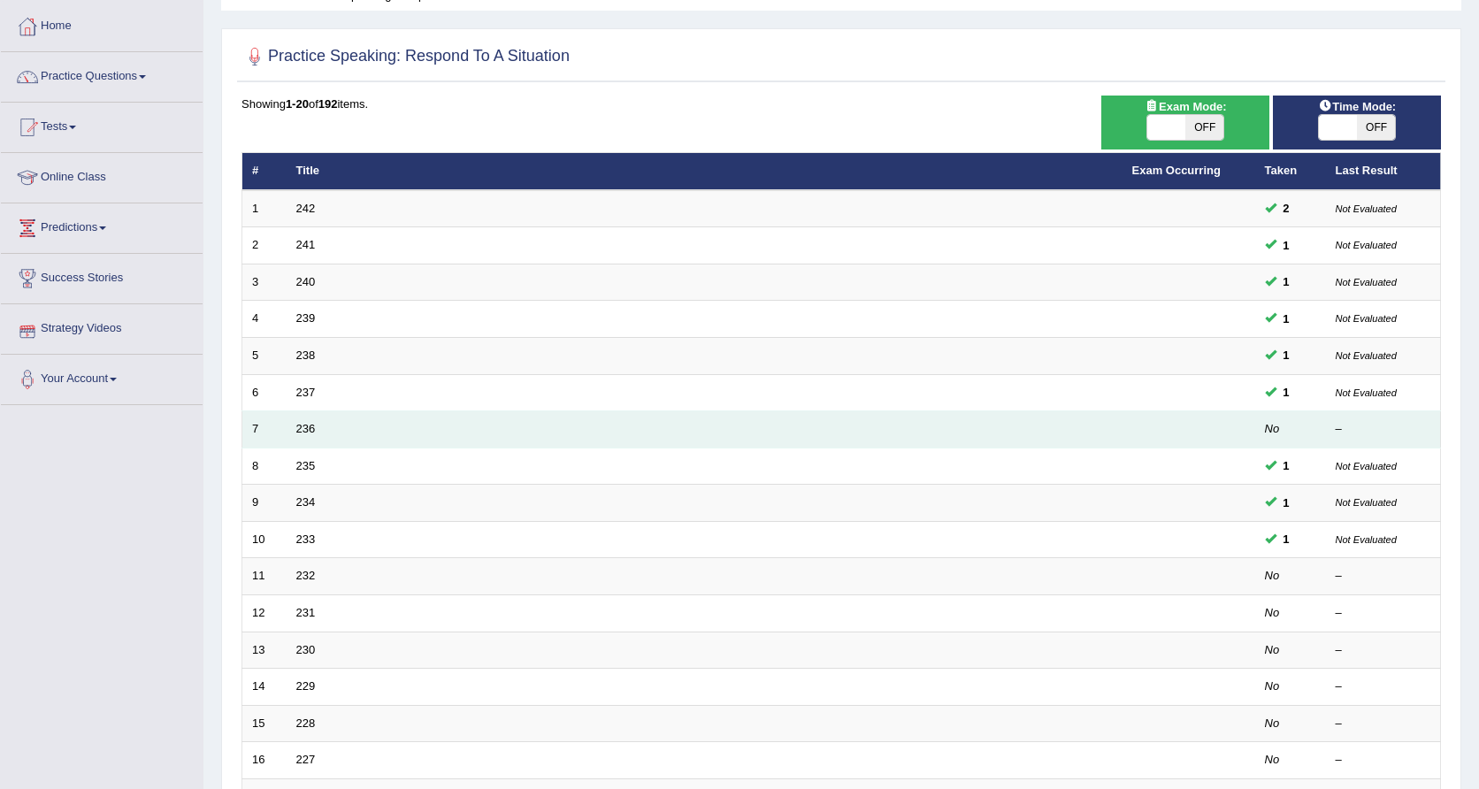
scroll to position [92, 0]
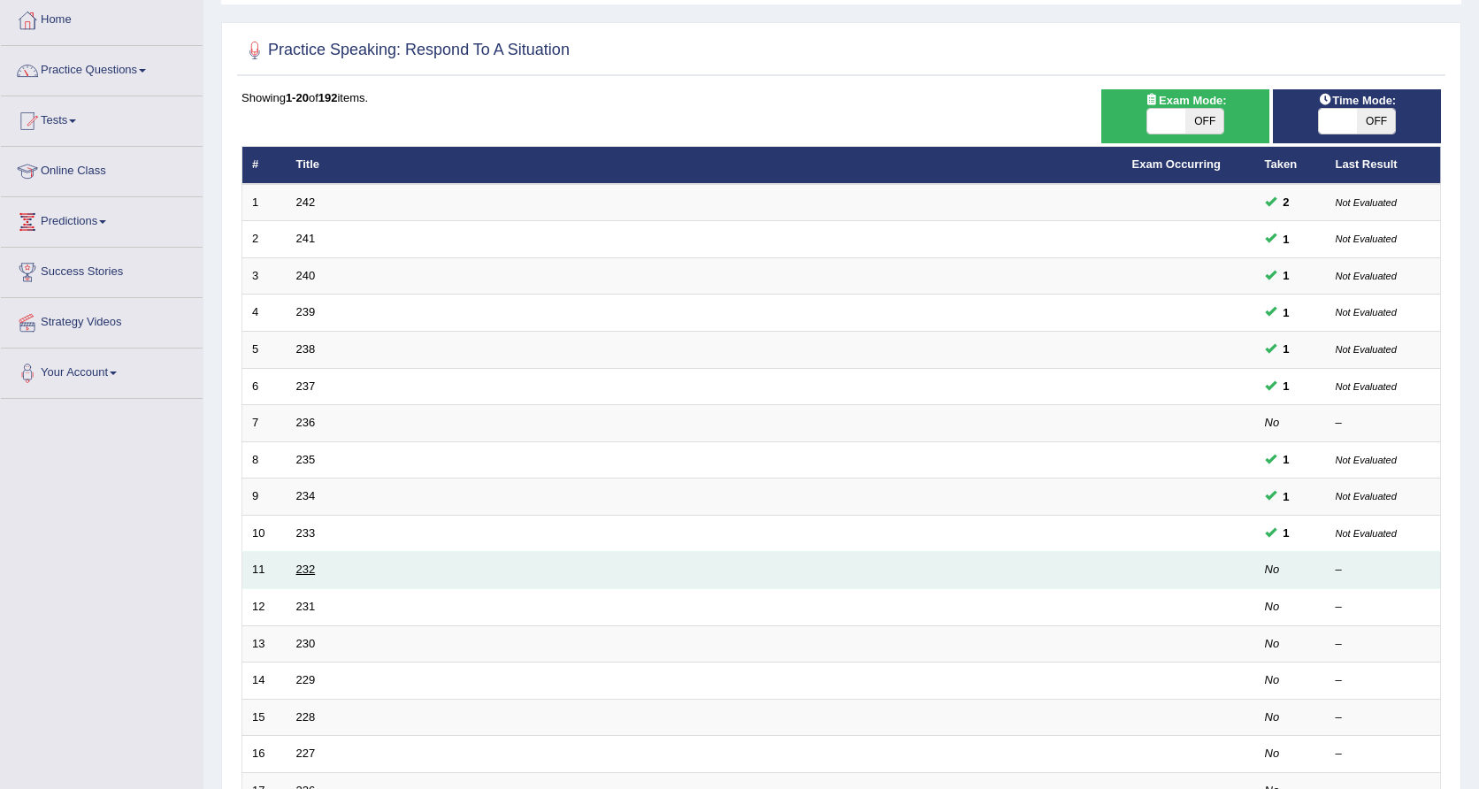
click at [297, 566] on link "232" at bounding box center [305, 568] width 19 height 13
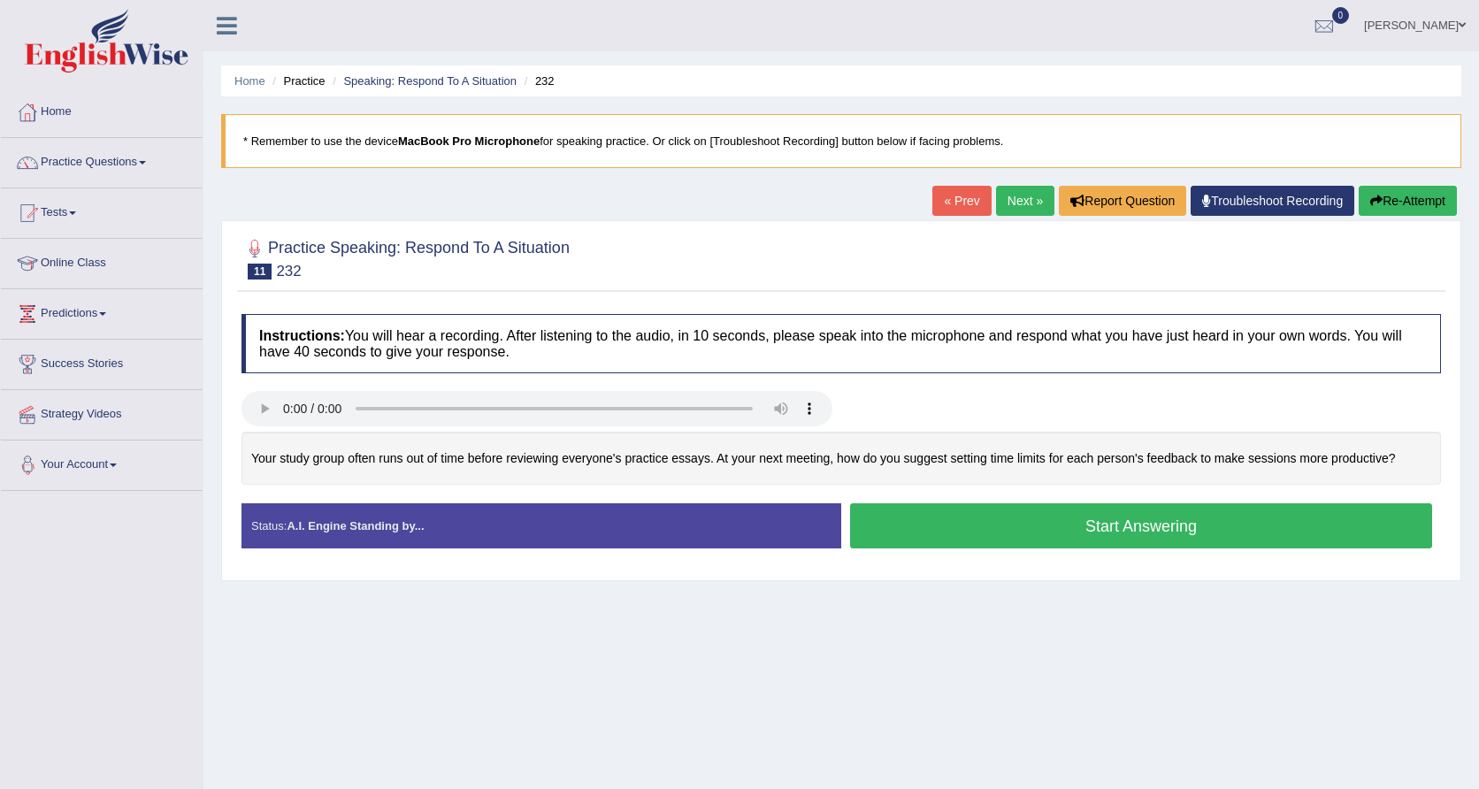
click at [260, 406] on audio at bounding box center [536, 408] width 591 height 35
drag, startPoint x: 436, startPoint y: 383, endPoint x: 403, endPoint y: 391, distance: 33.7
click at [416, 383] on div "Instructions: You will hear a recording. After listening to the audio, in 10 se…" at bounding box center [841, 438] width 1208 height 266
click at [66, 160] on link "Practice Questions" at bounding box center [102, 160] width 202 height 44
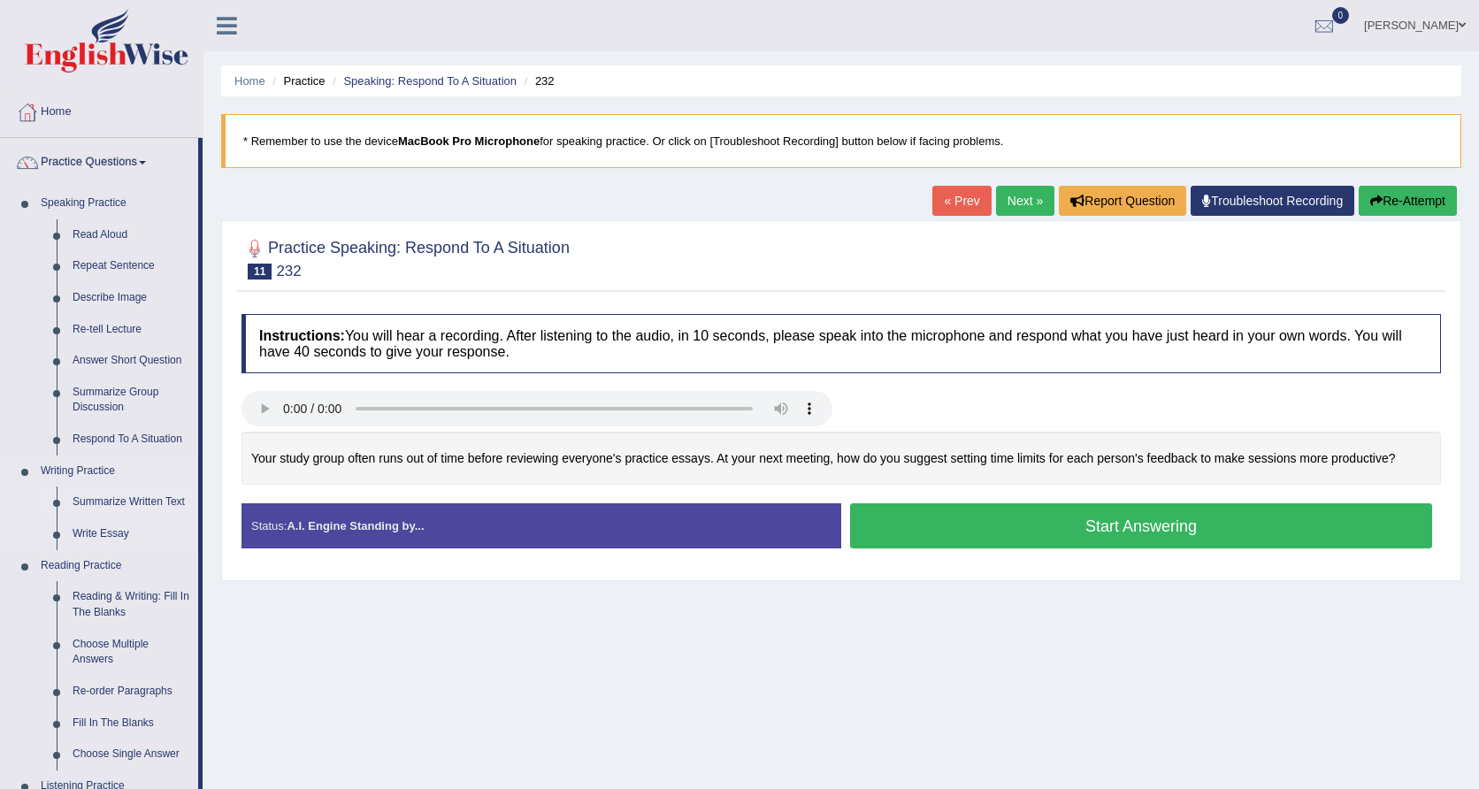
click at [145, 504] on link "Summarize Written Text" at bounding box center [132, 502] width 134 height 32
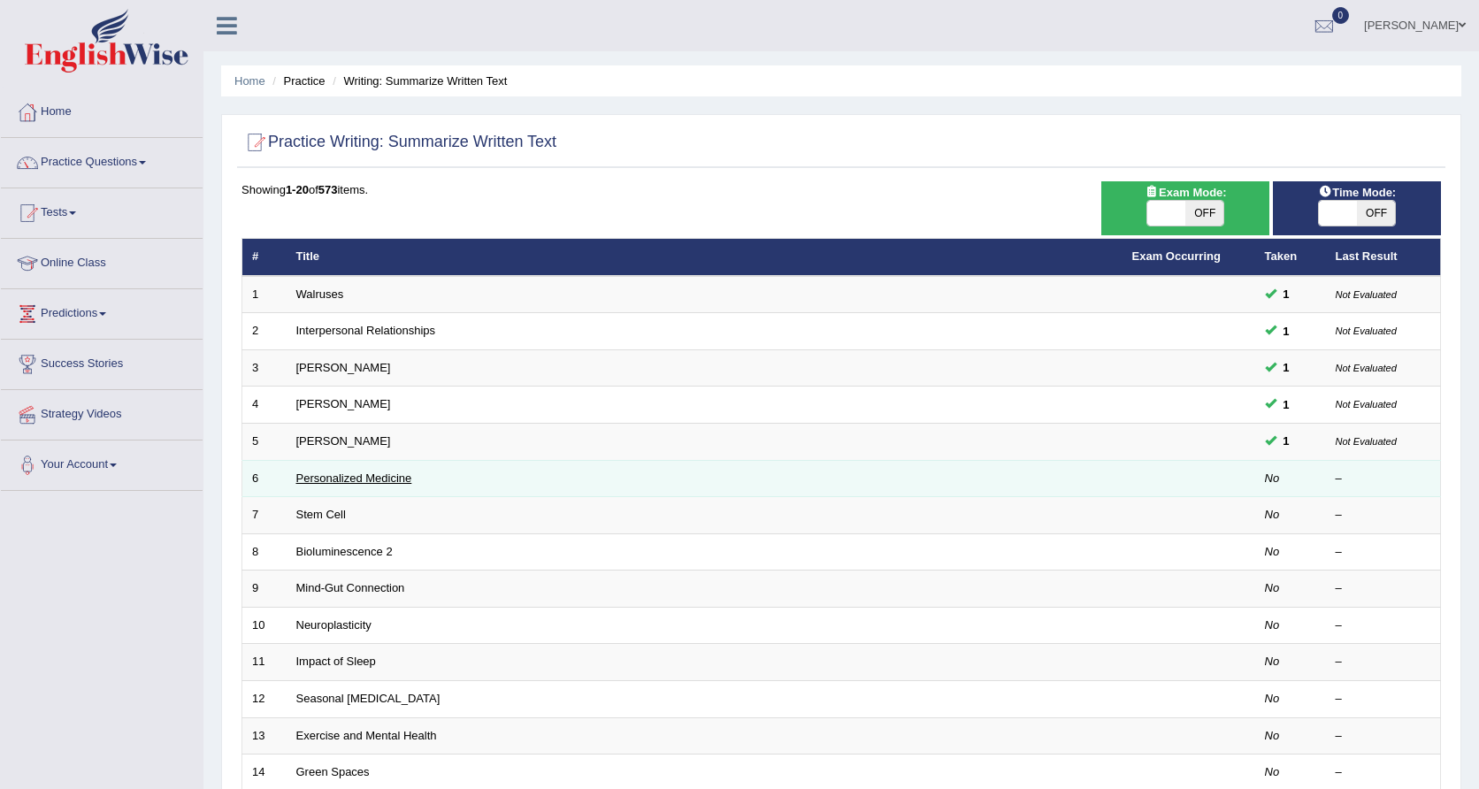
click at [386, 475] on link "Personalized Medicine" at bounding box center [354, 477] width 116 height 13
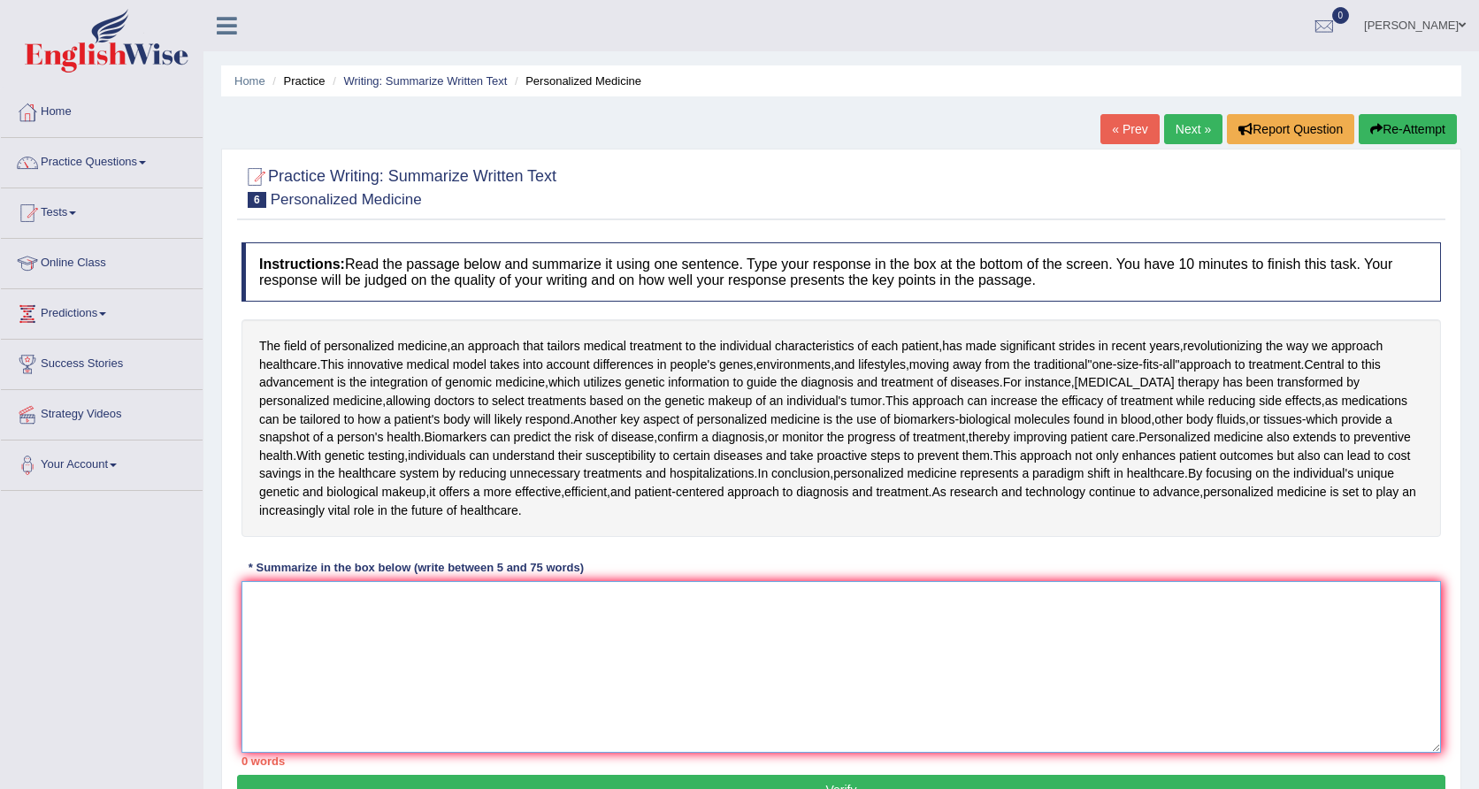
click at [374, 593] on textarea at bounding box center [840, 667] width 1199 height 172
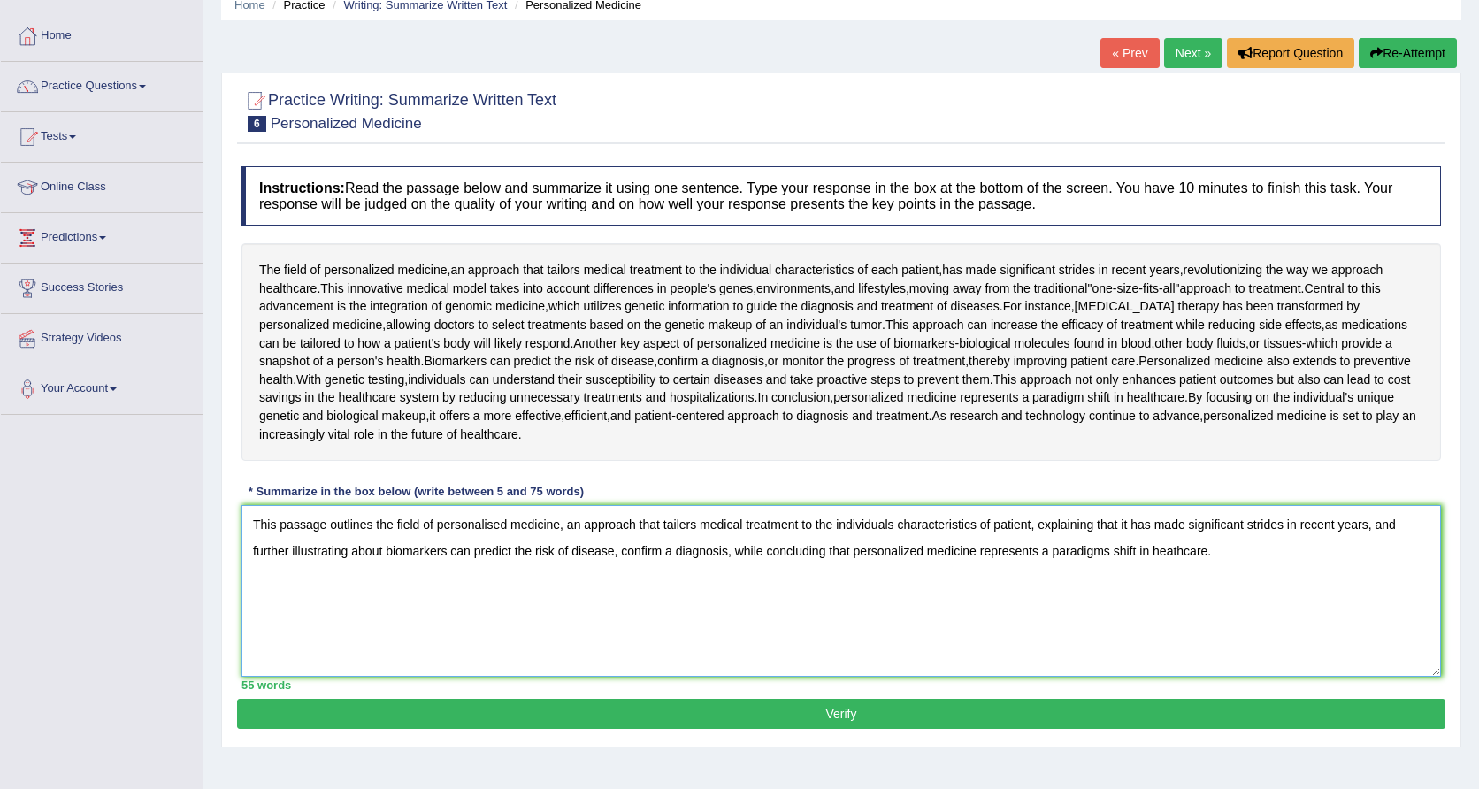
scroll to position [126, 0]
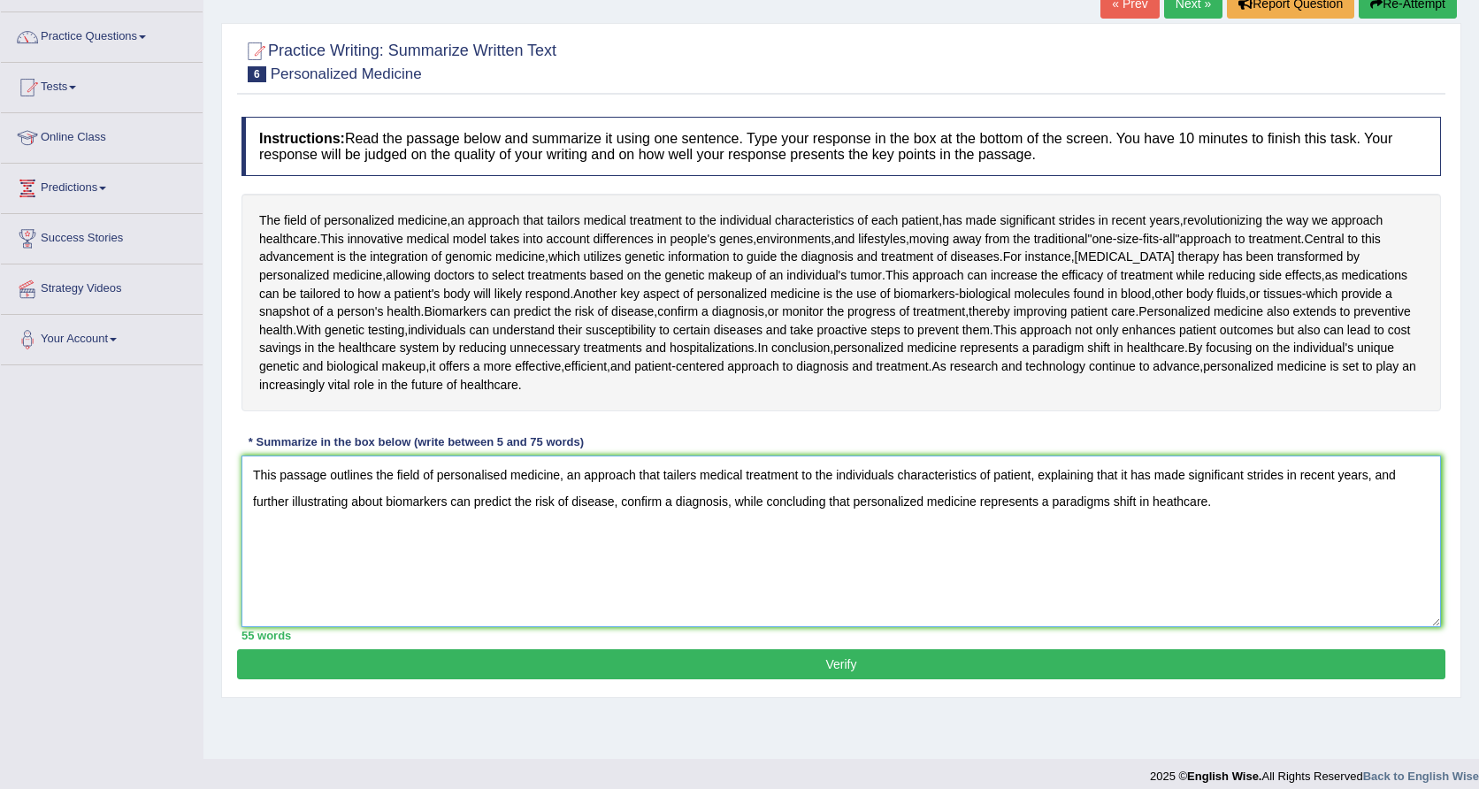
click at [540, 485] on textarea "This passage outlines the field of personalised medicine, an approach that tail…" at bounding box center [840, 541] width 1199 height 172
click at [699, 470] on textarea "This passage outlines the field of personalised medicine, an approach that tail…" at bounding box center [840, 541] width 1199 height 172
click at [906, 472] on textarea "This passage outlines the field of personalised medicine, an approach that tail…" at bounding box center [840, 541] width 1199 height 172
click at [998, 475] on textarea "This passage outlines the field of personalised medicine, an approach that tail…" at bounding box center [840, 541] width 1199 height 172
type textarea "This passage outlines the field of personalised medicine, an approach that tail…"
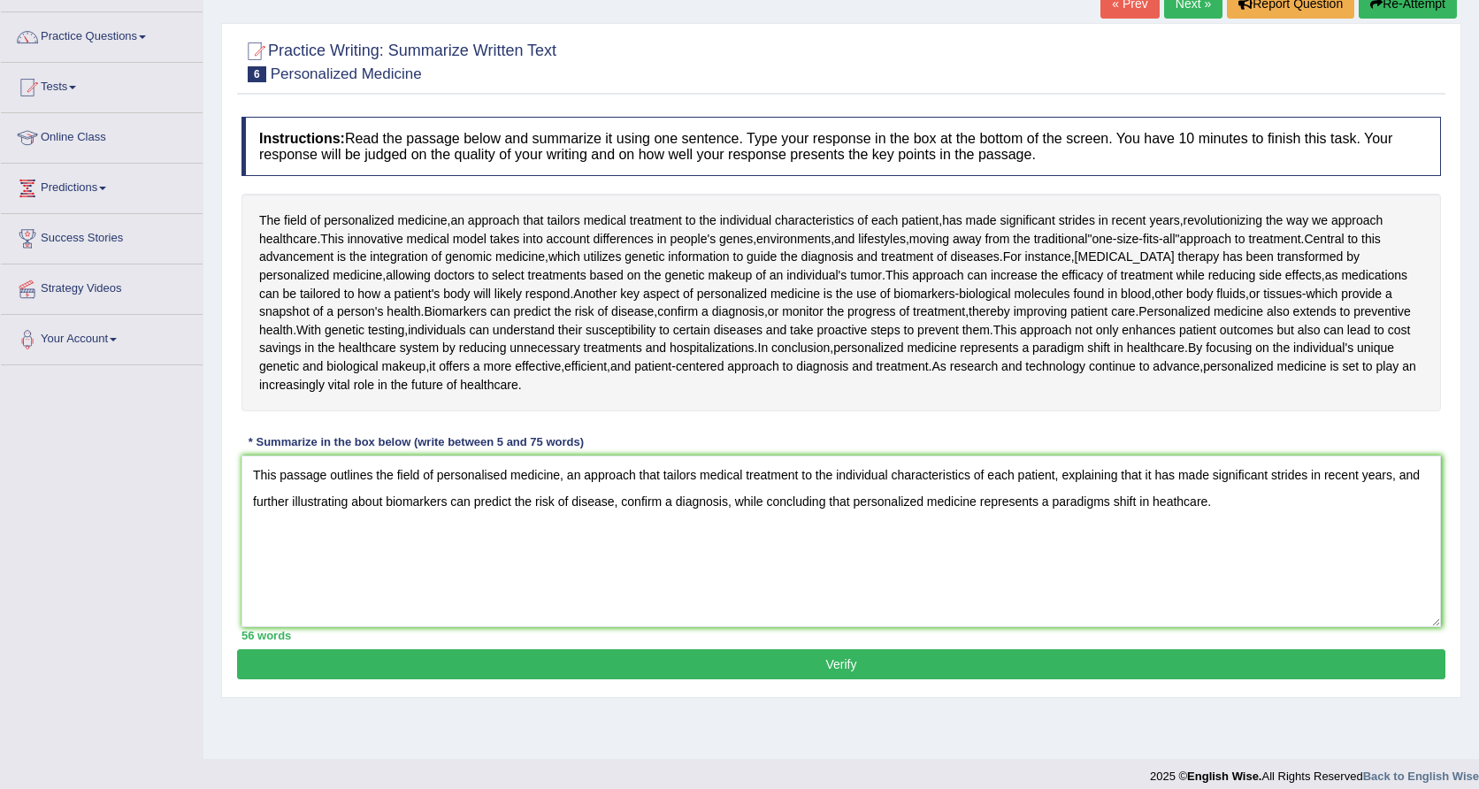
click at [881, 662] on button "Verify" at bounding box center [841, 664] width 1208 height 30
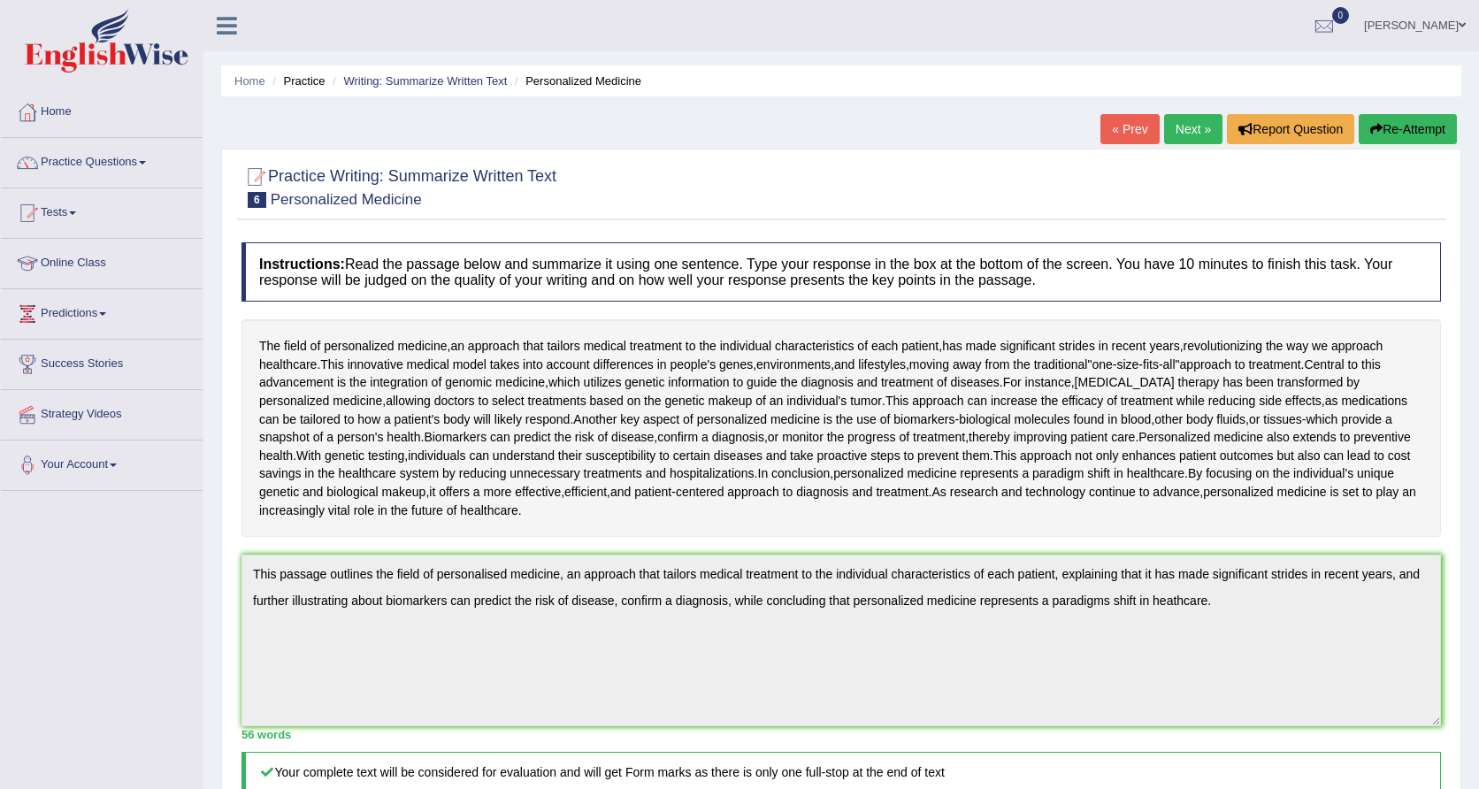
scroll to position [0, 0]
click at [1186, 120] on link "Next »" at bounding box center [1193, 129] width 58 height 30
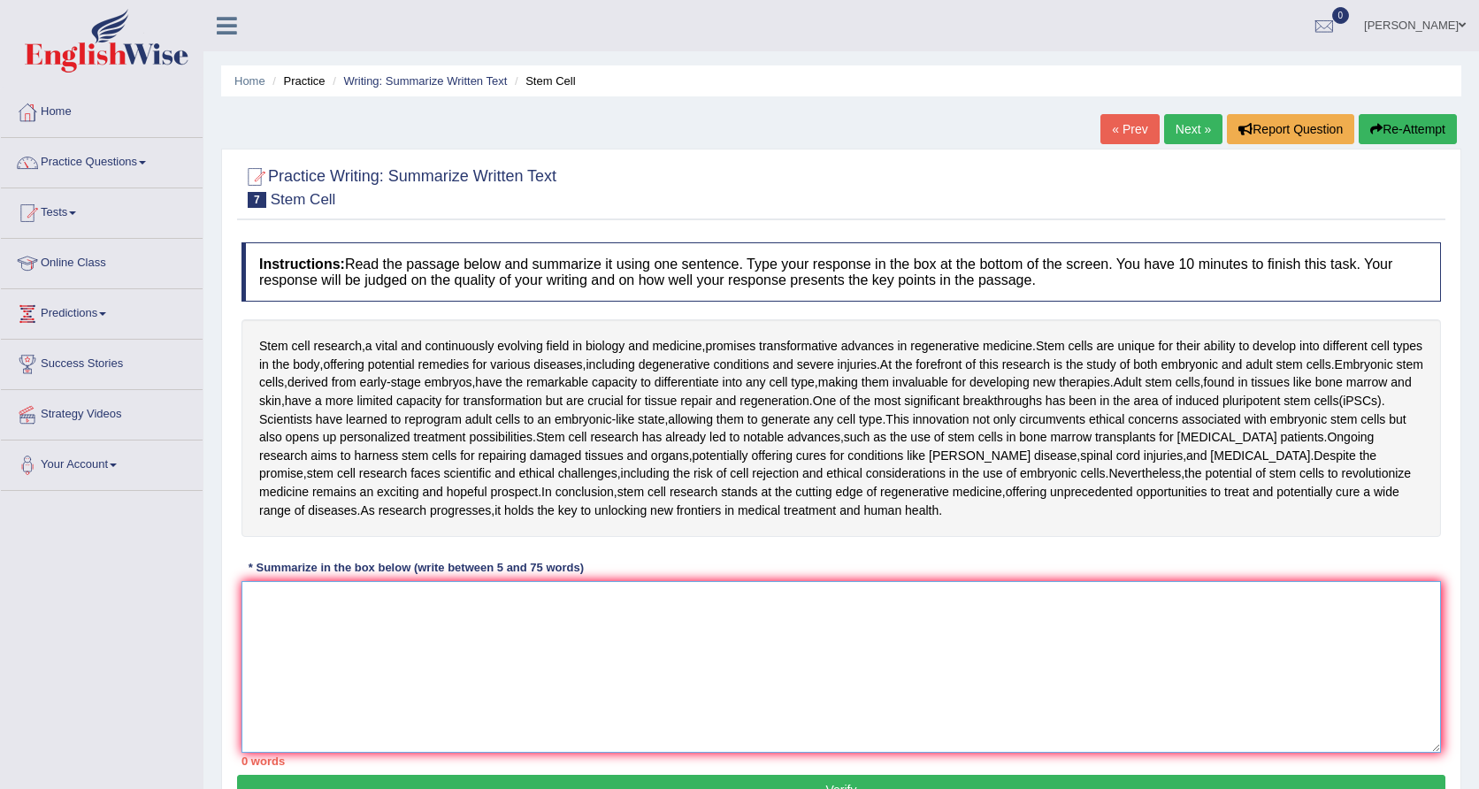
click at [401, 608] on textarea at bounding box center [840, 667] width 1199 height 172
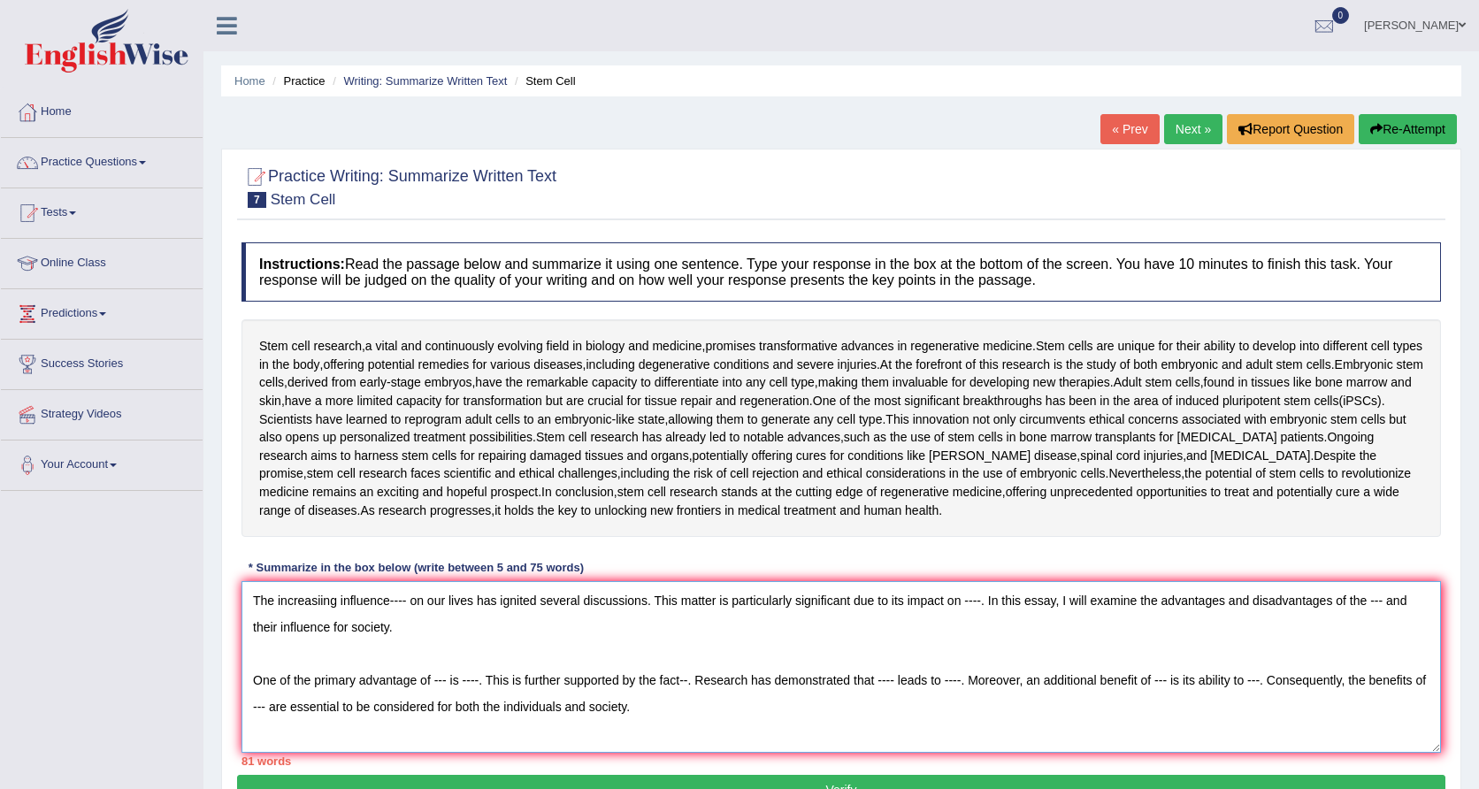
scroll to position [16, 0]
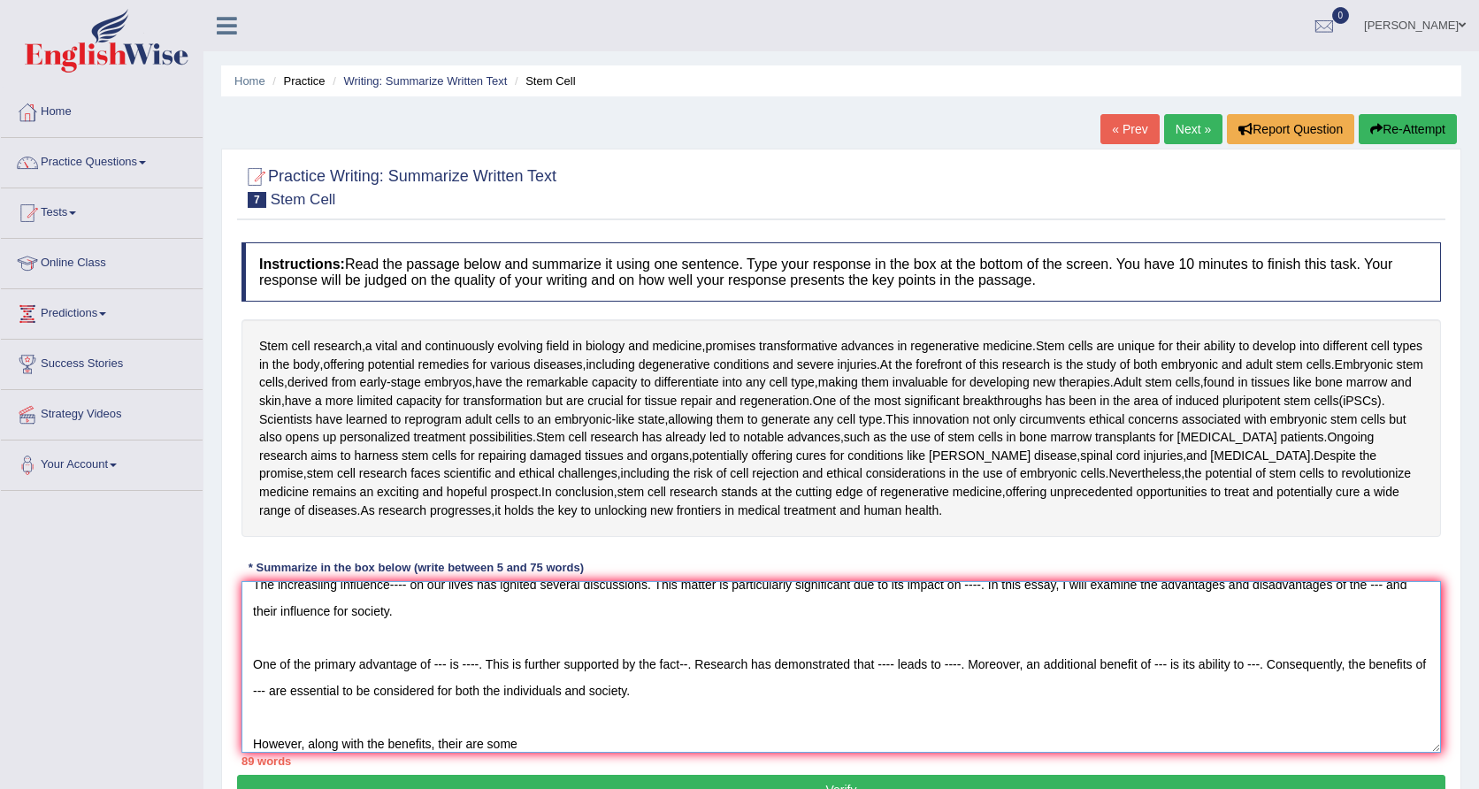
click at [551, 690] on textarea "The increasiing influence---- on our lives has ignited several discussions. Thi…" at bounding box center [840, 667] width 1199 height 172
click at [526, 733] on textarea "The increasiing influence---- on our lives has ignited several discussions. Thi…" at bounding box center [840, 667] width 1199 height 172
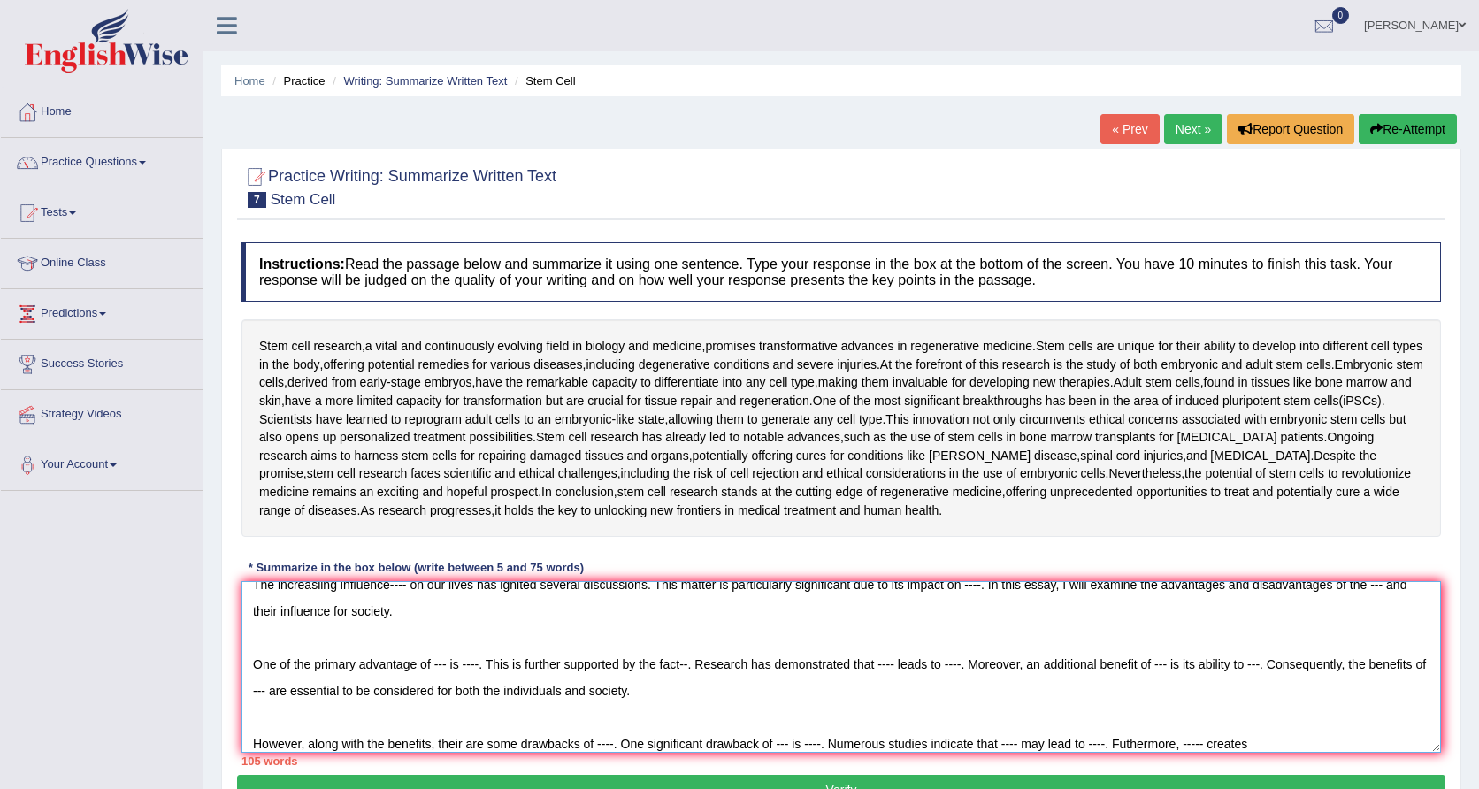
click at [526, 733] on textarea "The increasiing influence---- on our lives has ignited several discussions. Thi…" at bounding box center [840, 667] width 1199 height 172
click at [1280, 743] on textarea "The increasiing influence---- on our lives has ignited several discussions. Thi…" at bounding box center [840, 667] width 1199 height 172
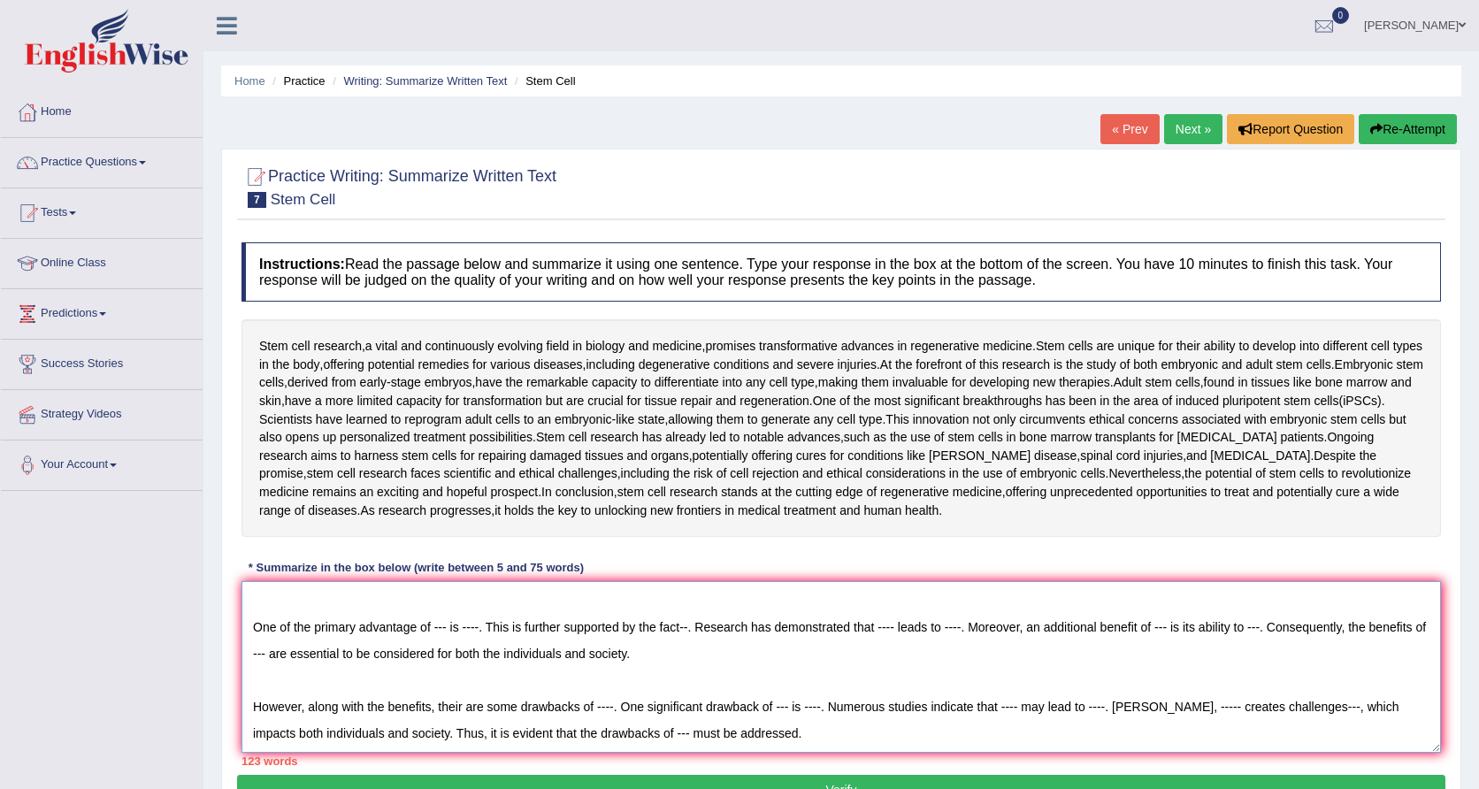
scroll to position [96, 0]
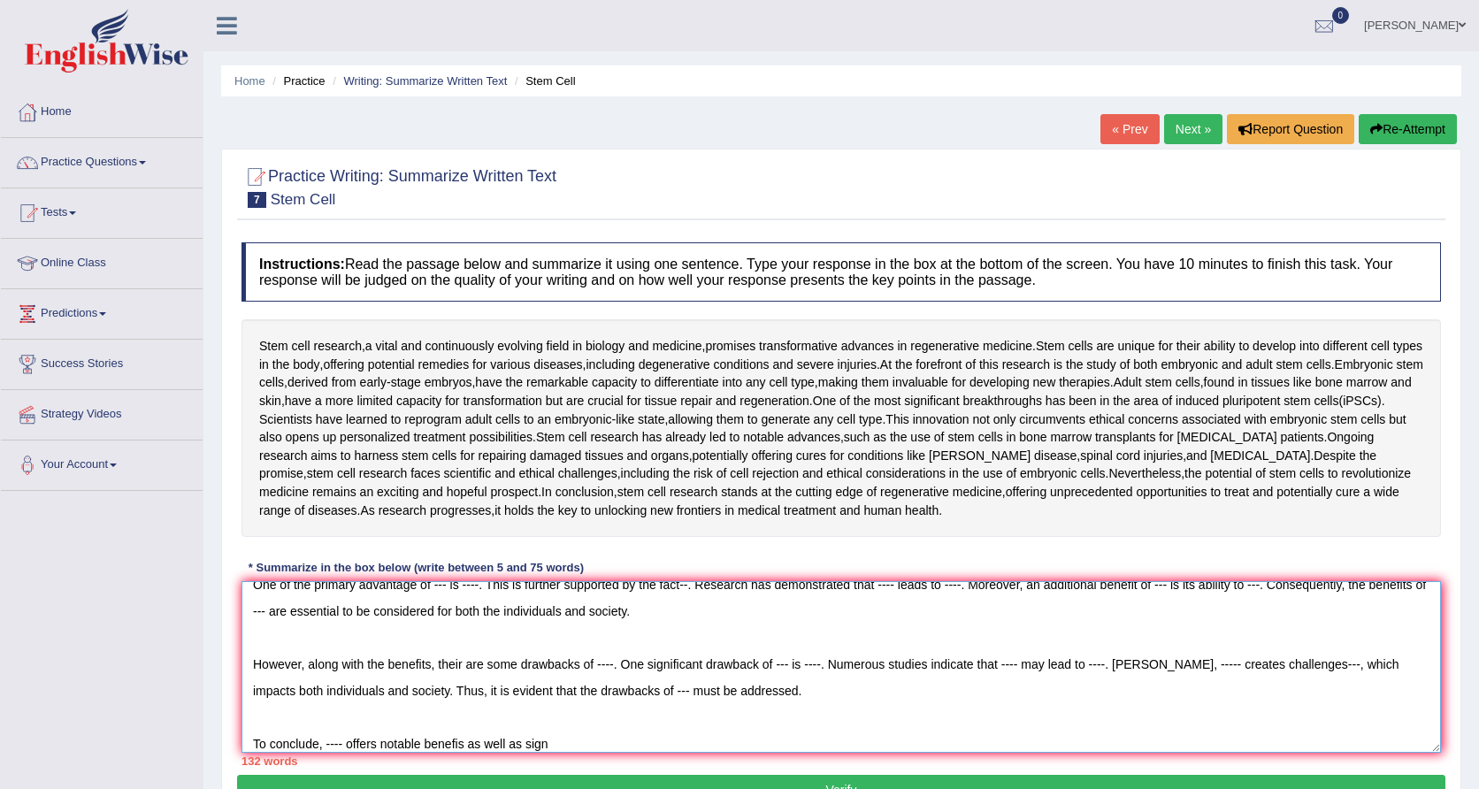
drag, startPoint x: 706, startPoint y: 719, endPoint x: 583, endPoint y: 581, distance: 184.8
click at [583, 581] on textarea "The increasiing influence---- on our lives has ignited several discussions. Thi…" at bounding box center [840, 667] width 1199 height 172
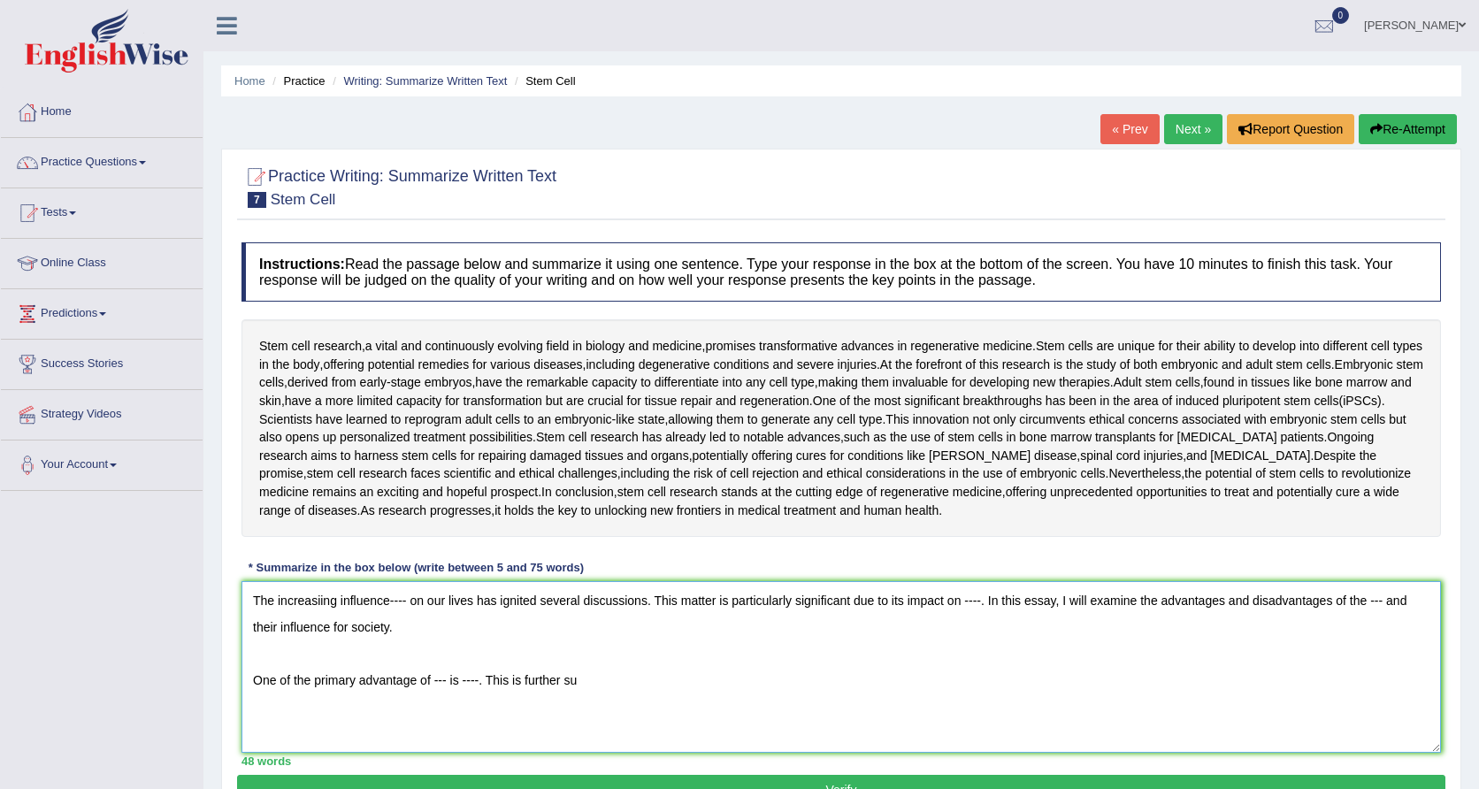
scroll to position [0, 0]
click at [579, 677] on textarea "The increasiing influence---- on our lives has ignited several discussions. Thi…" at bounding box center [840, 667] width 1199 height 172
drag, startPoint x: 579, startPoint y: 677, endPoint x: 474, endPoint y: 593, distance: 134.1
click at [474, 593] on textarea "The increasiing influence---- on our lives has ignited several discussions. Thi…" at bounding box center [840, 667] width 1199 height 172
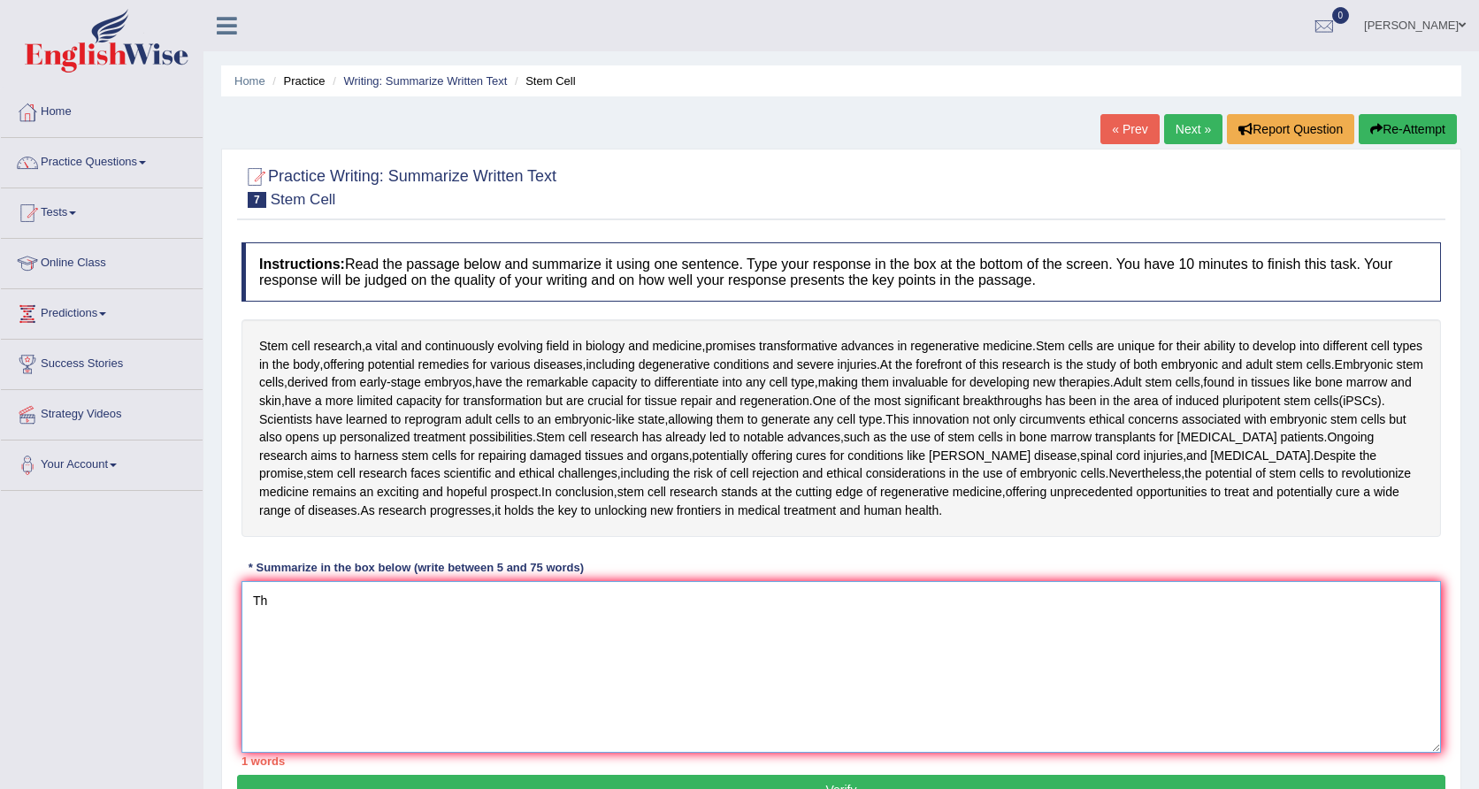
type textarea "T"
click at [82, 183] on li "Practice Questions Speaking Practice Read Aloud Repeat Sentence Describe Image …" at bounding box center [102, 163] width 202 height 50
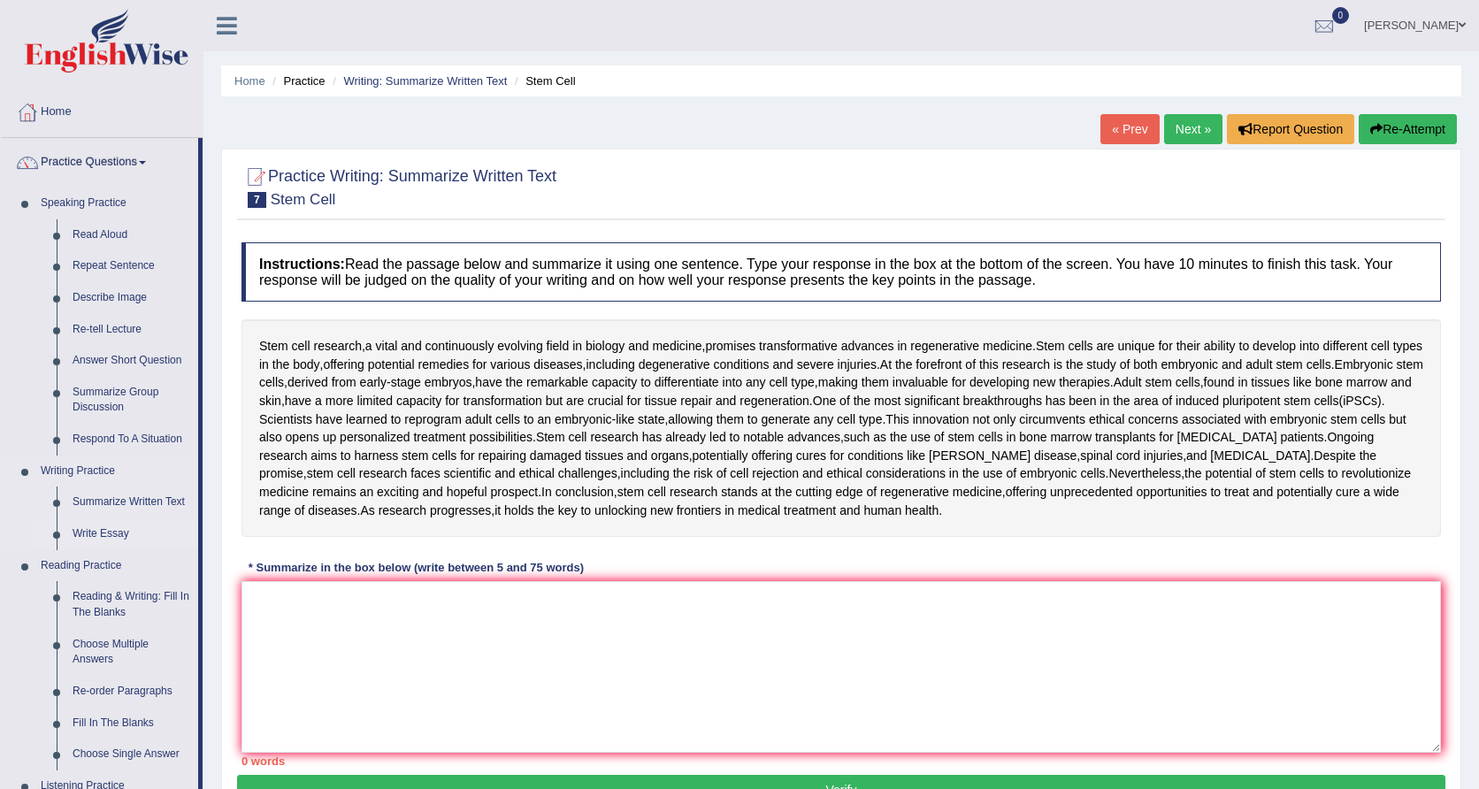
click at [116, 537] on link "Write Essay" at bounding box center [132, 534] width 134 height 32
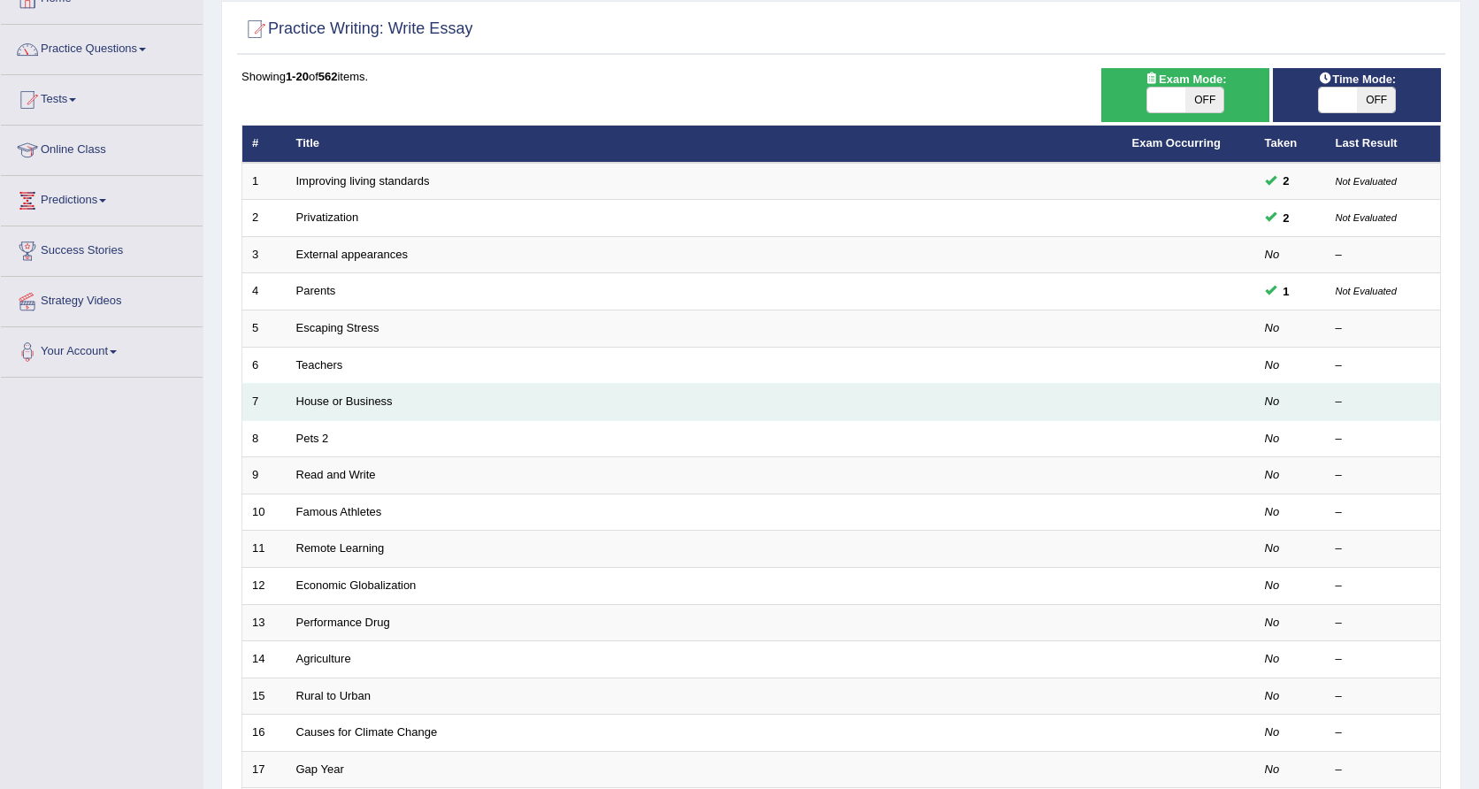
scroll to position [127, 0]
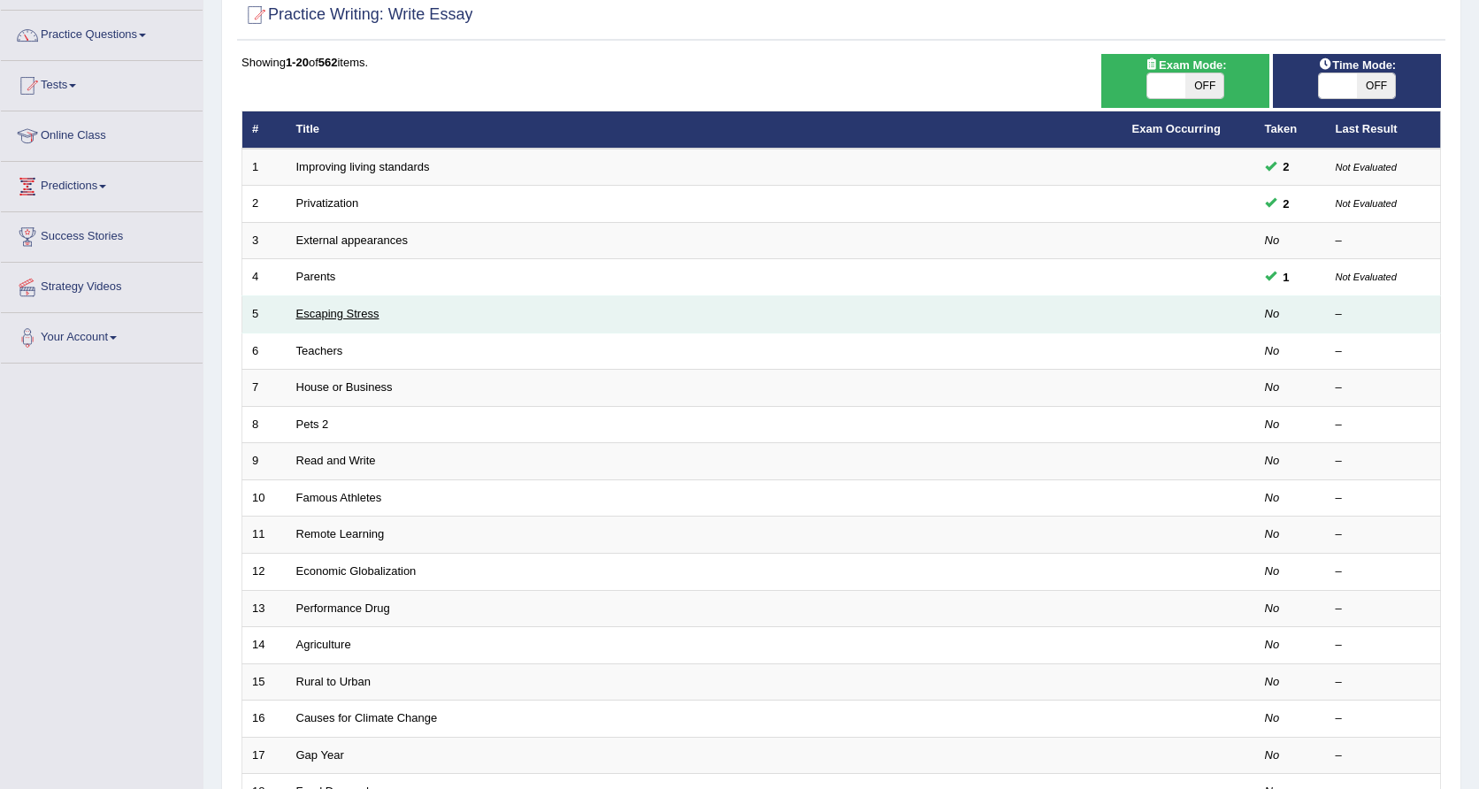
click at [358, 307] on link "Escaping Stress" at bounding box center [337, 313] width 83 height 13
